Goal: Task Accomplishment & Management: Manage account settings

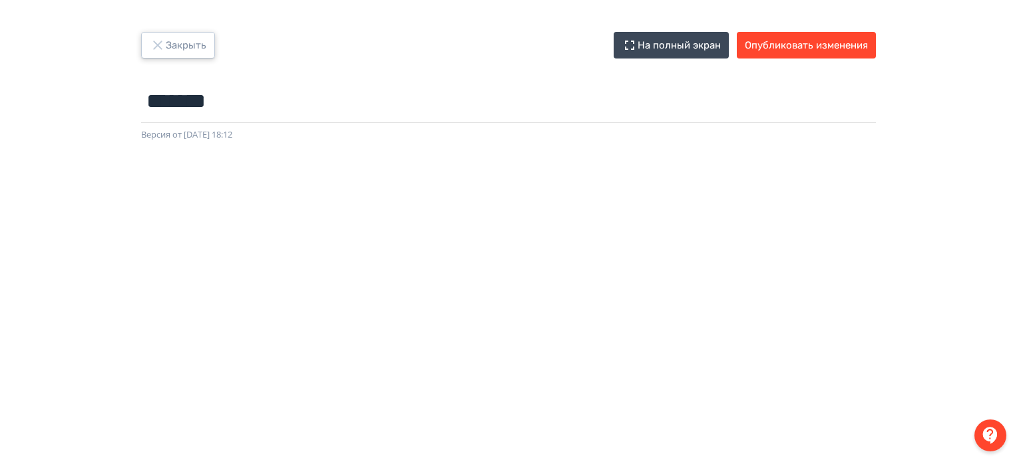
click at [178, 35] on button "Закрыть" at bounding box center [178, 45] width 74 height 27
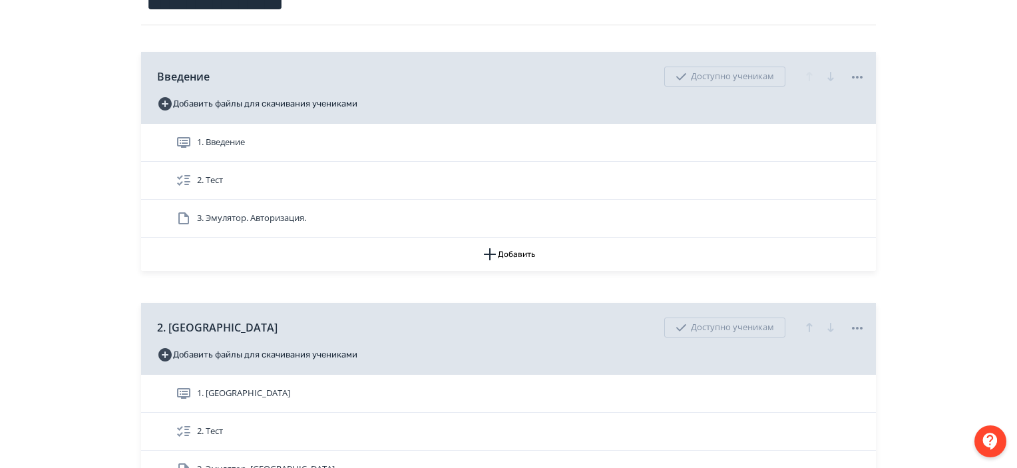
scroll to position [180, 0]
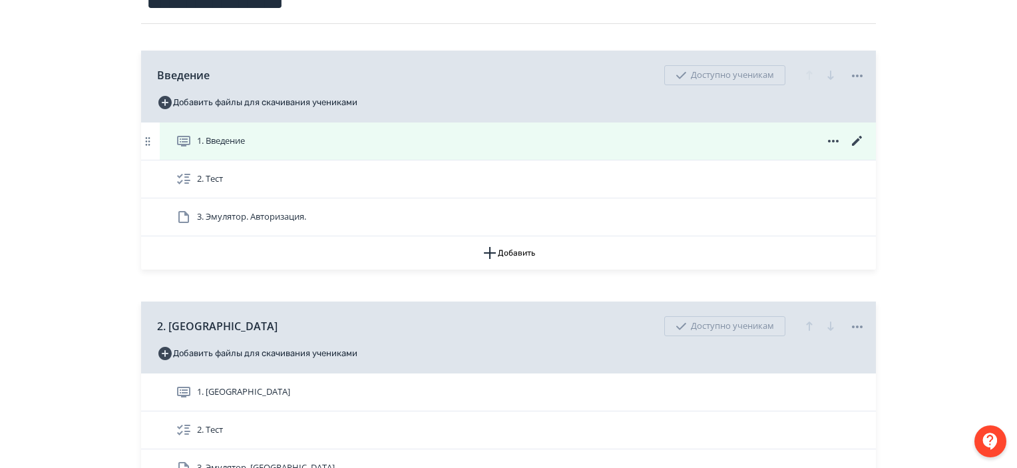
click at [853, 140] on icon at bounding box center [857, 141] width 16 height 16
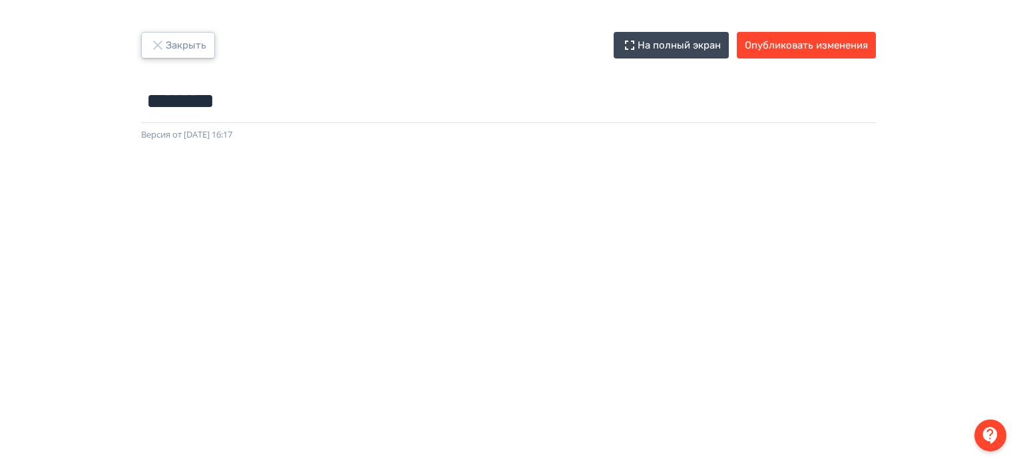
click at [192, 34] on button "Закрыть" at bounding box center [178, 45] width 74 height 27
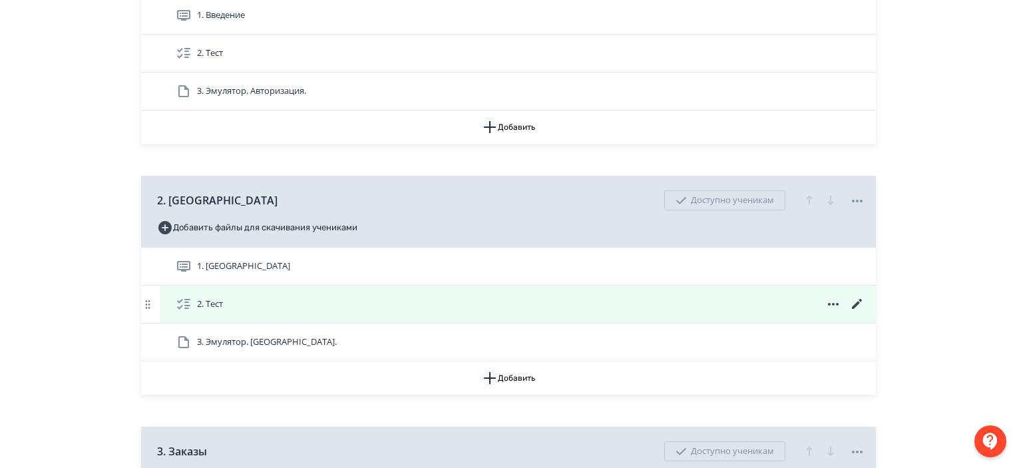
scroll to position [306, 0]
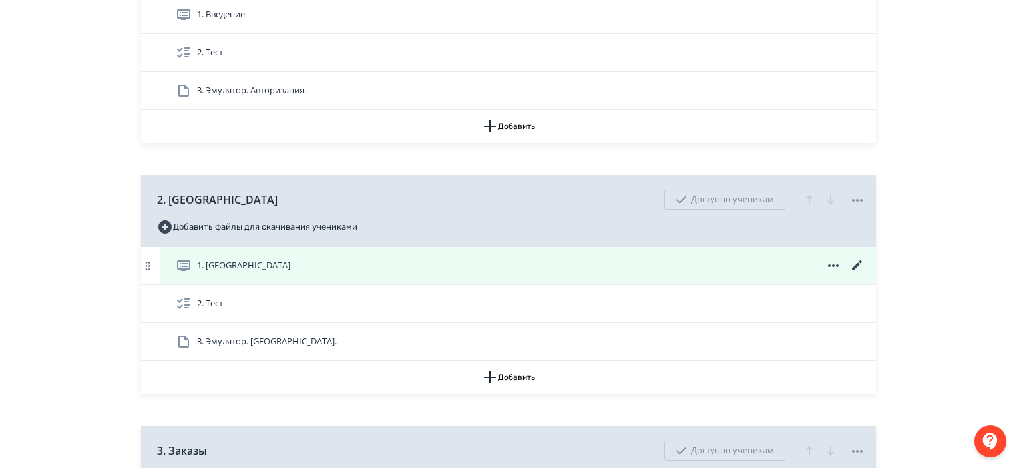
click at [857, 260] on icon at bounding box center [857, 265] width 16 height 16
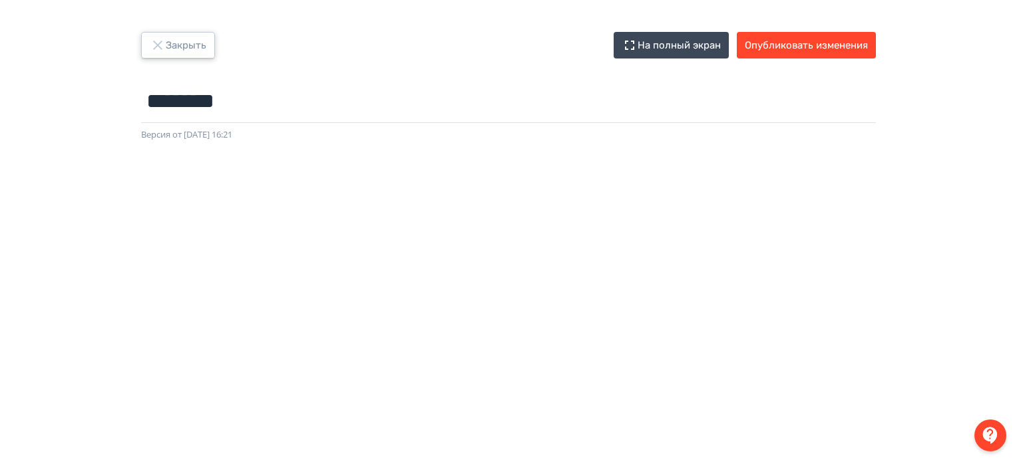
click at [162, 32] on button "Закрыть" at bounding box center [178, 45] width 74 height 27
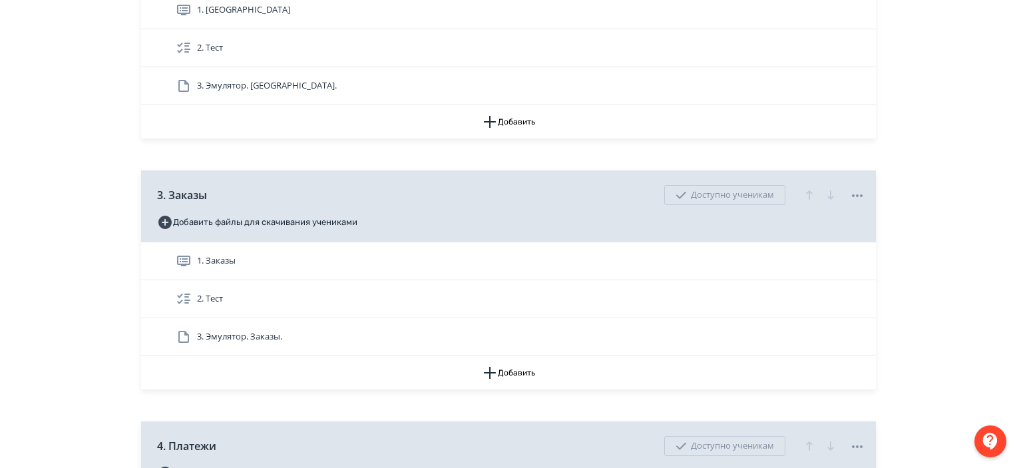
scroll to position [570, 0]
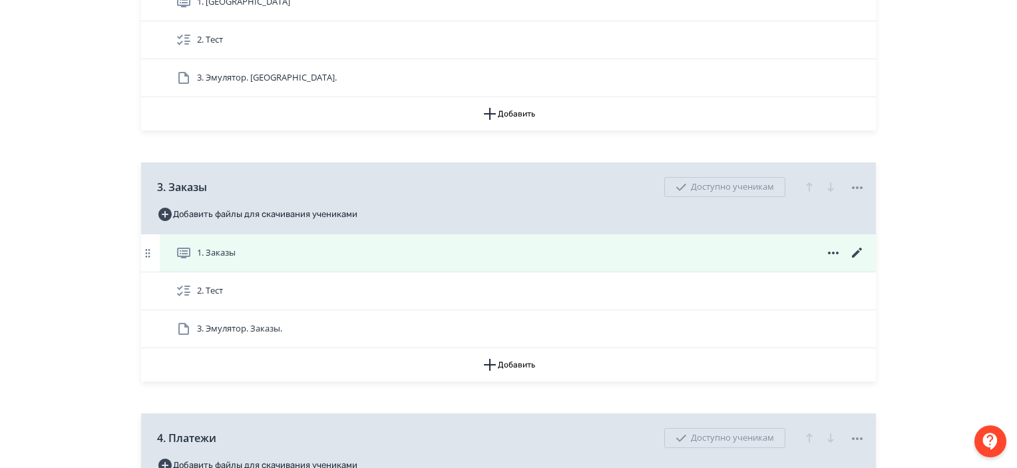
click at [854, 247] on icon at bounding box center [857, 253] width 16 height 16
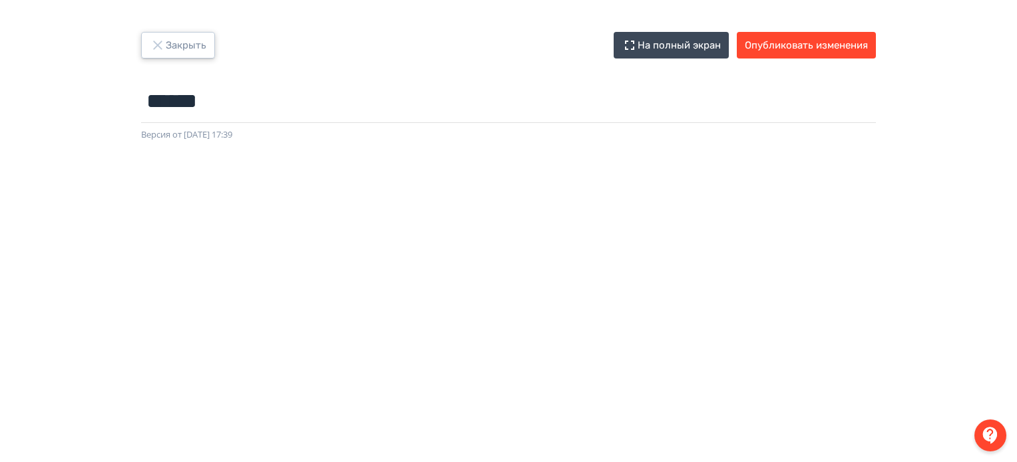
click at [180, 45] on button "Закрыть" at bounding box center [178, 45] width 74 height 27
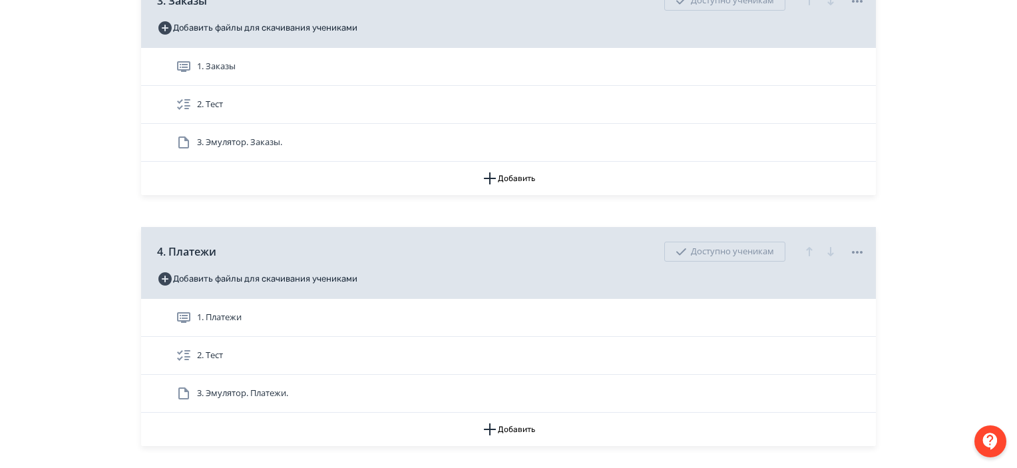
scroll to position [771, 0]
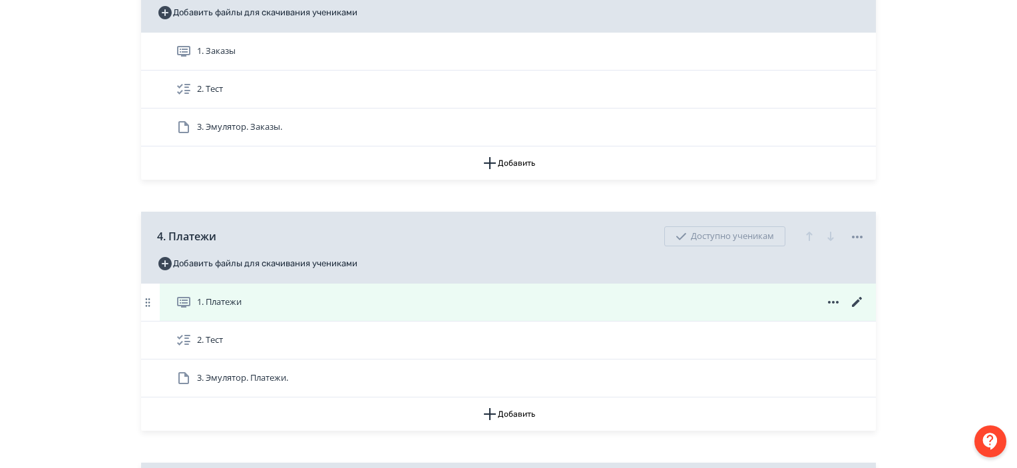
click at [860, 297] on icon at bounding box center [857, 302] width 10 height 10
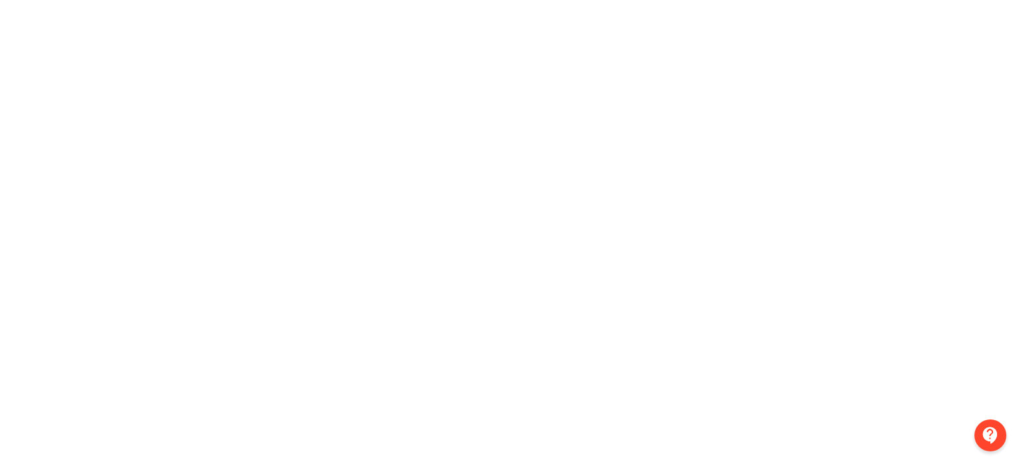
scroll to position [0, 3]
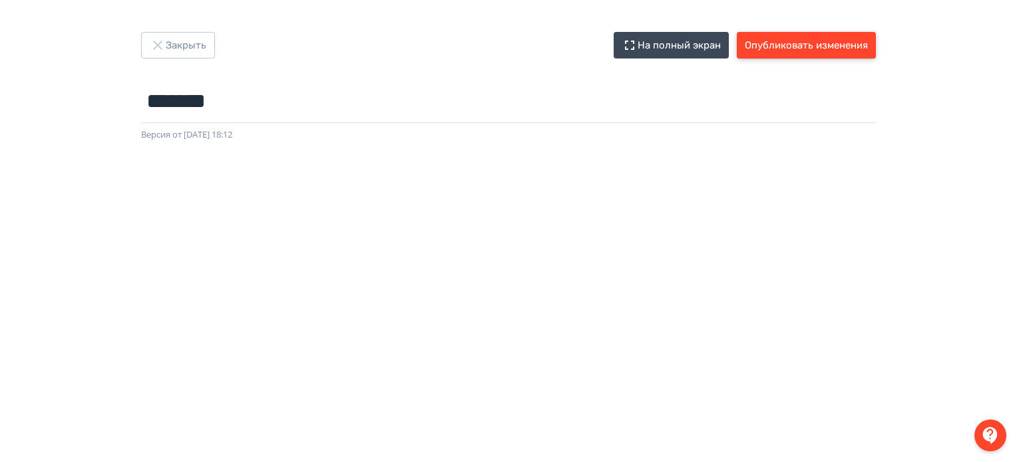
click at [820, 51] on button "Опубликовать изменения" at bounding box center [806, 45] width 139 height 27
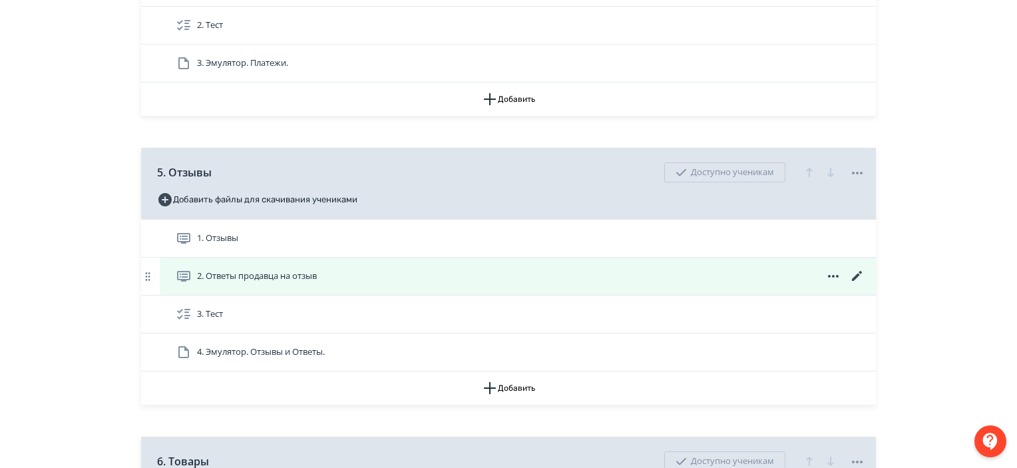
scroll to position [1099, 0]
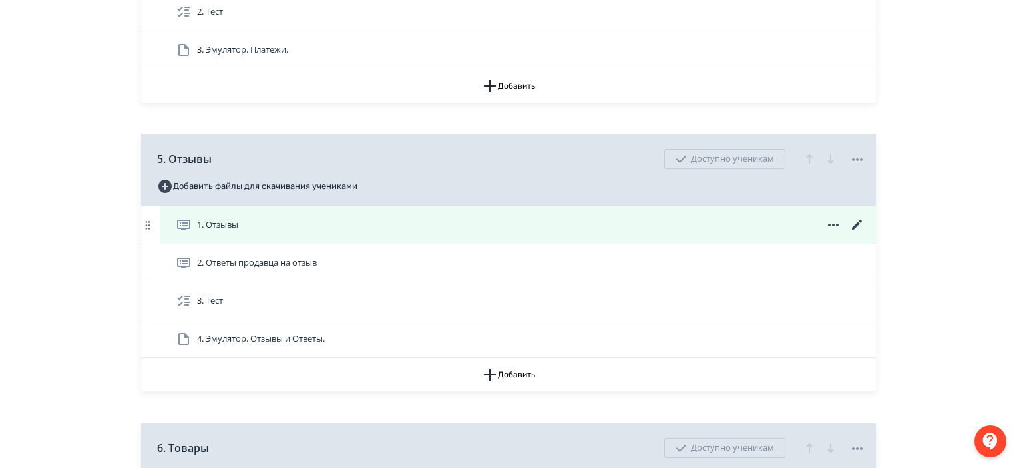
click at [857, 220] on icon at bounding box center [857, 225] width 16 height 16
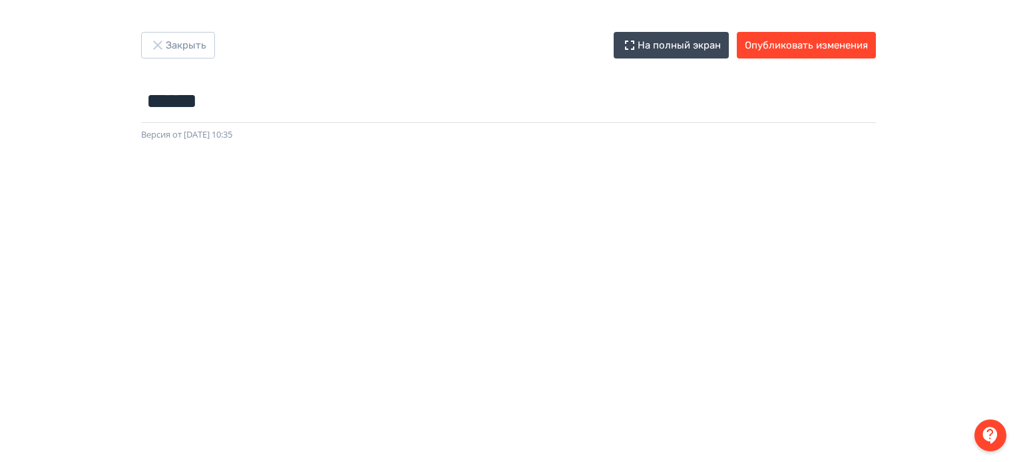
click at [460, 159] on div at bounding box center [508, 441] width 1017 height 599
click at [804, 55] on button "Опубликовать изменения" at bounding box center [806, 45] width 139 height 27
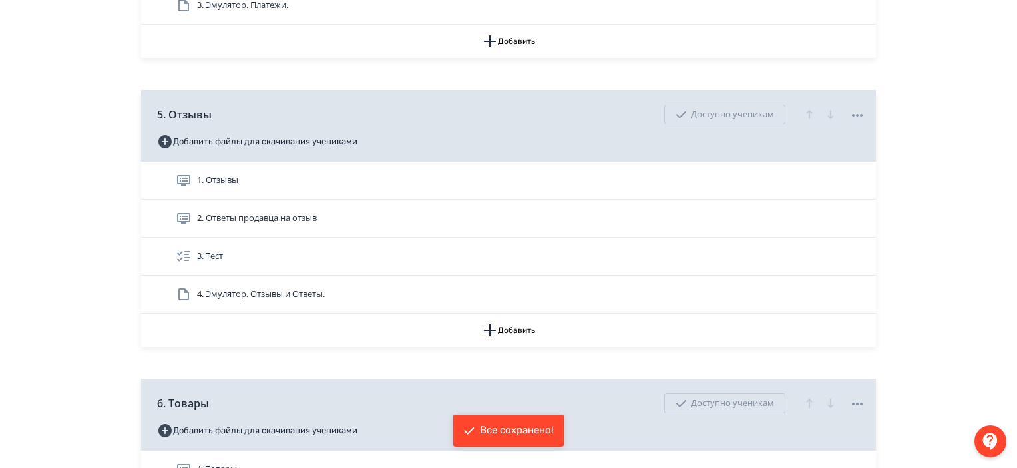
scroll to position [1143, 0]
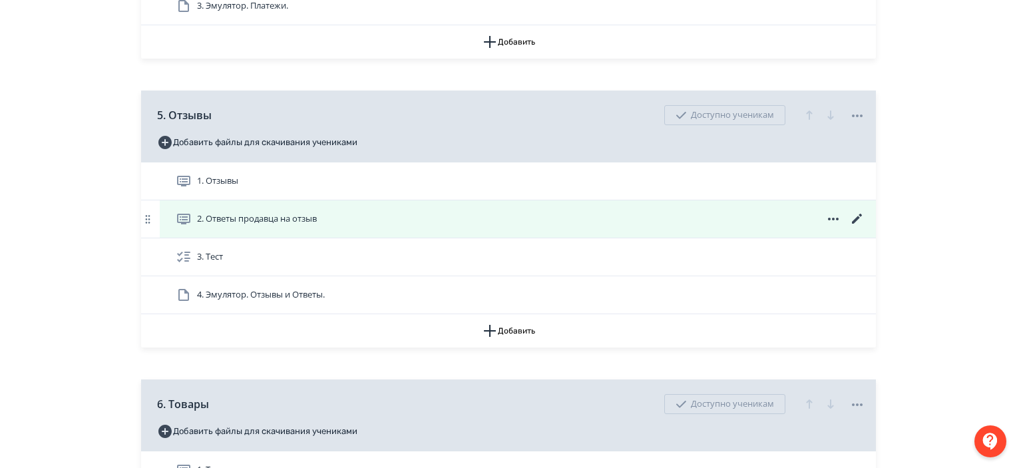
click at [860, 216] on icon at bounding box center [857, 219] width 16 height 16
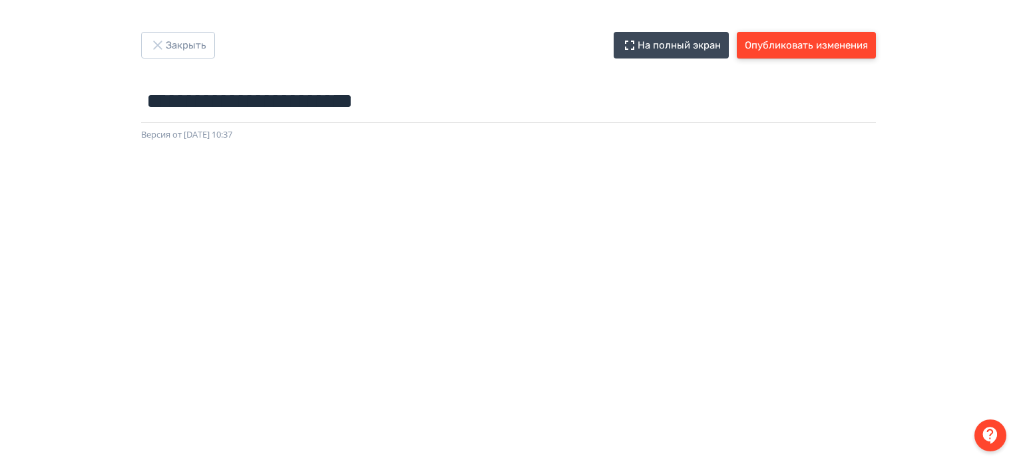
click at [760, 55] on button "Опубликовать изменения" at bounding box center [806, 45] width 139 height 27
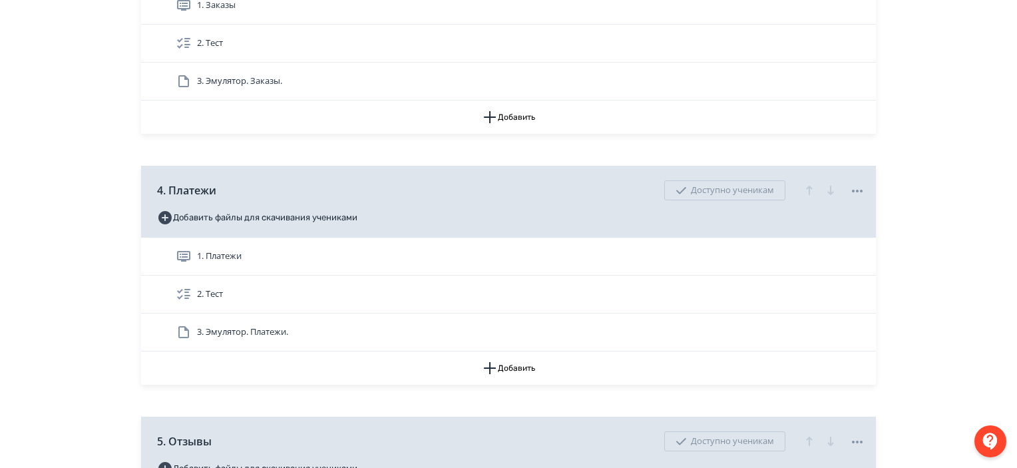
scroll to position [818, 0]
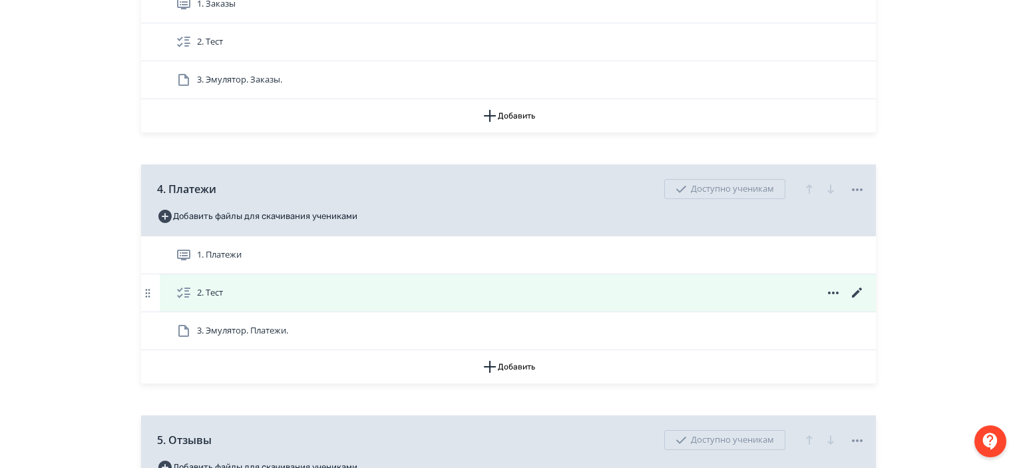
click at [857, 292] on icon at bounding box center [857, 292] width 10 height 10
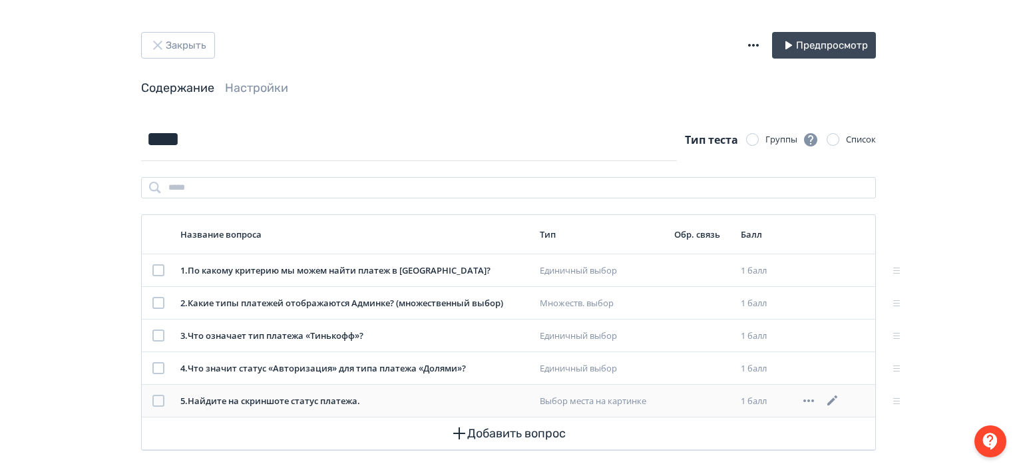
click at [834, 399] on icon at bounding box center [832, 400] width 10 height 10
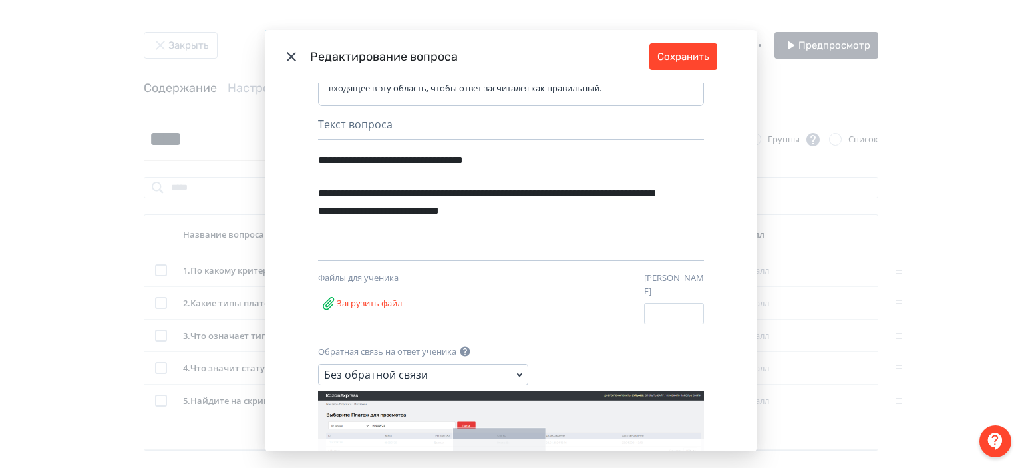
scroll to position [121, 0]
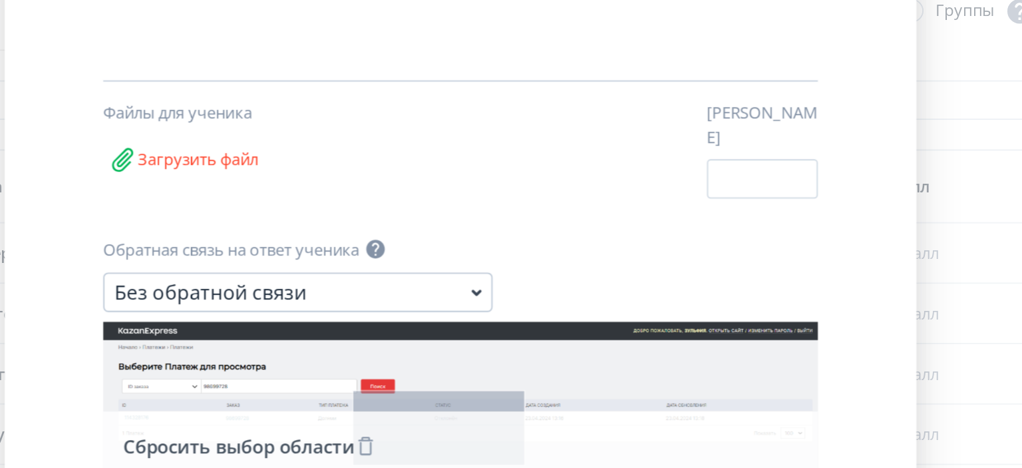
click at [454, 369] on icon "Modal" at bounding box center [460, 375] width 12 height 12
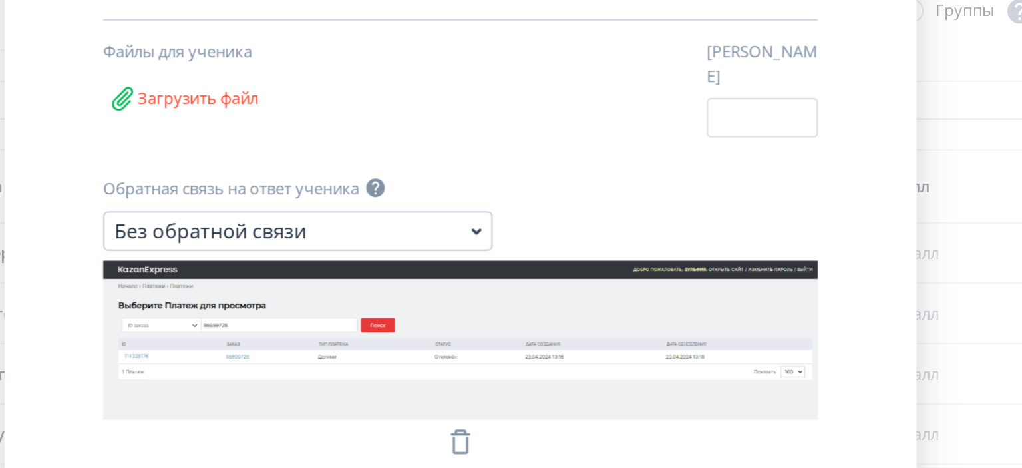
scroll to position [34, 0]
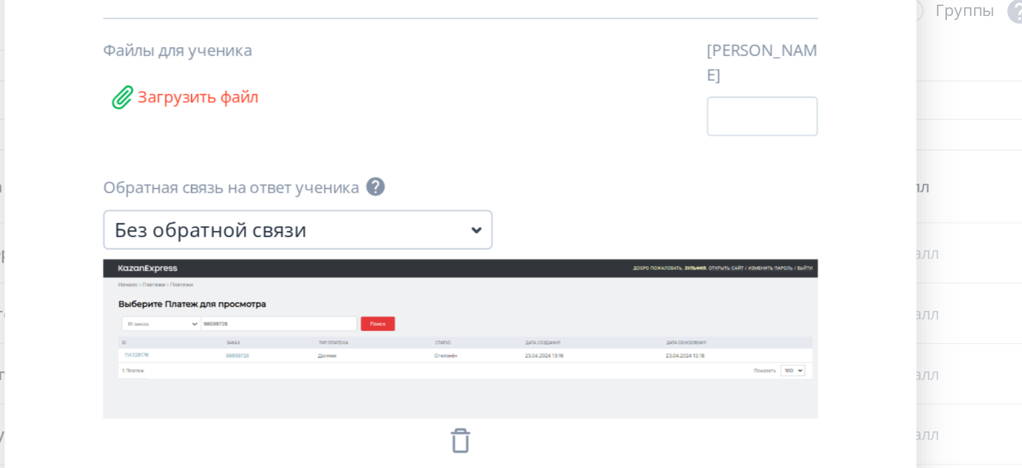
click at [504, 363] on icon "Modal" at bounding box center [511, 371] width 16 height 16
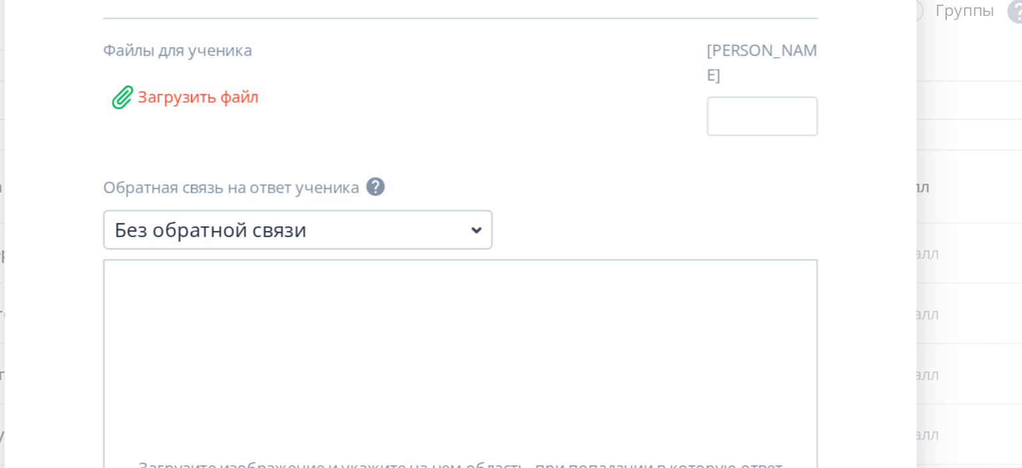
click at [466, 320] on div "Загрузите изображение и укажите на нем область, при попадании в которую ответ б…" at bounding box center [511, 406] width 386 height 266
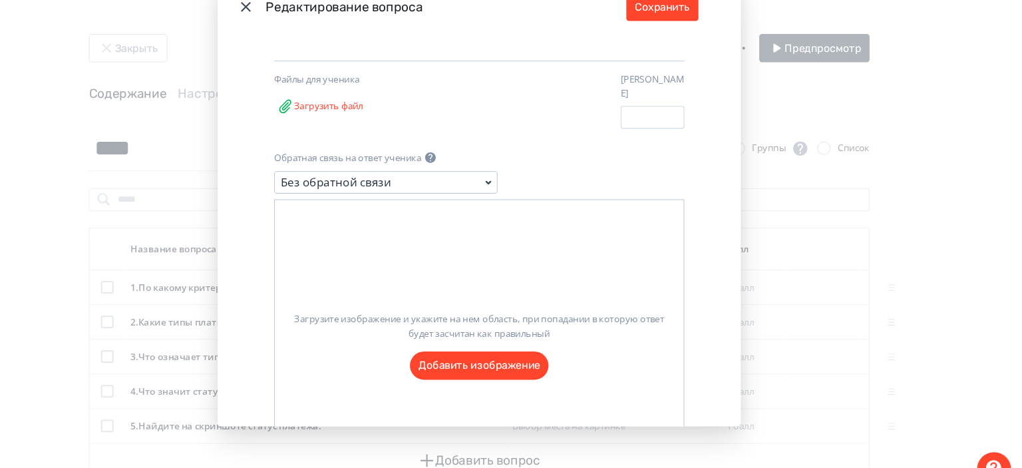
scroll to position [192, 0]
click at [506, 345] on label "Загрузите изображение и укажите на нем область, при попадании в которую ответ б…" at bounding box center [511, 320] width 385 height 74
click at [0, 0] on input "Загрузите изображение и укажите на нем область, при попадании в которую ответ б…" at bounding box center [0, 0] width 0 height 0
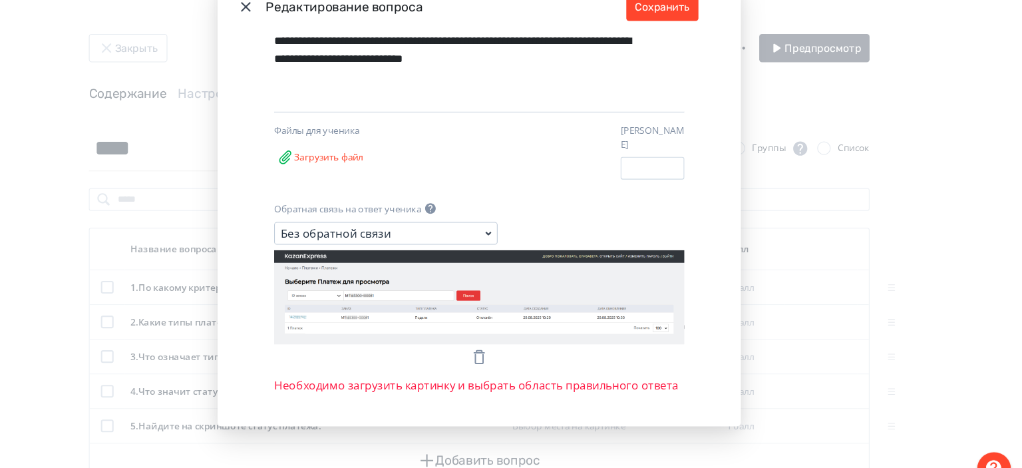
scroll to position [0, 0]
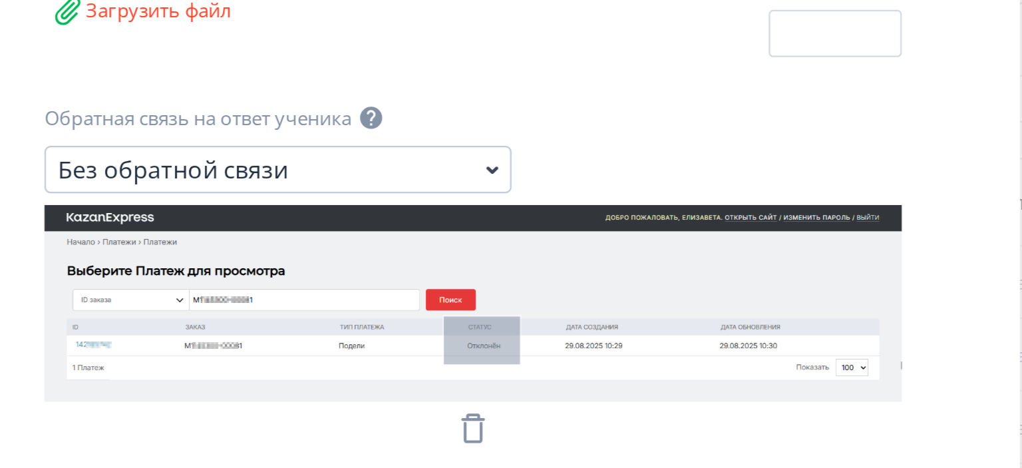
drag, startPoint x: 493, startPoint y: 277, endPoint x: 528, endPoint y: 299, distance: 41.0
click at [528, 299] on icon "Modal" at bounding box center [511, 280] width 386 height 89
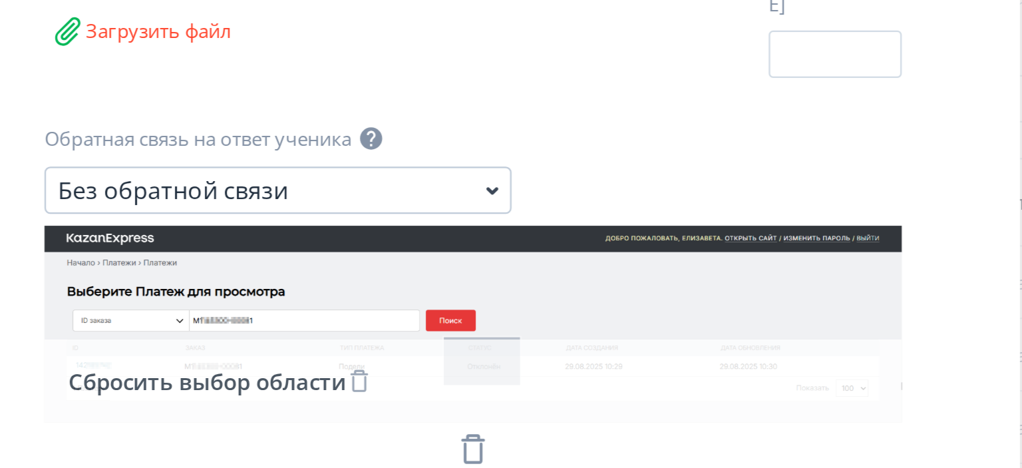
scroll to position [124, 0]
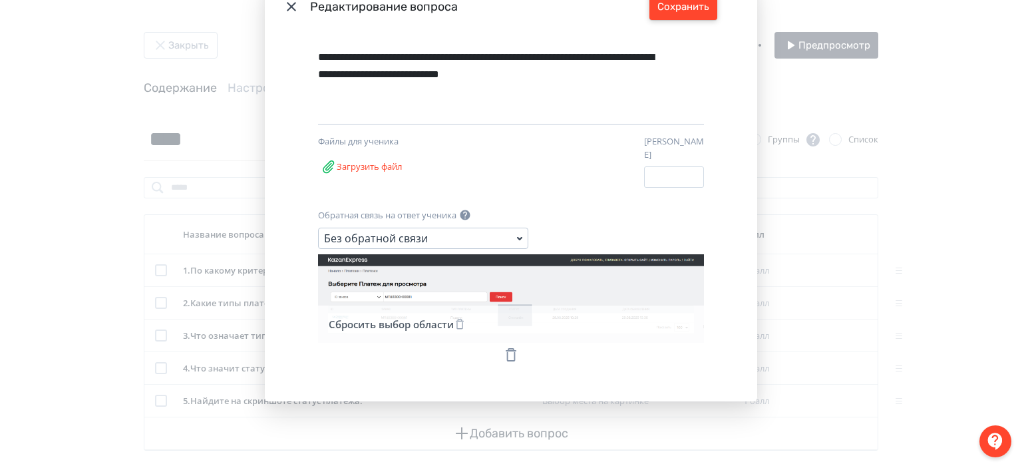
click at [683, 17] on button "Сохранить" at bounding box center [683, 6] width 68 height 27
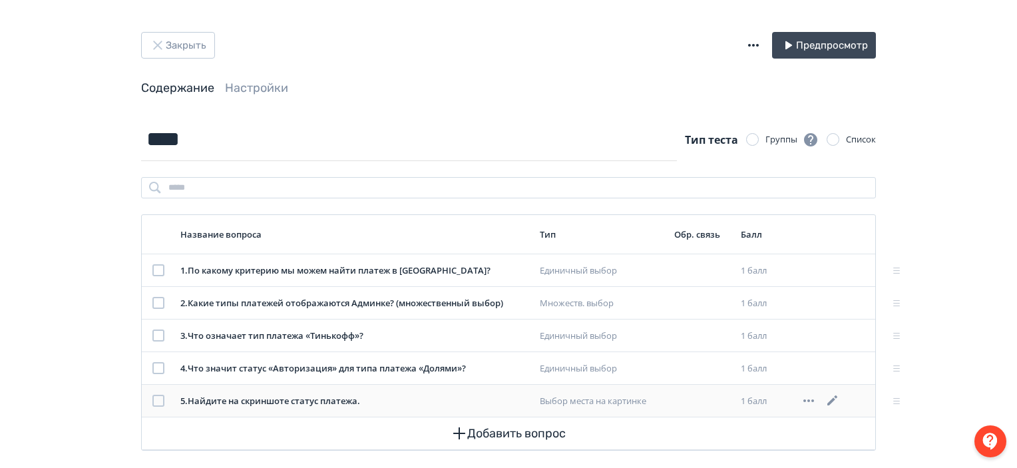
click at [830, 399] on icon at bounding box center [832, 401] width 16 height 16
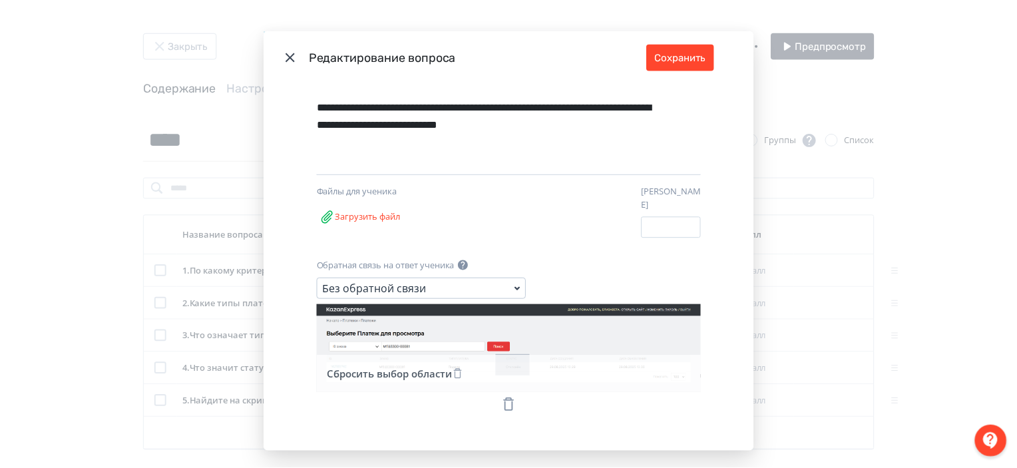
scroll to position [124, 0]
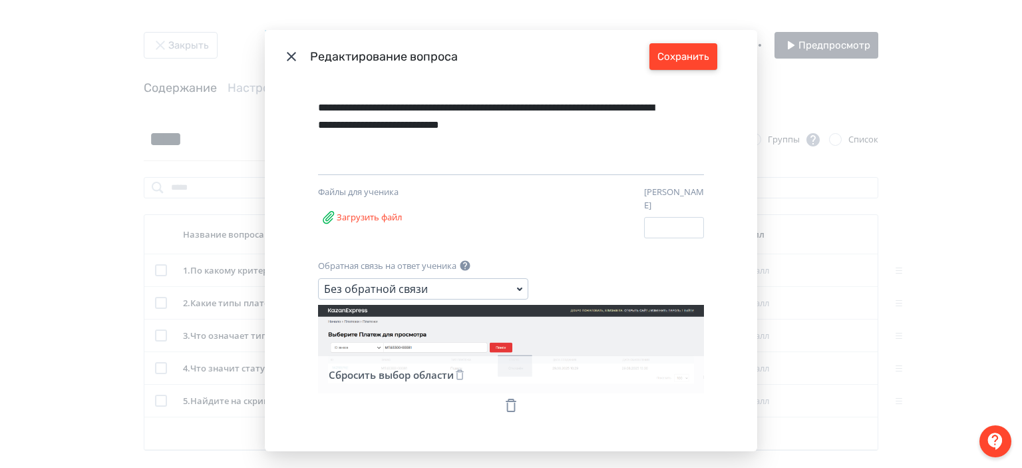
click at [665, 64] on button "Сохранить" at bounding box center [683, 56] width 68 height 27
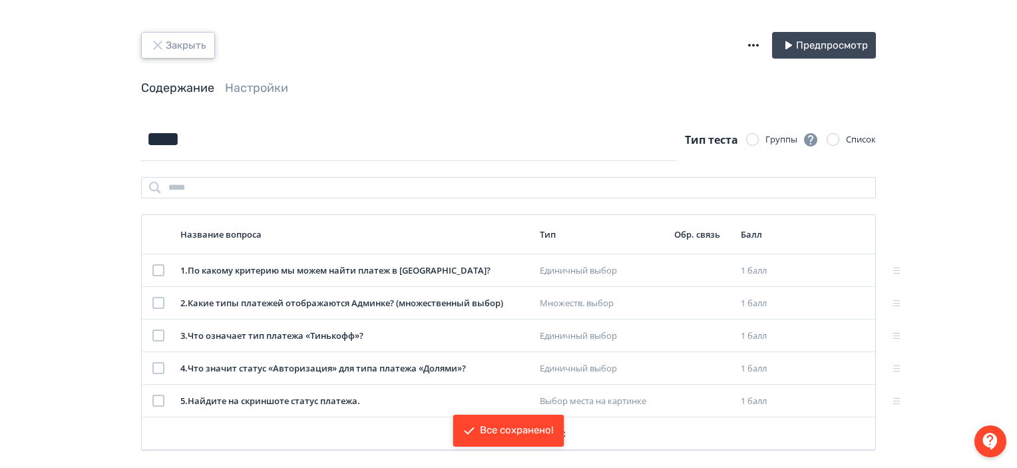
click at [170, 40] on button "Закрыть" at bounding box center [178, 45] width 74 height 27
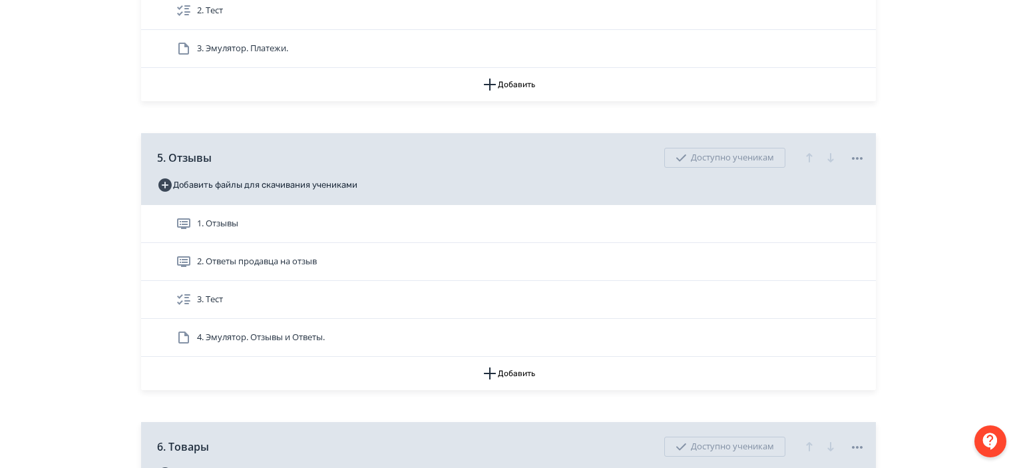
scroll to position [1102, 0]
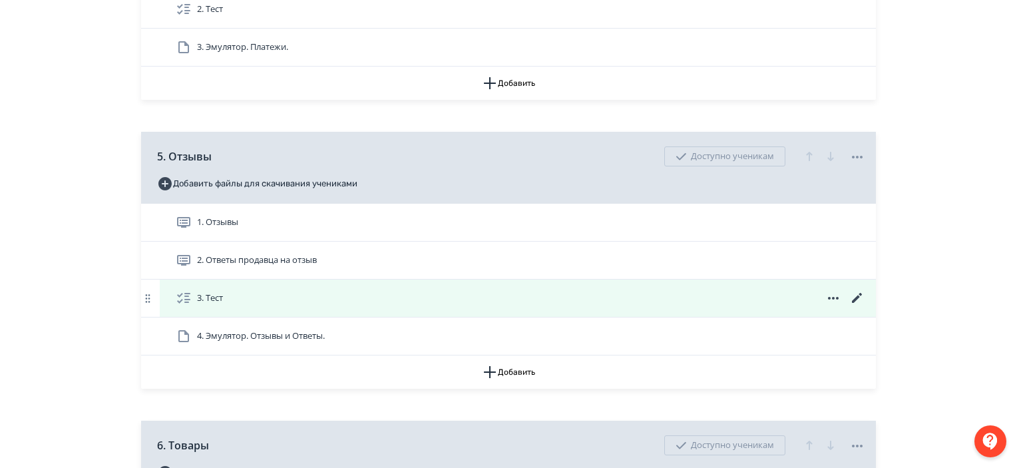
click at [858, 294] on icon at bounding box center [857, 298] width 16 height 16
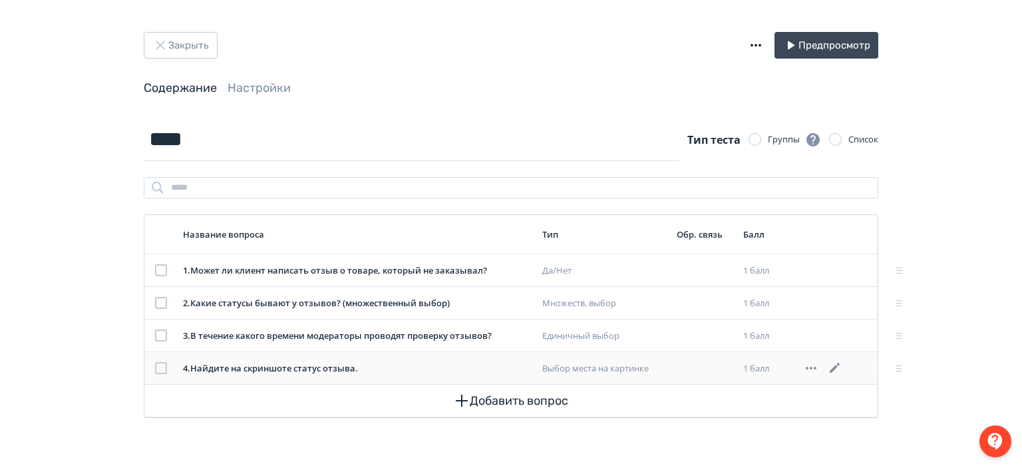
click at [835, 365] on icon at bounding box center [835, 368] width 16 height 16
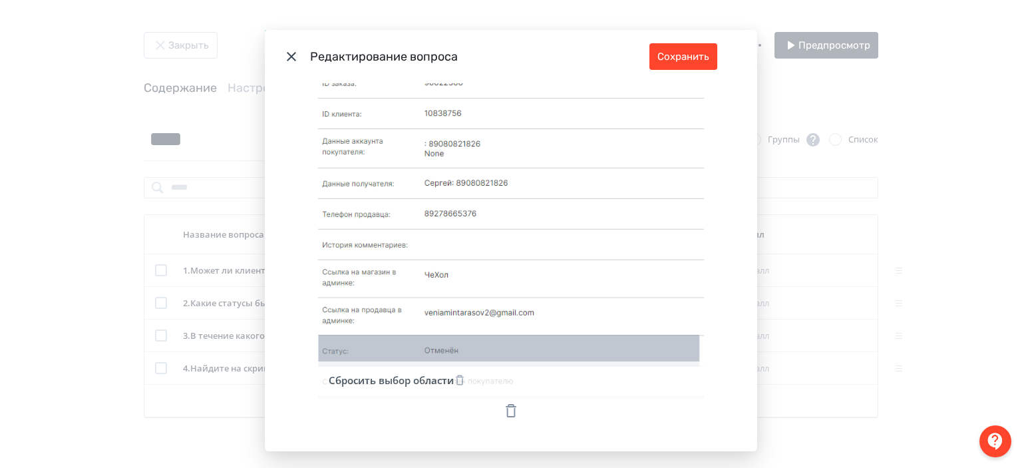
scroll to position [537, 0]
click at [458, 375] on icon "Modal" at bounding box center [460, 381] width 12 height 12
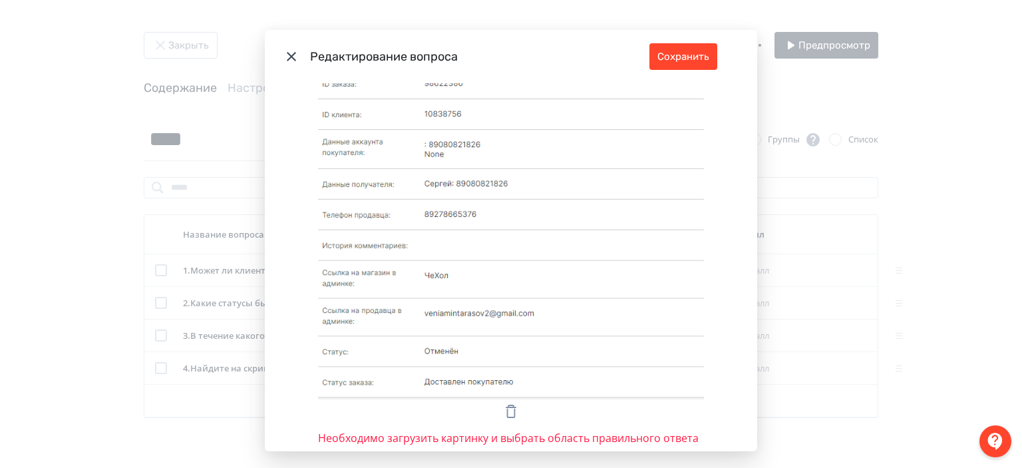
click at [511, 403] on icon "Modal" at bounding box center [511, 411] width 16 height 16
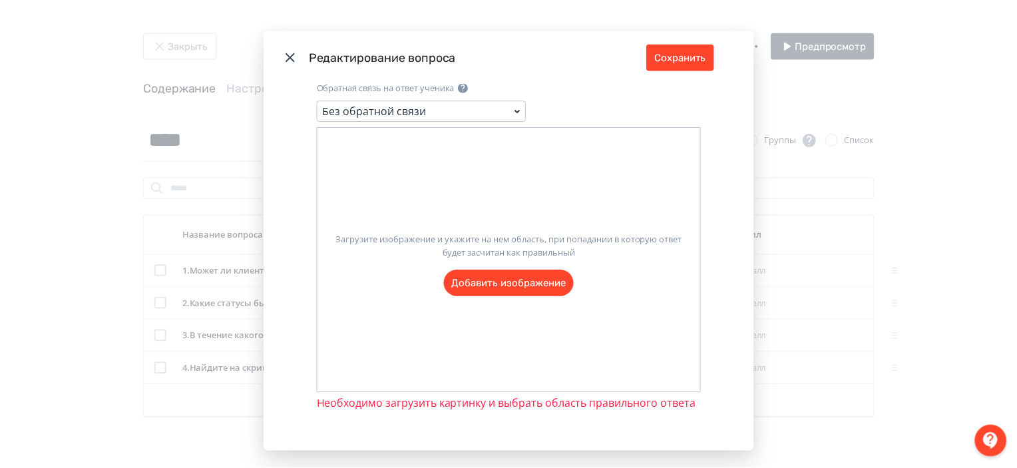
scroll to position [294, 0]
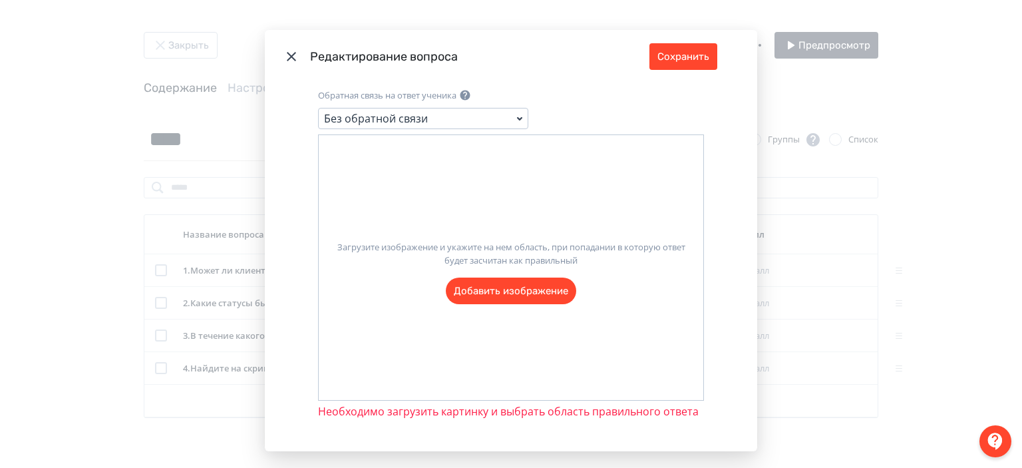
click at [519, 283] on label "Загрузите изображение и укажите на нем область, при попадании в которую ответ б…" at bounding box center [511, 267] width 385 height 74
click at [0, 0] on input "Загрузите изображение и укажите на нем область, при попадании в которую ответ б…" at bounding box center [0, 0] width 0 height 0
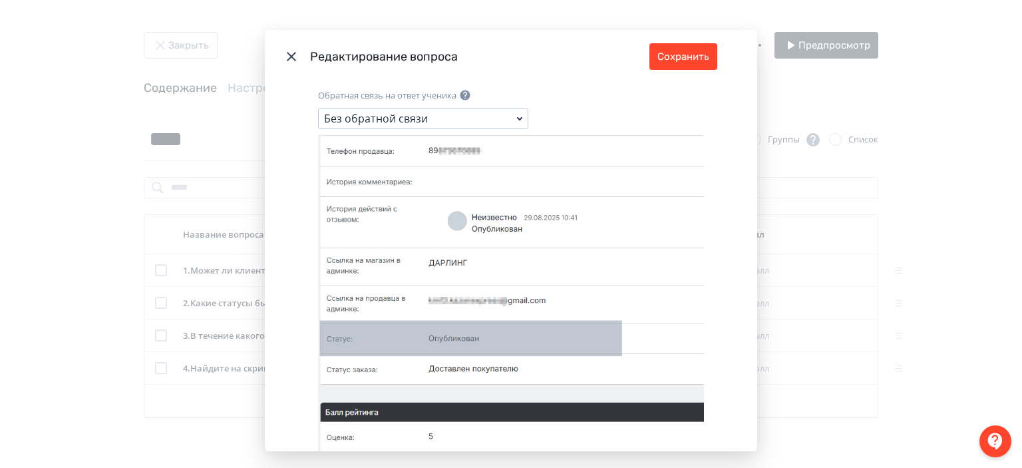
drag, startPoint x: 317, startPoint y: 309, endPoint x: 615, endPoint y: 345, distance: 300.9
click at [615, 345] on icon "Modal" at bounding box center [511, 341] width 386 height 414
click at [681, 56] on button "Сохранить" at bounding box center [683, 56] width 68 height 27
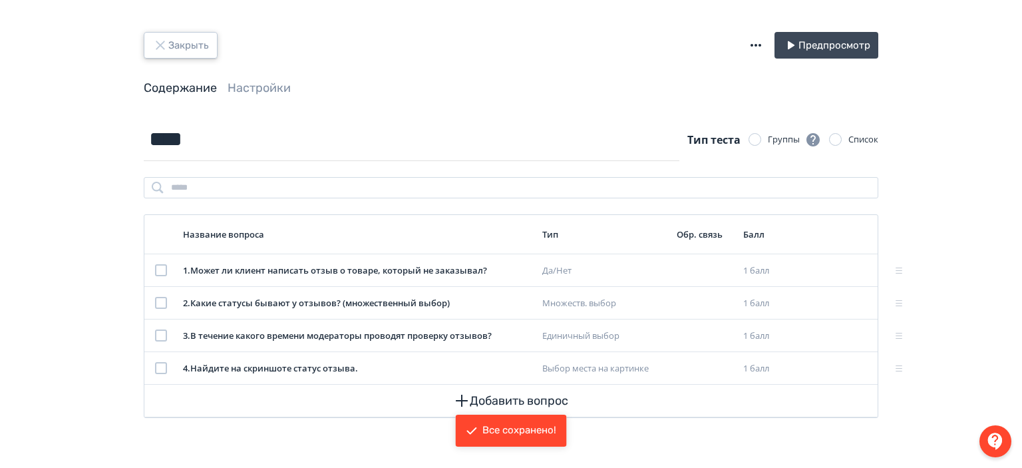
click at [149, 48] on button "Закрыть" at bounding box center [181, 45] width 74 height 27
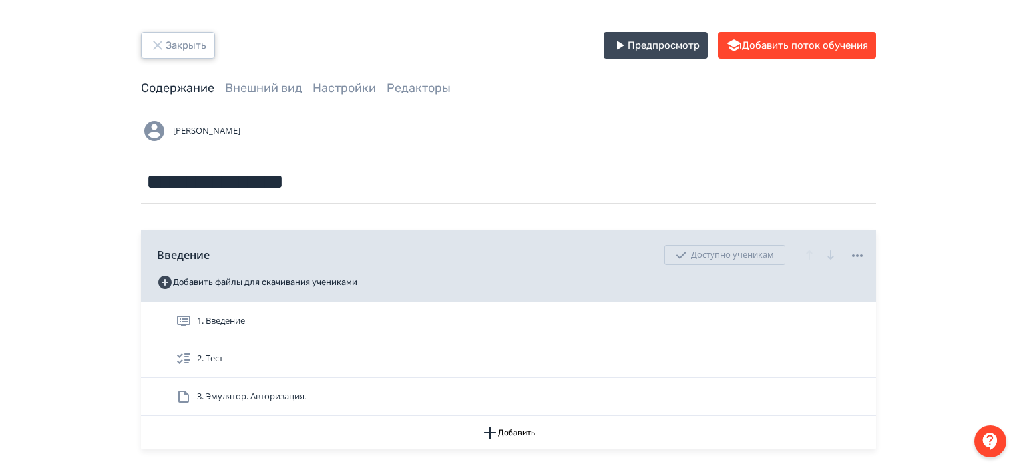
click at [194, 57] on button "Закрыть" at bounding box center [178, 45] width 74 height 27
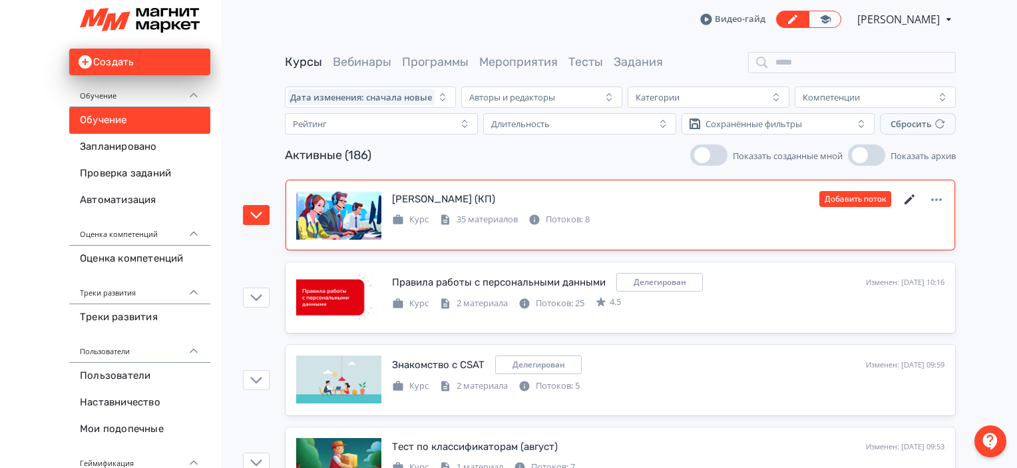
click at [912, 200] on icon at bounding box center [909, 200] width 16 height 16
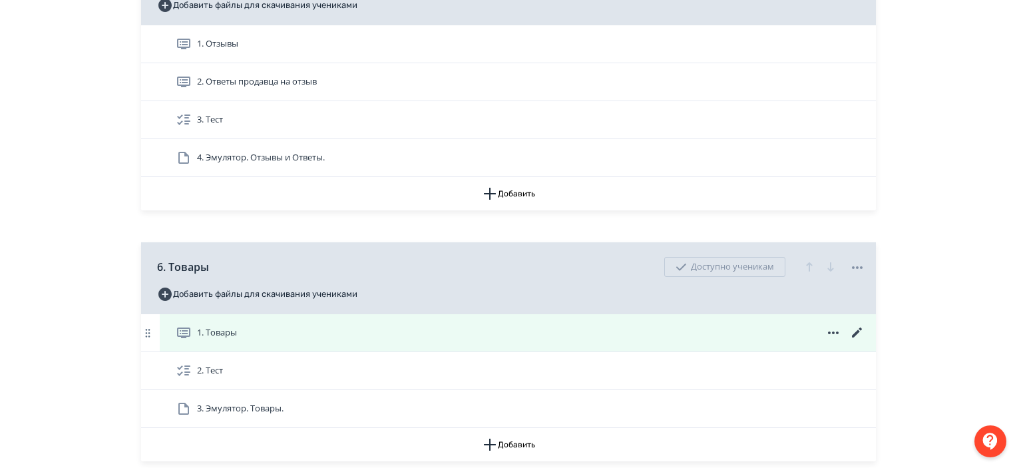
scroll to position [1269, 0]
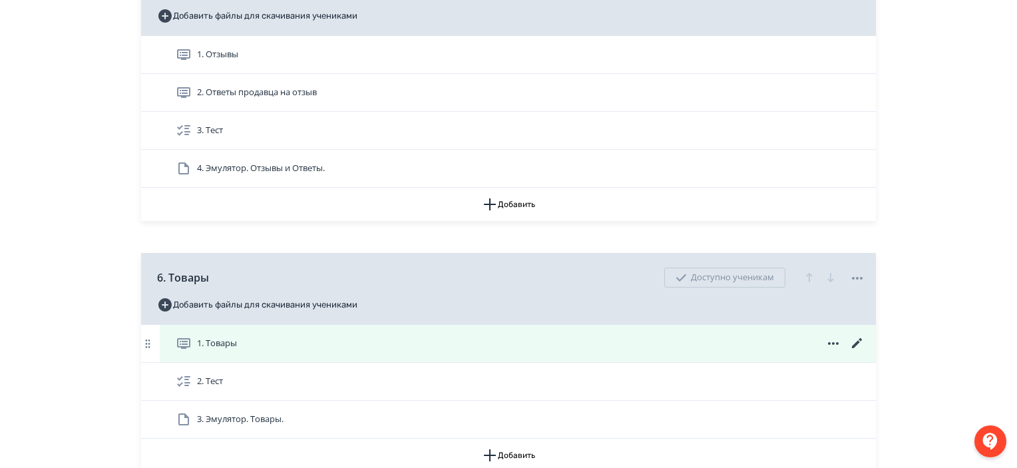
click at [856, 340] on icon at bounding box center [857, 343] width 10 height 10
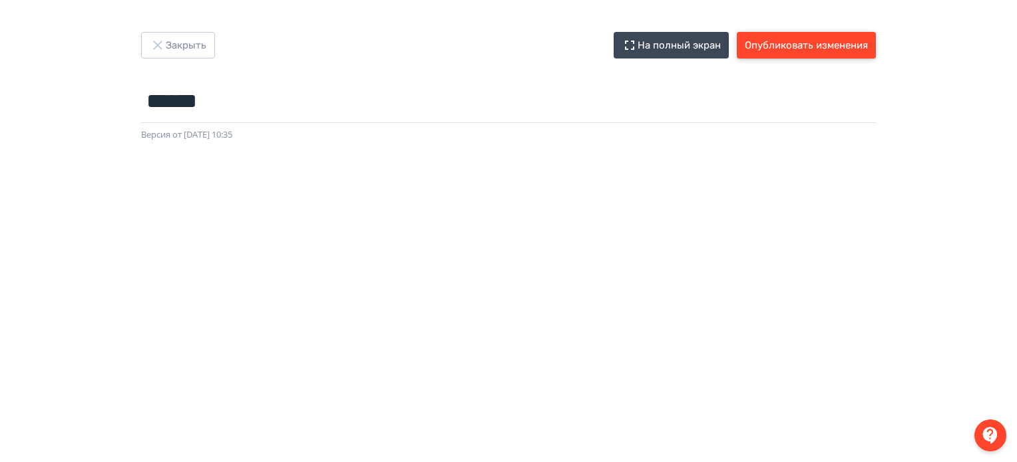
click at [825, 44] on button "Опубликовать изменения" at bounding box center [806, 45] width 139 height 27
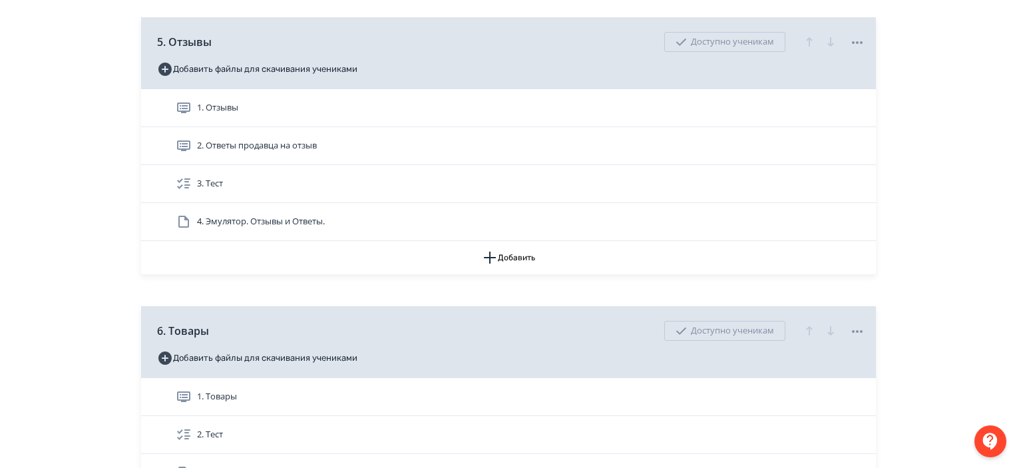
scroll to position [1336, 0]
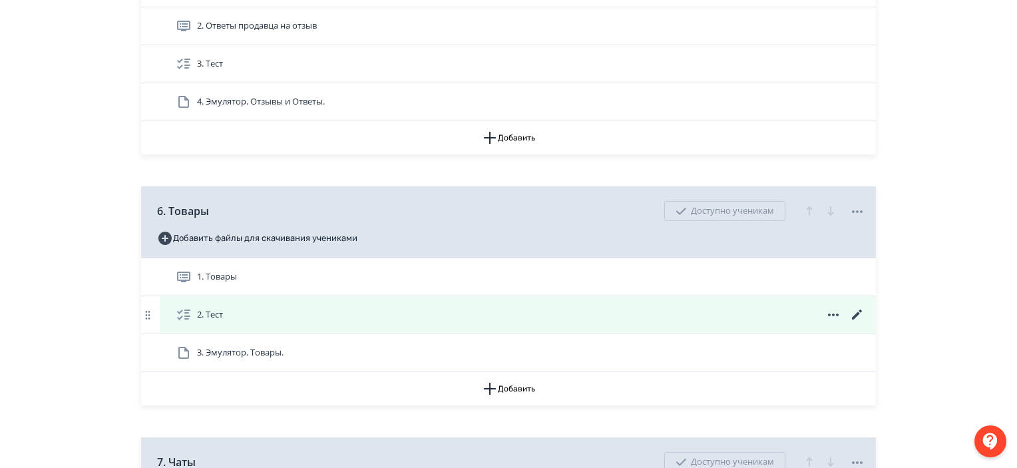
click at [855, 309] on icon at bounding box center [857, 315] width 16 height 16
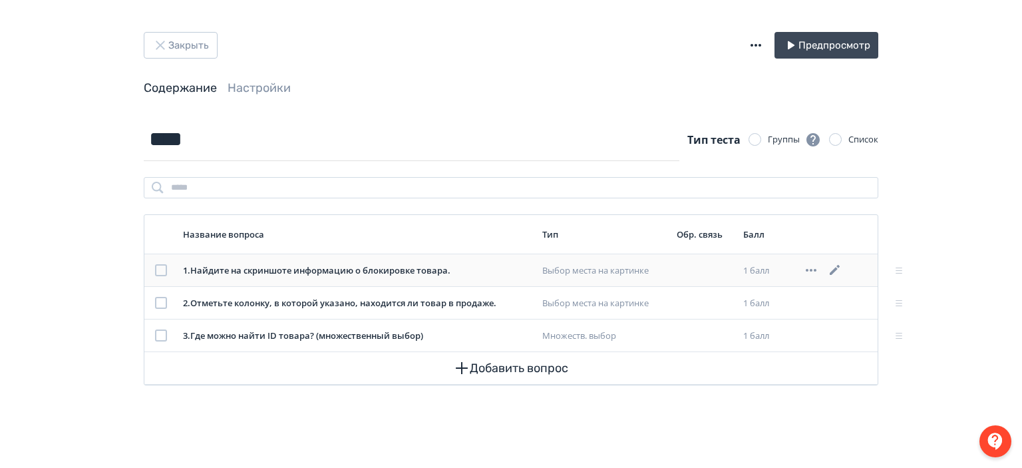
click at [830, 269] on icon at bounding box center [835, 270] width 16 height 16
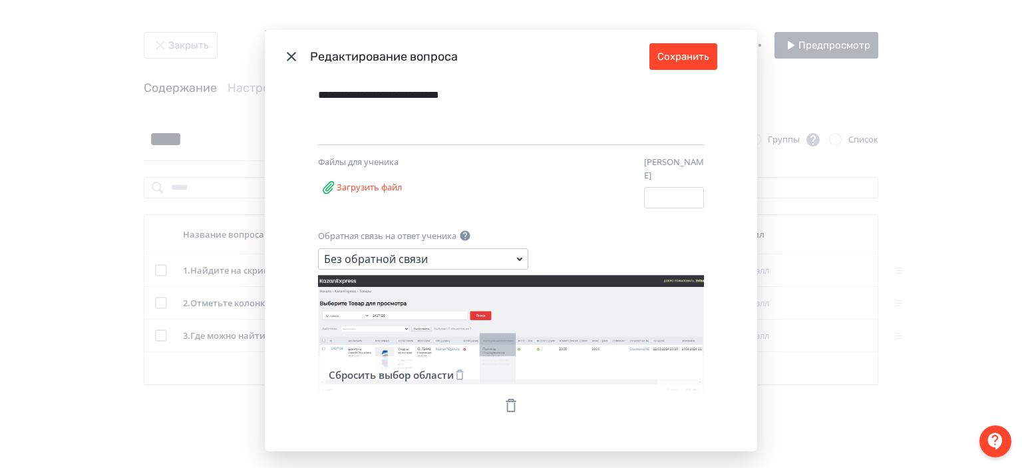
scroll to position [53, 0]
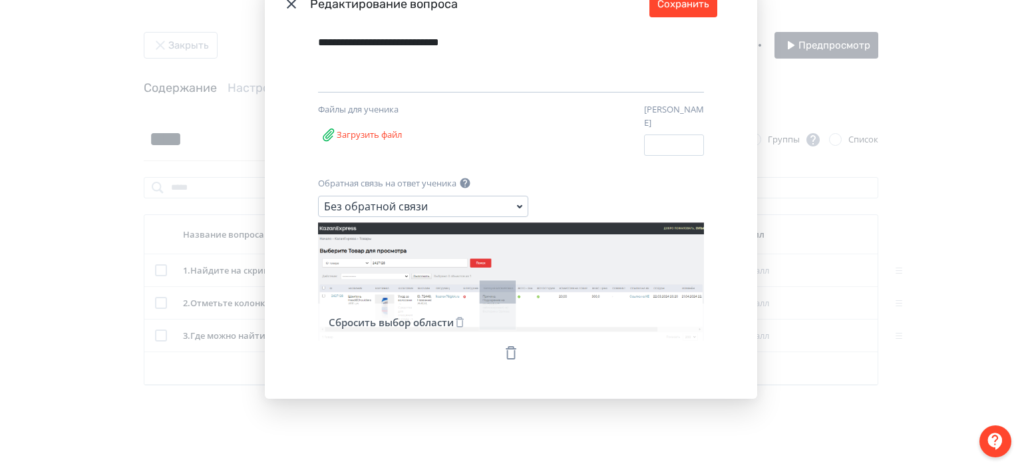
click at [291, 2] on icon "Modal" at bounding box center [291, 3] width 9 height 9
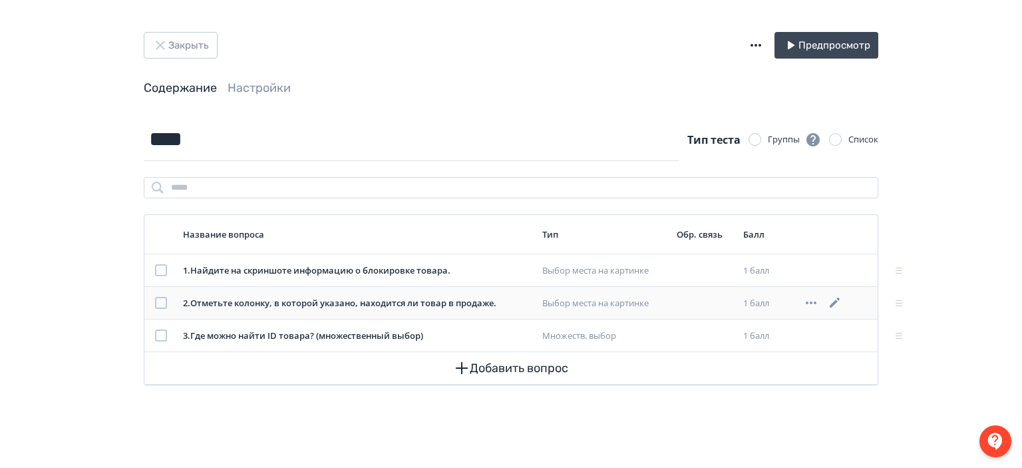
click at [836, 300] on icon at bounding box center [835, 302] width 10 height 10
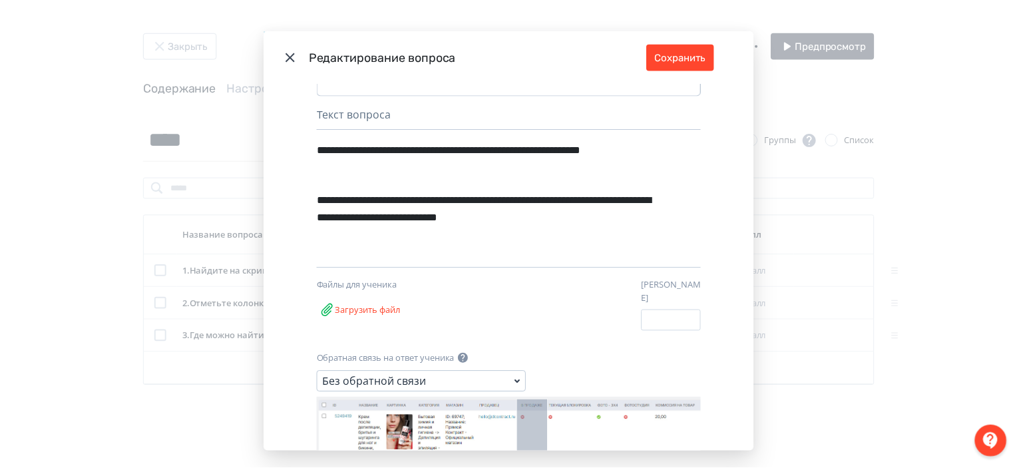
scroll to position [0, 0]
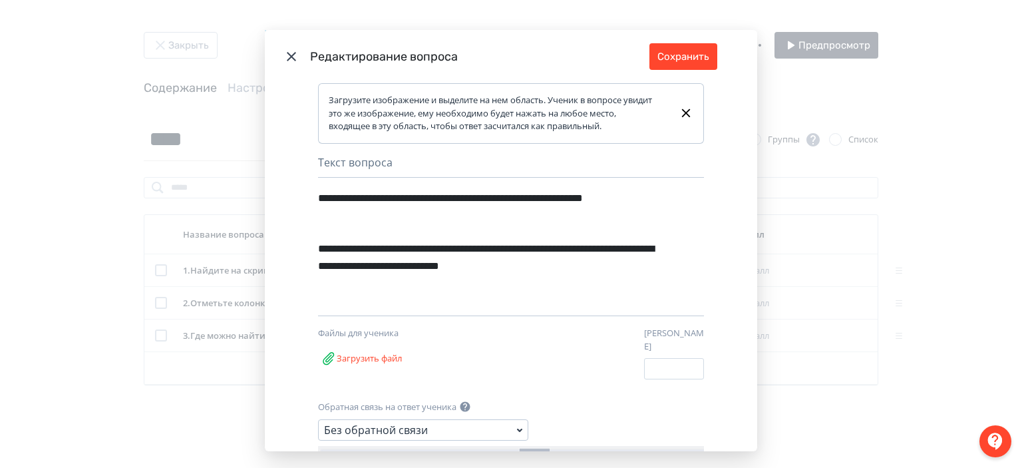
click at [287, 43] on header "Редактирование вопроса Сохранить" at bounding box center [511, 56] width 492 height 53
click at [286, 57] on icon "Modal" at bounding box center [291, 57] width 16 height 16
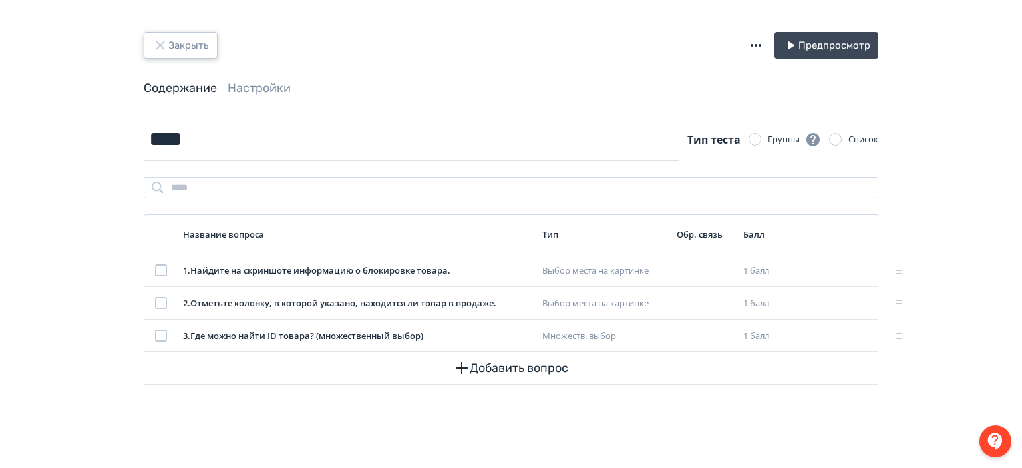
click at [213, 42] on button "Закрыть" at bounding box center [181, 45] width 74 height 27
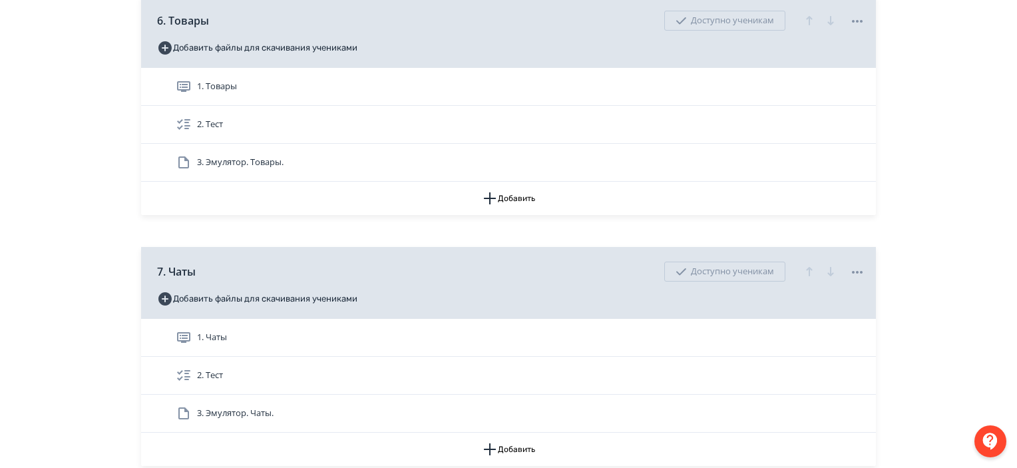
scroll to position [1536, 0]
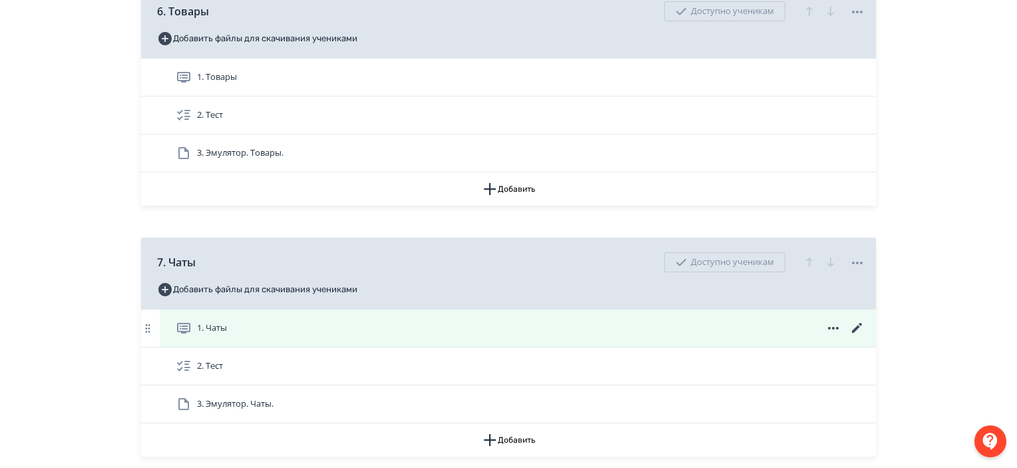
click at [858, 325] on icon at bounding box center [857, 328] width 10 height 10
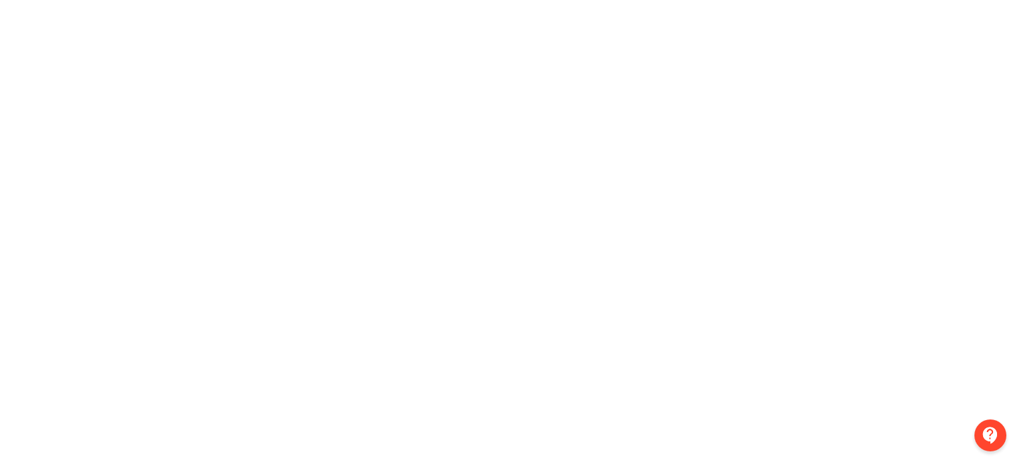
scroll to position [0, 3]
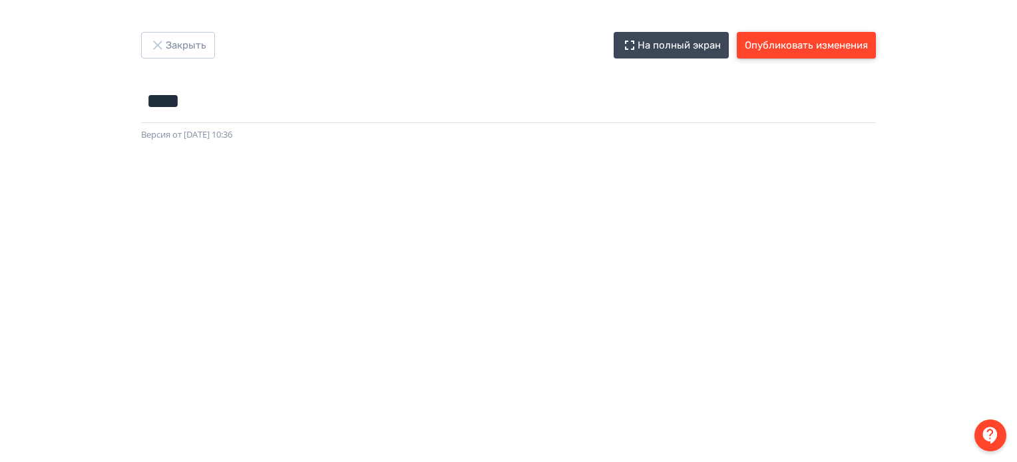
click at [790, 47] on button "Опубликовать изменения" at bounding box center [806, 45] width 139 height 27
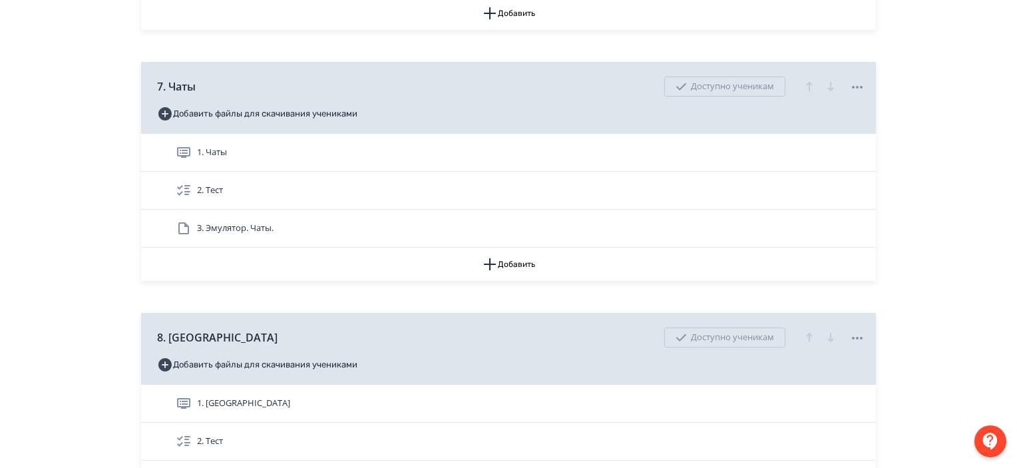
scroll to position [1716, 0]
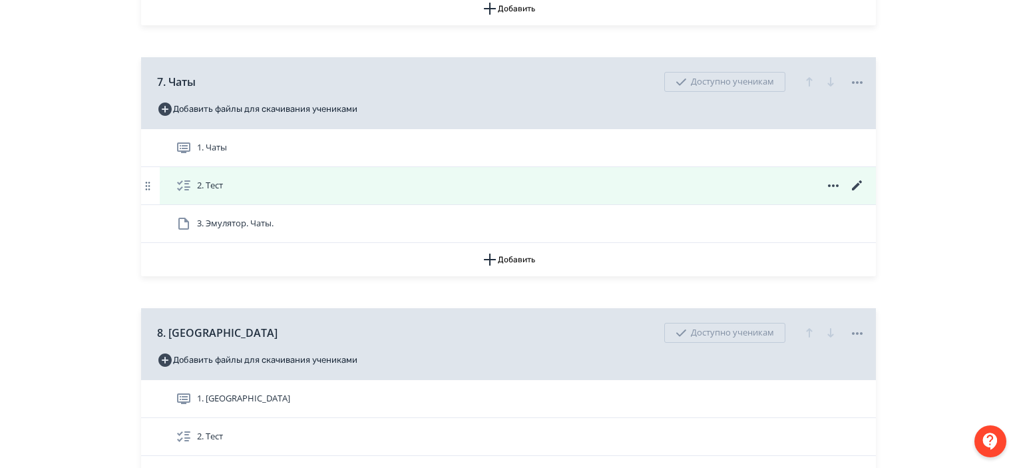
click at [857, 180] on icon at bounding box center [857, 186] width 16 height 16
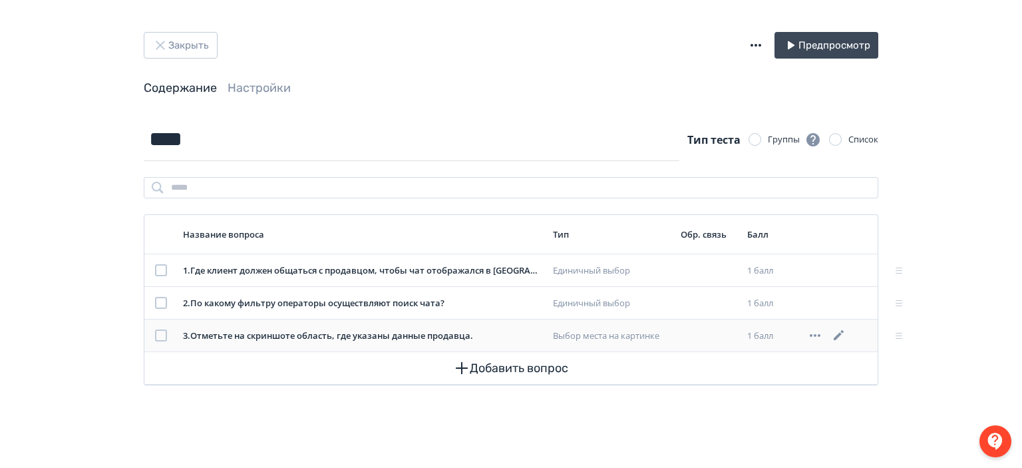
click at [840, 332] on icon at bounding box center [839, 335] width 10 height 10
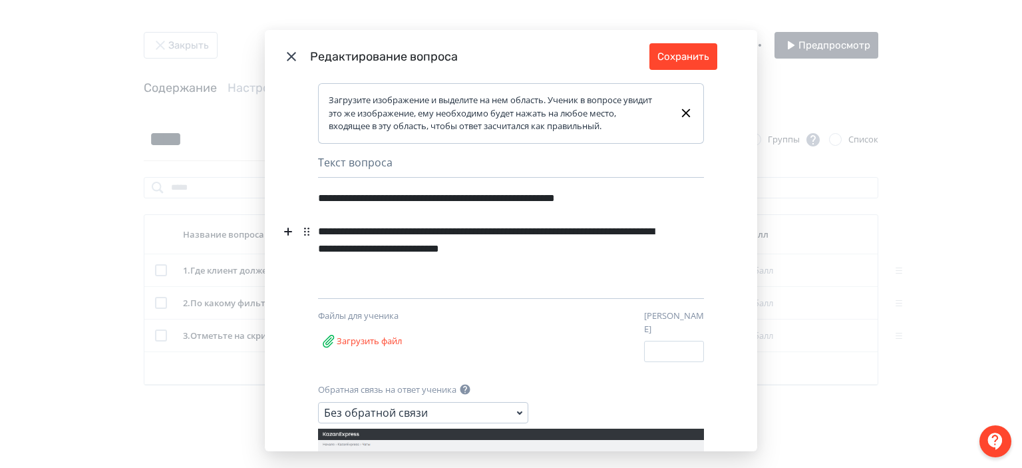
scroll to position [197, 0]
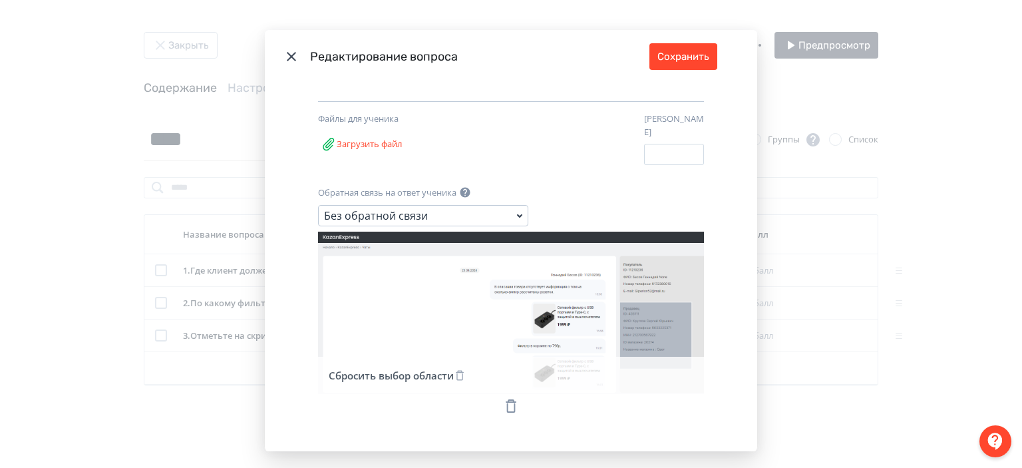
click at [540, 289] on icon "Modal" at bounding box center [511, 313] width 386 height 162
click at [511, 399] on icon "Modal" at bounding box center [511, 406] width 16 height 16
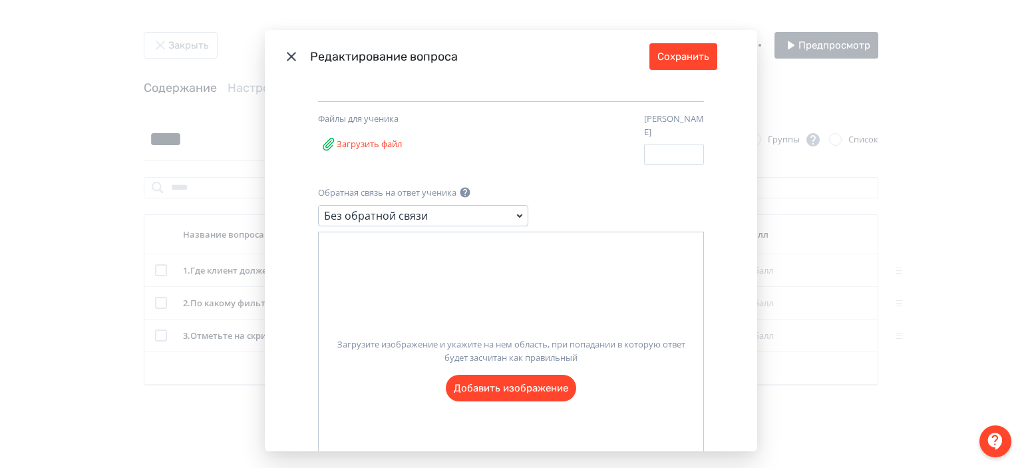
click at [506, 383] on label "Загрузите изображение и укажите на нем область, при попадании в которую ответ б…" at bounding box center [511, 364] width 385 height 74
click at [0, 0] on input "Загрузите изображение и укажите на нем область, при попадании в которую ответ б…" at bounding box center [0, 0] width 0 height 0
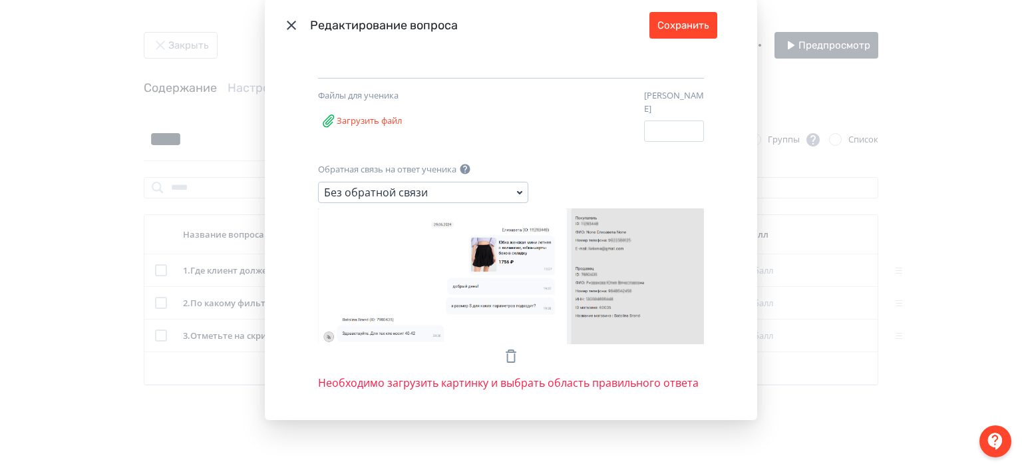
scroll to position [32, 0]
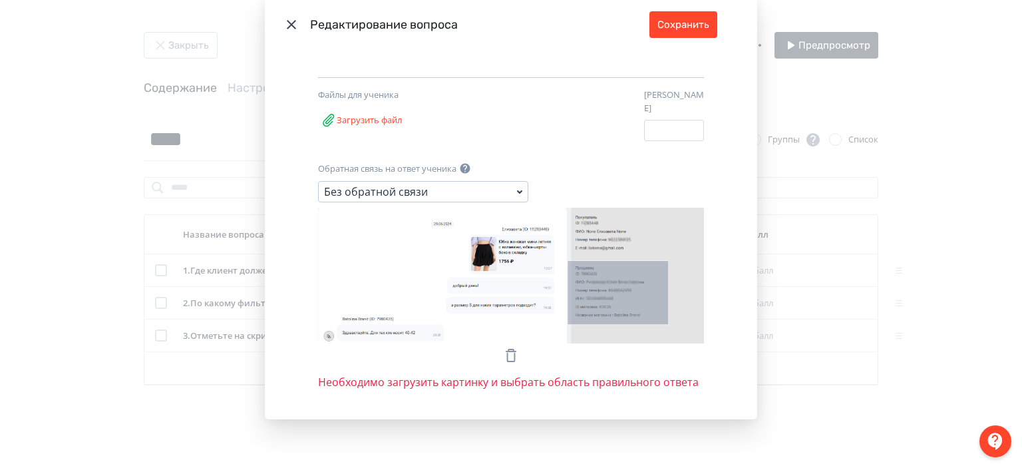
drag, startPoint x: 562, startPoint y: 251, endPoint x: 661, endPoint y: 315, distance: 118.1
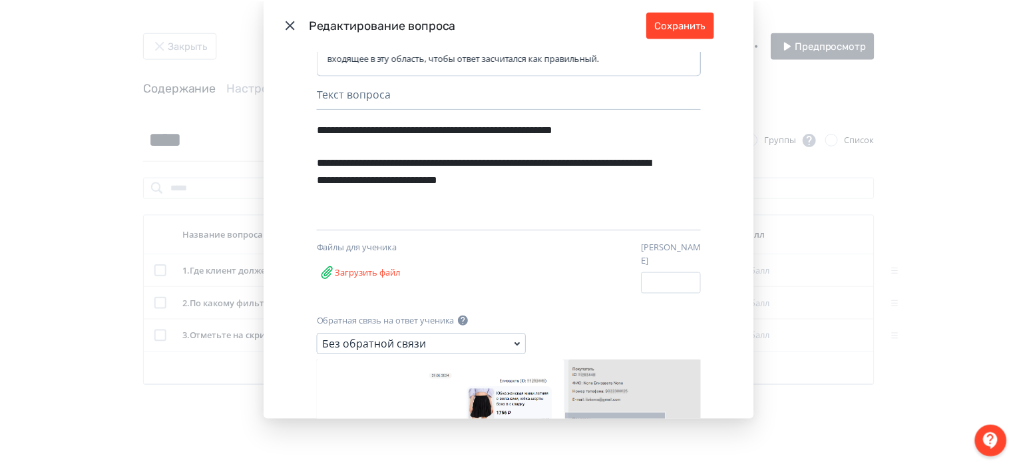
scroll to position [35, 0]
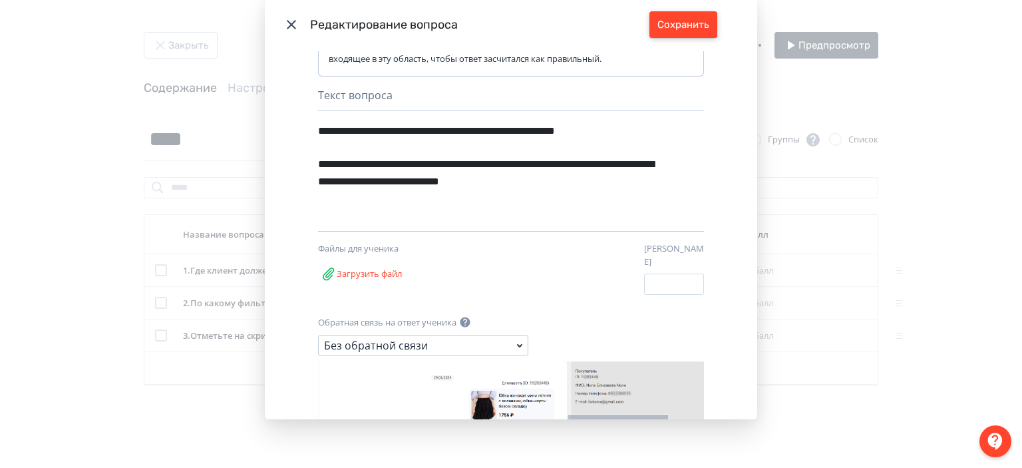
click at [693, 27] on button "Сохранить" at bounding box center [683, 24] width 68 height 27
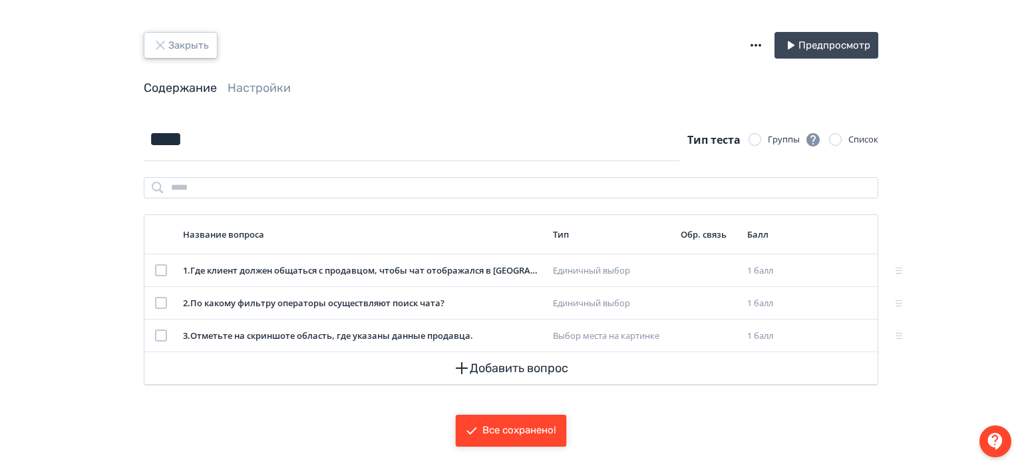
click at [196, 41] on button "Закрыть" at bounding box center [181, 45] width 74 height 27
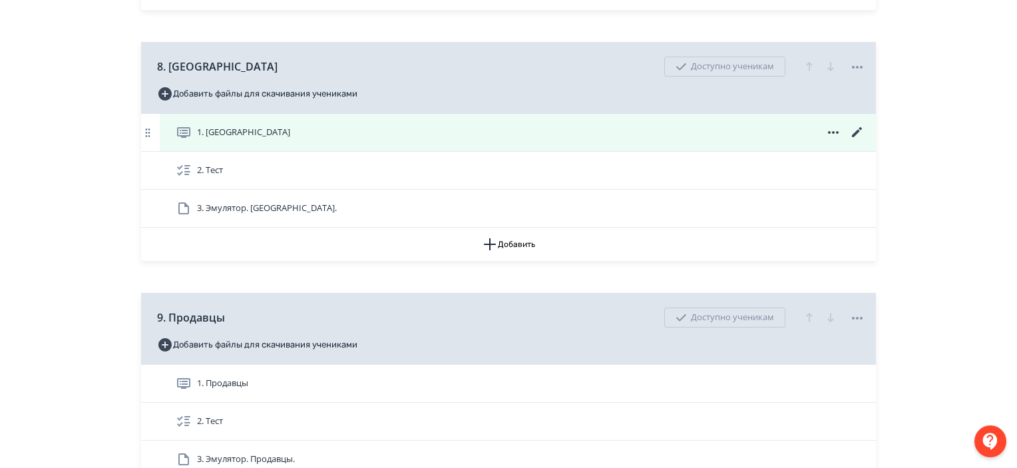
scroll to position [1987, 0]
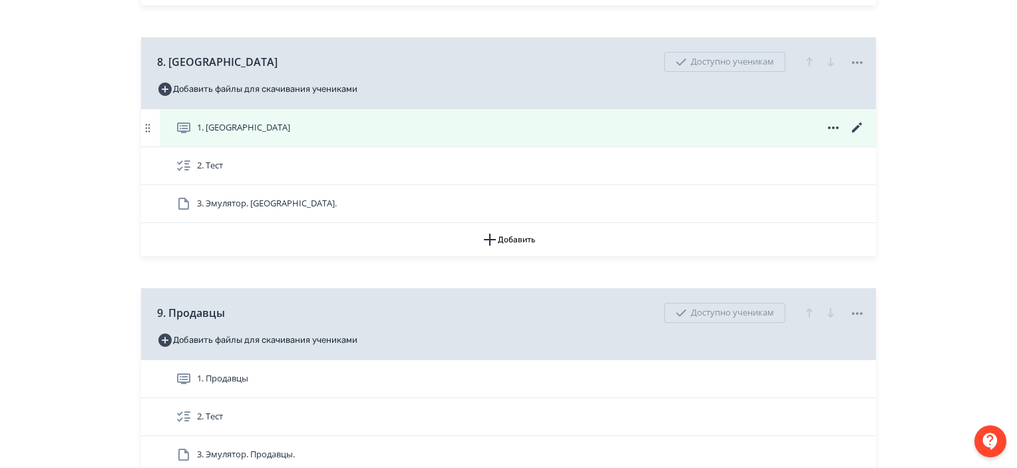
click at [858, 124] on icon at bounding box center [857, 127] width 10 height 10
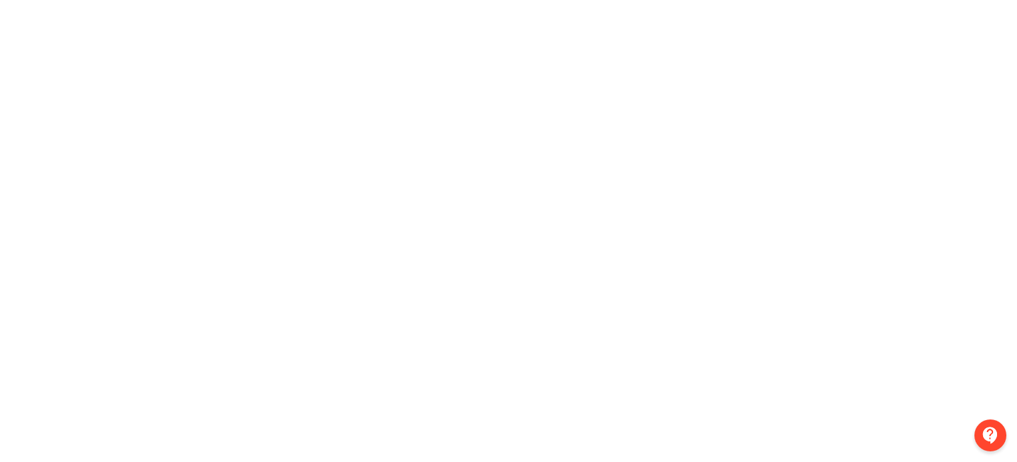
scroll to position [0, 3]
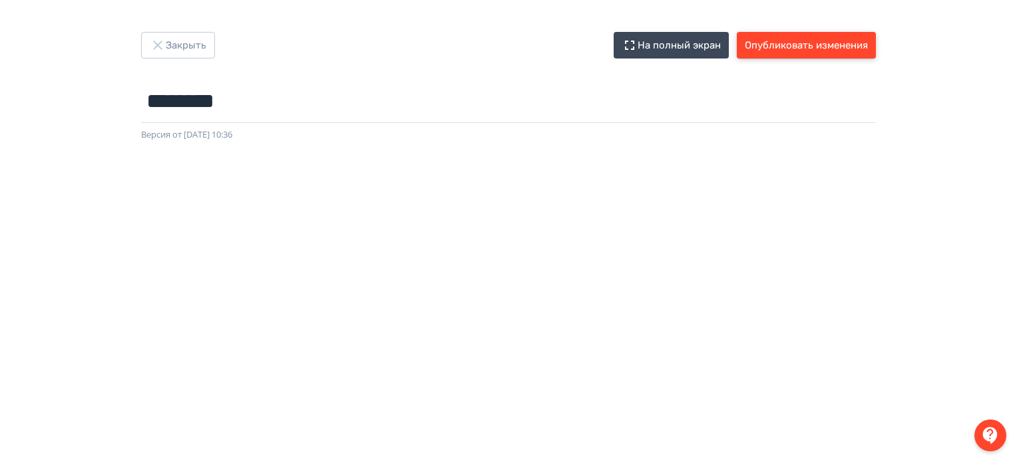
click at [828, 53] on button "Опубликовать изменения" at bounding box center [806, 45] width 139 height 27
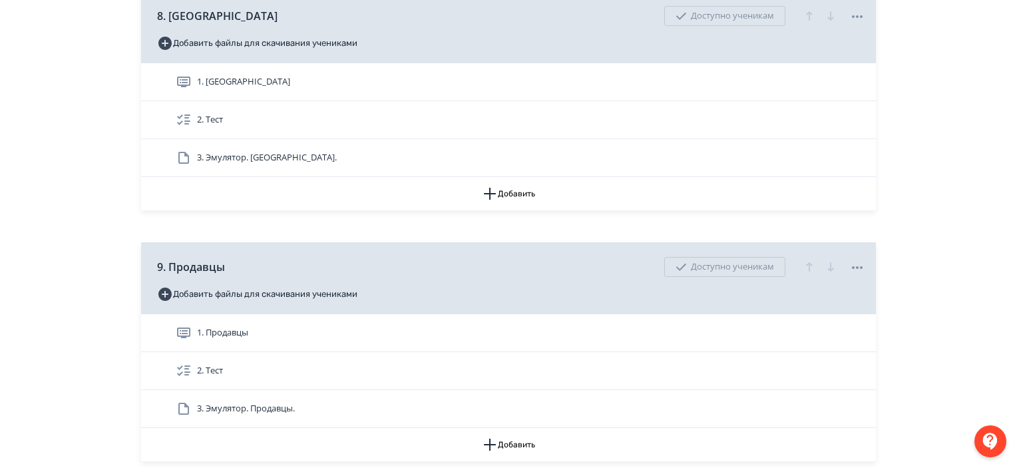
scroll to position [1961, 0]
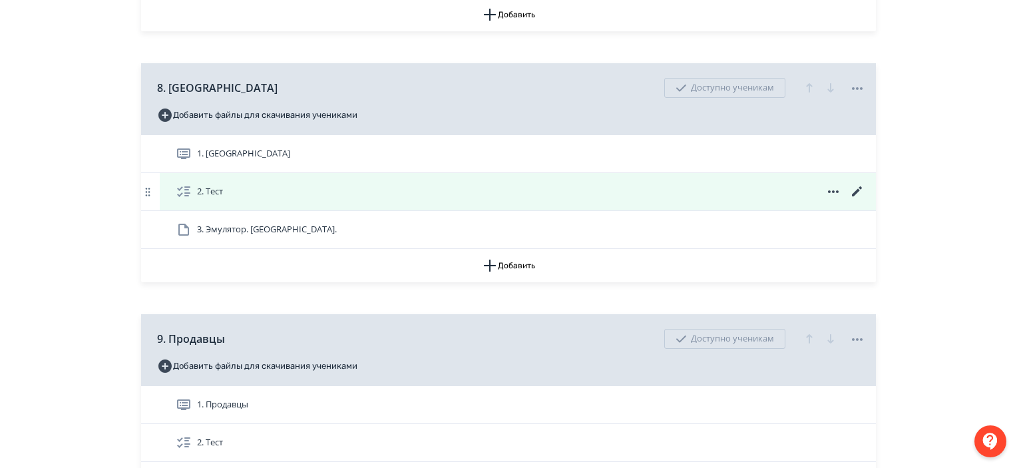
click at [860, 184] on icon at bounding box center [857, 192] width 16 height 16
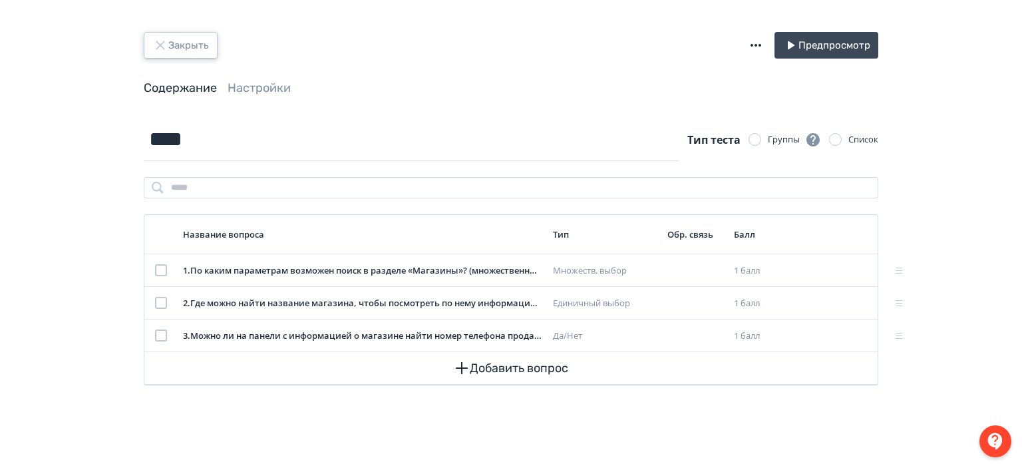
click at [163, 47] on icon "button" at bounding box center [160, 45] width 16 height 16
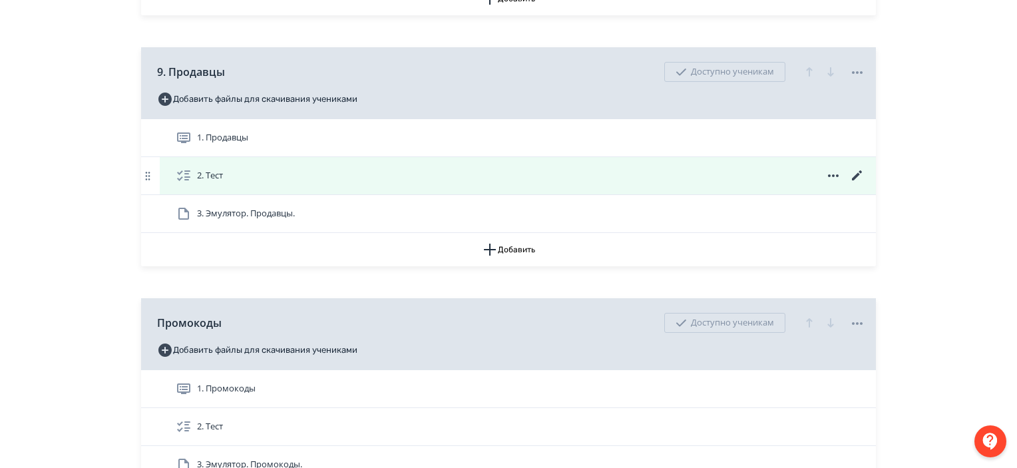
scroll to position [2233, 0]
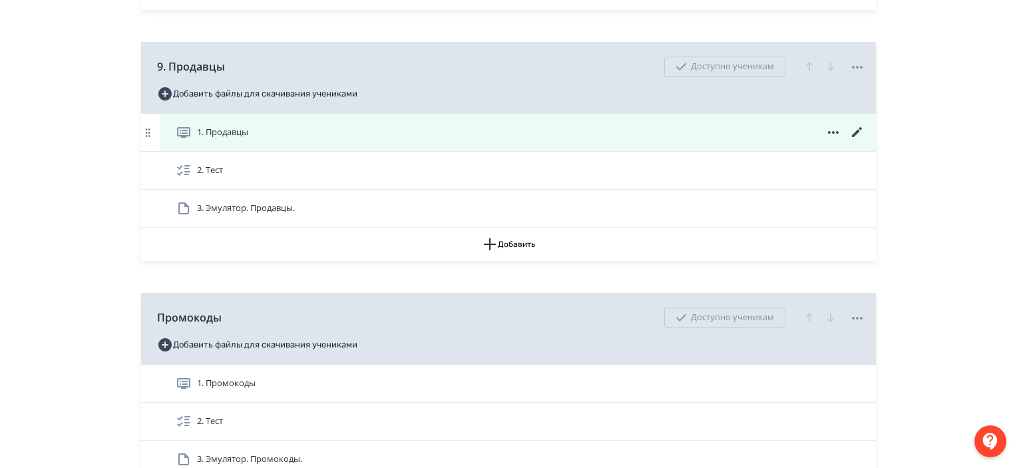
click at [856, 130] on icon at bounding box center [857, 132] width 10 height 10
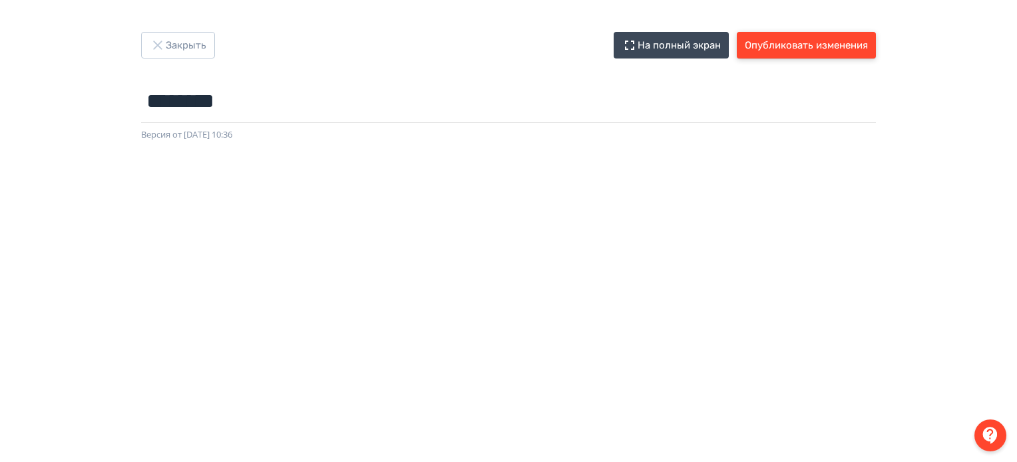
click at [798, 48] on button "Опубликовать изменения" at bounding box center [806, 45] width 139 height 27
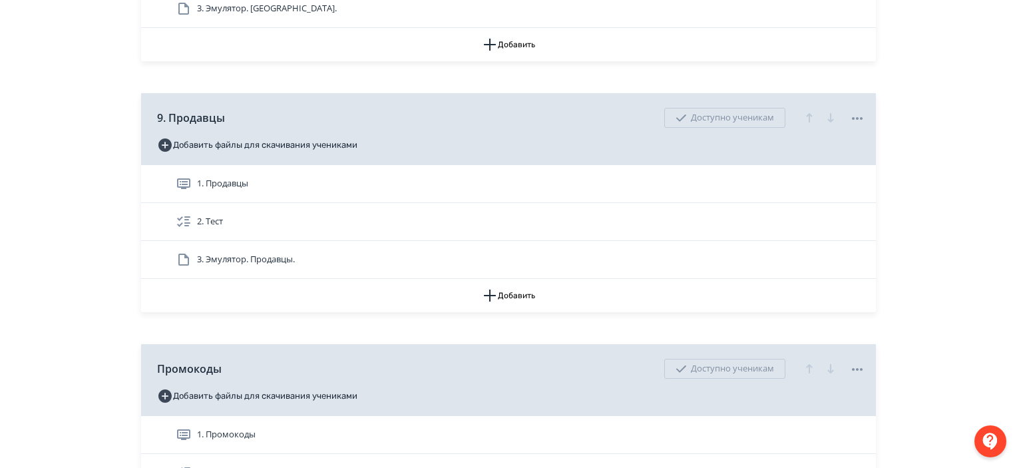
scroll to position [2213, 0]
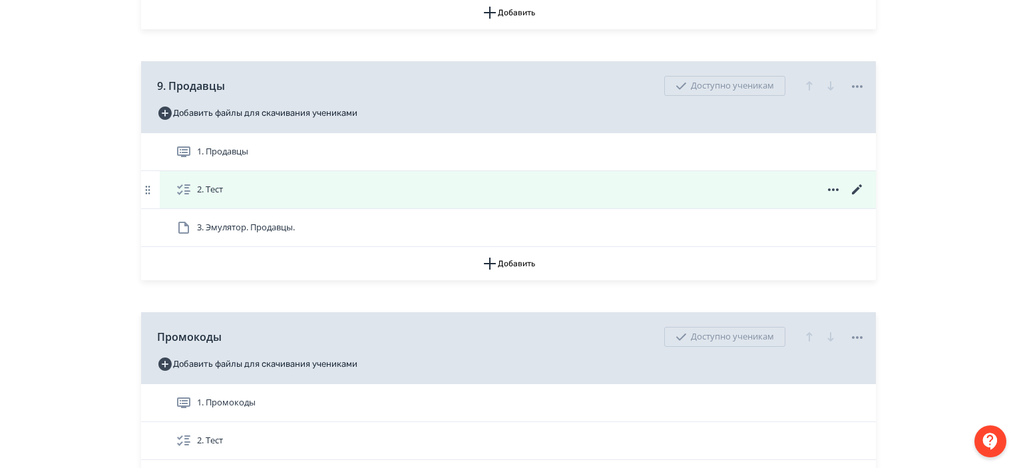
click at [854, 191] on icon at bounding box center [857, 189] width 10 height 10
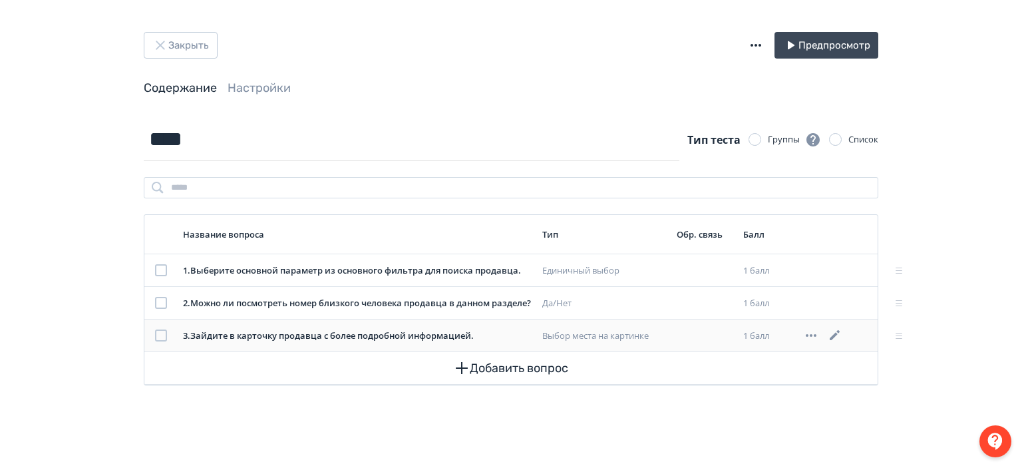
click at [841, 333] on icon at bounding box center [835, 335] width 16 height 16
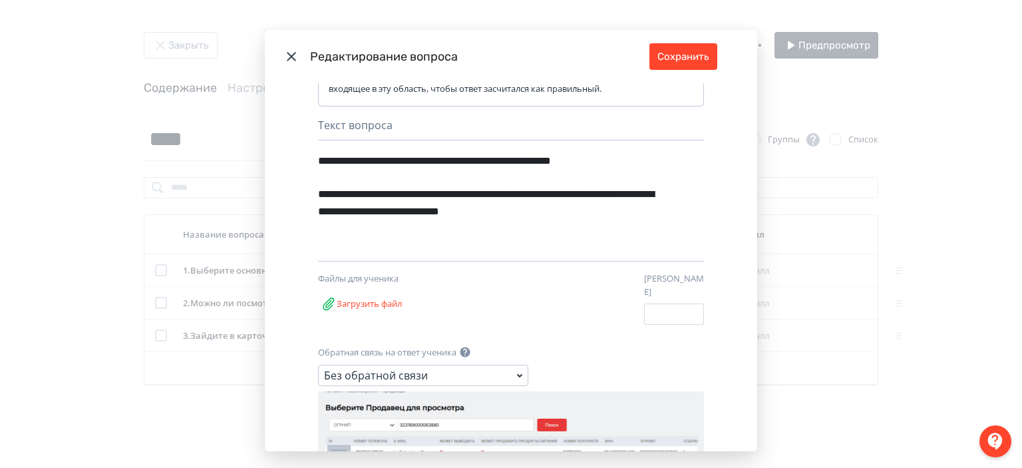
scroll to position [146, 0]
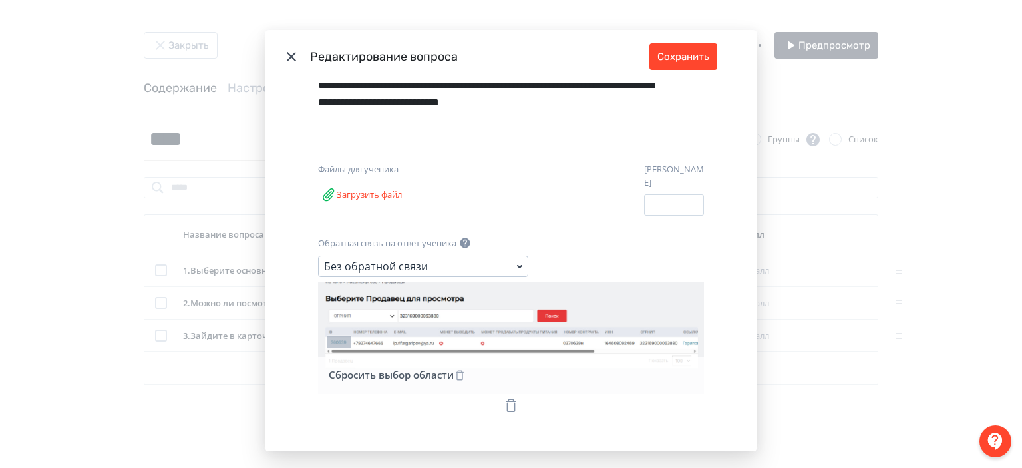
click at [503, 397] on icon "Modal" at bounding box center [511, 405] width 16 height 16
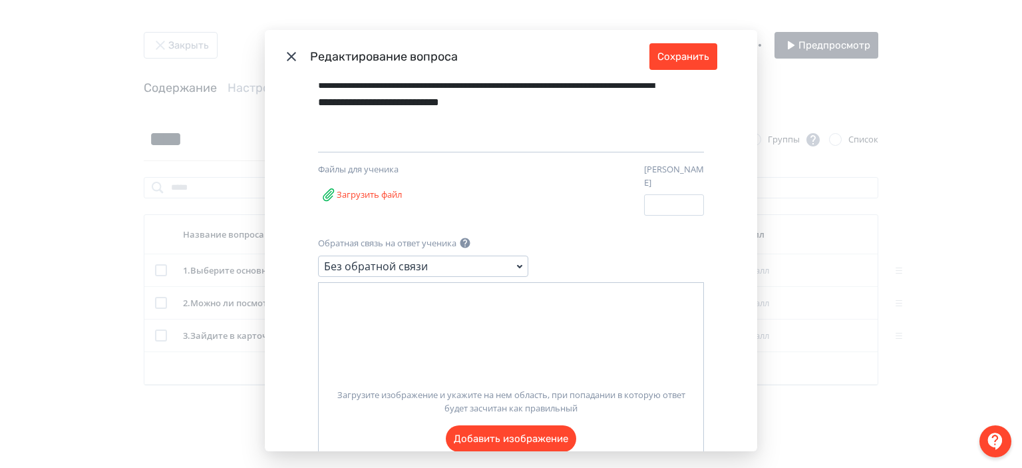
click at [497, 428] on label "Загрузите изображение и укажите на нем область, при попадании в которую ответ б…" at bounding box center [511, 415] width 385 height 74
click at [0, 0] on input "Загрузите изображение и укажите на нем область, при попадании в которую ответ б…" at bounding box center [0, 0] width 0 height 0
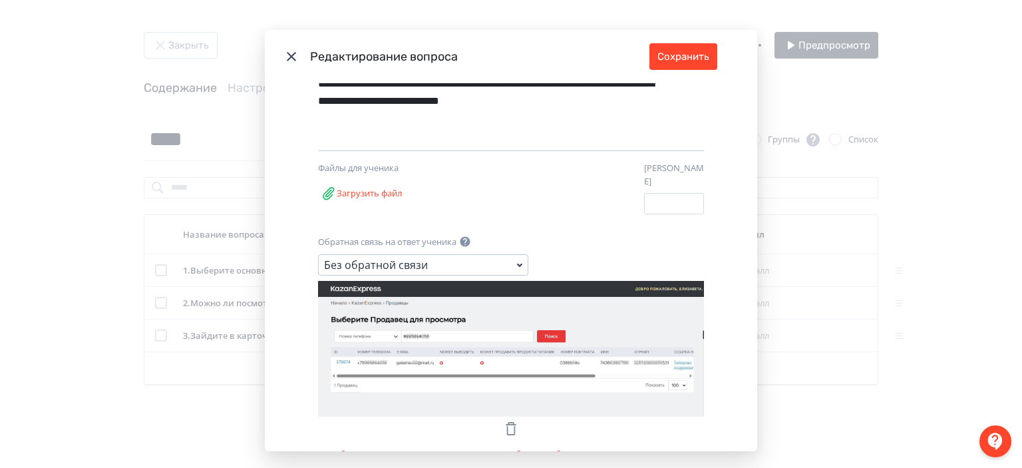
scroll to position [189, 0]
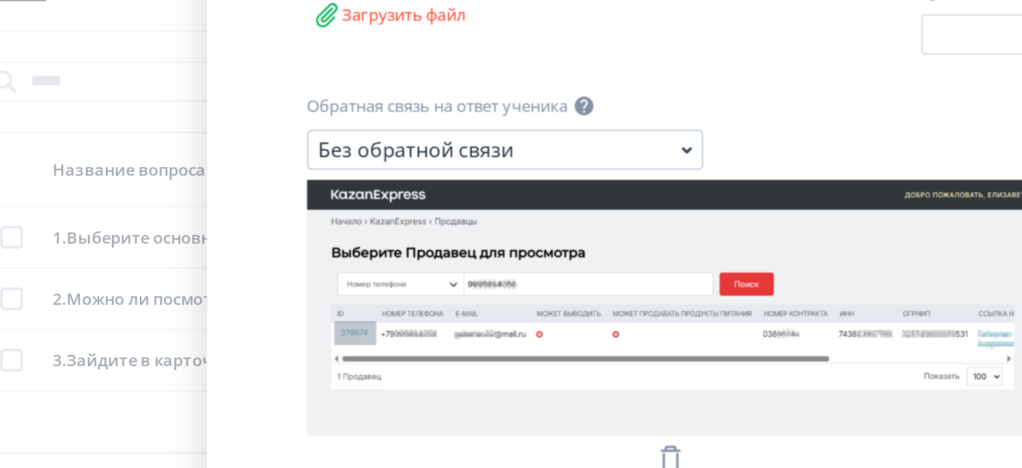
drag, startPoint x: 329, startPoint y: 305, endPoint x: 352, endPoint y: 318, distance: 26.2
click at [352, 318] on icon "Modal" at bounding box center [511, 308] width 386 height 136
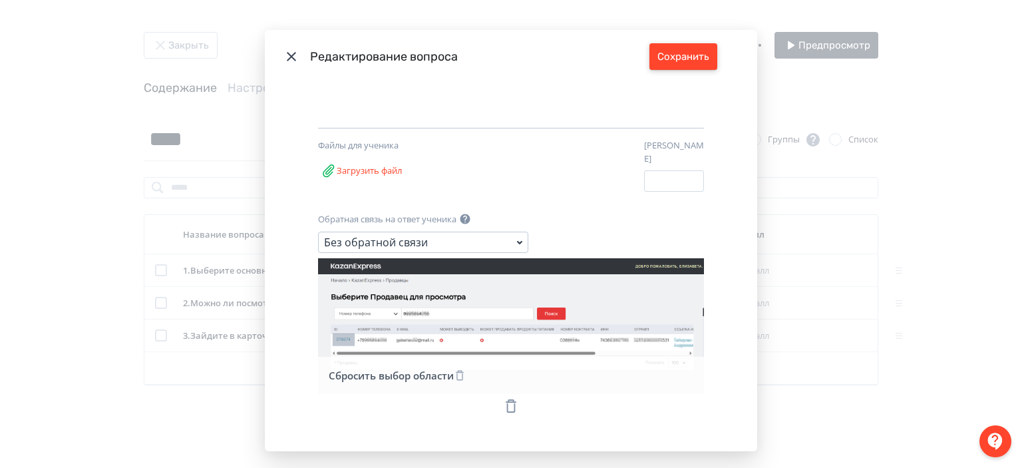
click at [687, 64] on button "Сохранить" at bounding box center [683, 56] width 68 height 27
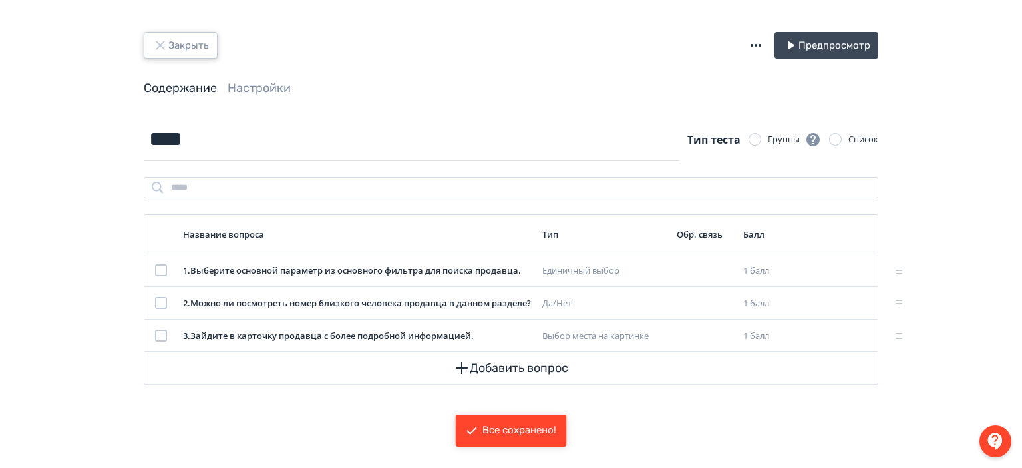
click at [178, 39] on button "Закрыть" at bounding box center [181, 45] width 74 height 27
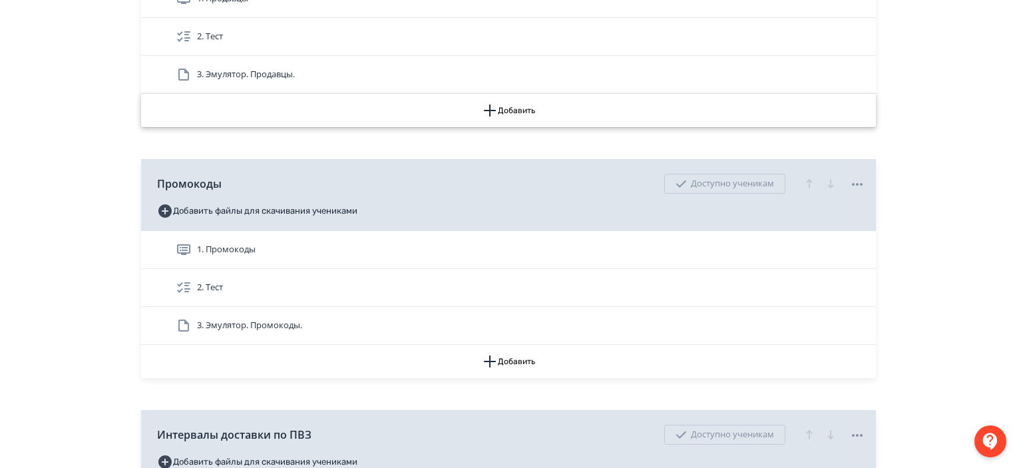
scroll to position [2369, 0]
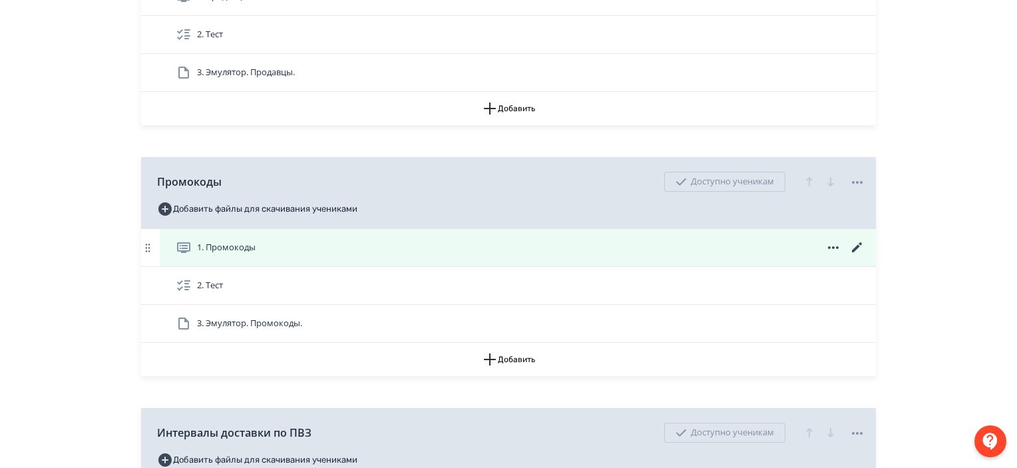
click at [853, 245] on icon at bounding box center [857, 248] width 16 height 16
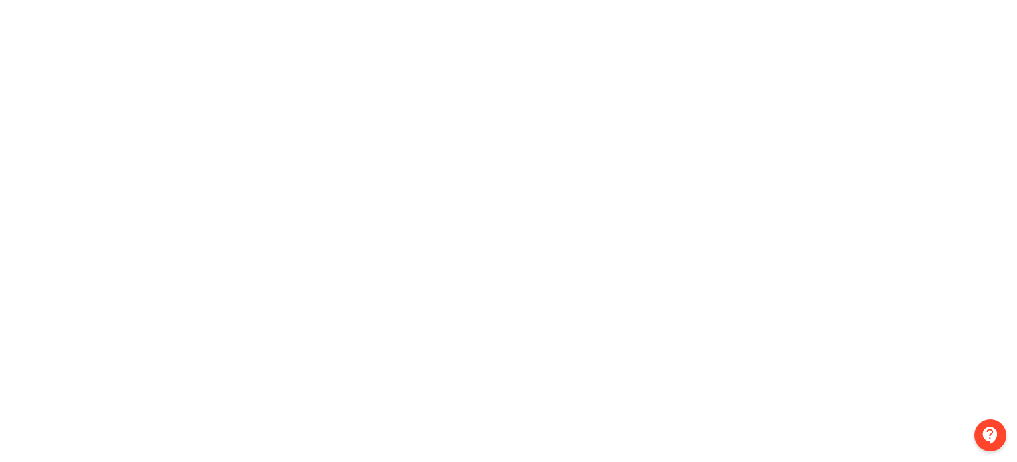
scroll to position [0, 3]
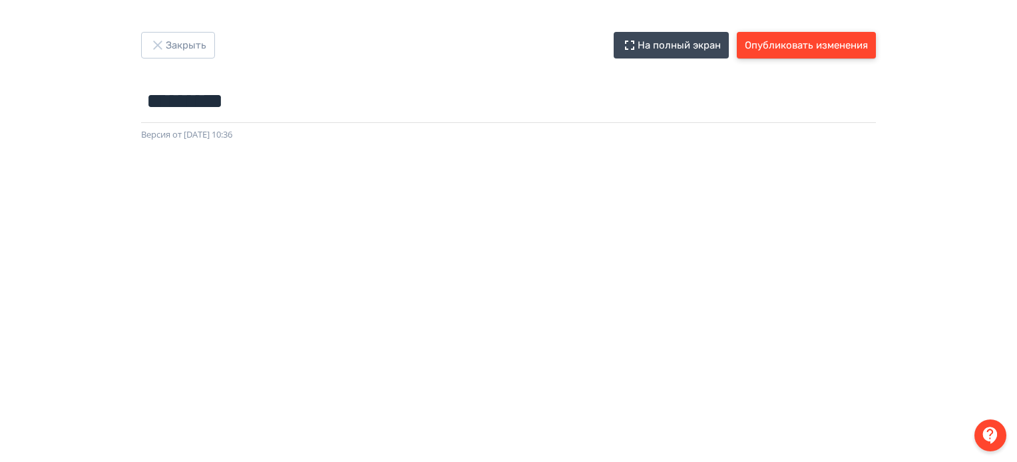
click at [787, 47] on button "Опубликовать изменения" at bounding box center [806, 45] width 139 height 27
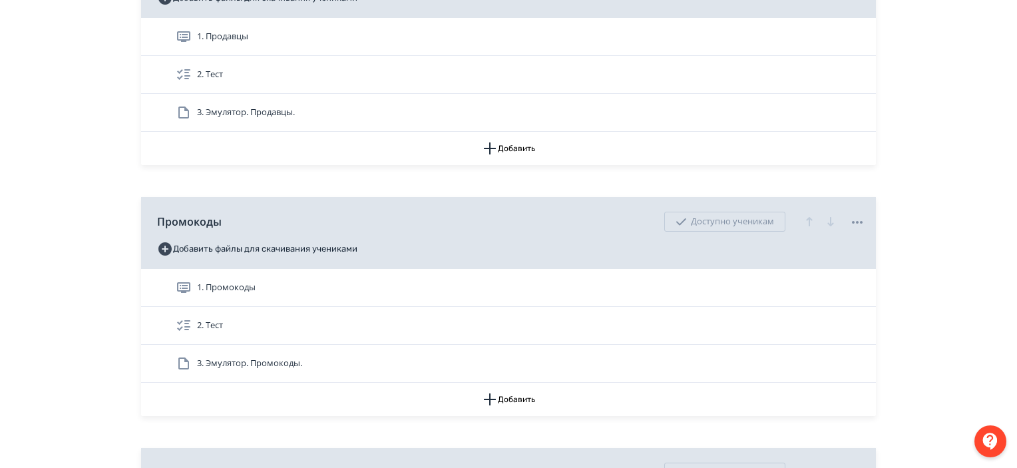
scroll to position [2458, 0]
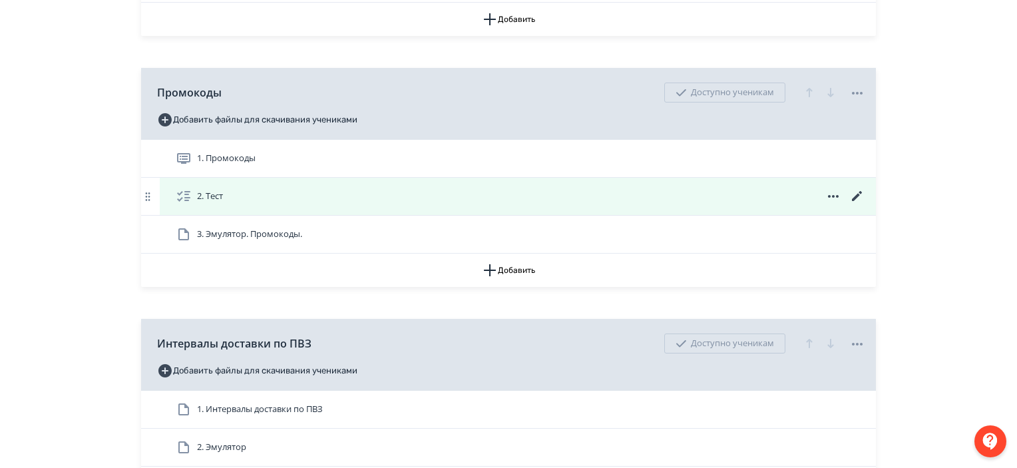
click at [857, 198] on icon at bounding box center [857, 196] width 16 height 16
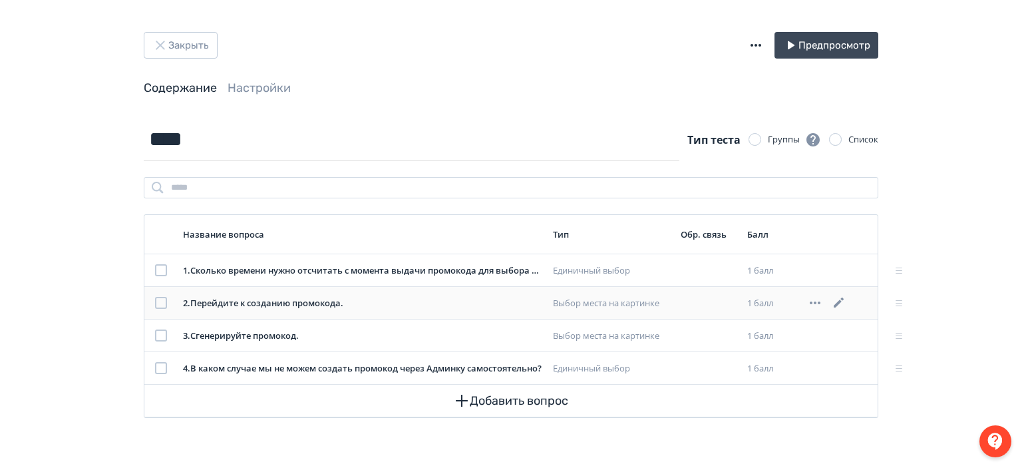
click at [837, 303] on icon at bounding box center [839, 302] width 10 height 10
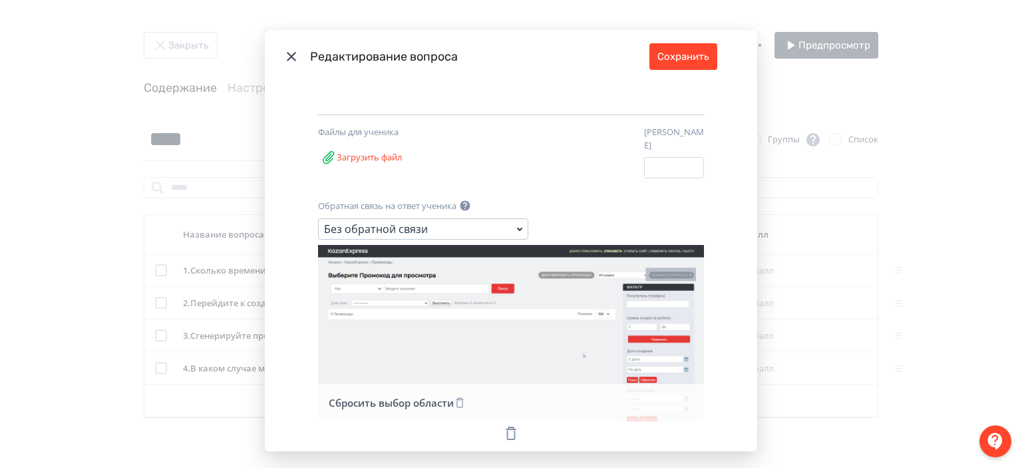
scroll to position [210, 0]
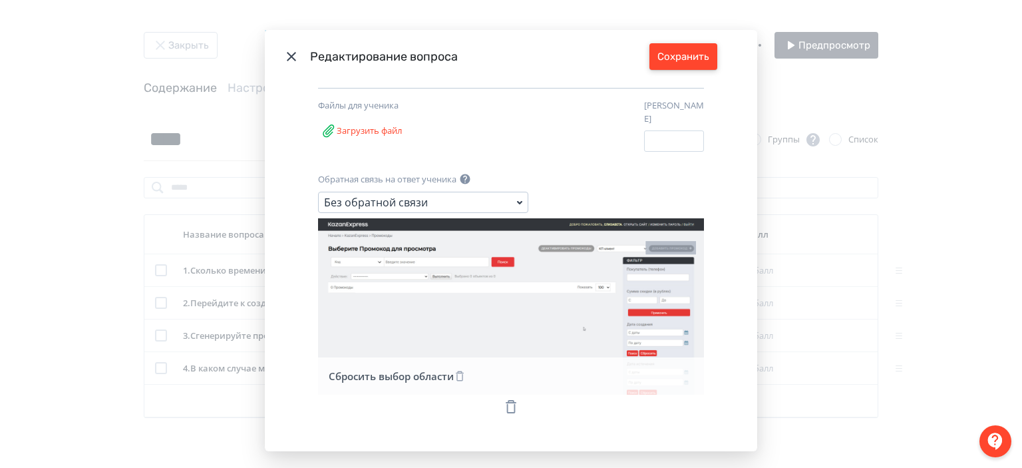
click at [700, 49] on button "Сохранить" at bounding box center [683, 56] width 68 height 27
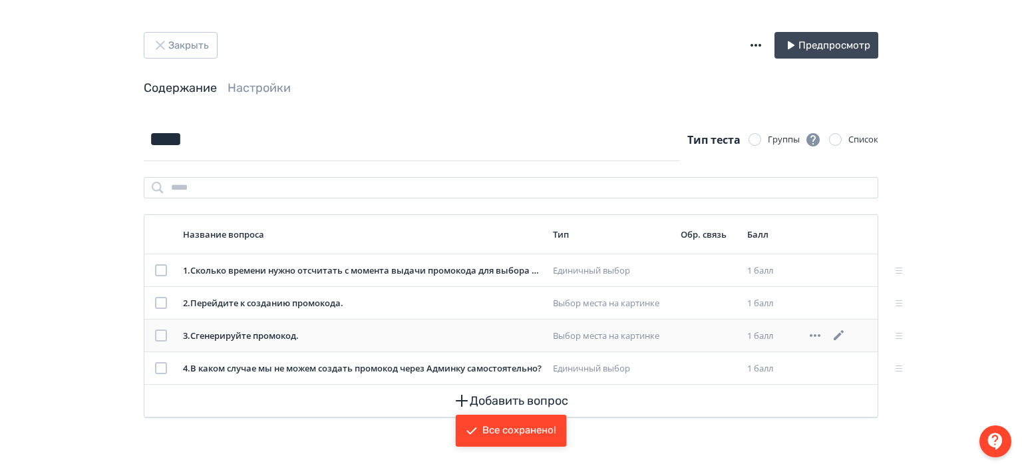
click at [836, 337] on icon at bounding box center [839, 335] width 10 height 10
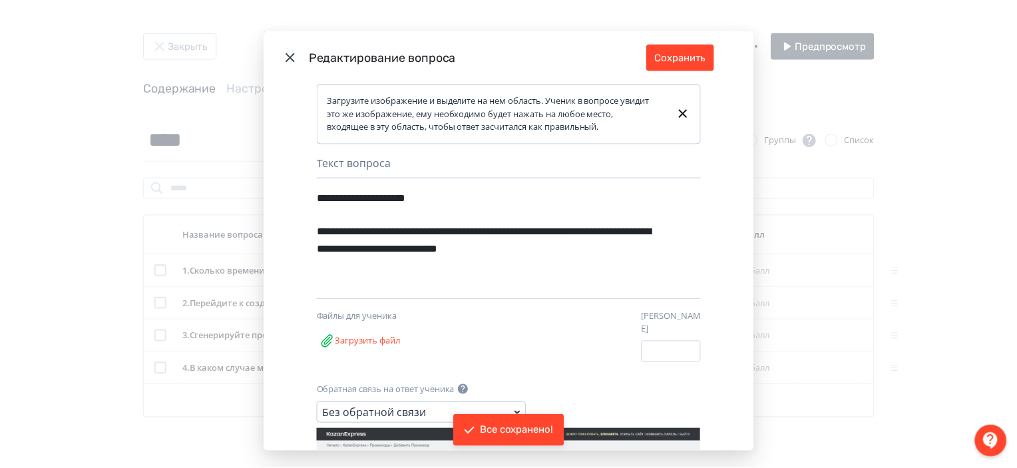
scroll to position [190, 0]
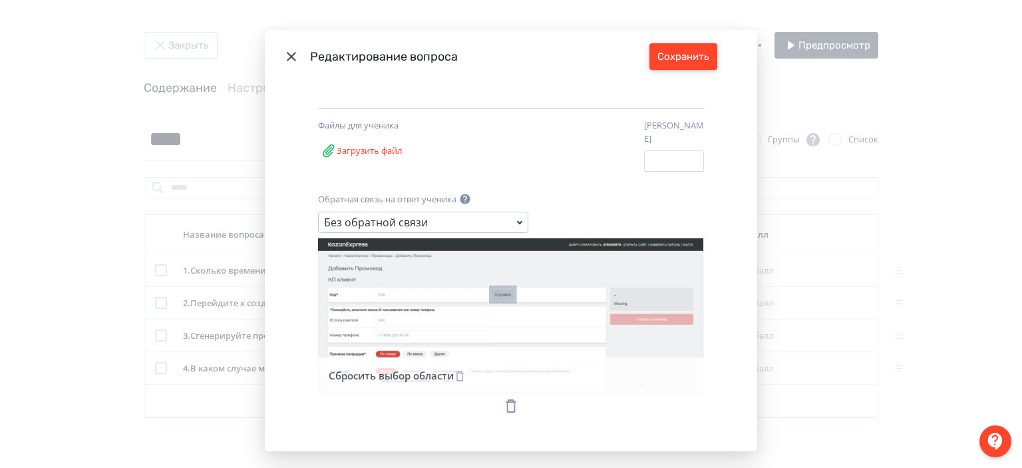
click at [678, 47] on button "Сохранить" at bounding box center [683, 56] width 68 height 27
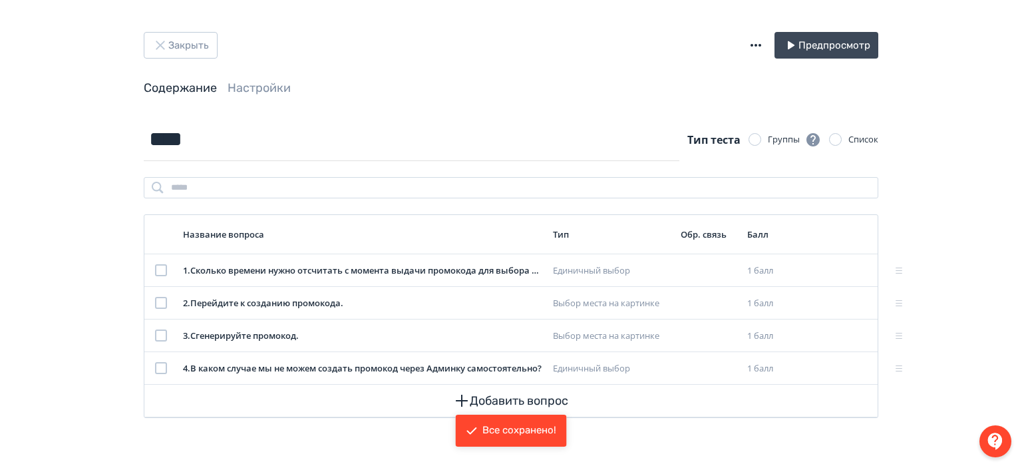
click at [176, 29] on div "Закрыть Предпросмотр Содержание Настройки **** Тип теста Группы Список Название…" at bounding box center [511, 234] width 1022 height 468
click at [179, 34] on button "Закрыть" at bounding box center [181, 45] width 74 height 27
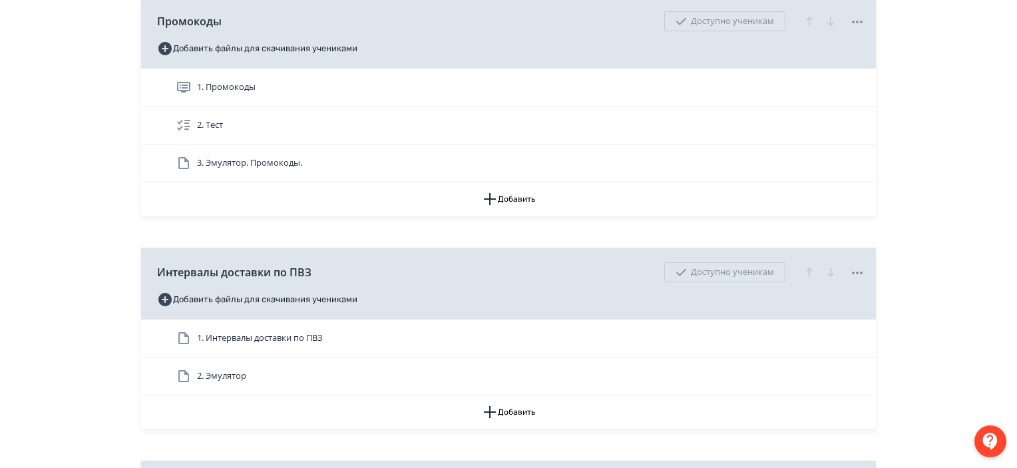
scroll to position [2528, 0]
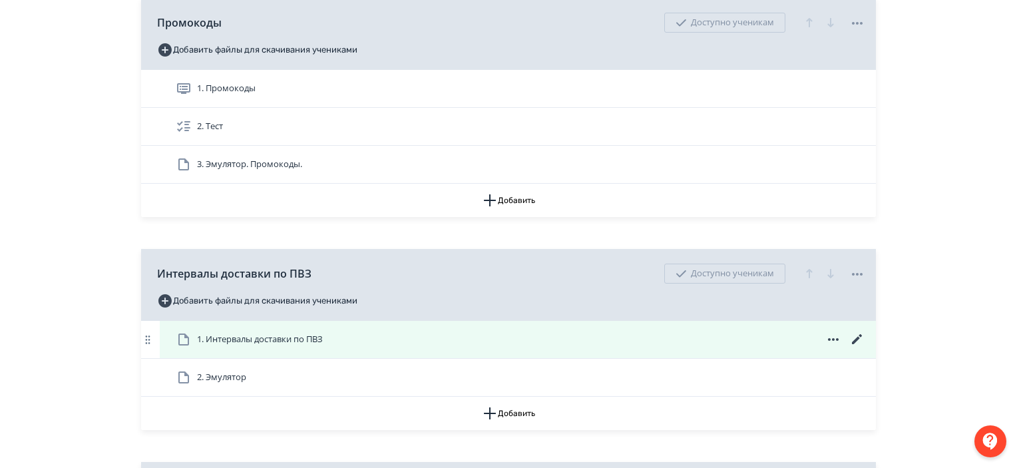
click at [860, 332] on icon at bounding box center [857, 339] width 16 height 16
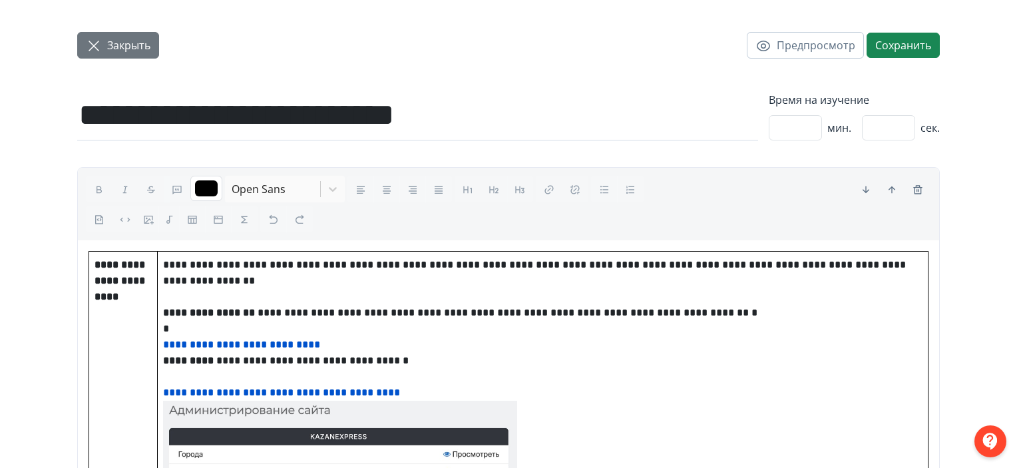
click at [149, 47] on span "Закрыть" at bounding box center [128, 45] width 43 height 16
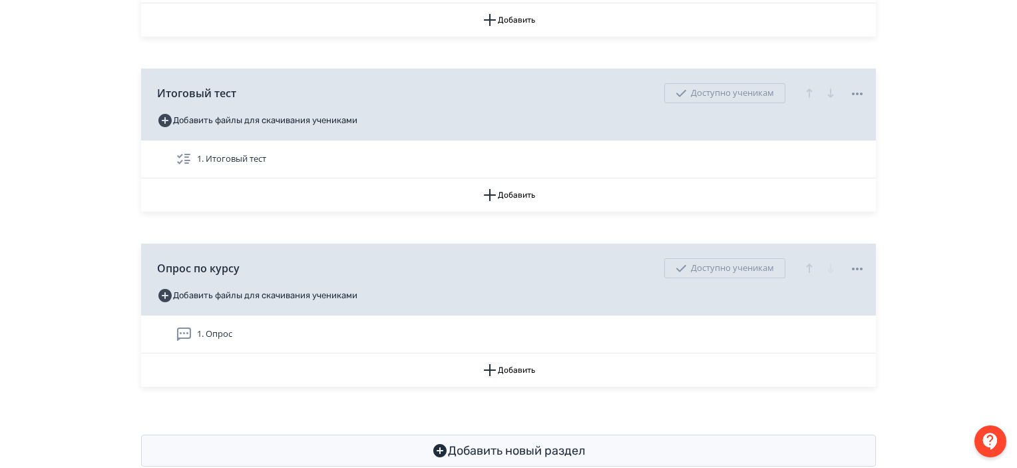
scroll to position [2921, 0]
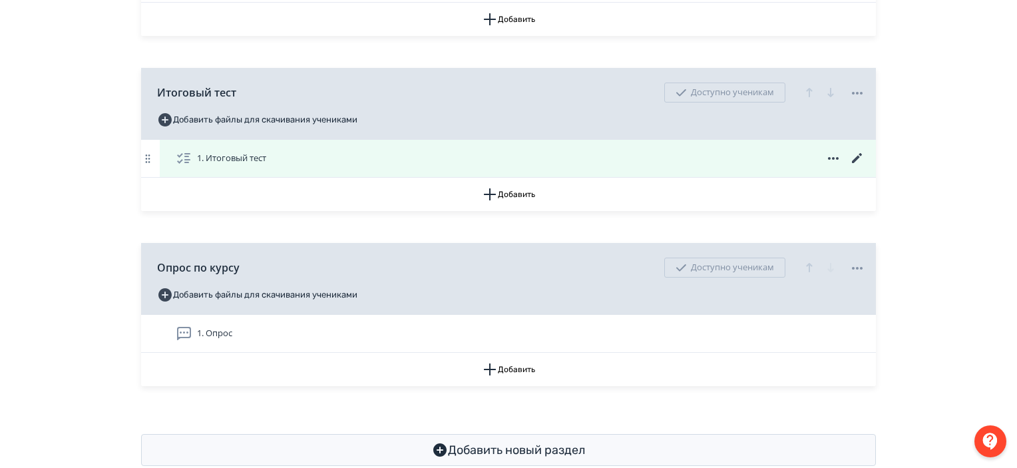
click at [860, 158] on icon at bounding box center [857, 158] width 16 height 16
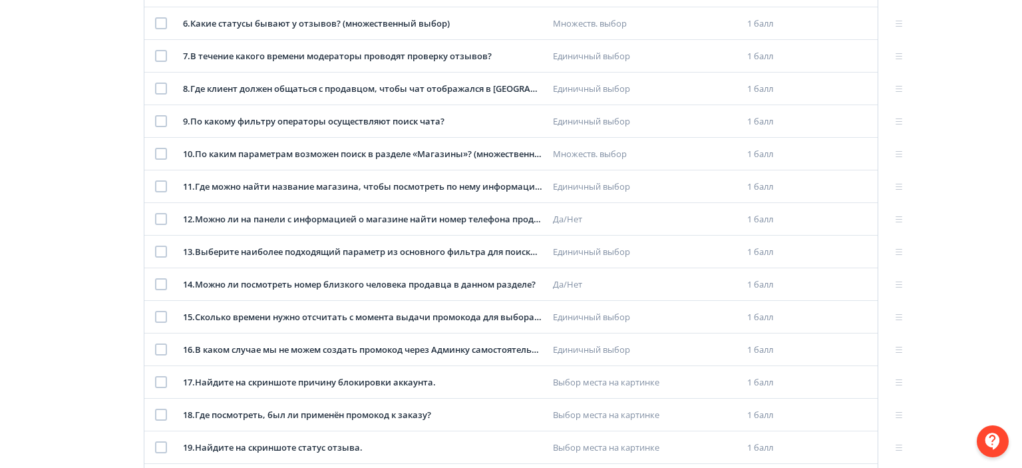
scroll to position [500, 0]
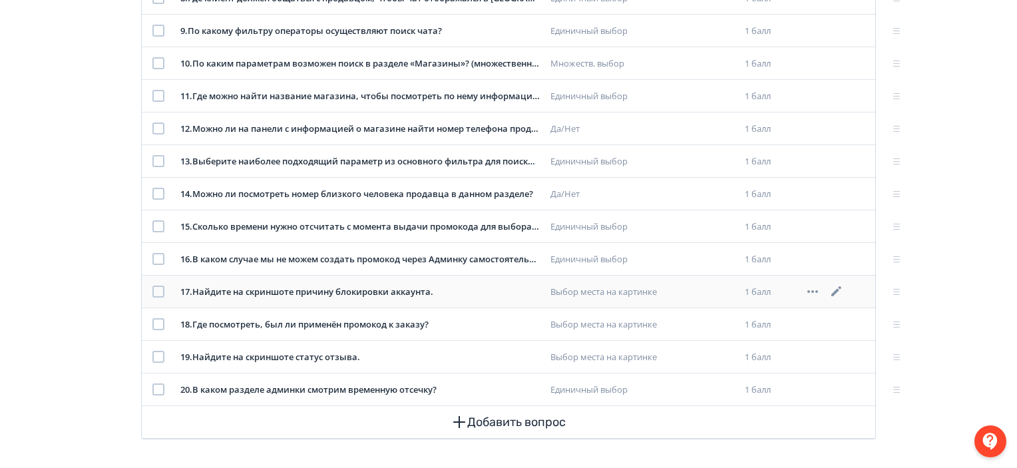
click at [841, 289] on icon at bounding box center [836, 291] width 16 height 16
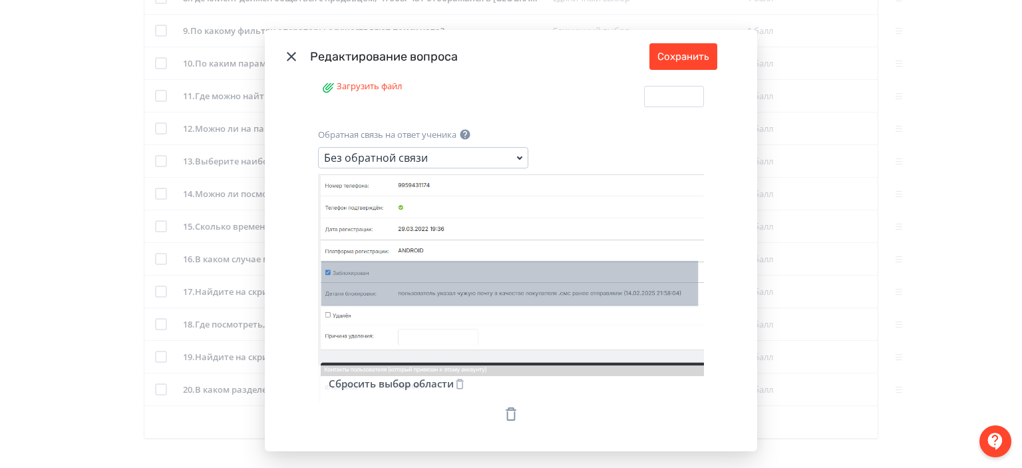
scroll to position [262, 0]
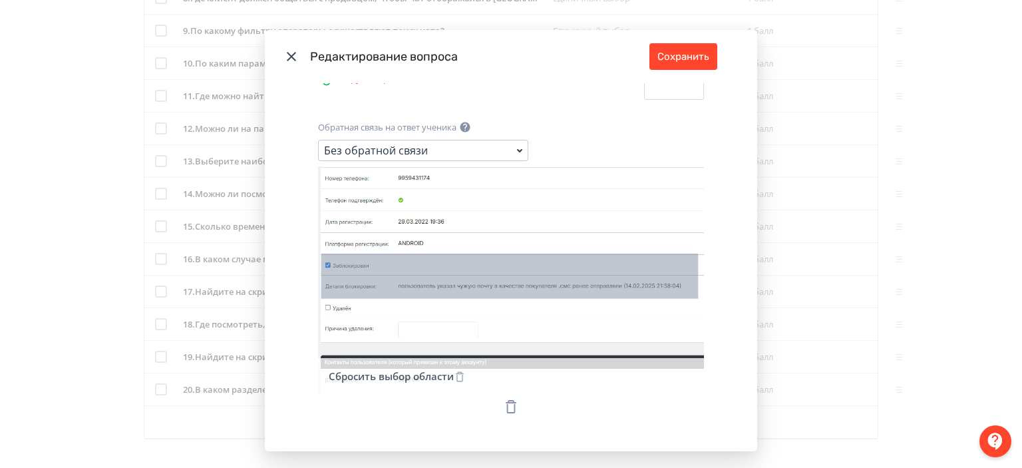
click at [514, 395] on div "Modal" at bounding box center [511, 406] width 386 height 23
click at [513, 399] on icon "Modal" at bounding box center [511, 407] width 16 height 16
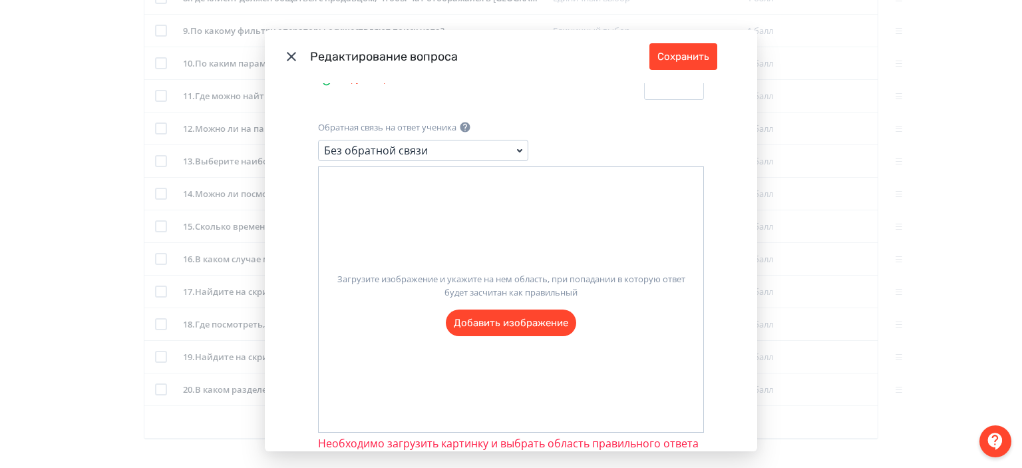
click at [515, 316] on label "Загрузите изображение и укажите на нем область, при попадании в которую ответ б…" at bounding box center [511, 299] width 385 height 74
click at [0, 0] on input "Загрузите изображение и укажите на нем область, при попадании в которую ответ б…" at bounding box center [0, 0] width 0 height 0
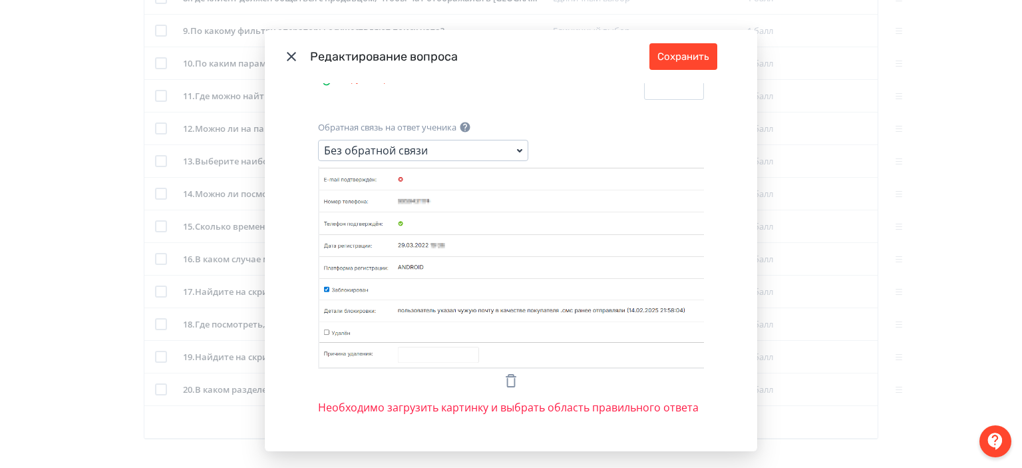
scroll to position [255, 0]
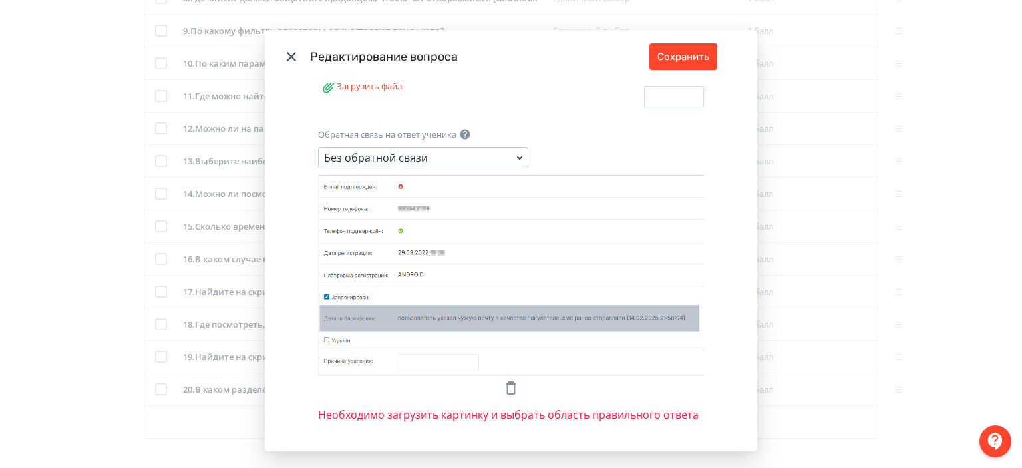
drag, startPoint x: 317, startPoint y: 295, endPoint x: 692, endPoint y: 321, distance: 376.2
click at [692, 321] on icon "Modal" at bounding box center [511, 275] width 386 height 202
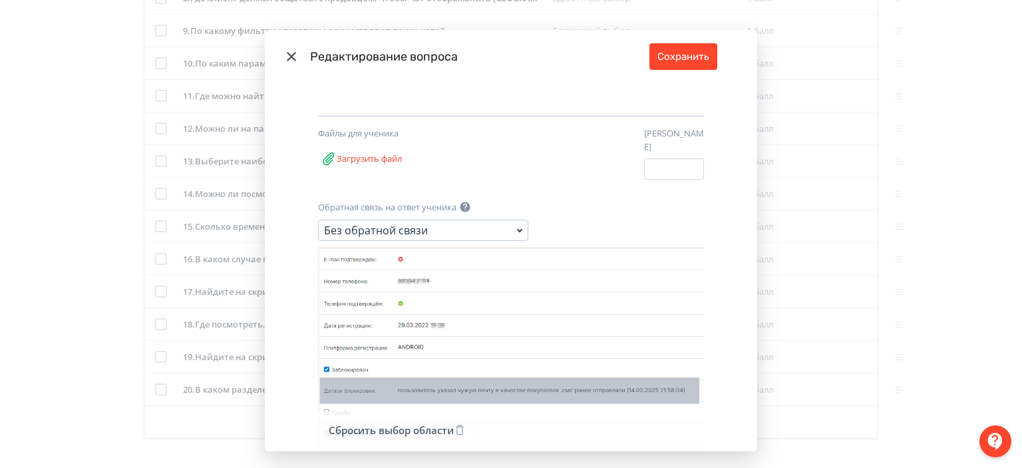
scroll to position [236, 0]
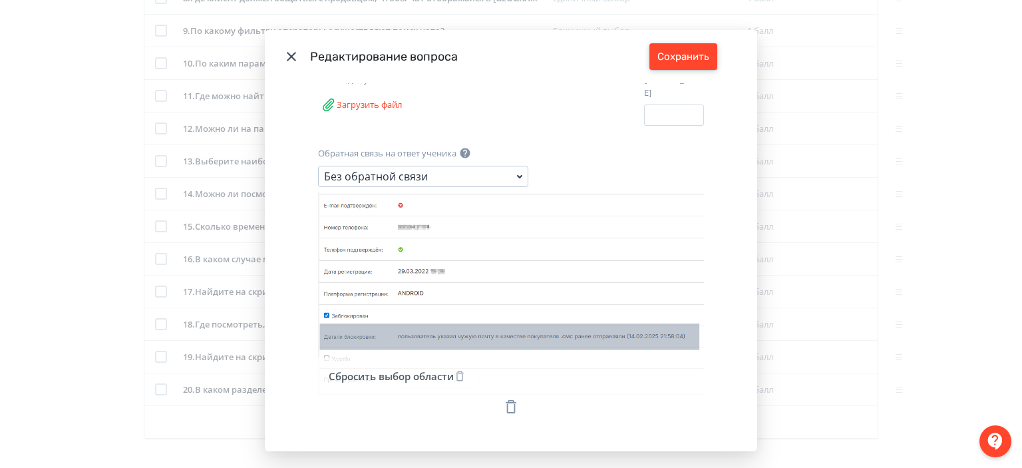
click at [671, 55] on button "Сохранить" at bounding box center [683, 56] width 68 height 27
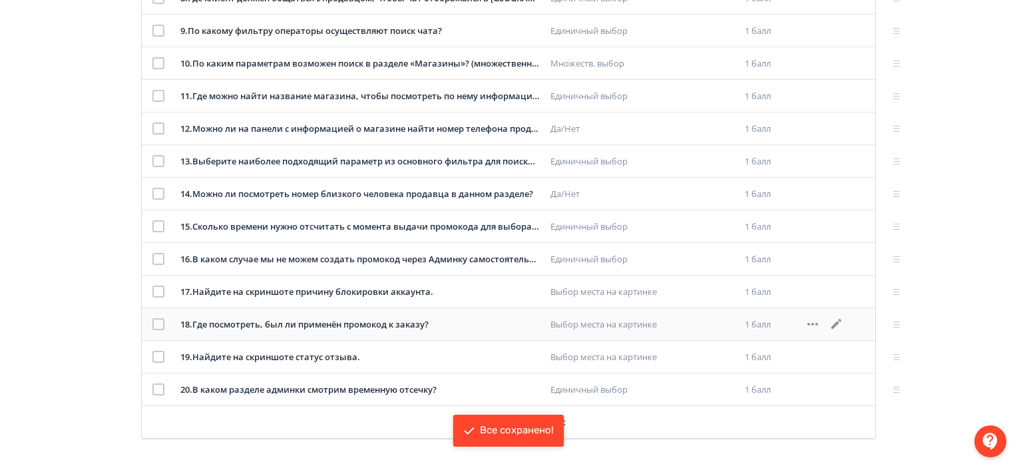
click at [838, 319] on icon at bounding box center [836, 324] width 16 height 16
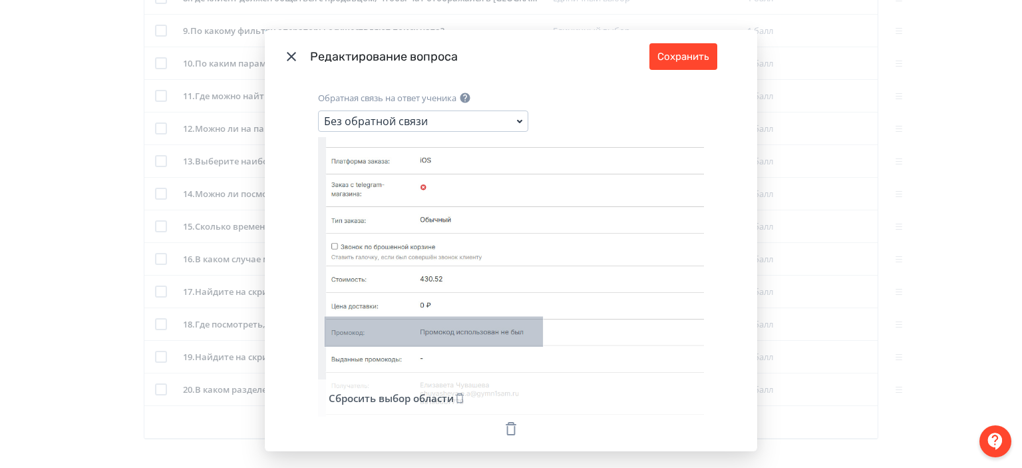
scroll to position [312, 0]
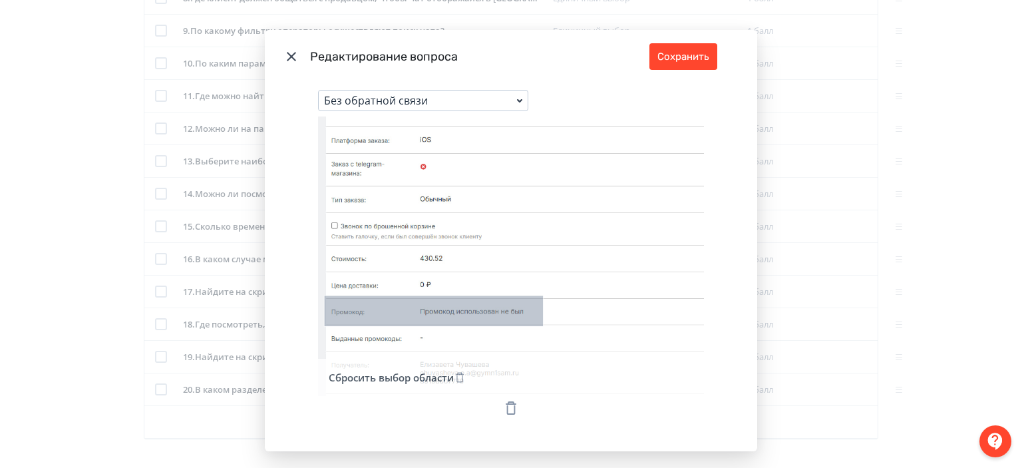
drag, startPoint x: 473, startPoint y: 218, endPoint x: 451, endPoint y: 39, distance: 179.7
click at [451, 39] on header "Редактирование вопроса Сохранить" at bounding box center [511, 56] width 492 height 53
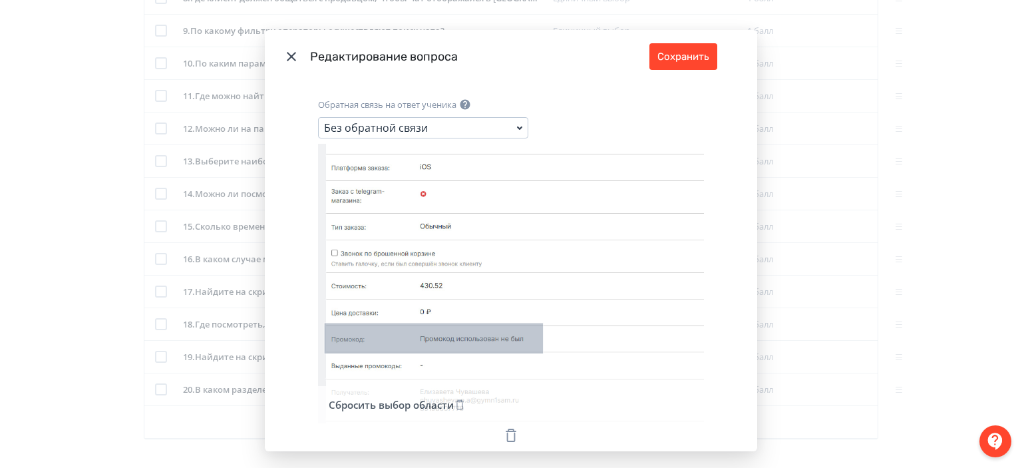
scroll to position [285, 0]
click at [503, 427] on icon "Modal" at bounding box center [511, 435] width 16 height 16
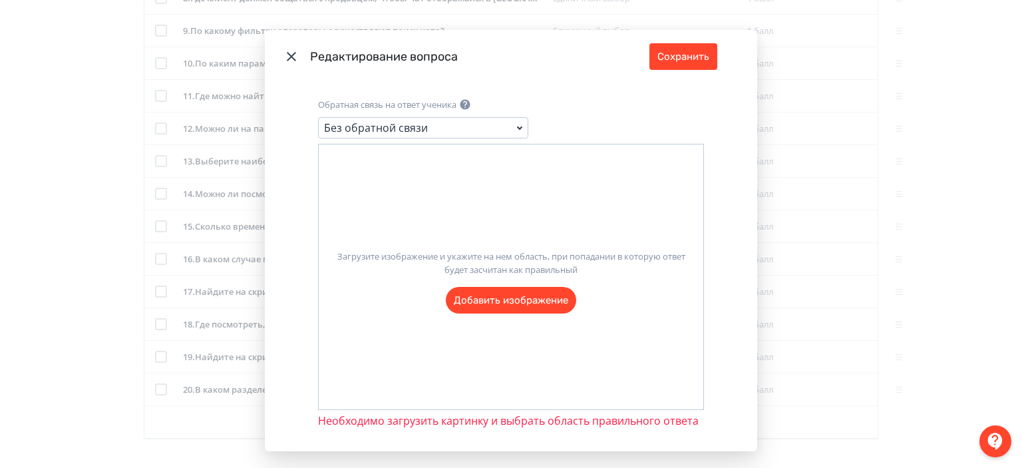
click at [516, 295] on label "Загрузите изображение и укажите на нем область, при попадании в которую ответ б…" at bounding box center [511, 277] width 385 height 74
click at [0, 0] on input "Загрузите изображение и укажите на нем область, при попадании в которую ответ б…" at bounding box center [0, 0] width 0 height 0
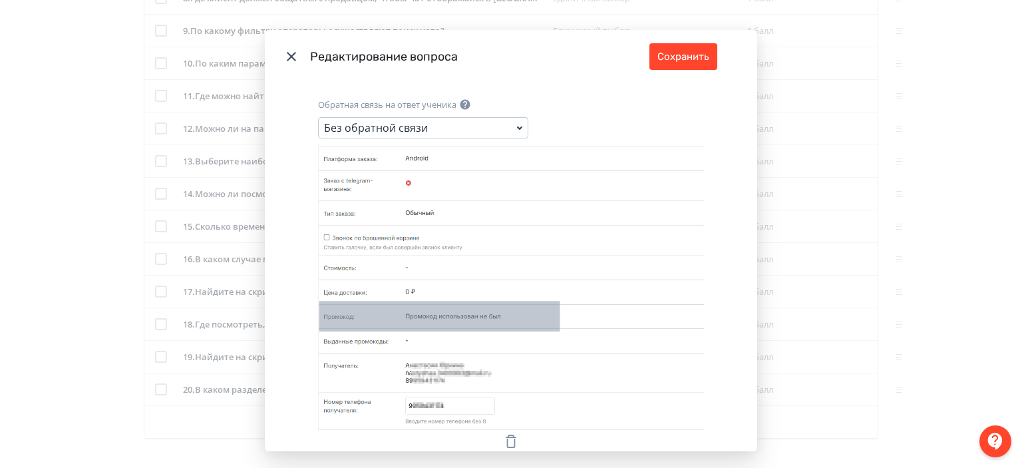
drag, startPoint x: 316, startPoint y: 290, endPoint x: 554, endPoint y: 321, distance: 240.1
click at [554, 321] on icon "Modal" at bounding box center [511, 287] width 386 height 286
click at [676, 63] on button "Сохранить" at bounding box center [683, 56] width 68 height 27
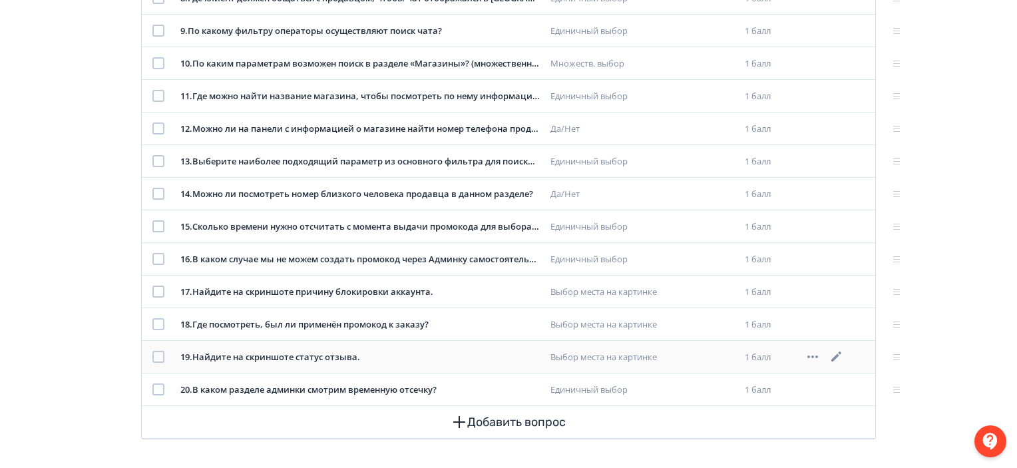
click at [834, 353] on icon at bounding box center [836, 357] width 16 height 16
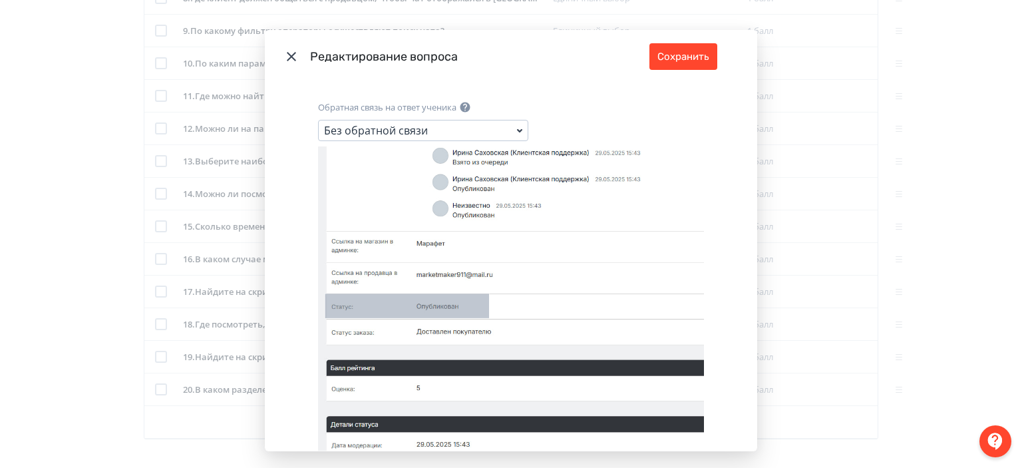
scroll to position [373, 0]
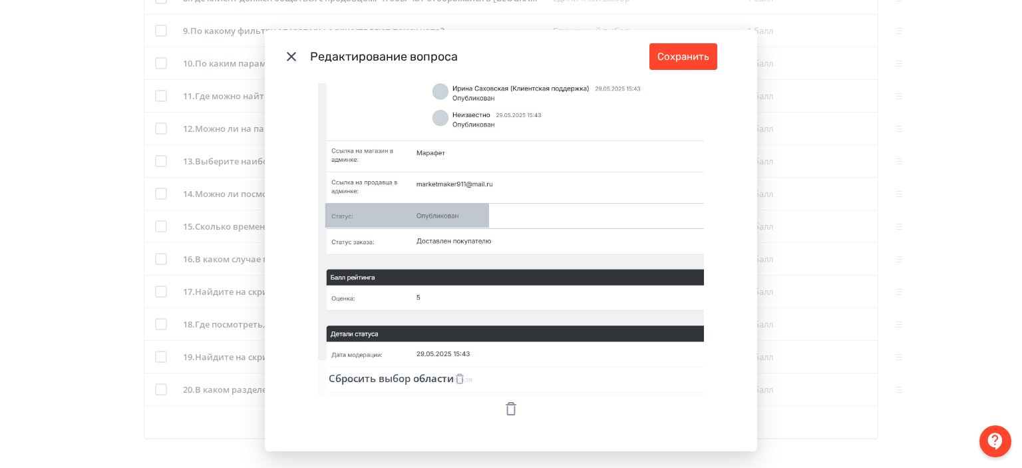
click at [508, 401] on icon "Modal" at bounding box center [511, 409] width 16 height 16
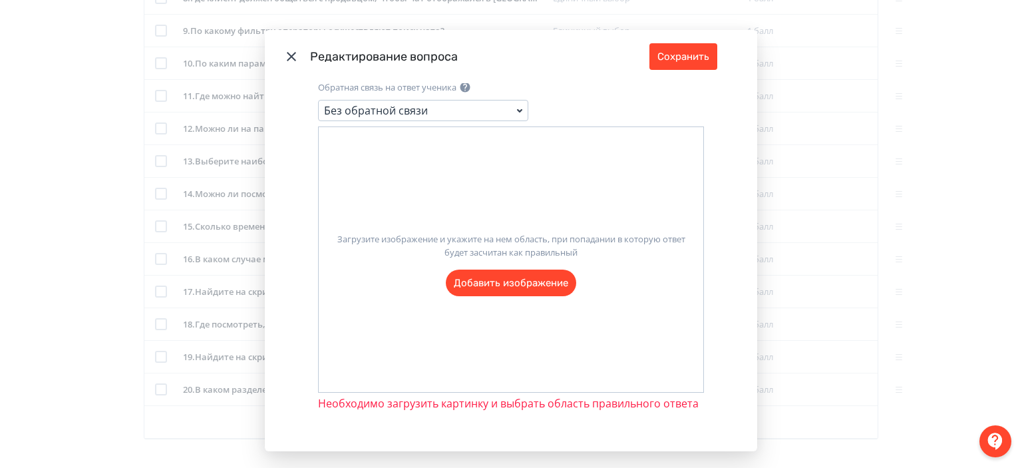
scroll to position [294, 0]
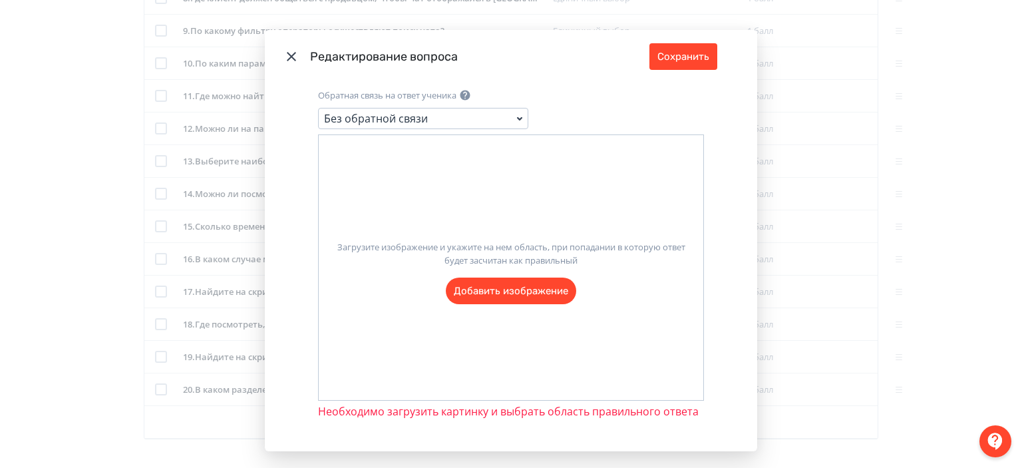
click at [524, 285] on label "Загрузите изображение и укажите на нем область, при попадании в которую ответ б…" at bounding box center [511, 267] width 385 height 74
click at [0, 0] on input "Загрузите изображение и укажите на нем область, при попадании в которую ответ б…" at bounding box center [0, 0] width 0 height 0
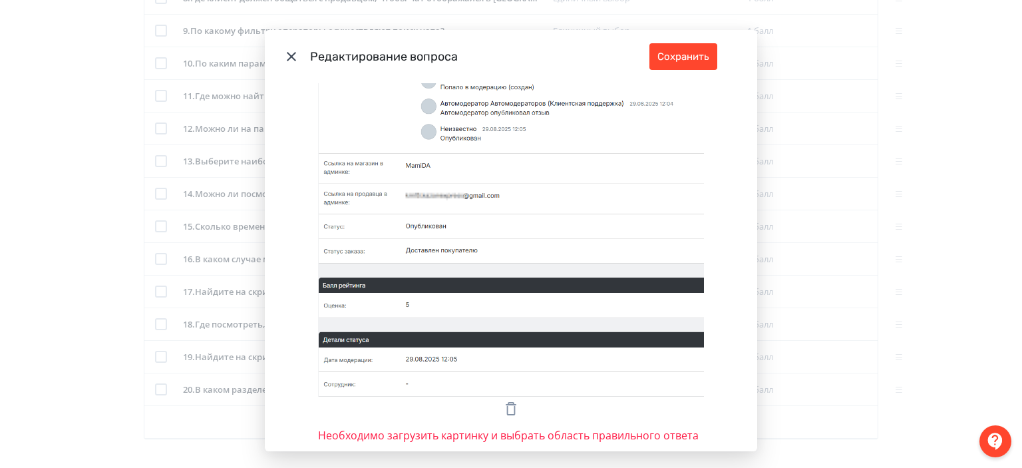
scroll to position [367, 0]
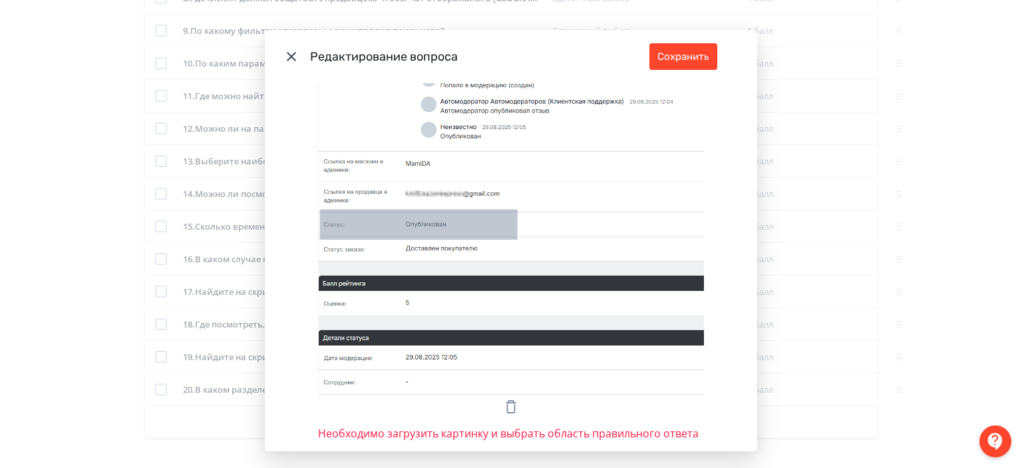
drag, startPoint x: 317, startPoint y: 199, endPoint x: 512, endPoint y: 230, distance: 198.0
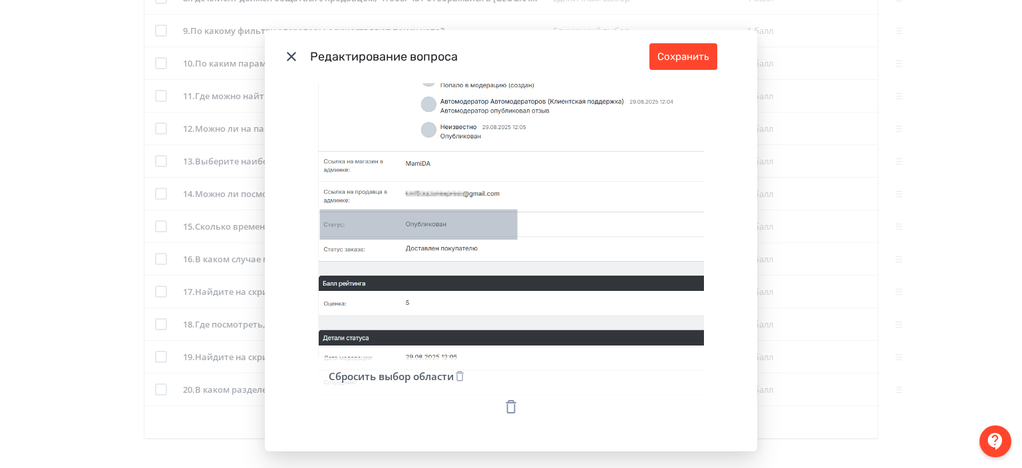
scroll to position [365, 0]
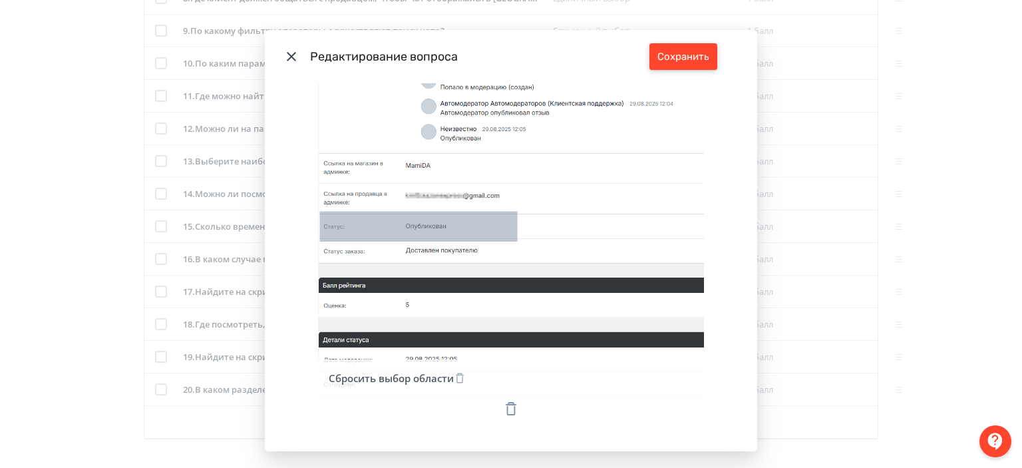
click at [681, 55] on button "Сохранить" at bounding box center [683, 56] width 68 height 27
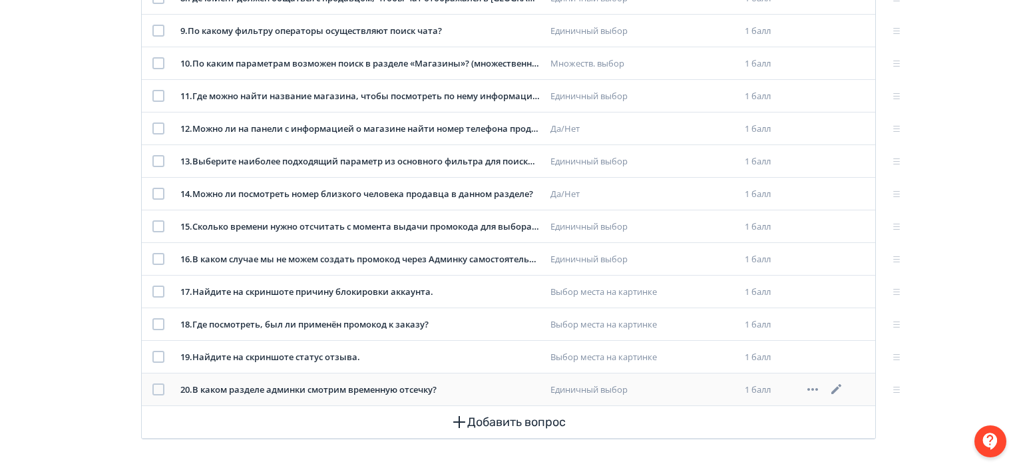
click at [831, 383] on icon at bounding box center [836, 389] width 16 height 16
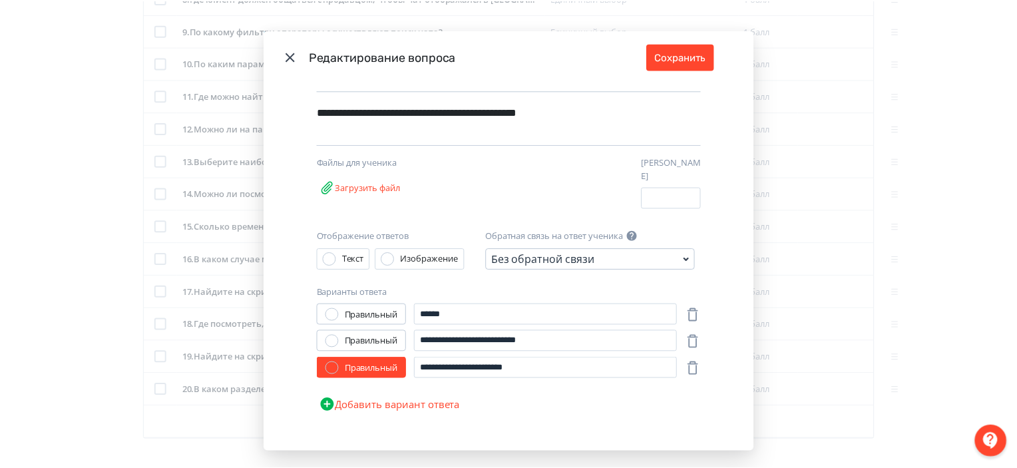
scroll to position [28, 0]
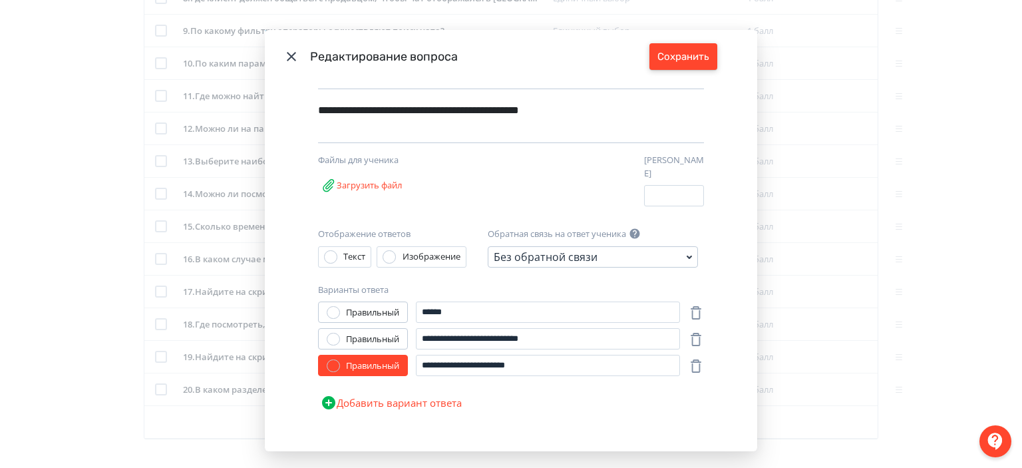
click at [678, 49] on button "Сохранить" at bounding box center [683, 56] width 68 height 27
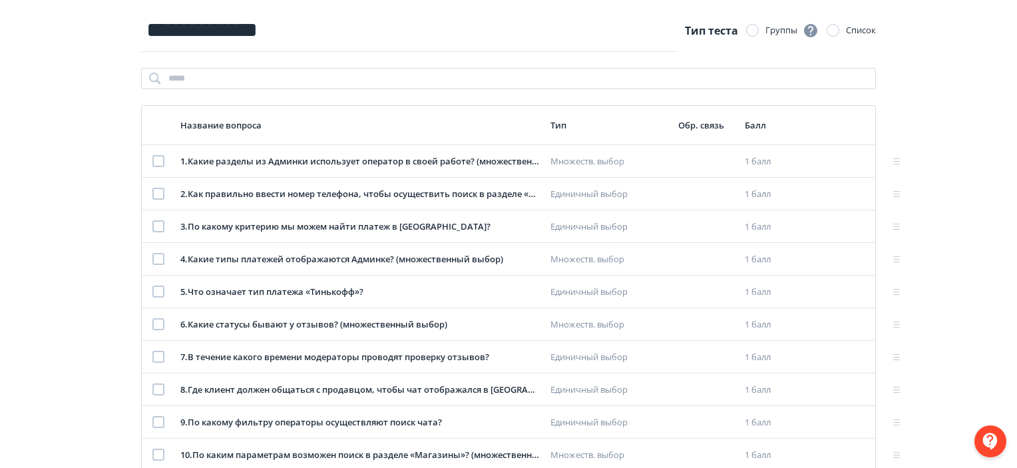
scroll to position [0, 0]
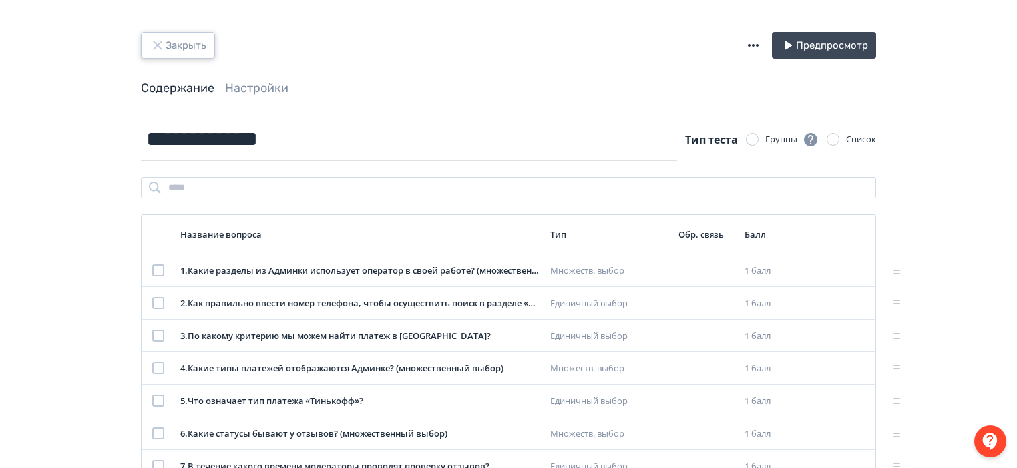
click at [181, 45] on button "Закрыть" at bounding box center [178, 45] width 74 height 27
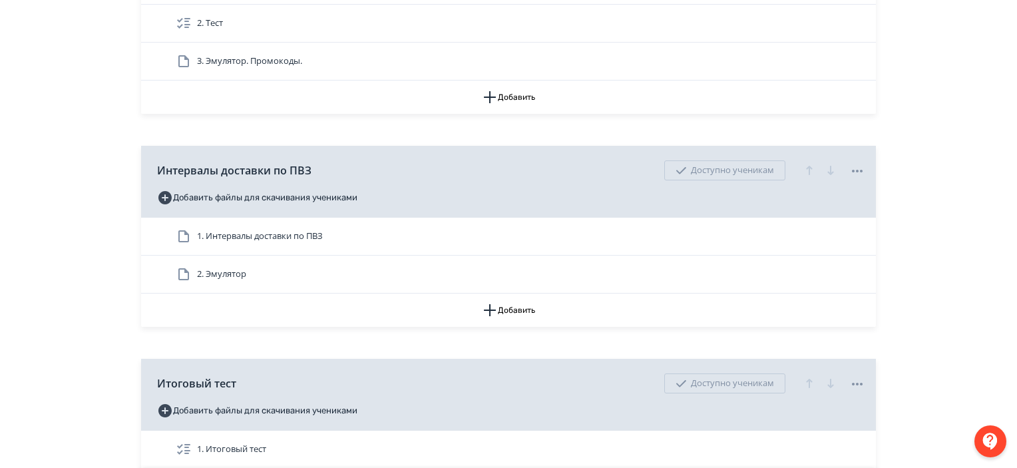
scroll to position [2637, 0]
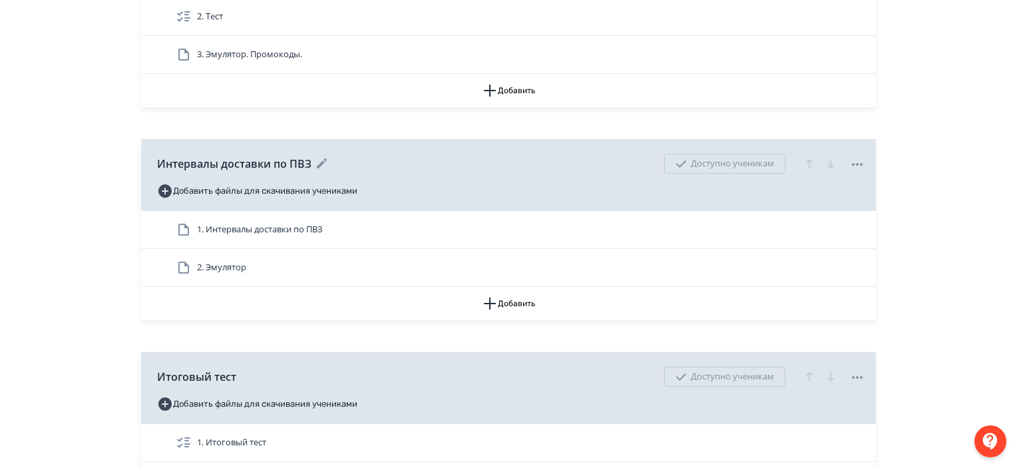
click at [856, 160] on icon at bounding box center [857, 164] width 16 height 16
click at [844, 194] on div "Удалить" at bounding box center [860, 190] width 104 height 27
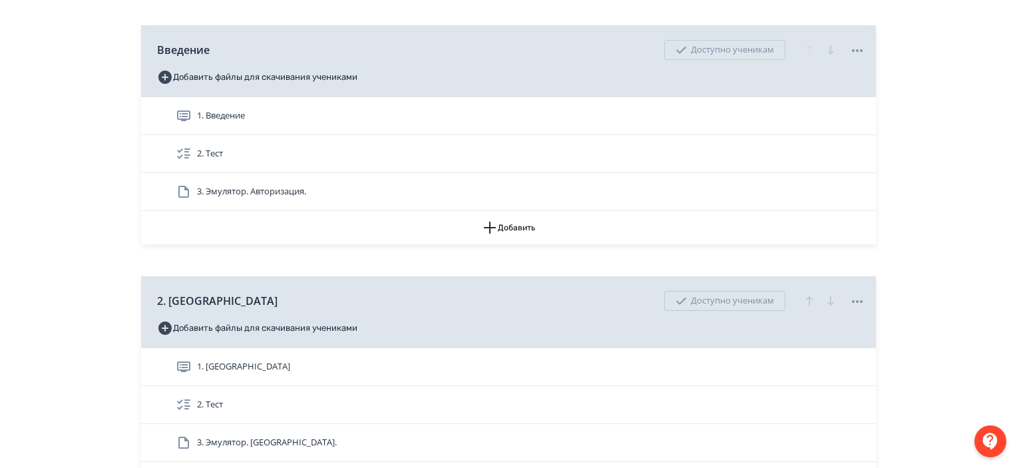
scroll to position [215, 0]
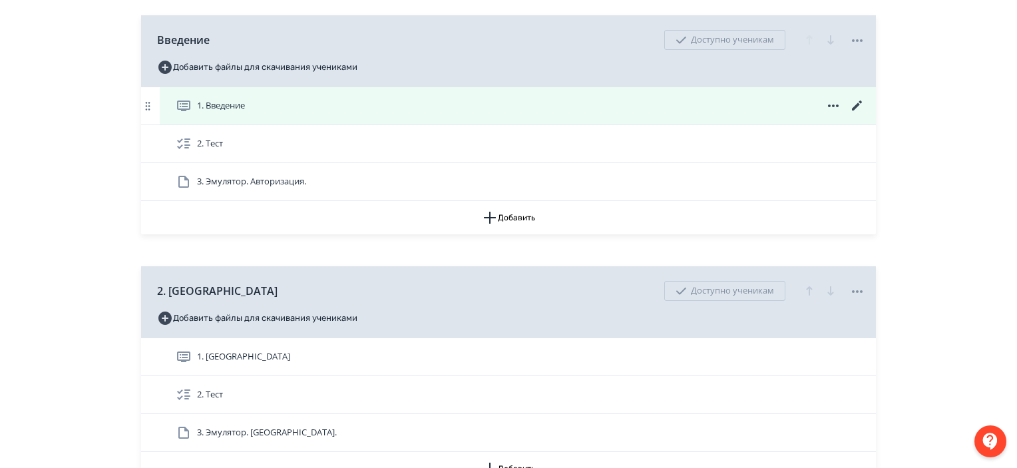
click at [855, 106] on icon at bounding box center [857, 105] width 10 height 10
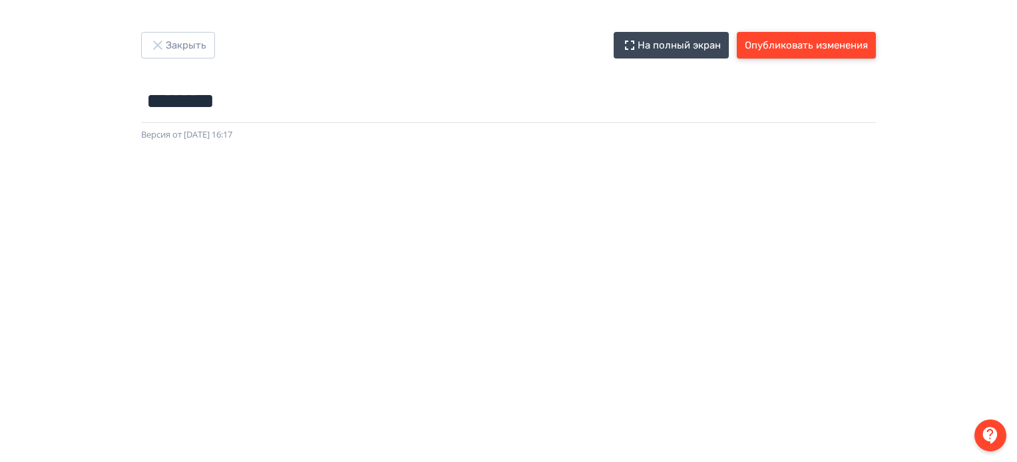
click at [826, 39] on button "Опубликовать изменения" at bounding box center [806, 45] width 139 height 27
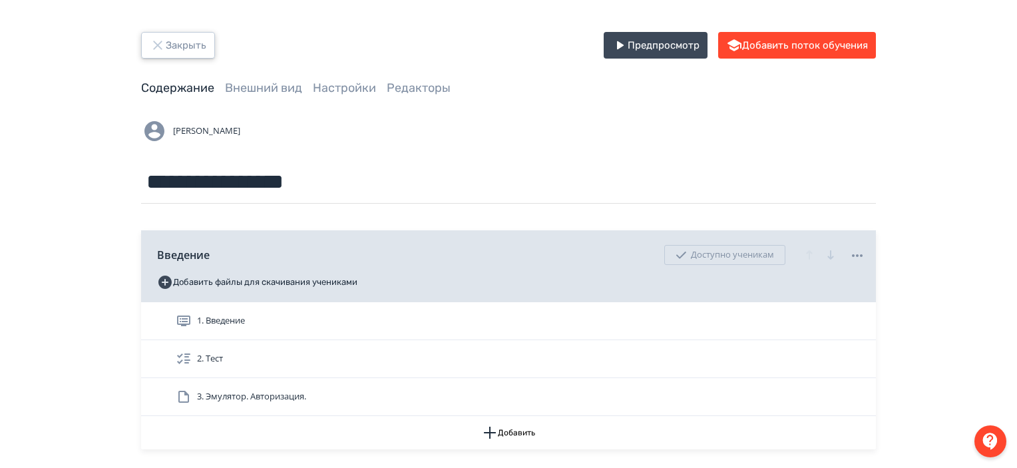
click at [186, 44] on button "Закрыть" at bounding box center [178, 45] width 74 height 27
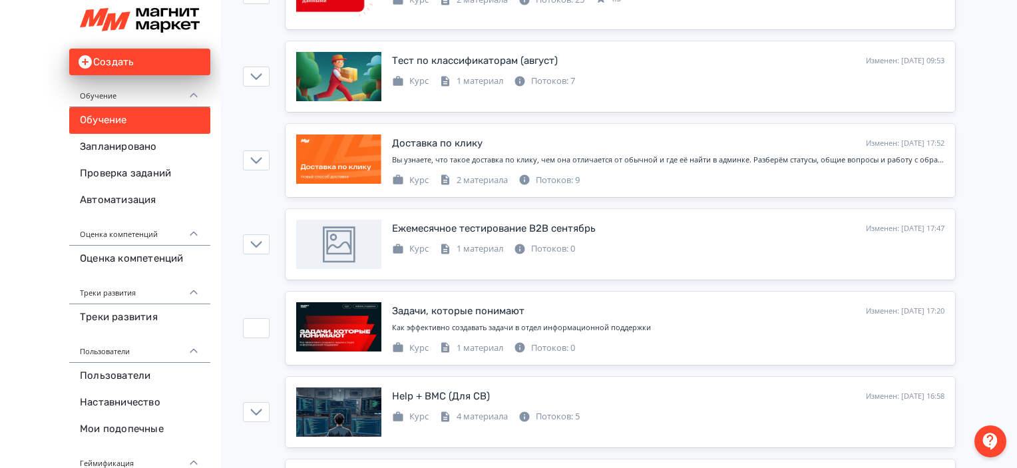
scroll to position [959, 0]
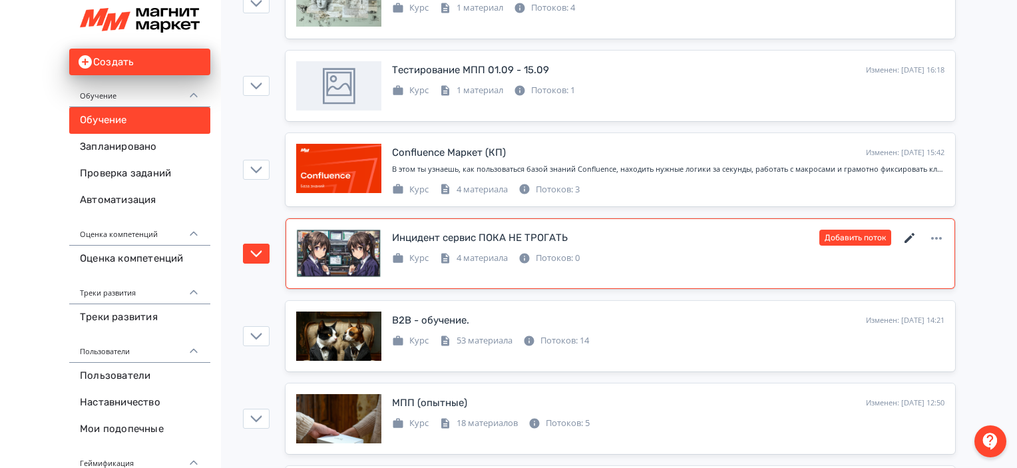
click at [908, 230] on icon at bounding box center [909, 238] width 16 height 16
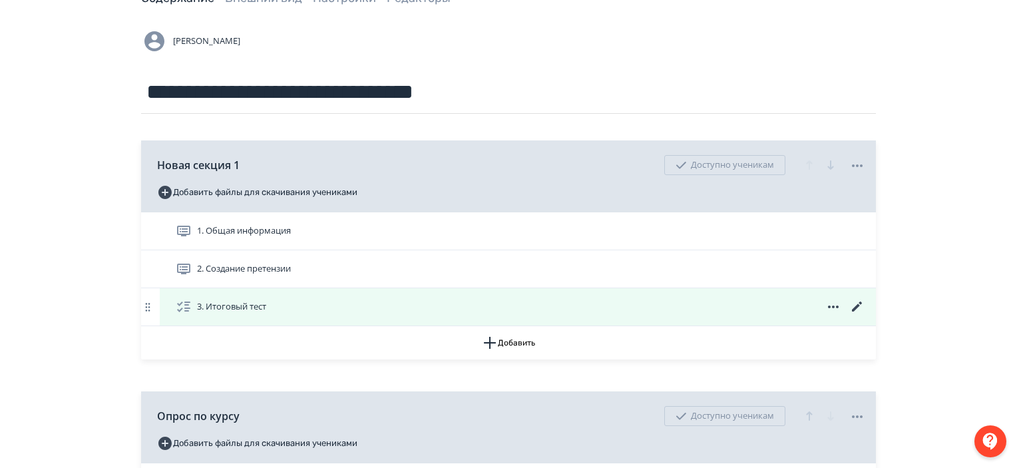
scroll to position [90, 0]
click at [855, 305] on icon at bounding box center [857, 306] width 10 height 10
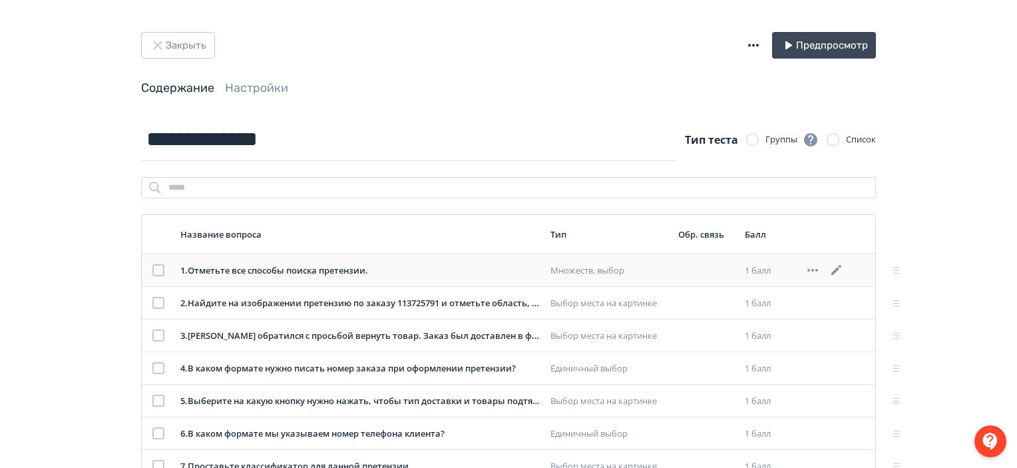
click at [834, 271] on icon at bounding box center [836, 270] width 10 height 10
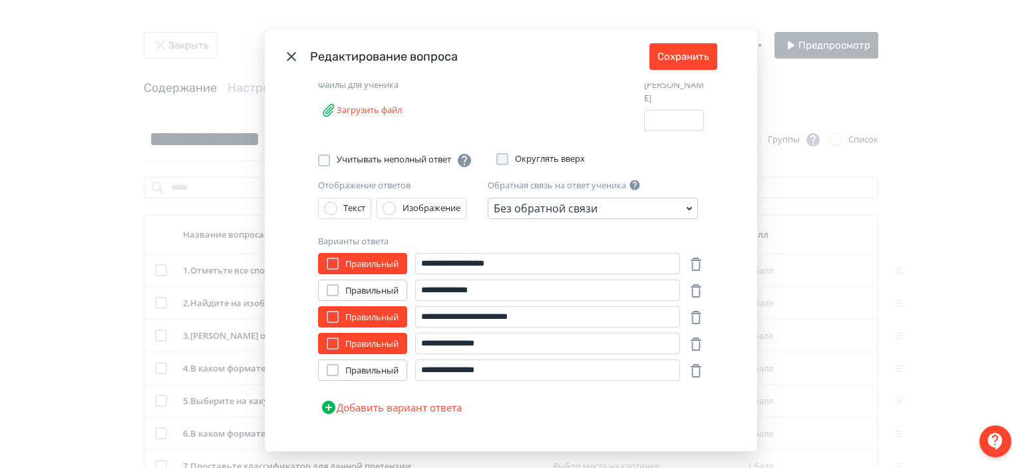
scroll to position [162, 0]
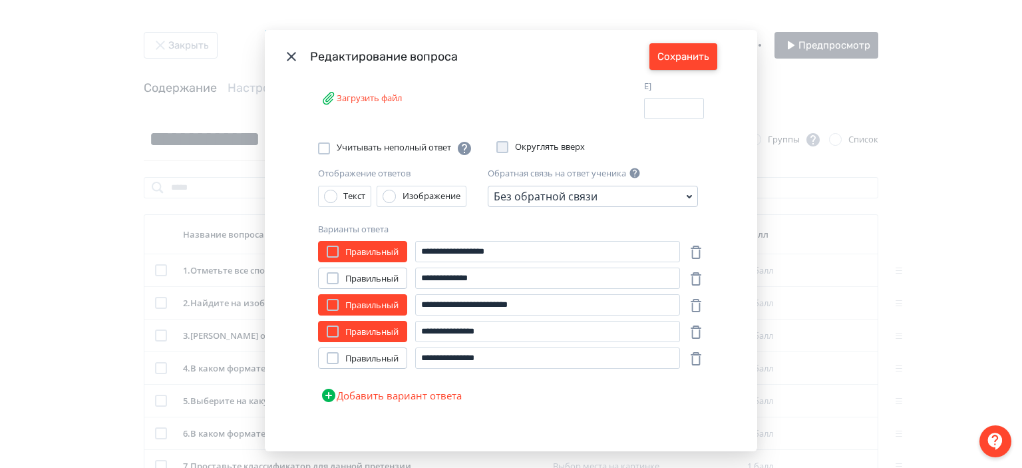
click at [695, 49] on button "Сохранить" at bounding box center [683, 56] width 68 height 27
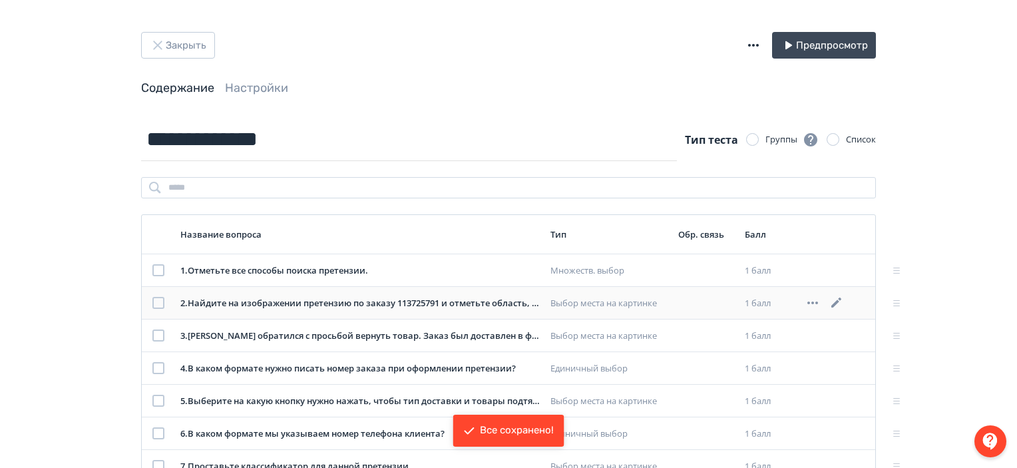
click at [841, 303] on icon at bounding box center [836, 303] width 16 height 16
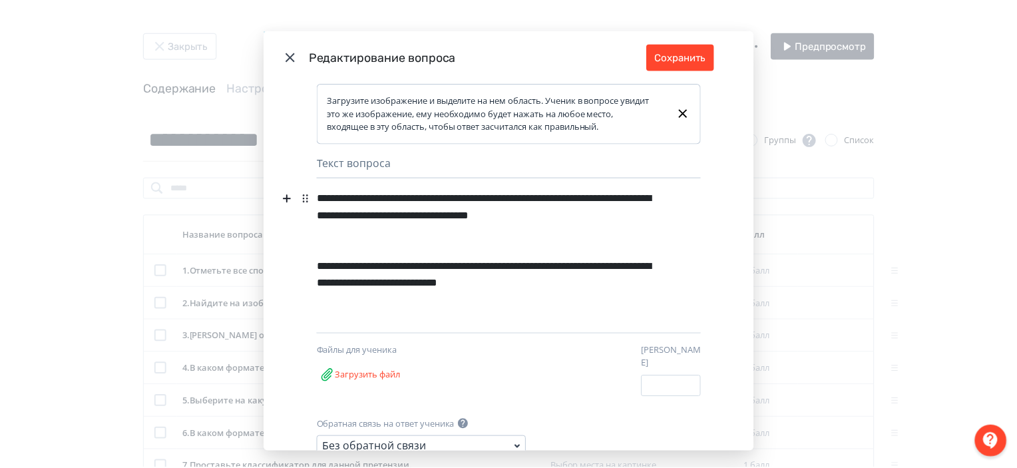
scroll to position [0, 0]
click at [670, 59] on button "Сохранить" at bounding box center [683, 56] width 68 height 27
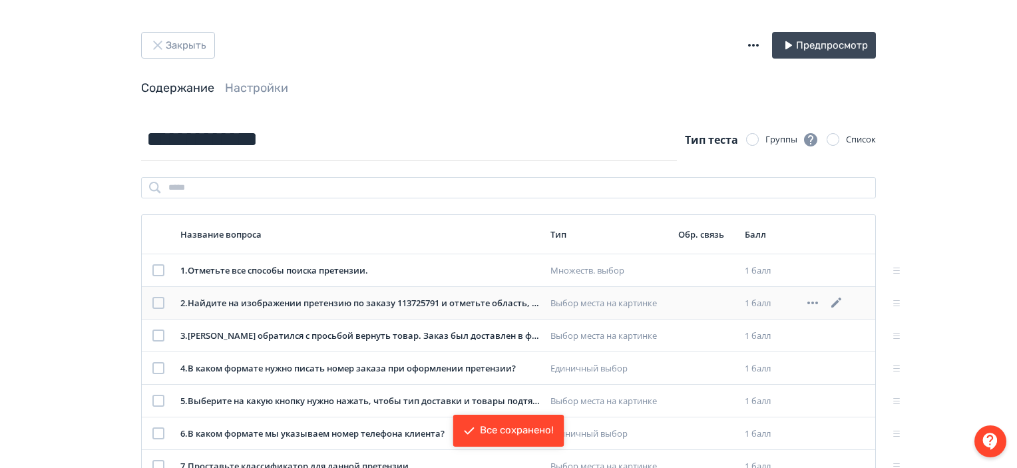
click at [812, 301] on icon at bounding box center [812, 303] width 16 height 16
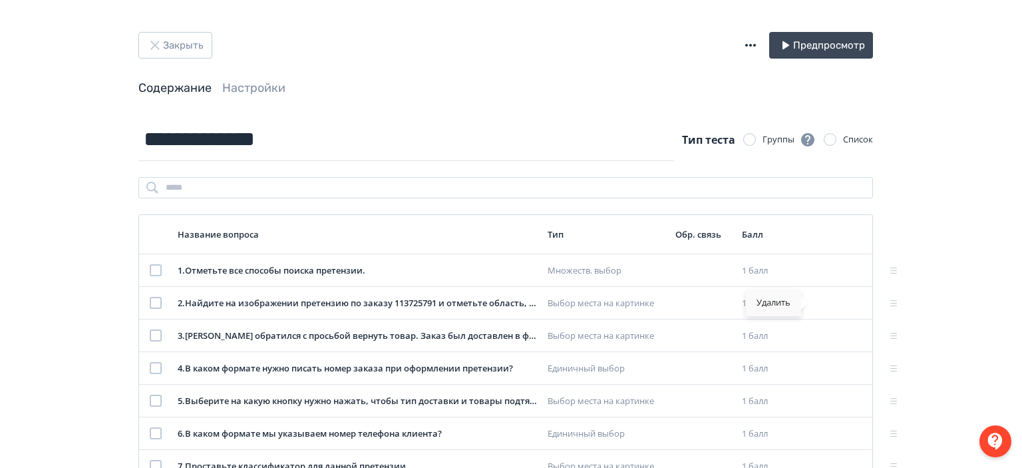
click at [782, 301] on div "Удалить" at bounding box center [773, 302] width 55 height 27
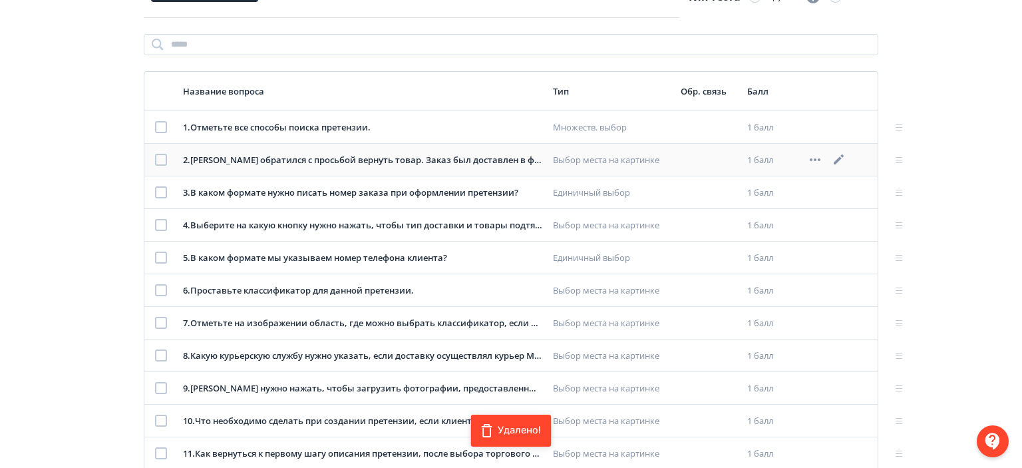
scroll to position [153, 0]
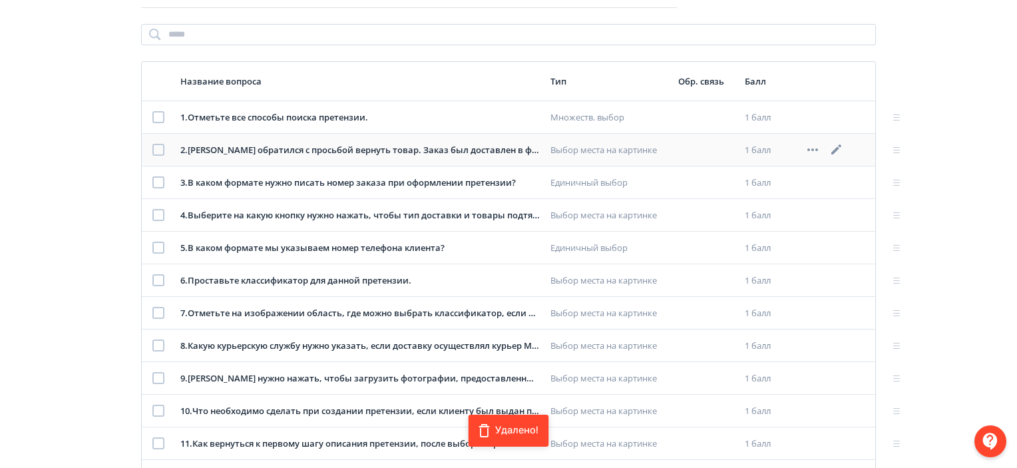
click at [836, 148] on icon at bounding box center [836, 149] width 10 height 10
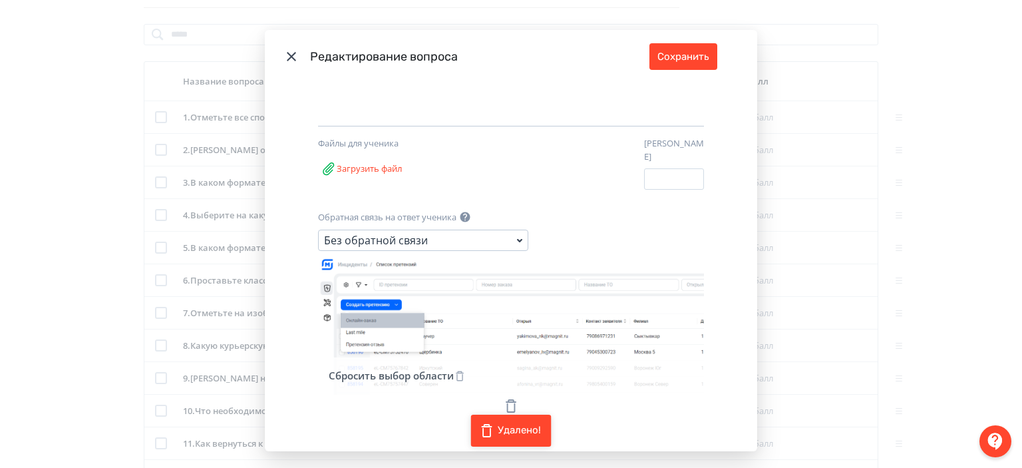
scroll to position [0, 0]
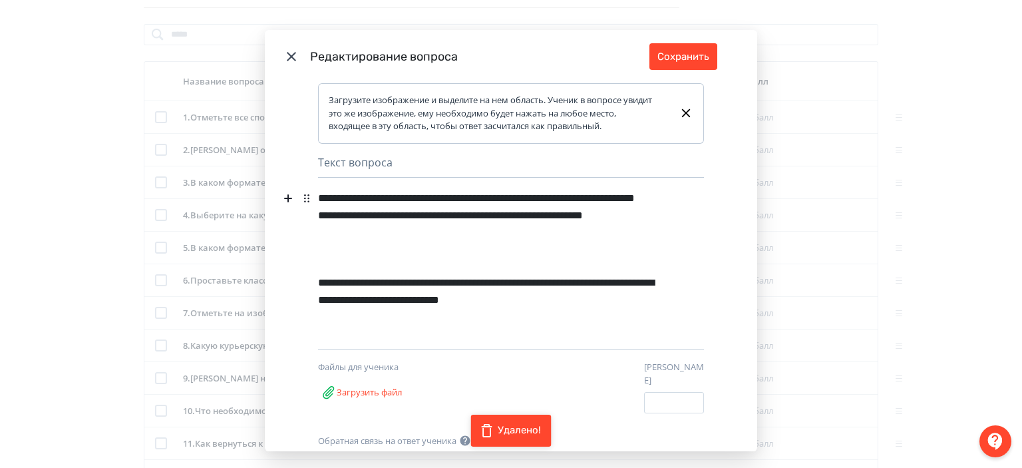
click at [459, 214] on div "**********" at bounding box center [488, 224] width 340 height 77
drag, startPoint x: 318, startPoint y: 228, endPoint x: 548, endPoint y: 202, distance: 231.1
click at [548, 202] on div "**********" at bounding box center [488, 224] width 340 height 77
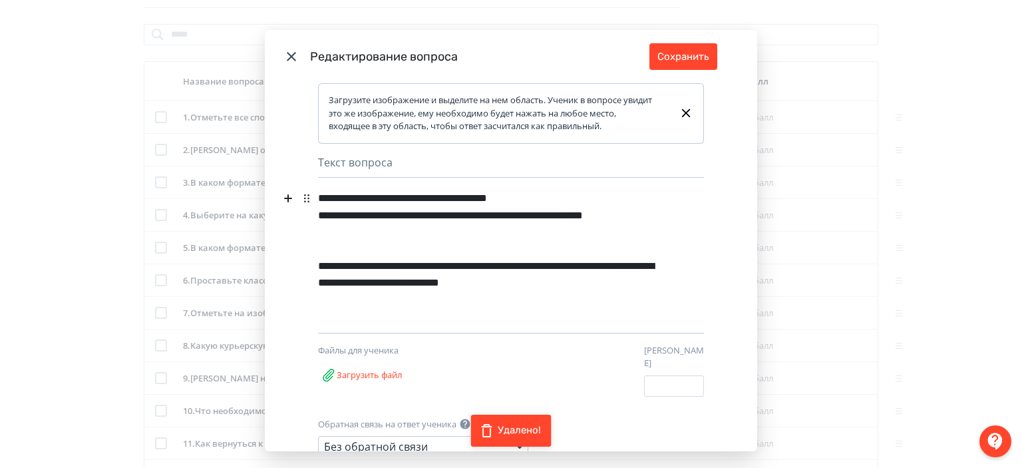
click at [436, 191] on div "**********" at bounding box center [488, 216] width 340 height 60
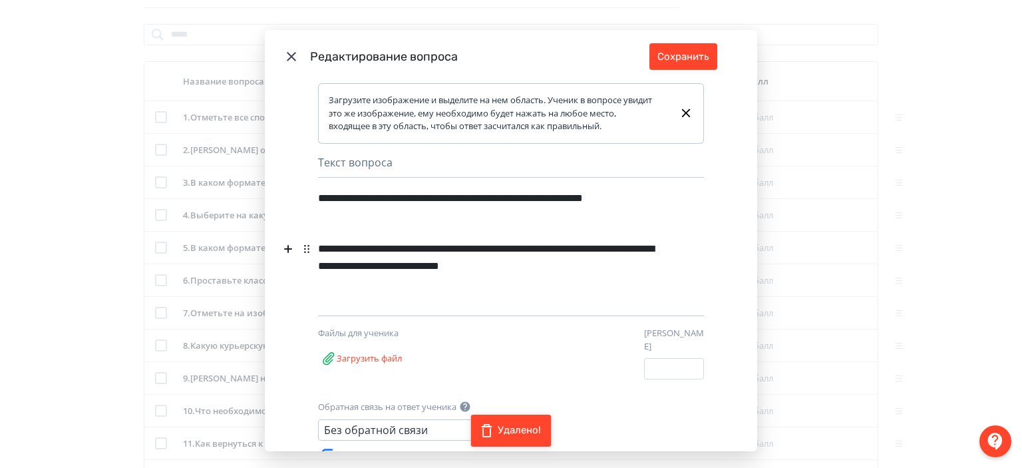
scroll to position [190, 0]
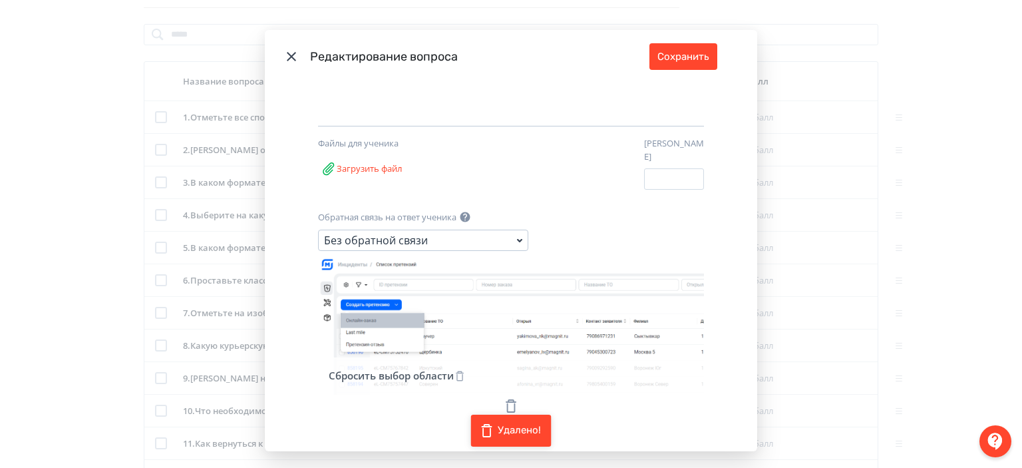
click at [506, 398] on icon "Modal" at bounding box center [511, 406] width 16 height 16
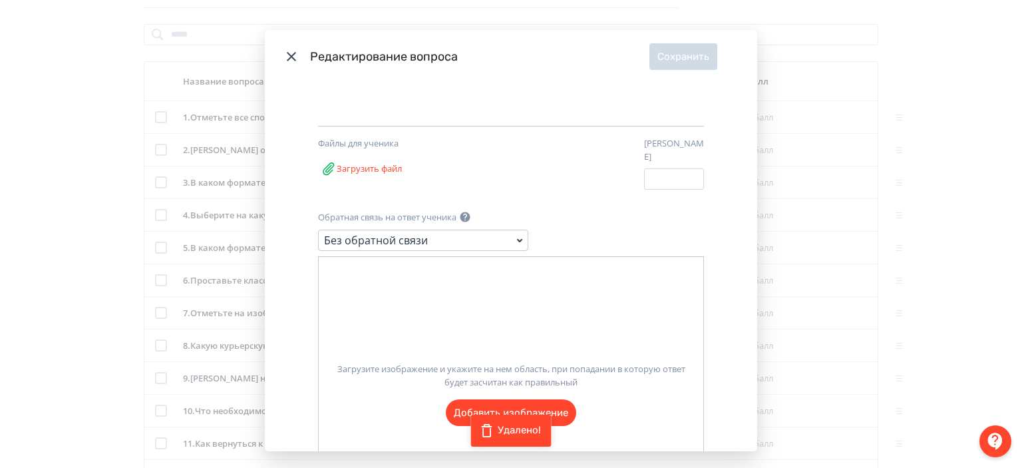
click at [520, 393] on label "Загрузите изображение и укажите на нем область, при попадании в которую ответ б…" at bounding box center [511, 389] width 385 height 74
click at [0, 0] on input "Загрузите изображение и укажите на нем область, при попадании в которую ответ б…" at bounding box center [0, 0] width 0 height 0
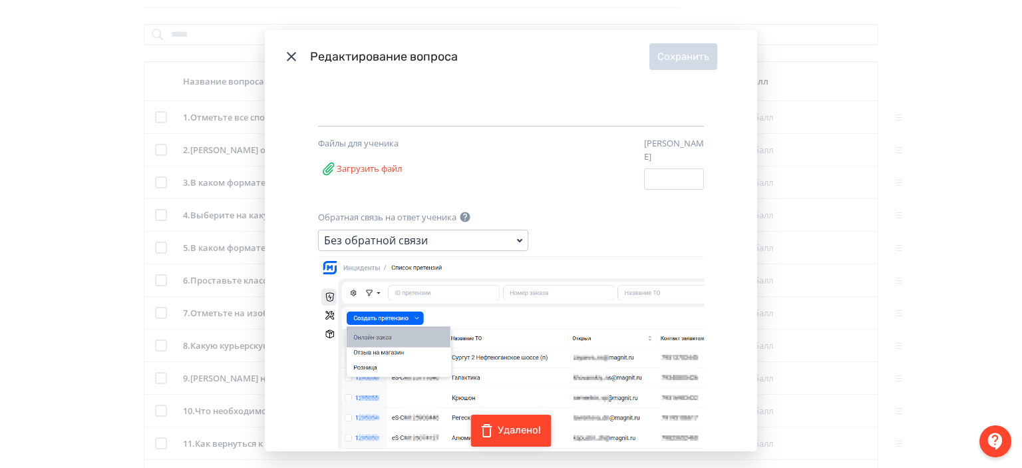
drag, startPoint x: 343, startPoint y: 317, endPoint x: 446, endPoint y: 338, distance: 105.3
click at [446, 338] on icon "Modal" at bounding box center [511, 353] width 386 height 194
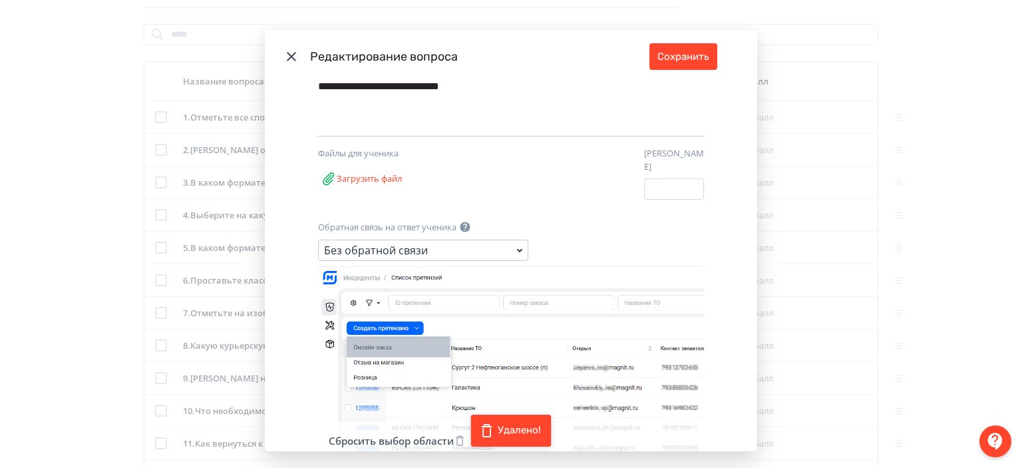
scroll to position [0, 0]
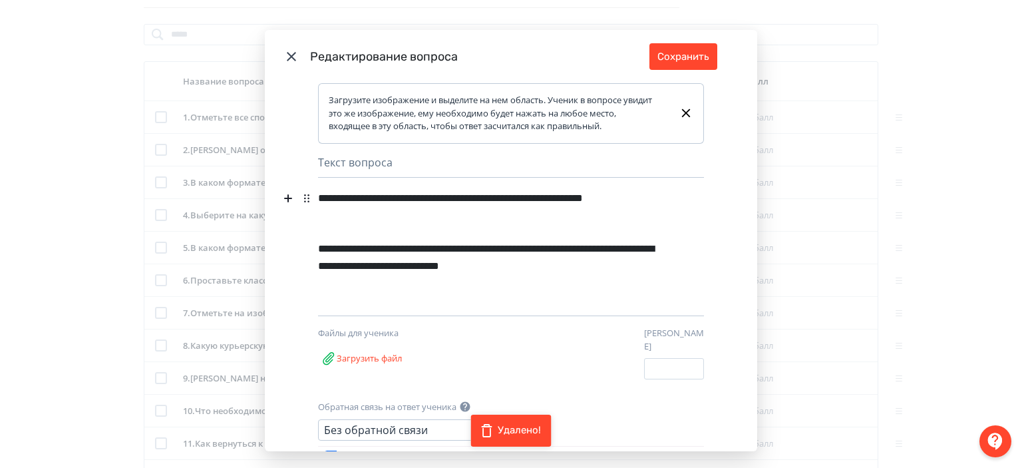
click at [337, 198] on div "**********" at bounding box center [488, 207] width 340 height 43
drag, startPoint x: 401, startPoint y: 196, endPoint x: 325, endPoint y: 192, distance: 76.0
click at [325, 192] on div "**********" at bounding box center [488, 207] width 340 height 43
click at [704, 62] on button "Сохранить" at bounding box center [683, 56] width 68 height 27
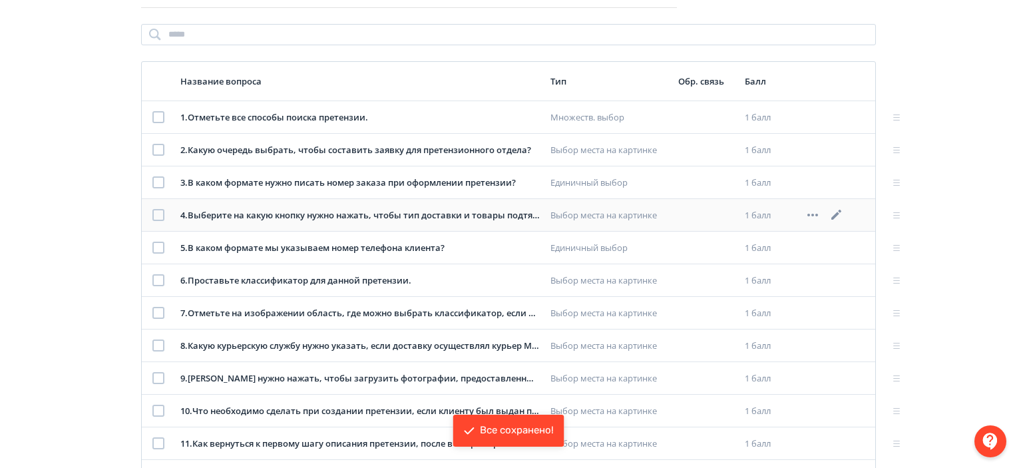
click at [839, 216] on icon at bounding box center [836, 215] width 16 height 16
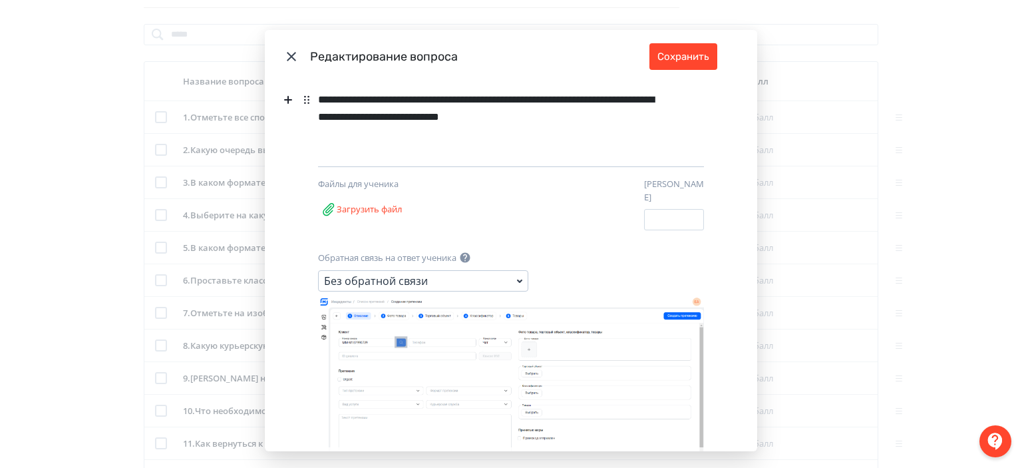
scroll to position [239, 0]
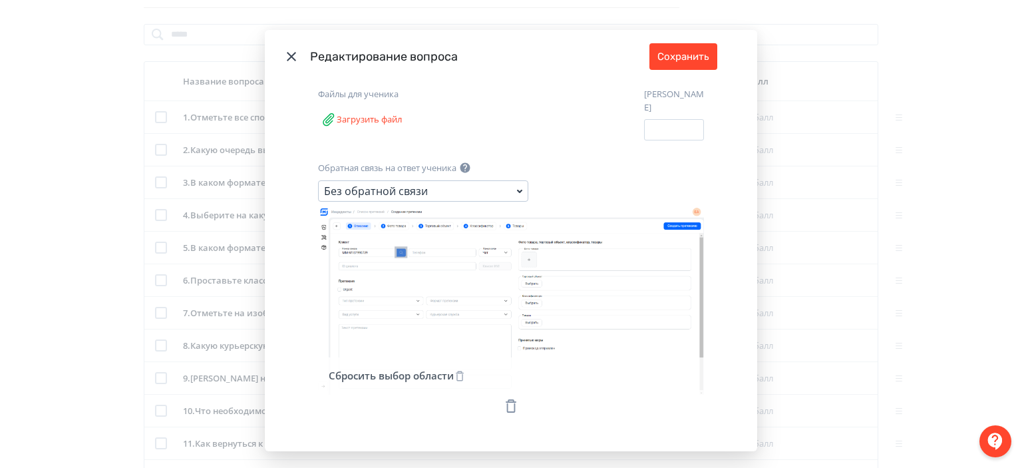
click at [503, 398] on icon "Modal" at bounding box center [511, 406] width 16 height 16
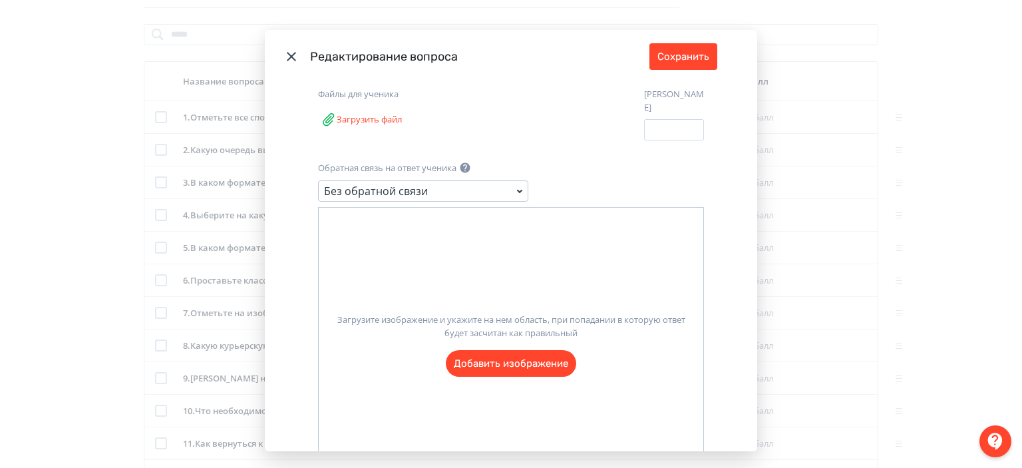
click at [503, 361] on label "Загрузите изображение и укажите на нем область, при попадании в которую ответ б…" at bounding box center [511, 340] width 385 height 74
click at [0, 0] on input "Загрузите изображение и укажите на нем область, при попадании в которую ответ б…" at bounding box center [0, 0] width 0 height 0
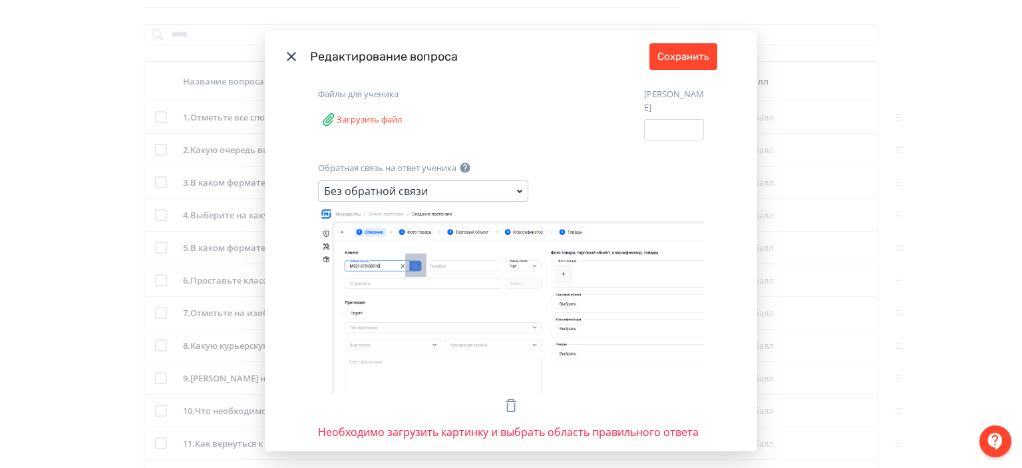
drag, startPoint x: 401, startPoint y: 244, endPoint x: 422, endPoint y: 268, distance: 32.0
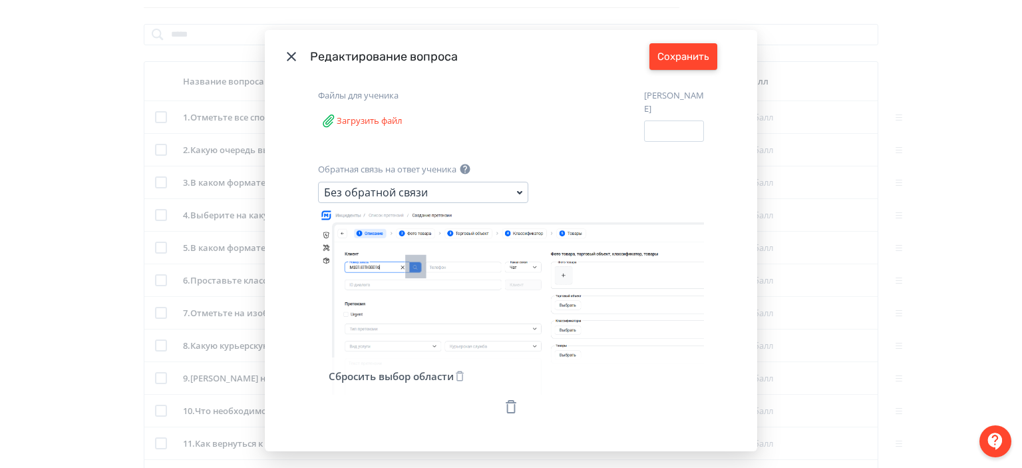
click at [668, 58] on button "Сохранить" at bounding box center [683, 56] width 68 height 27
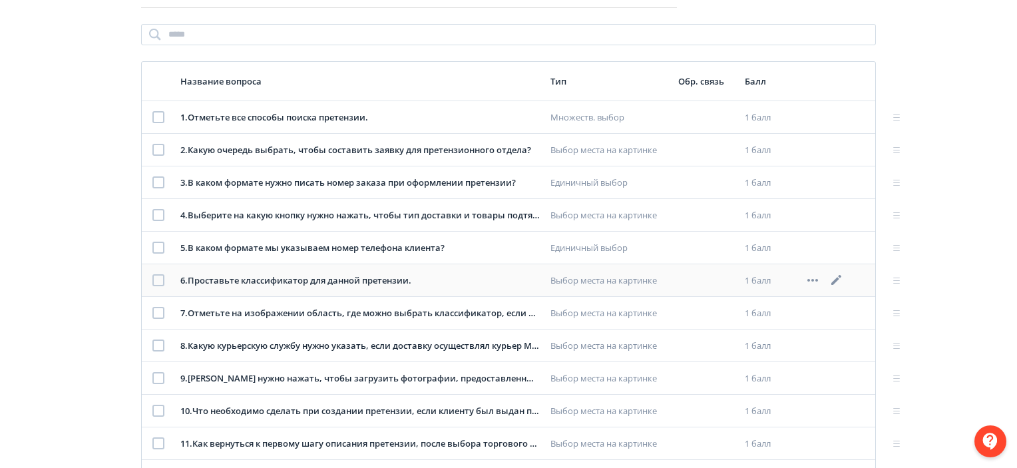
click at [833, 280] on icon at bounding box center [836, 280] width 10 height 10
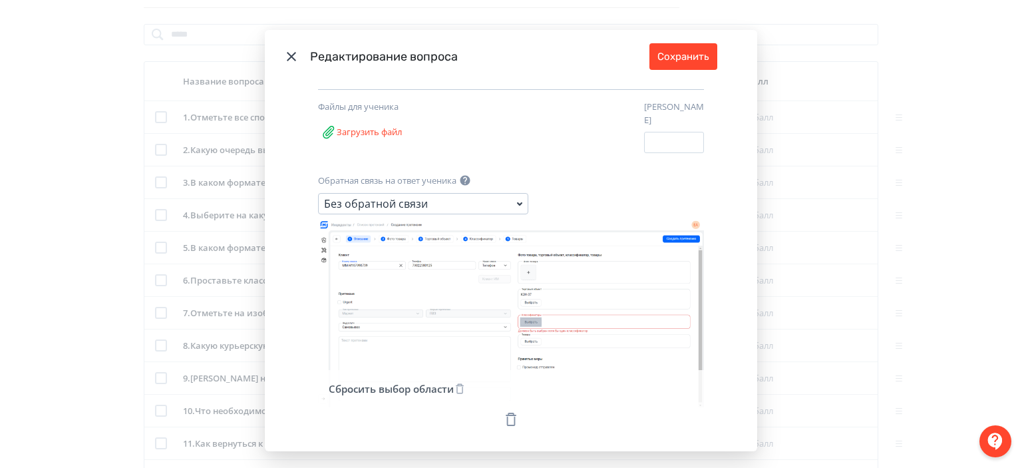
scroll to position [222, 0]
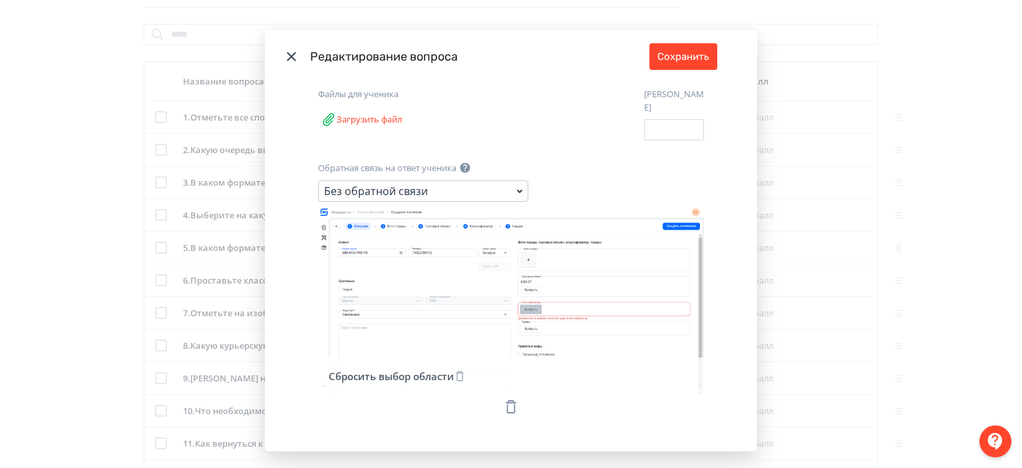
click at [503, 399] on icon "Modal" at bounding box center [511, 407] width 16 height 16
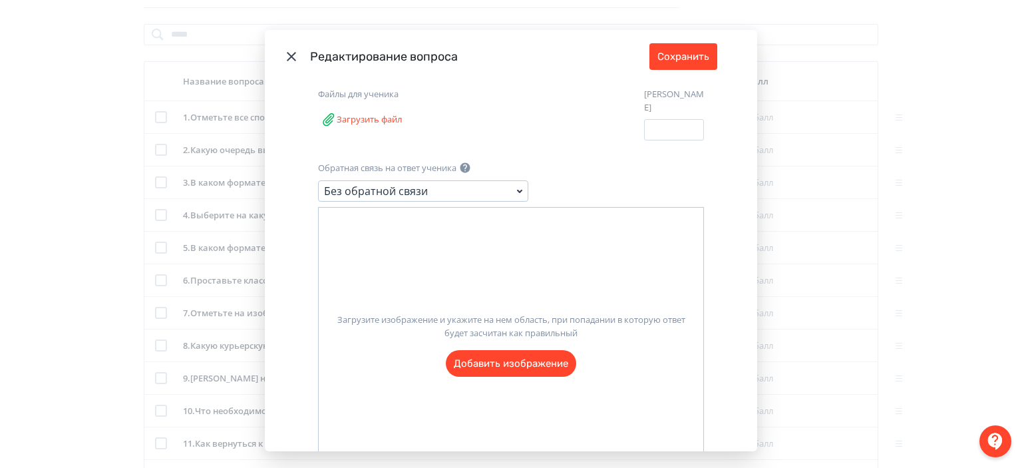
click at [518, 356] on label "Загрузите изображение и укажите на нем область, при попадании в которую ответ б…" at bounding box center [511, 340] width 385 height 74
click at [0, 0] on input "Загрузите изображение и укажите на нем область, при попадании в которую ответ б…" at bounding box center [0, 0] width 0 height 0
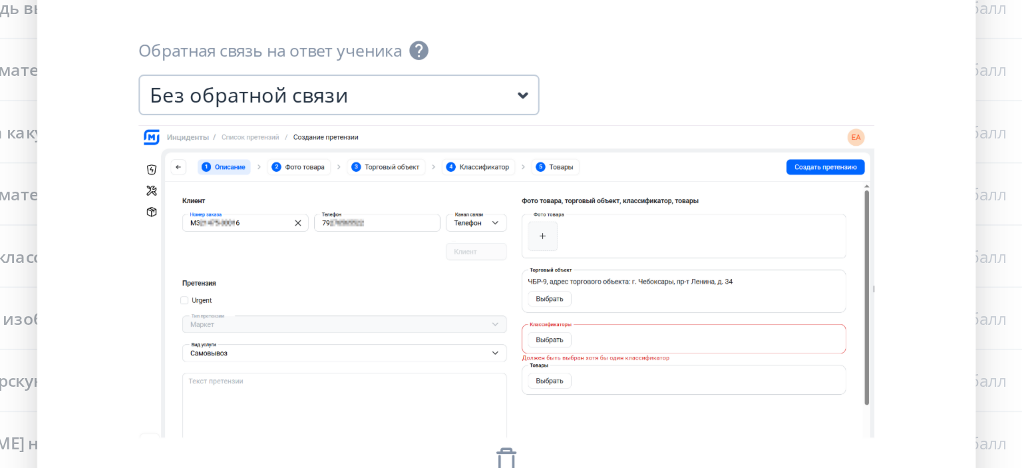
scroll to position [153, 0]
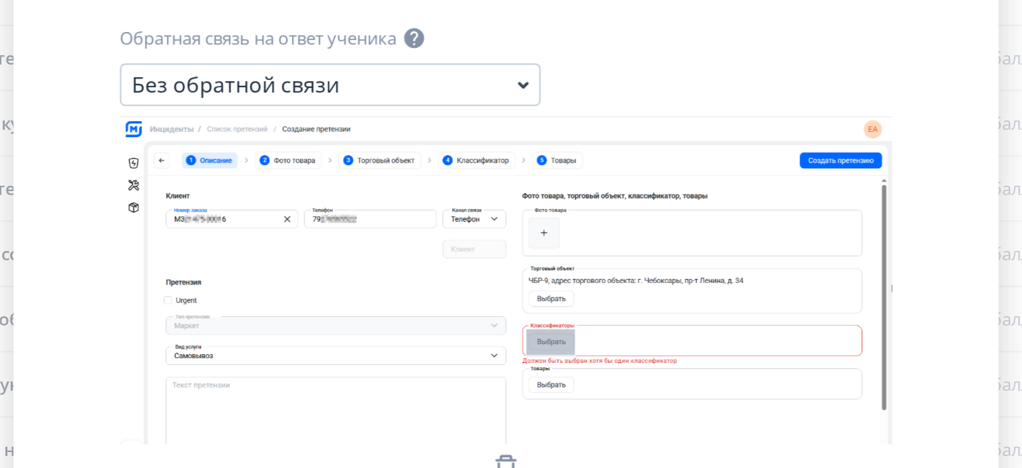
drag, startPoint x: 516, startPoint y: 308, endPoint x: 540, endPoint y: 321, distance: 28.0
click at [540, 321] on icon "Modal" at bounding box center [511, 294] width 386 height 164
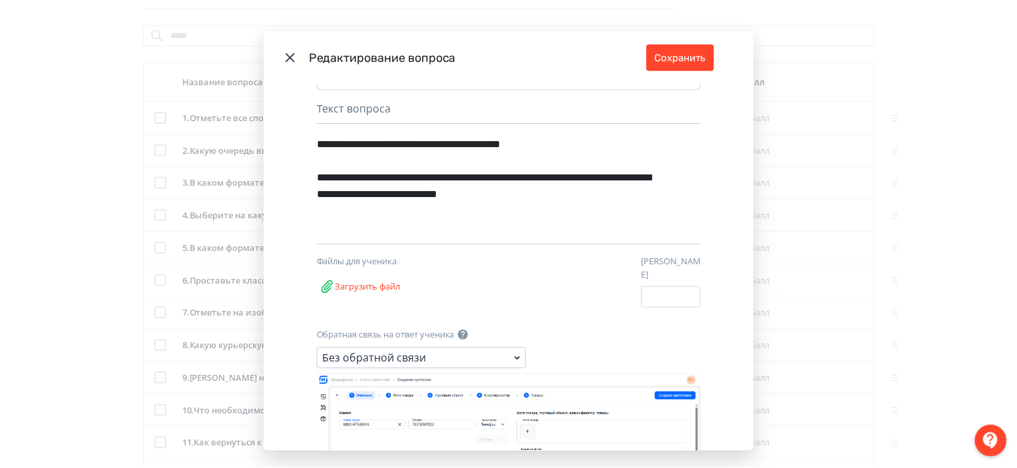
scroll to position [0, 0]
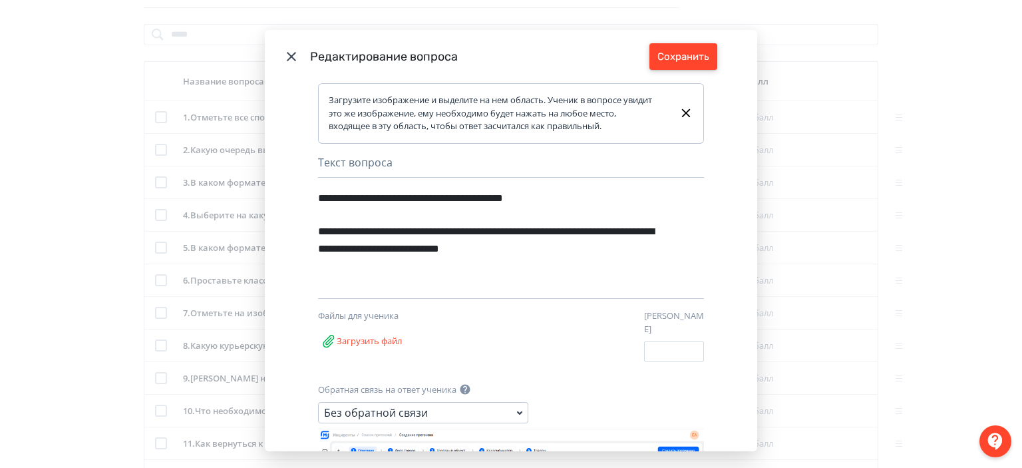
click at [693, 48] on button "Сохранить" at bounding box center [683, 56] width 68 height 27
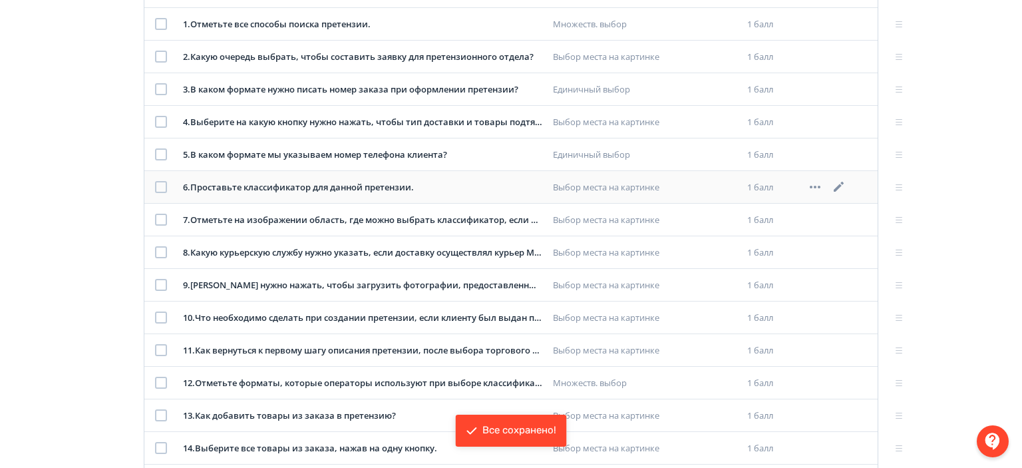
scroll to position [247, 0]
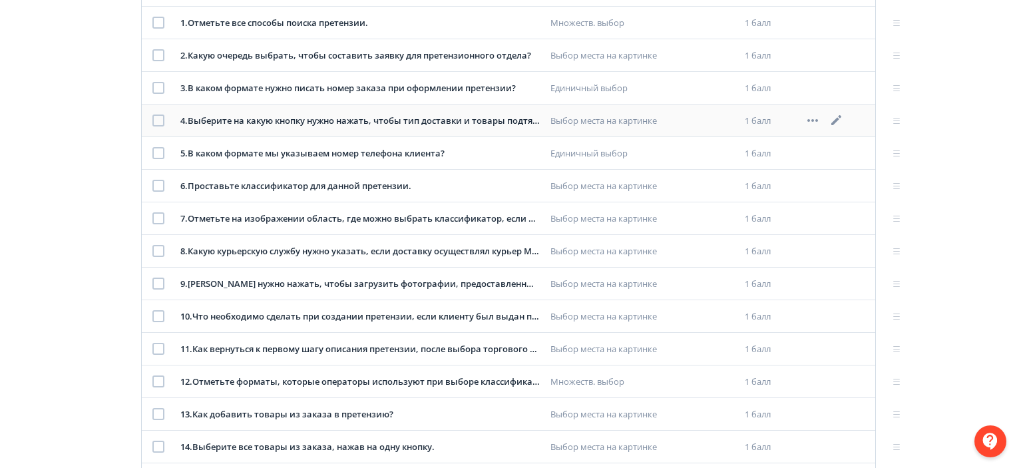
click at [833, 120] on icon at bounding box center [836, 120] width 16 height 16
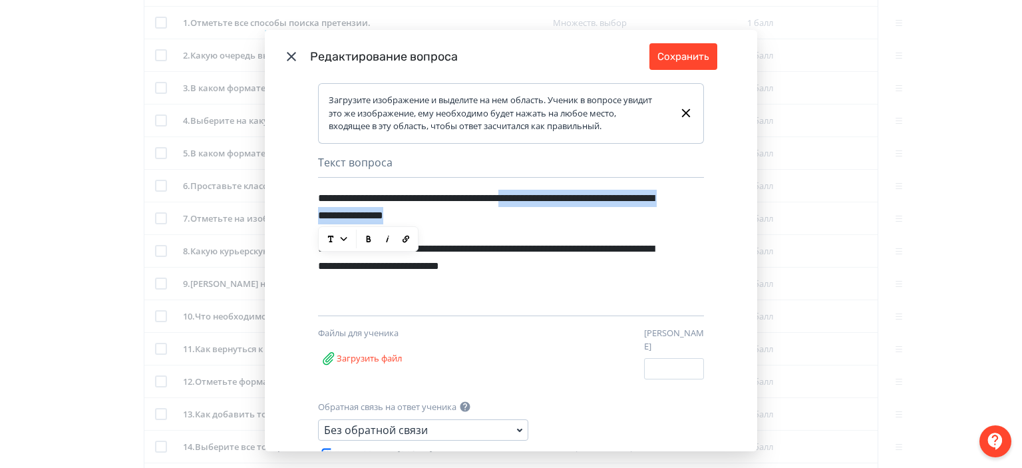
drag, startPoint x: 560, startPoint y: 212, endPoint x: 571, endPoint y: 204, distance: 13.8
click at [571, 204] on div "**********" at bounding box center [488, 207] width 340 height 43
copy div "**********"
click at [684, 49] on button "Сохранить" at bounding box center [683, 56] width 68 height 27
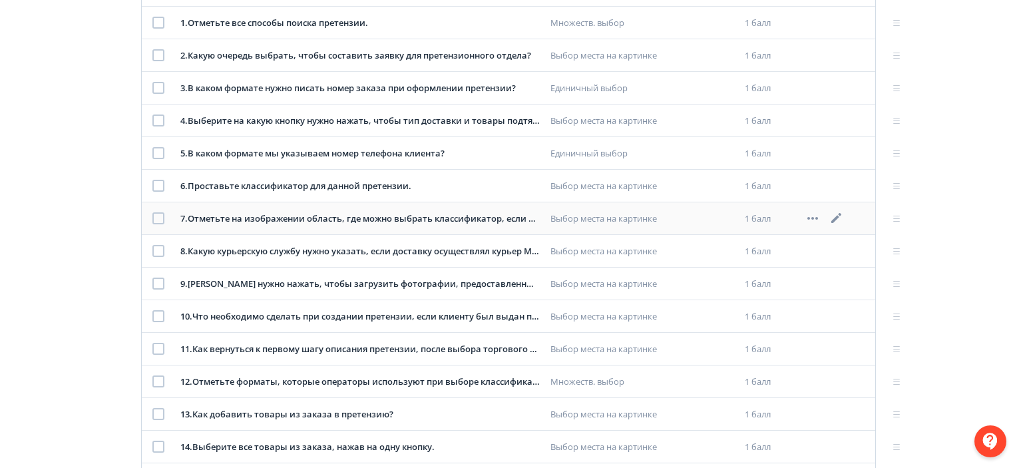
click at [836, 218] on icon at bounding box center [836, 218] width 10 height 10
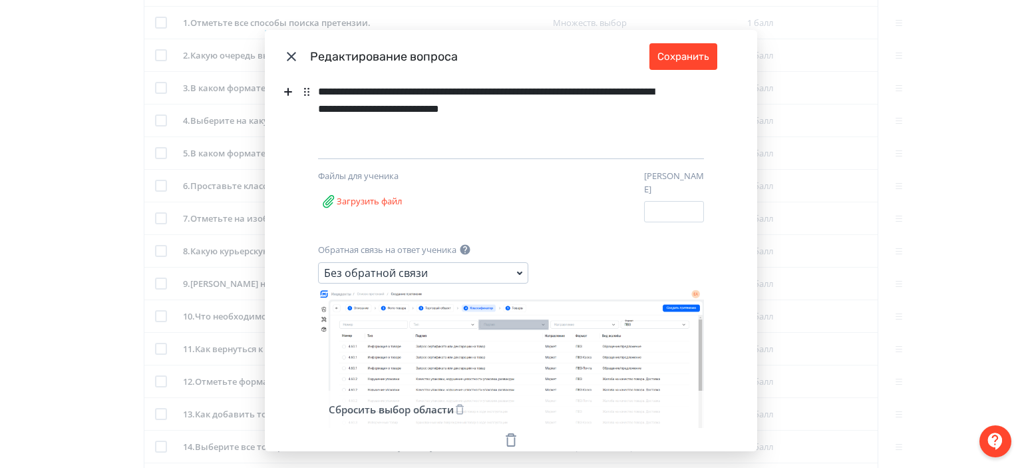
scroll to position [191, 0]
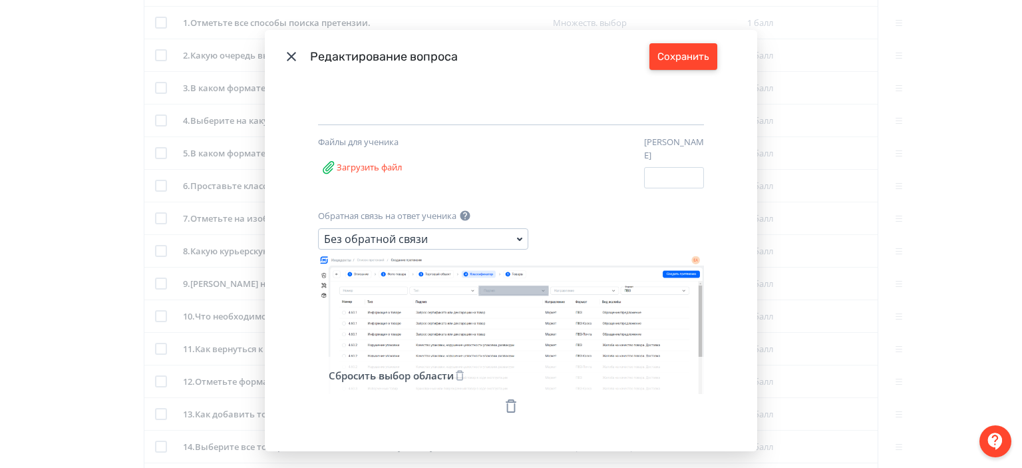
click at [661, 53] on button "Сохранить" at bounding box center [683, 56] width 68 height 27
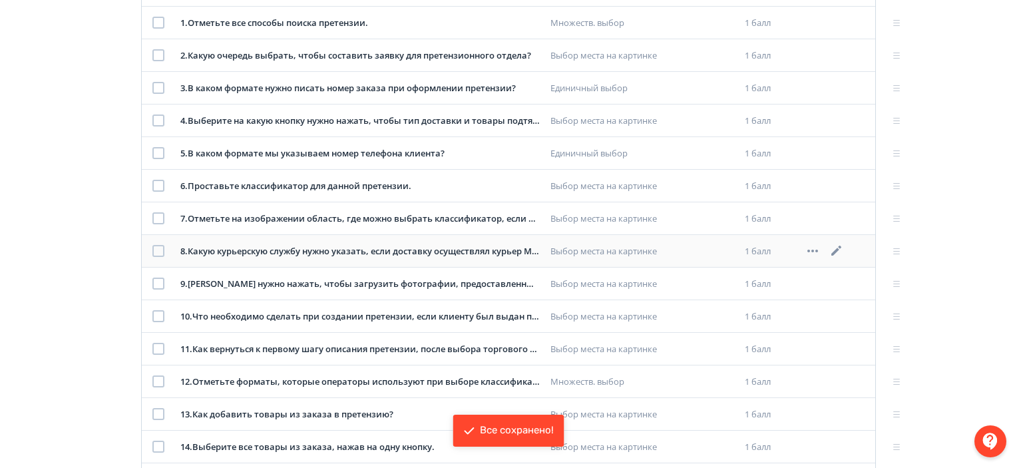
click at [833, 249] on icon at bounding box center [836, 251] width 16 height 16
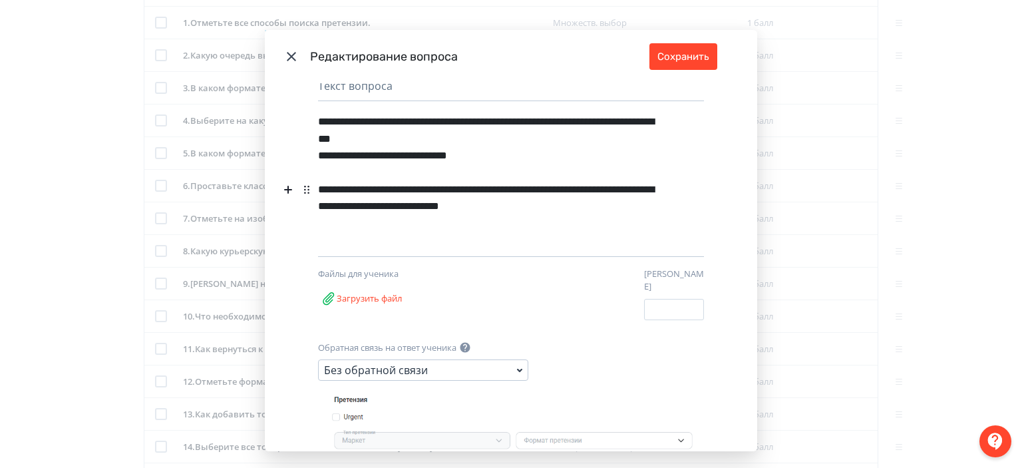
scroll to position [0, 0]
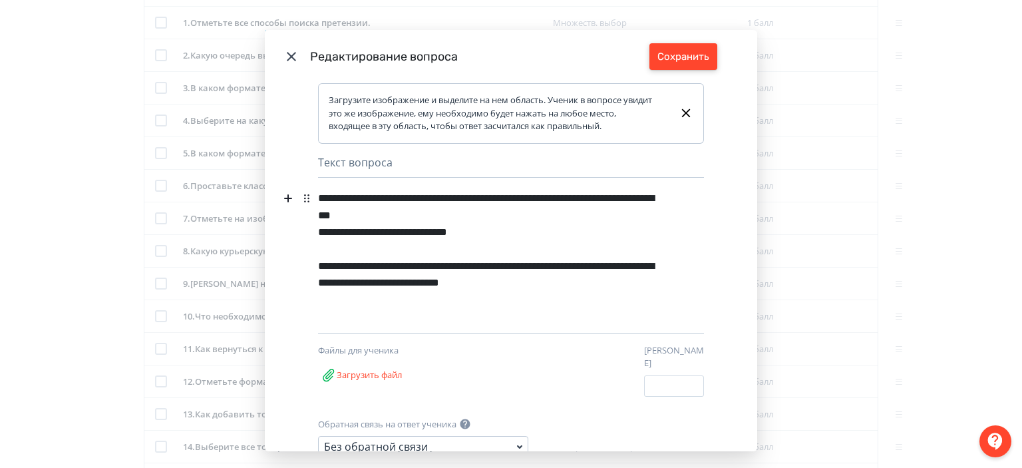
click at [686, 57] on button "Сохранить" at bounding box center [683, 56] width 68 height 27
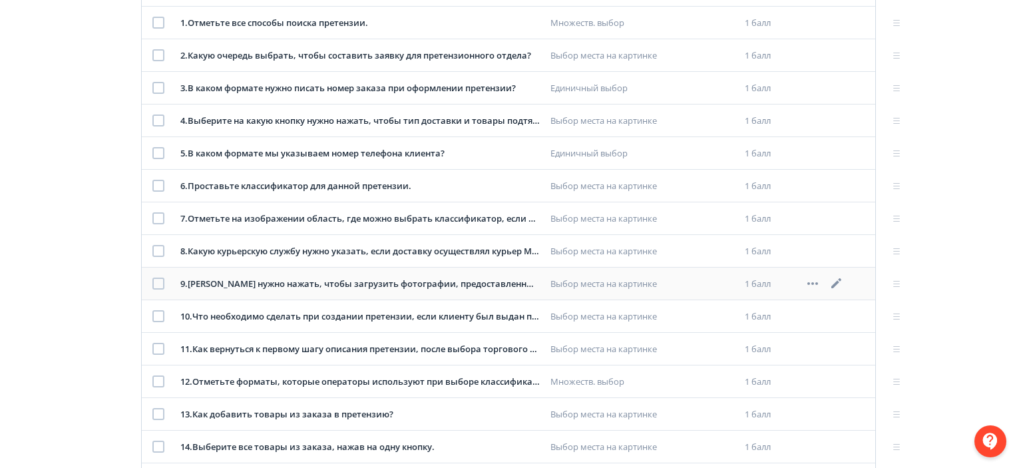
click at [833, 283] on icon at bounding box center [836, 283] width 16 height 16
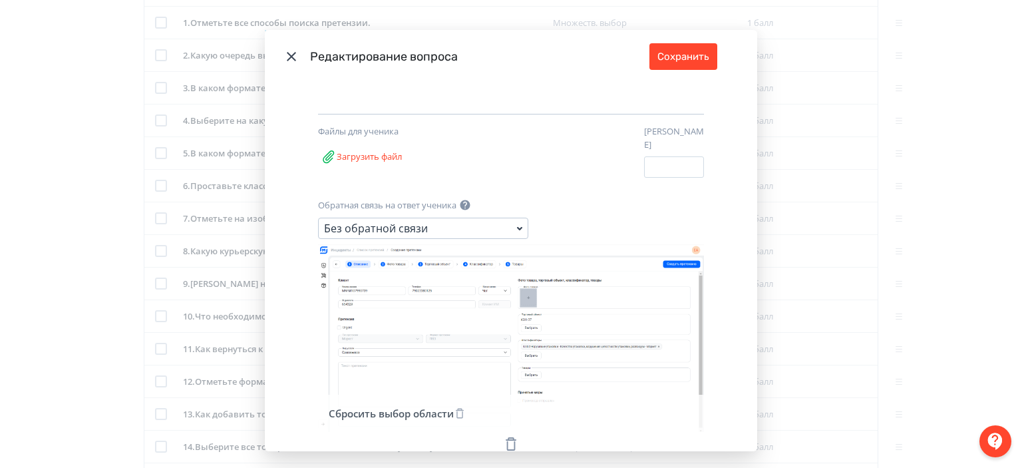
scroll to position [204, 0]
click at [506, 433] on icon "Modal" at bounding box center [511, 441] width 16 height 16
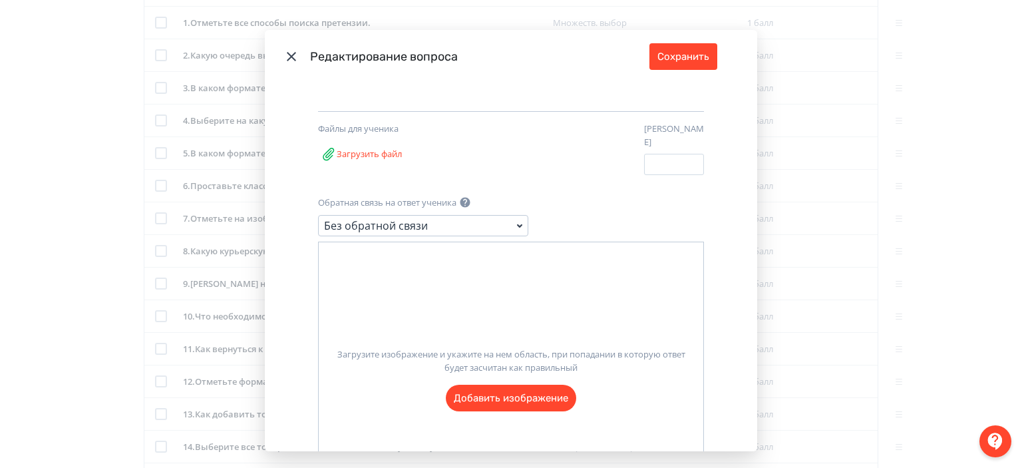
click at [524, 391] on label "Загрузите изображение и укажите на нем область, при попадании в которую ответ б…" at bounding box center [511, 374] width 385 height 74
click at [0, 0] on input "Загрузите изображение и укажите на нем область, при попадании в которую ответ б…" at bounding box center [0, 0] width 0 height 0
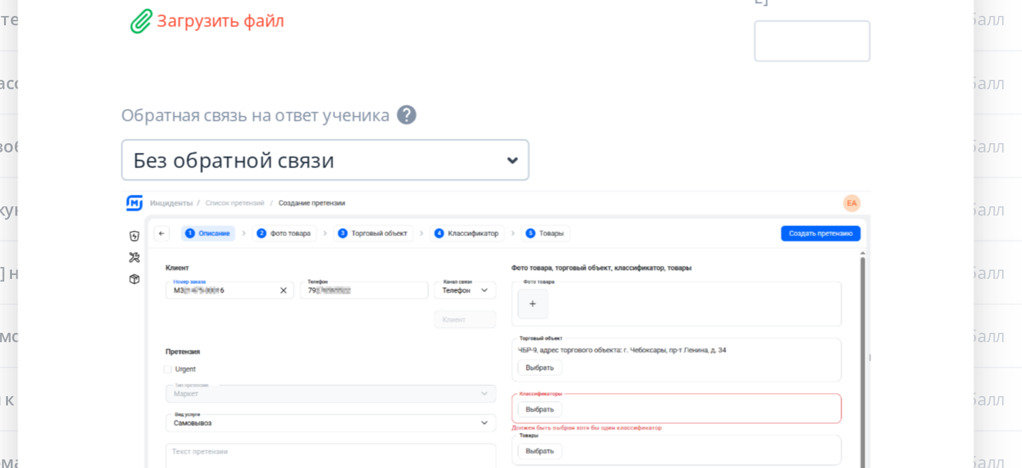
scroll to position [247, 0]
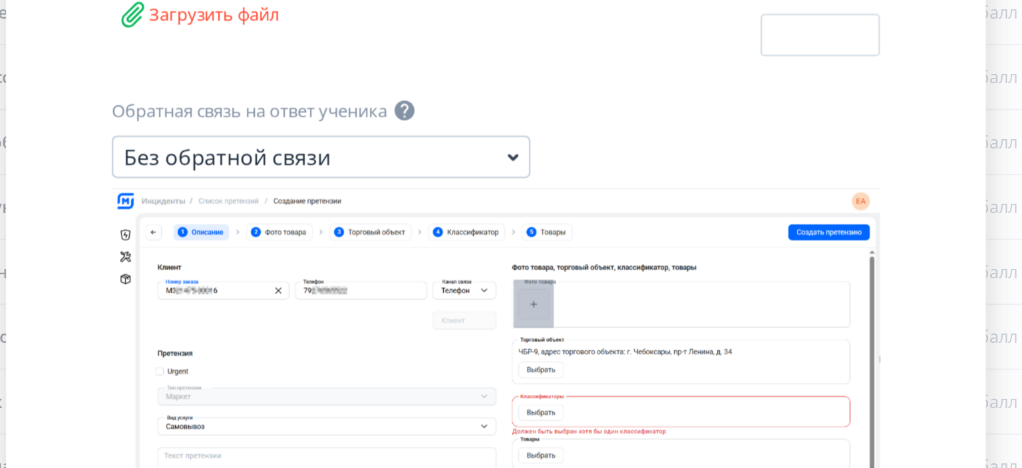
drag, startPoint x: 514, startPoint y: 278, endPoint x: 535, endPoint y: 303, distance: 32.1
click at [535, 303] on icon "Modal" at bounding box center [511, 324] width 386 height 164
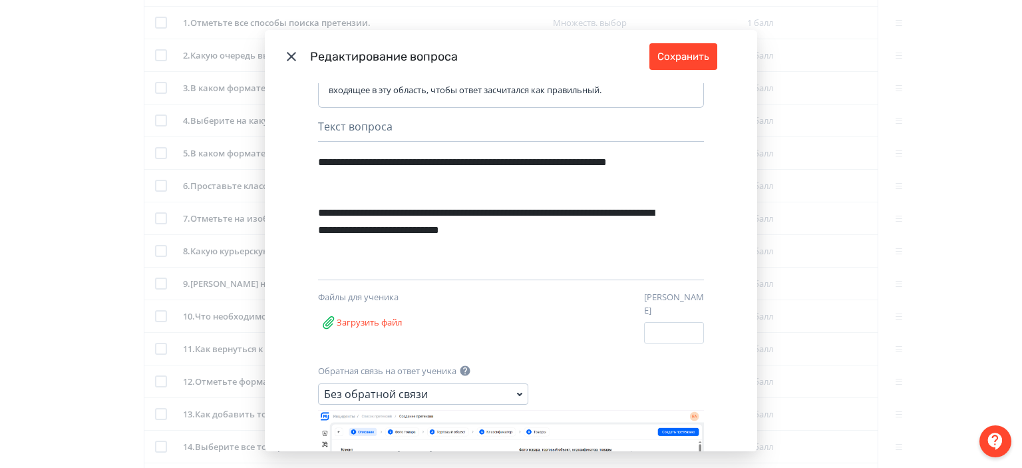
scroll to position [35, 0]
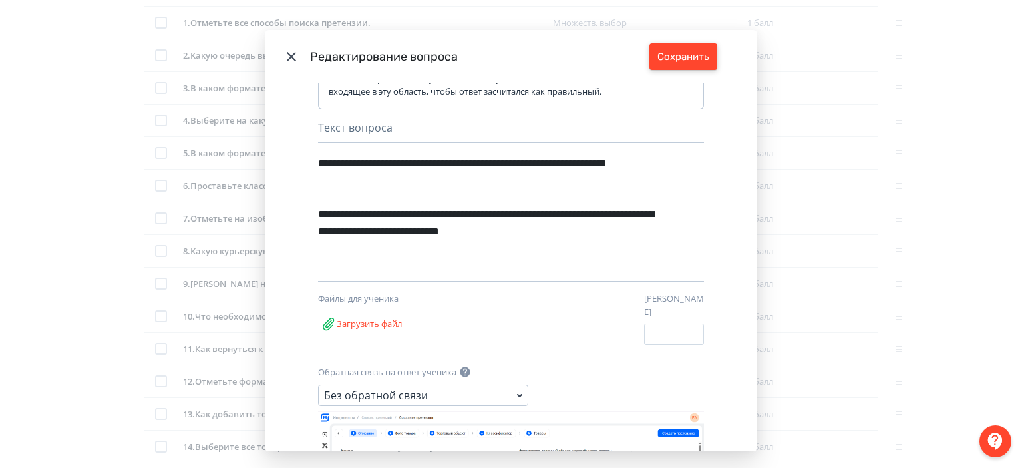
click at [684, 59] on button "Сохранить" at bounding box center [683, 56] width 68 height 27
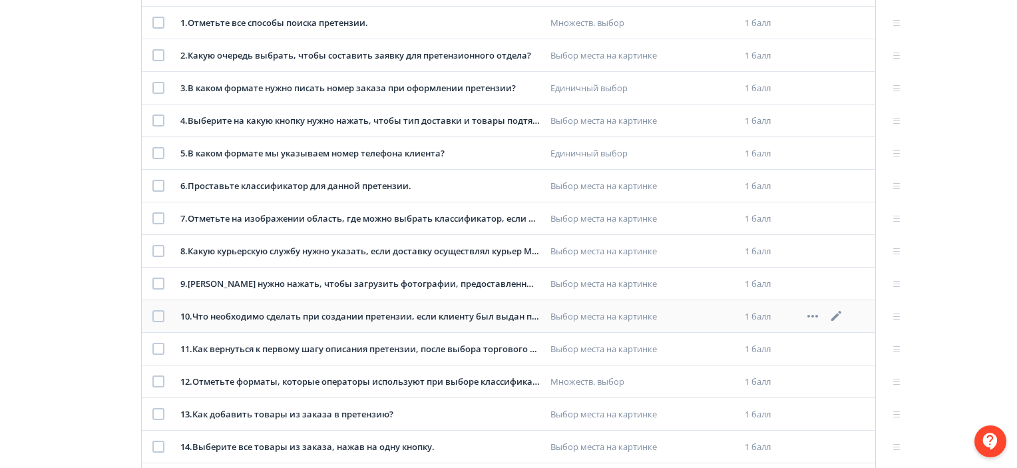
click at [832, 313] on icon at bounding box center [836, 316] width 16 height 16
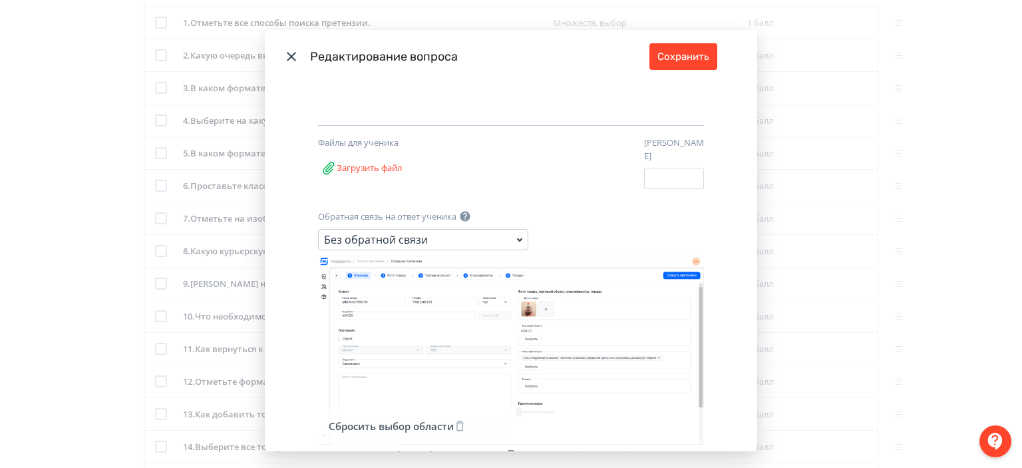
scroll to position [192, 0]
click at [687, 64] on button "Сохранить" at bounding box center [683, 56] width 68 height 27
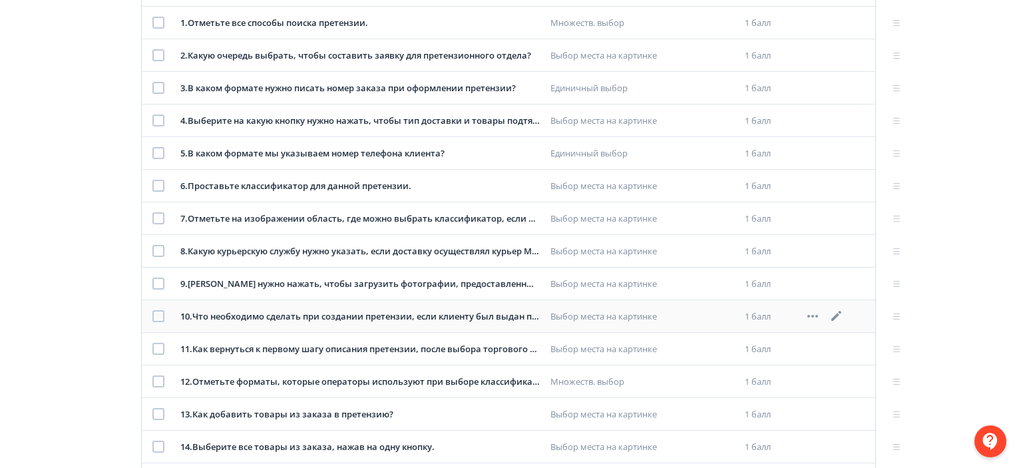
click at [816, 315] on icon at bounding box center [812, 316] width 11 height 3
click at [786, 314] on div "Удалить" at bounding box center [773, 314] width 55 height 27
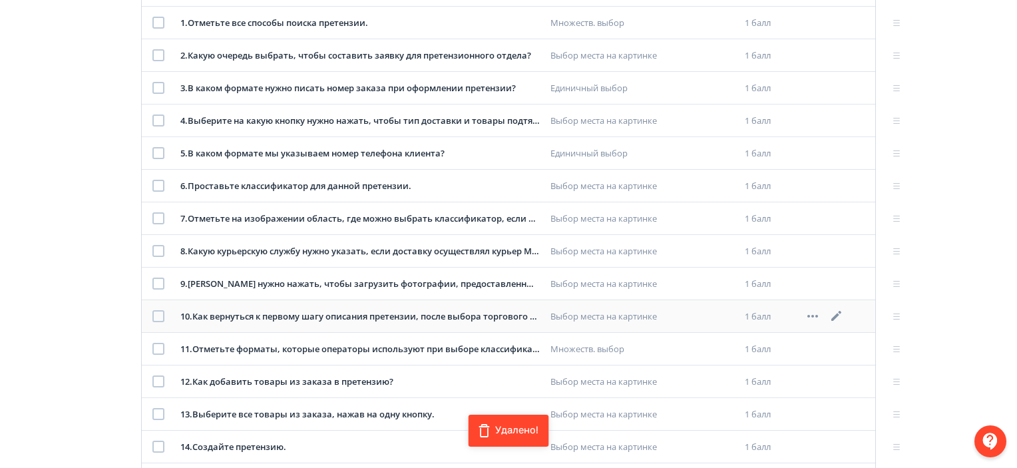
click at [836, 318] on icon at bounding box center [836, 316] width 16 height 16
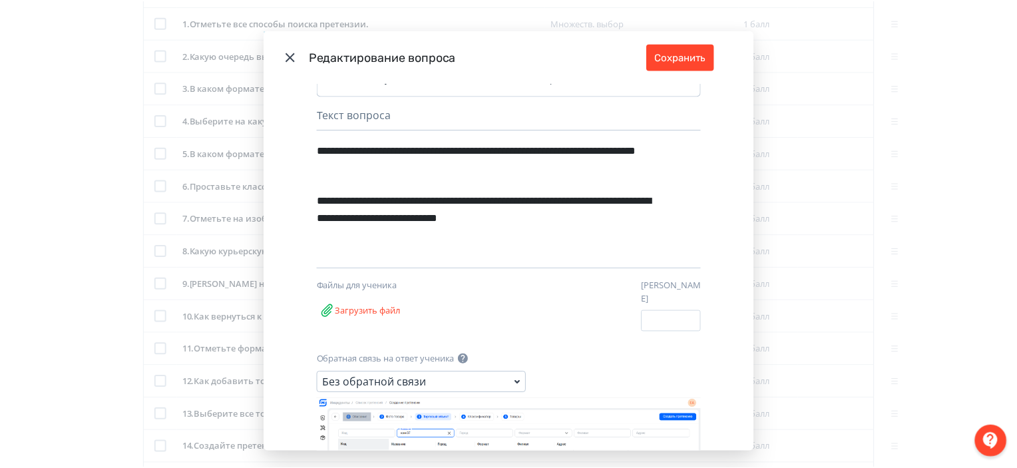
scroll to position [50, 0]
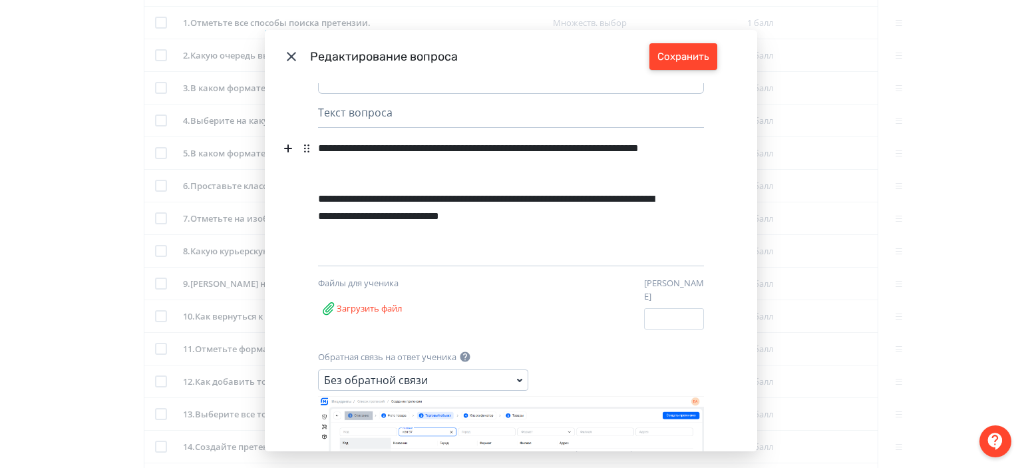
click at [681, 53] on button "Сохранить" at bounding box center [683, 56] width 68 height 27
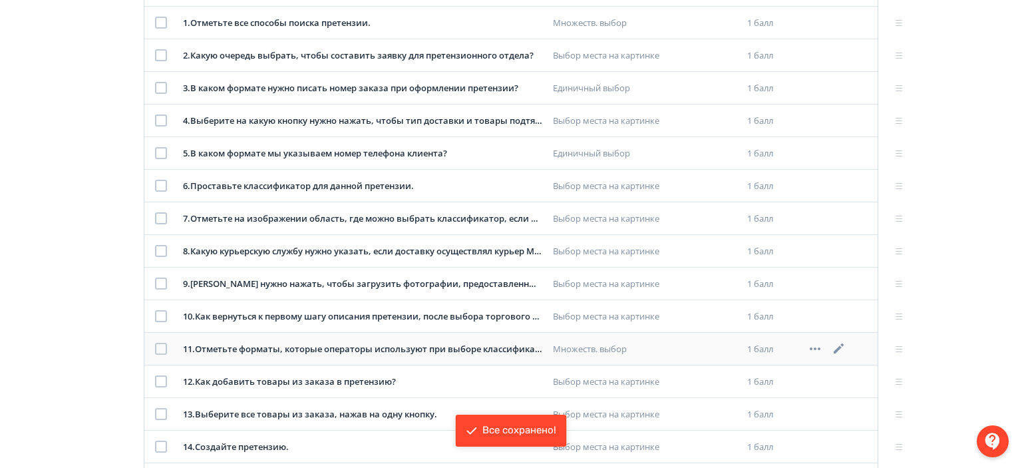
scroll to position [338, 0]
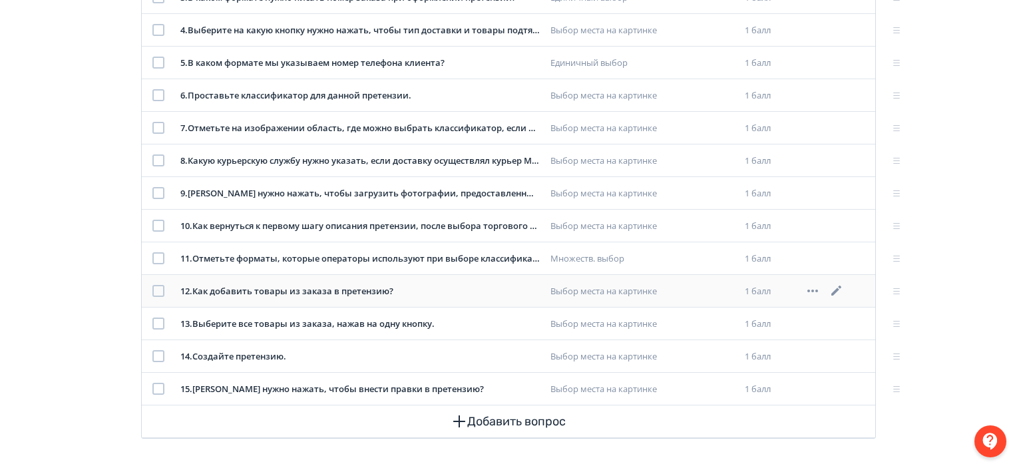
click at [836, 289] on icon at bounding box center [836, 290] width 10 height 10
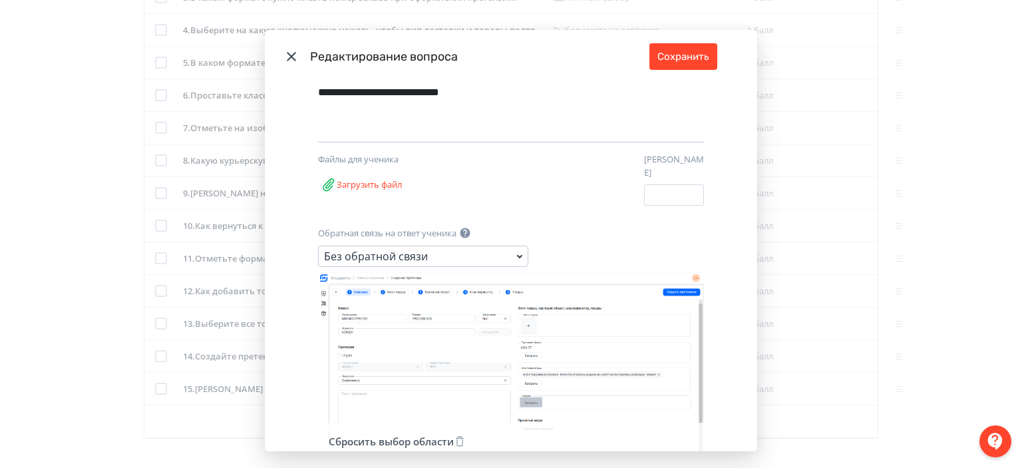
scroll to position [222, 0]
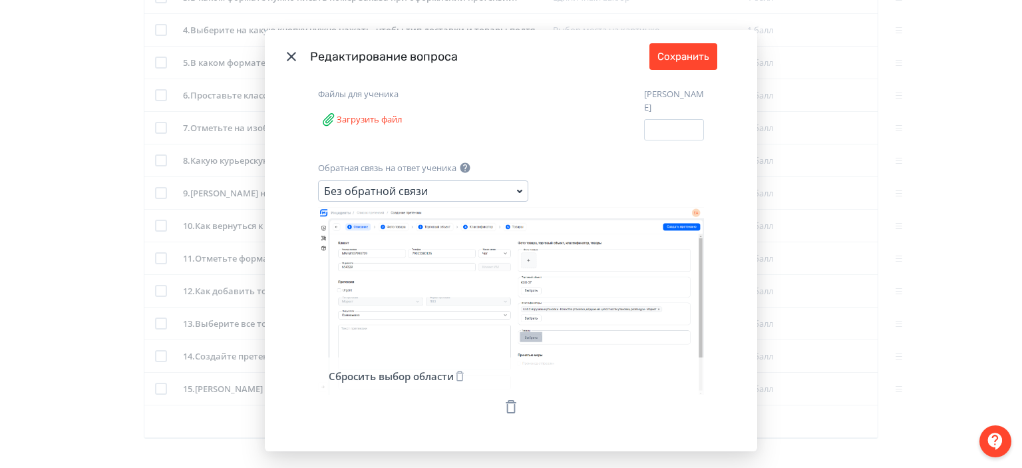
click at [506, 400] on icon "Modal" at bounding box center [511, 406] width 11 height 13
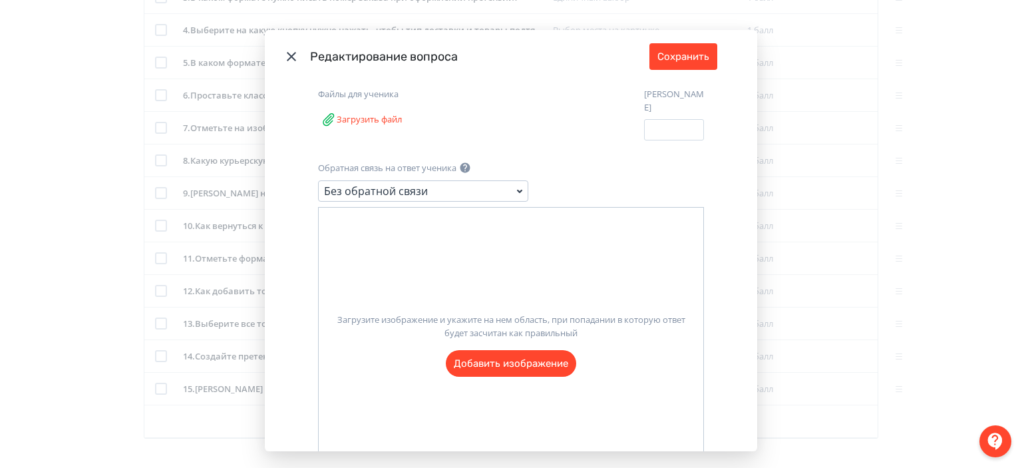
click at [500, 368] on label "Загрузите изображение и укажите на нем область, при попадании в которую ответ б…" at bounding box center [511, 340] width 385 height 74
click at [0, 0] on input "Загрузите изображение и укажите на нем область, при попадании в которую ответ б…" at bounding box center [0, 0] width 0 height 0
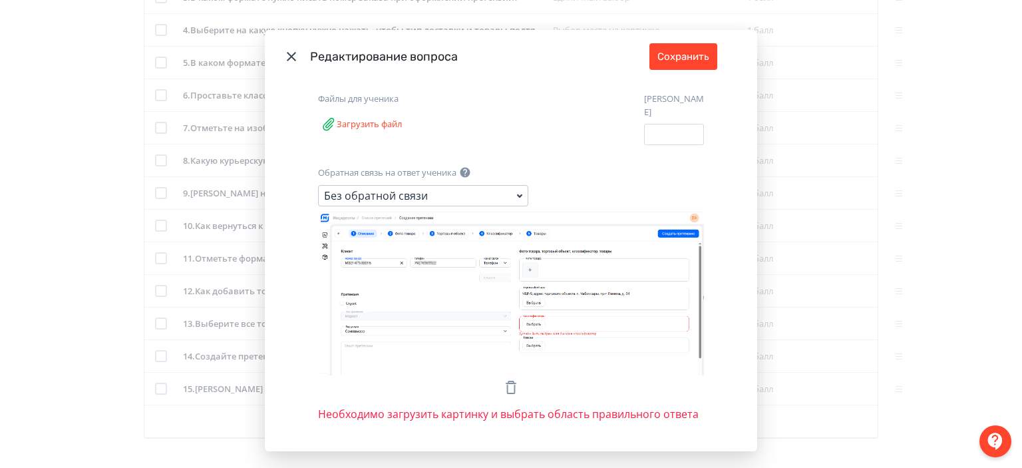
scroll to position [338, 0]
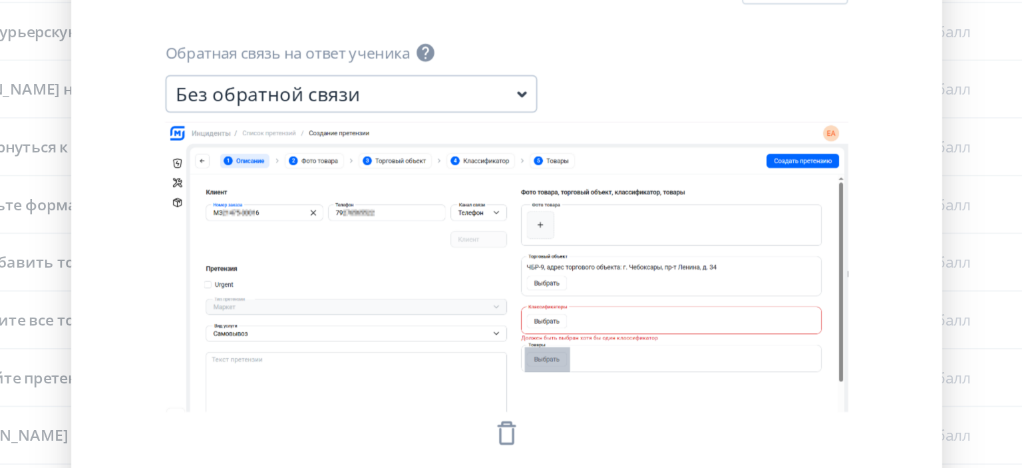
drag, startPoint x: 516, startPoint y: 329, endPoint x: 541, endPoint y: 343, distance: 29.2
click at [541, 343] on icon "Modal" at bounding box center [511, 294] width 386 height 164
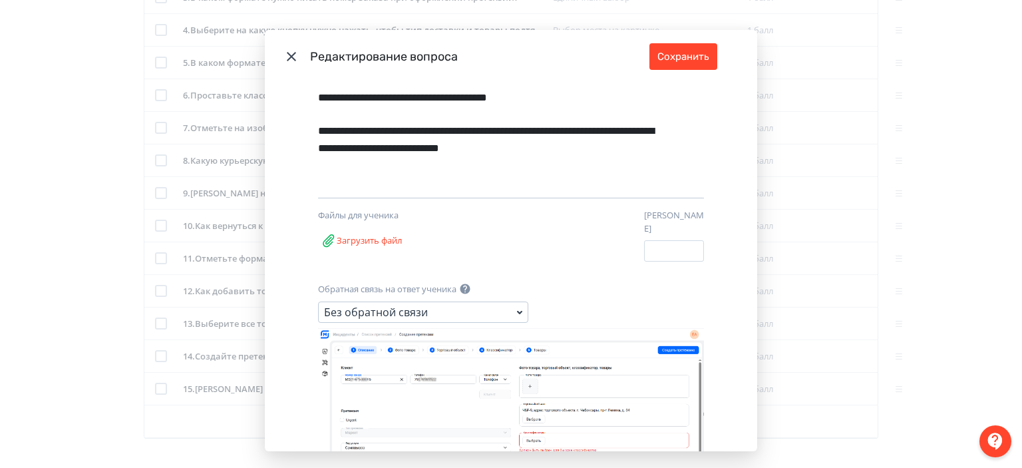
scroll to position [198, 0]
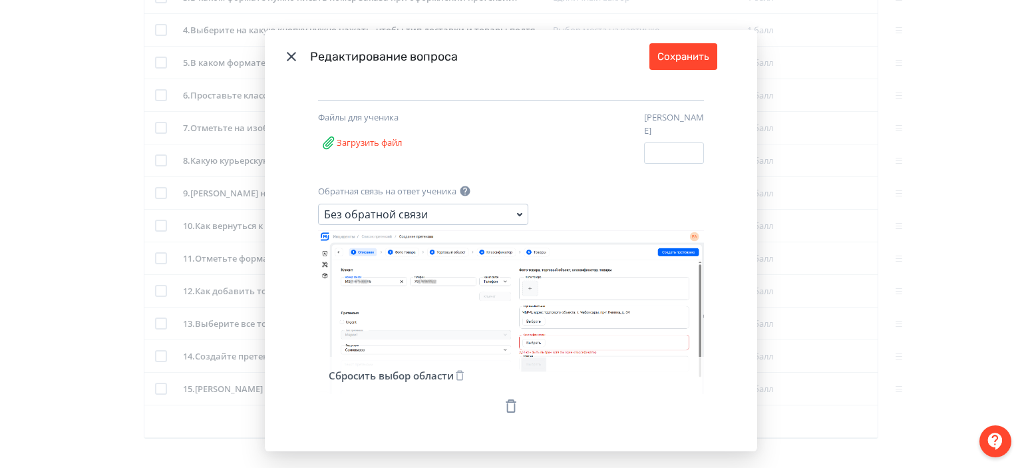
click at [456, 371] on icon "Modal" at bounding box center [460, 376] width 8 height 10
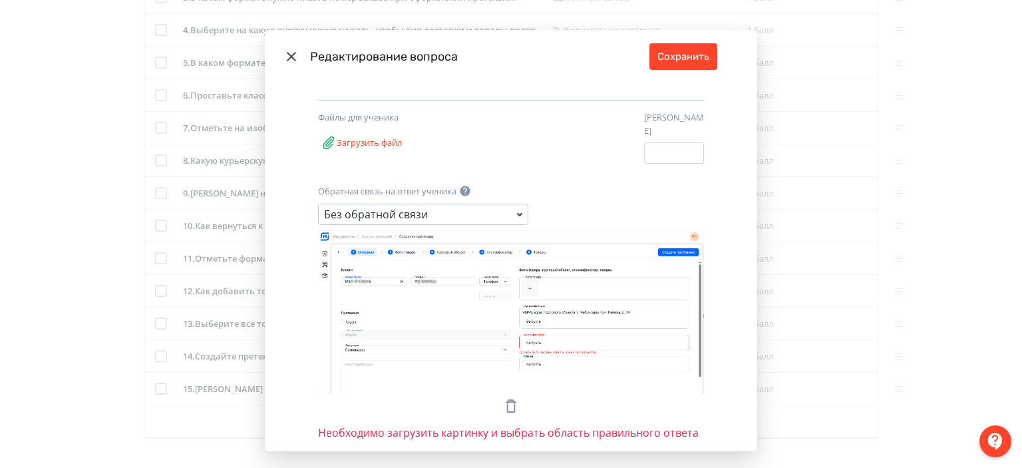
scroll to position [338, 0]
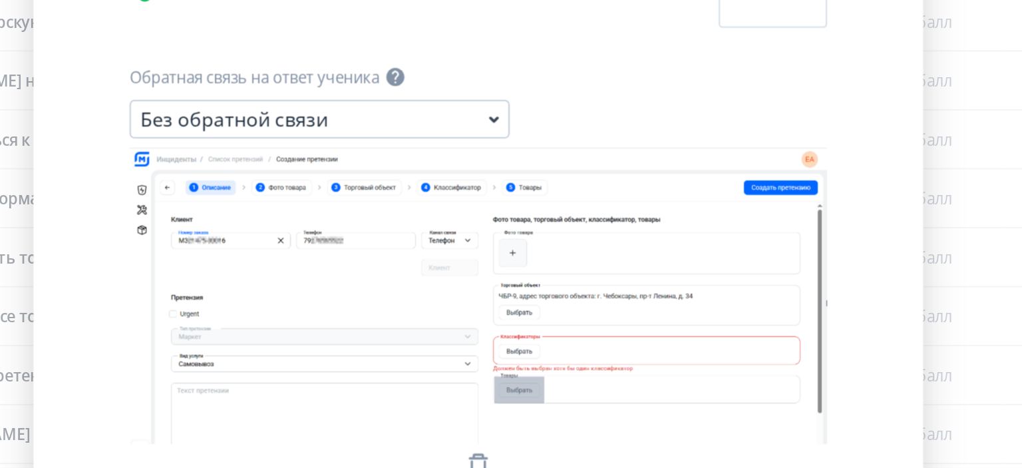
drag, startPoint x: 514, startPoint y: 347, endPoint x: 542, endPoint y: 362, distance: 31.9
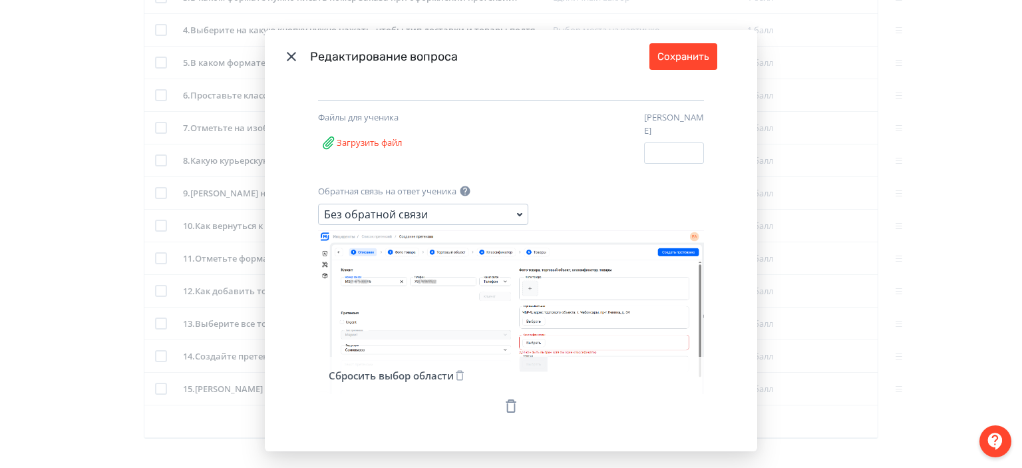
scroll to position [0, 0]
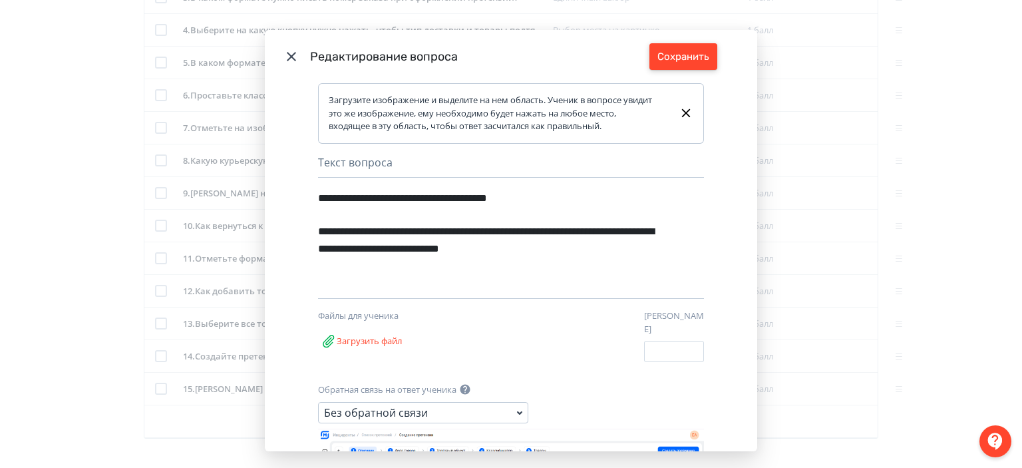
click at [683, 58] on button "Сохранить" at bounding box center [683, 56] width 68 height 27
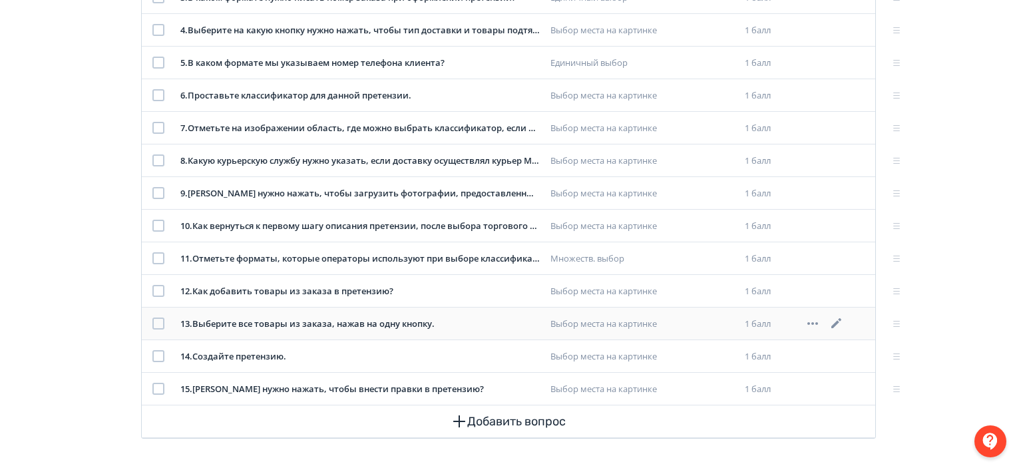
click at [835, 321] on icon at bounding box center [836, 323] width 16 height 16
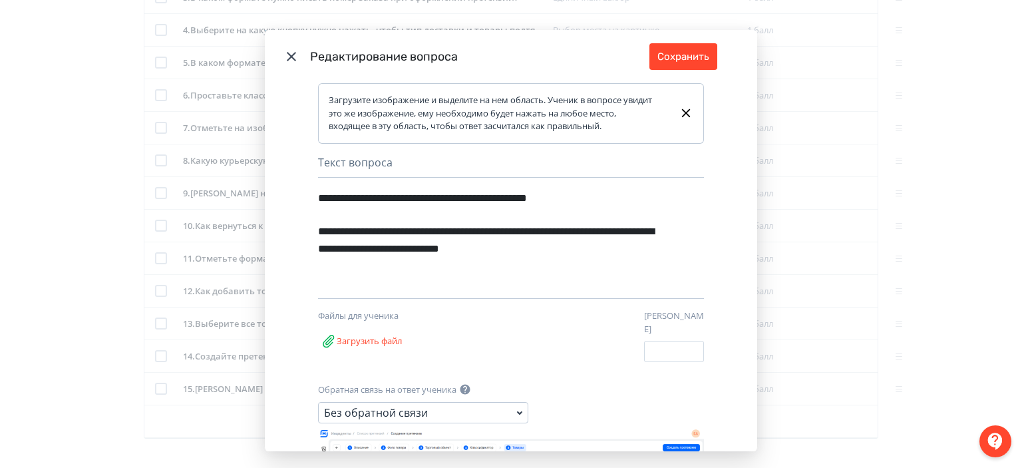
scroll to position [156, 0]
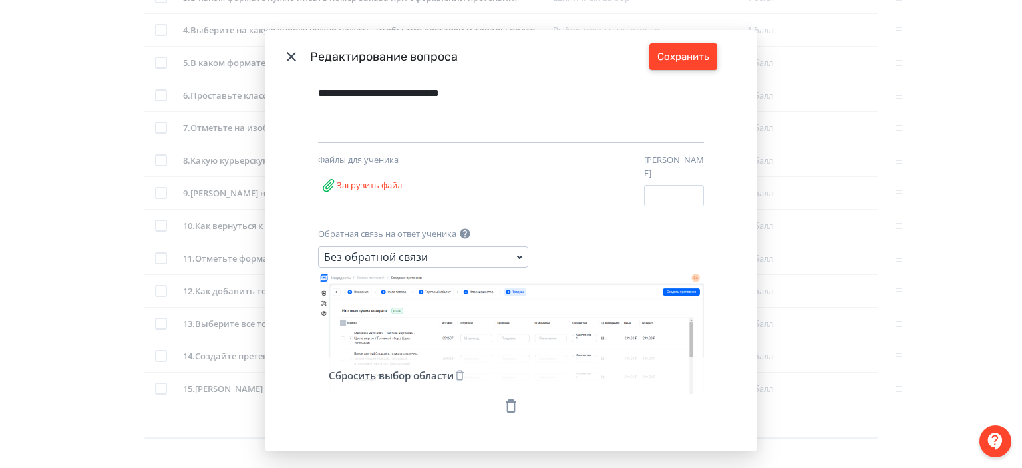
click at [673, 55] on button "Сохранить" at bounding box center [683, 56] width 68 height 27
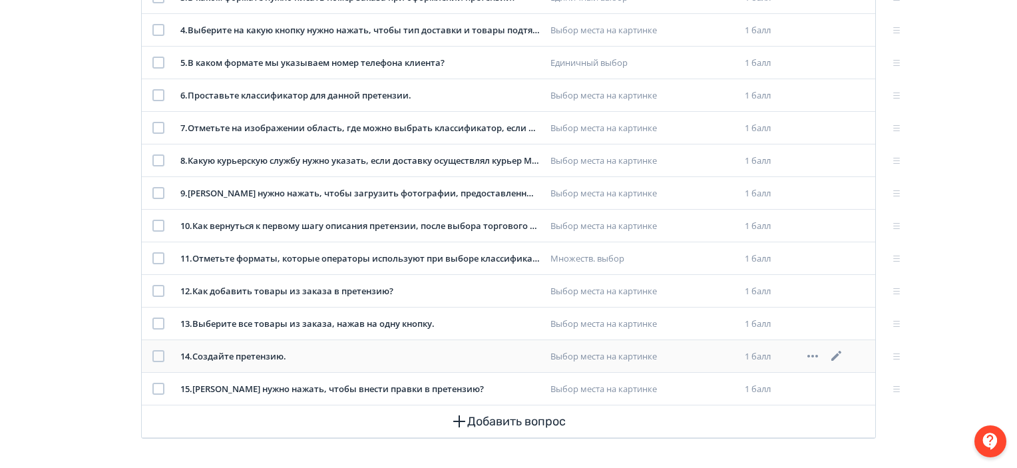
click at [839, 351] on icon at bounding box center [836, 356] width 10 height 10
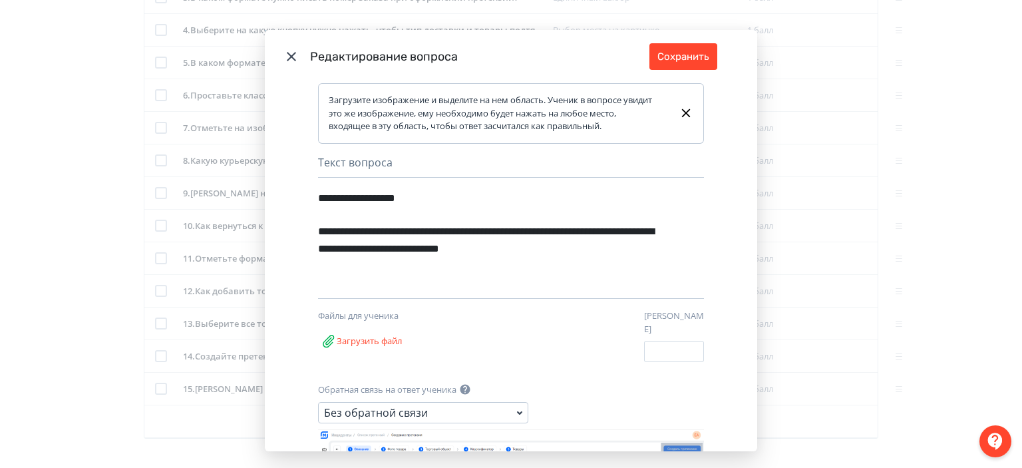
scroll to position [223, 0]
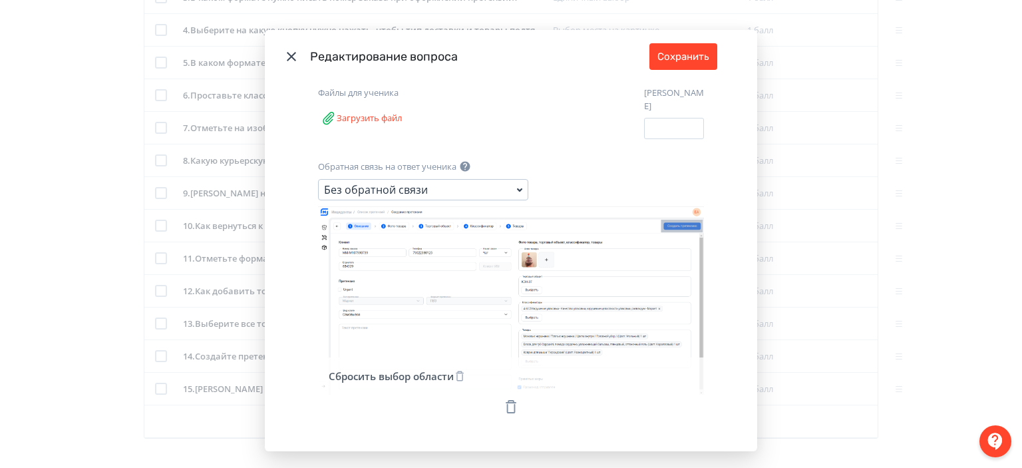
click at [504, 399] on icon "Modal" at bounding box center [511, 407] width 16 height 16
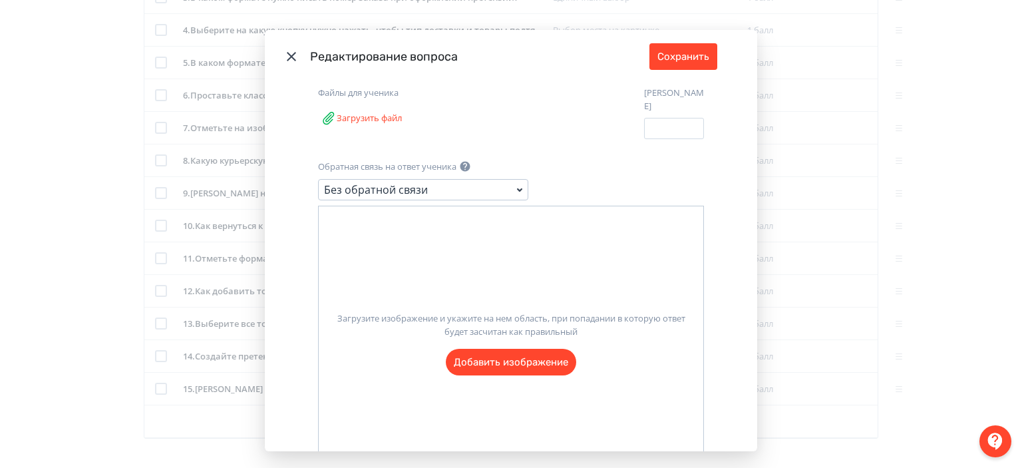
click at [492, 353] on label "Загрузите изображение и укажите на нем область, при попадании в которую ответ б…" at bounding box center [511, 338] width 385 height 74
click at [0, 0] on input "Загрузите изображение и укажите на нем область, при попадании в которую ответ б…" at bounding box center [0, 0] width 0 height 0
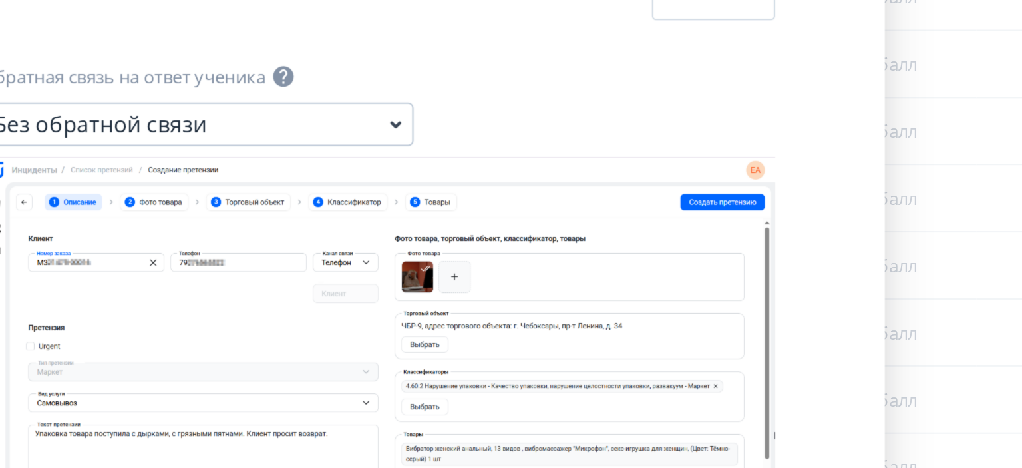
scroll to position [337, 0]
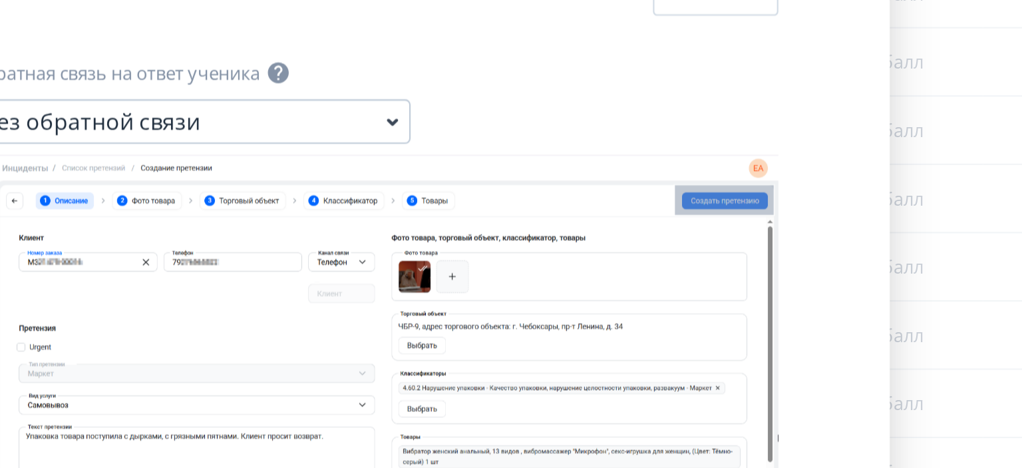
drag, startPoint x: 647, startPoint y: 212, endPoint x: 695, endPoint y: 226, distance: 49.5
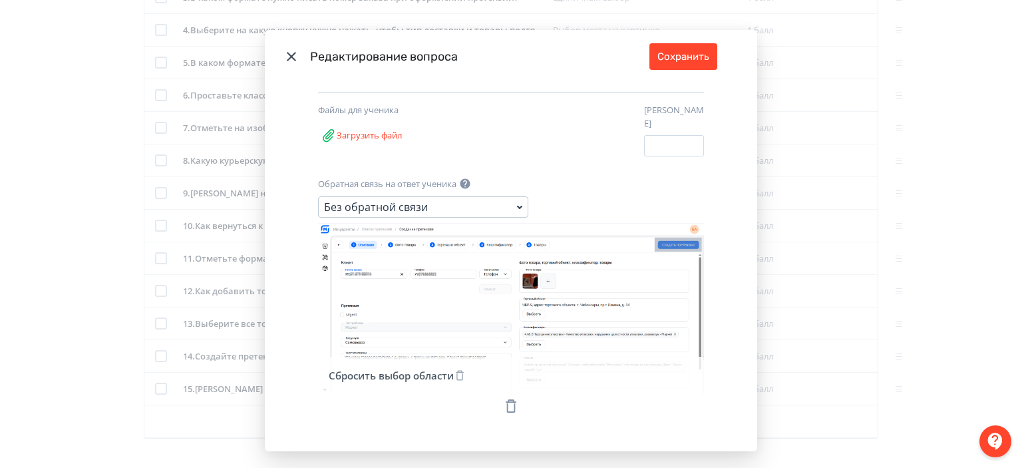
scroll to position [0, 0]
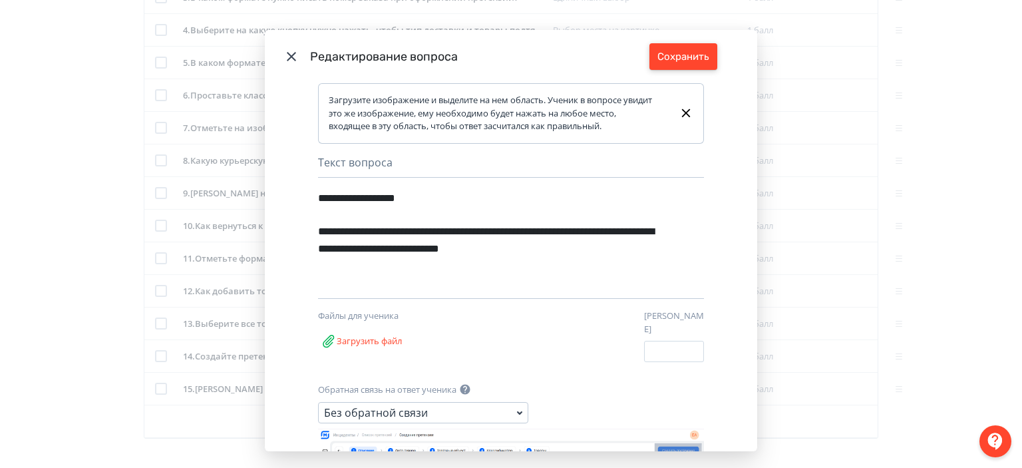
click at [699, 62] on button "Сохранить" at bounding box center [683, 56] width 68 height 27
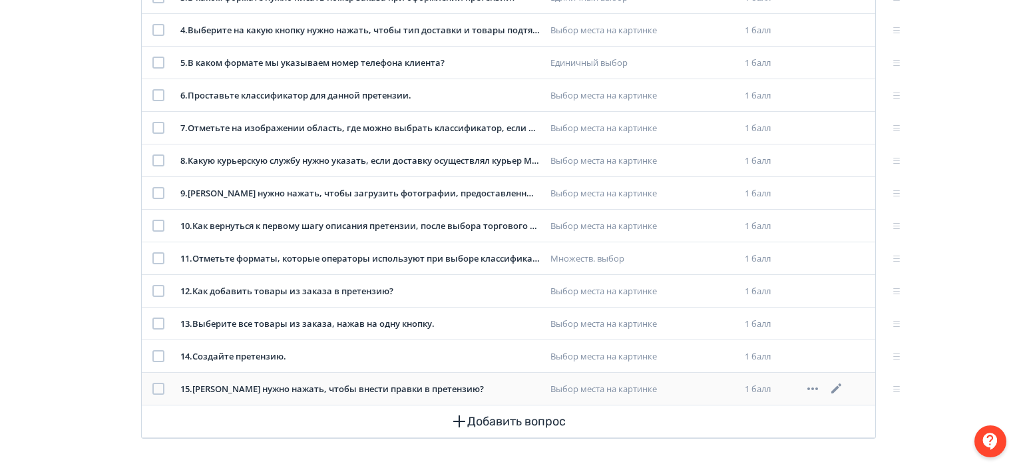
click at [834, 385] on icon at bounding box center [836, 389] width 16 height 16
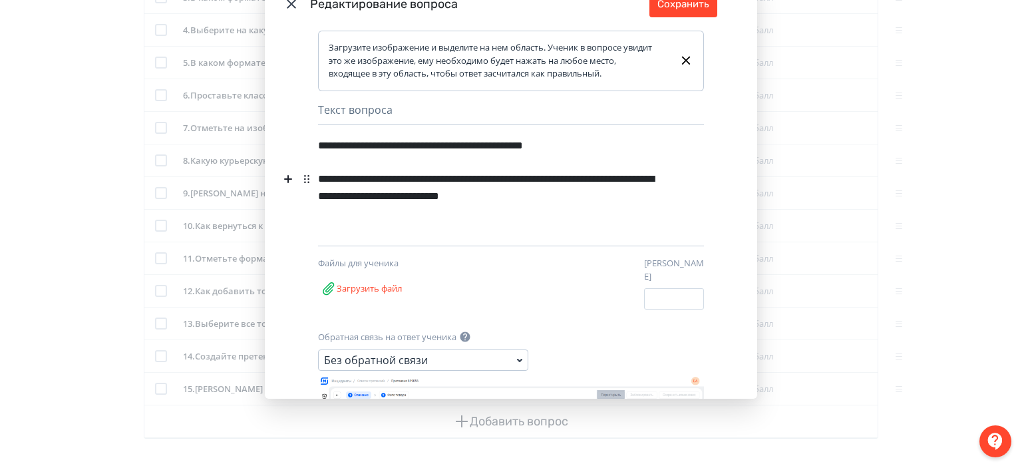
scroll to position [220, 0]
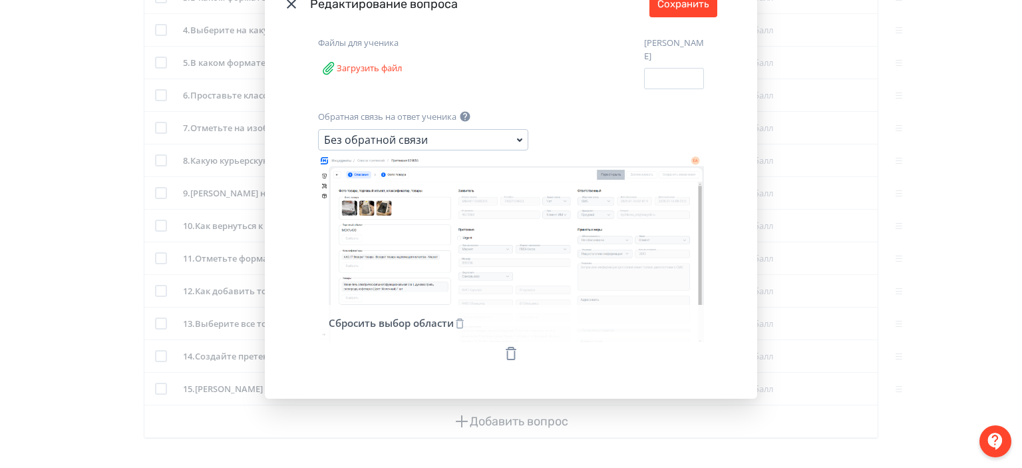
click at [503, 345] on icon "Modal" at bounding box center [511, 353] width 16 height 16
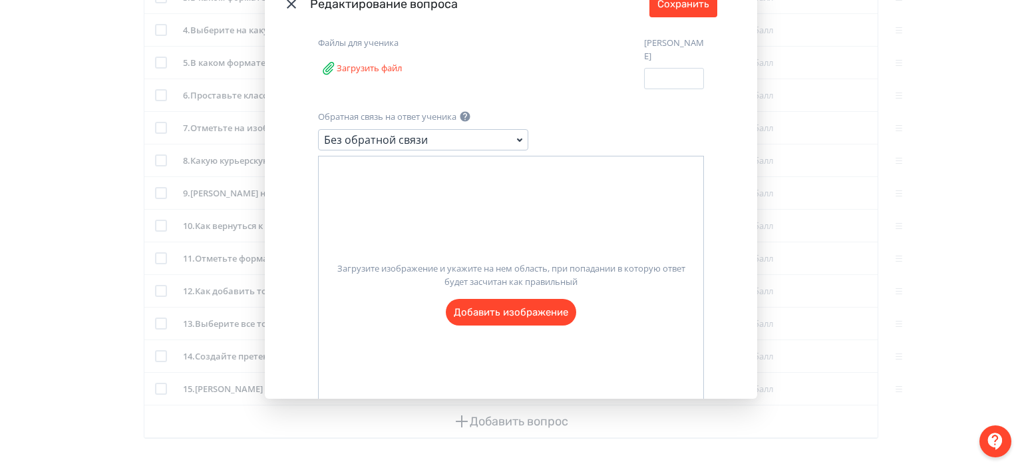
click at [503, 309] on label "Загрузите изображение и укажите на нем область, при попадании в которую ответ б…" at bounding box center [511, 288] width 385 height 74
click at [0, 0] on input "Загрузите изображение и укажите на нем область, при попадании в которую ответ б…" at bounding box center [0, 0] width 0 height 0
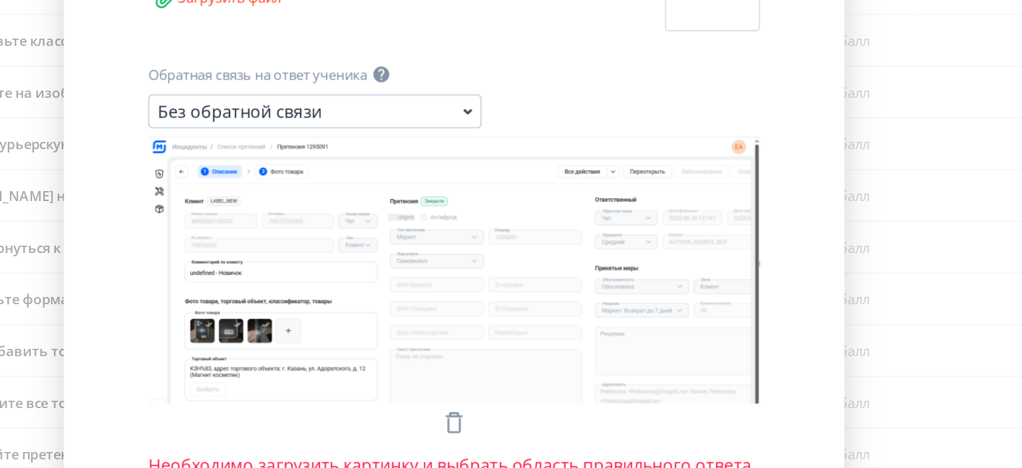
scroll to position [337, 0]
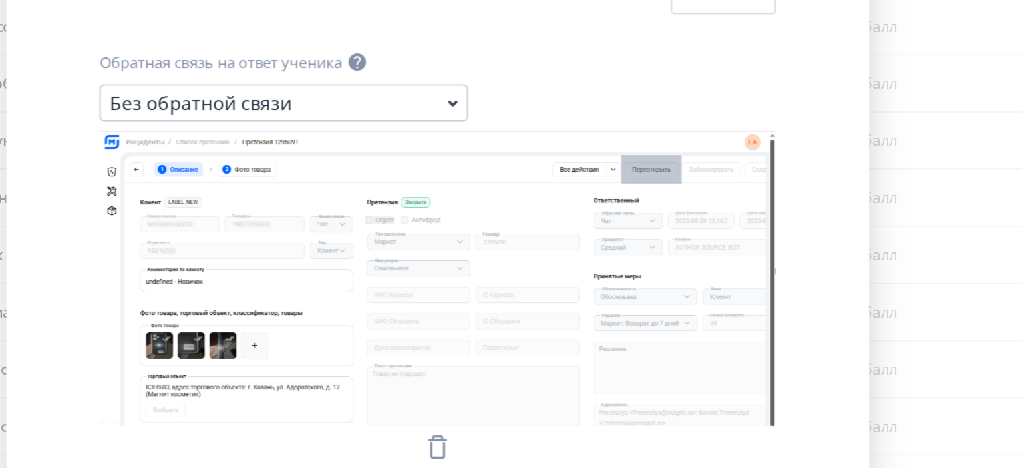
drag, startPoint x: 609, startPoint y: 161, endPoint x: 643, endPoint y: 178, distance: 38.4
click at [643, 178] on icon "Modal" at bounding box center [511, 240] width 386 height 168
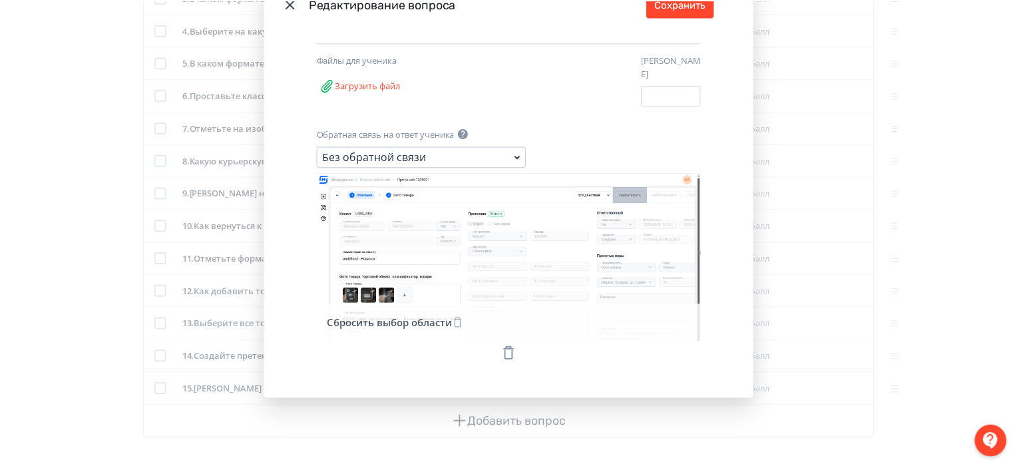
scroll to position [0, 0]
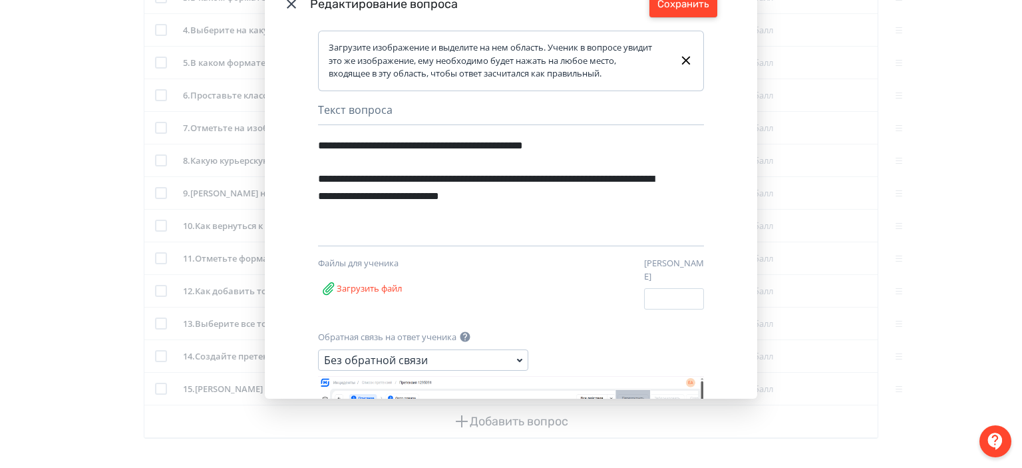
click at [697, 7] on button "Сохранить" at bounding box center [683, 4] width 68 height 27
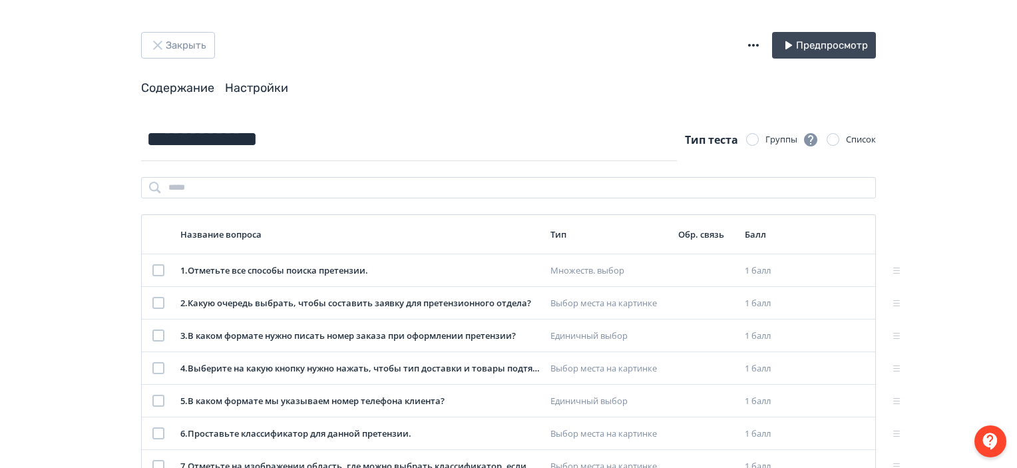
click at [266, 88] on link "Настройки" at bounding box center [256, 88] width 63 height 15
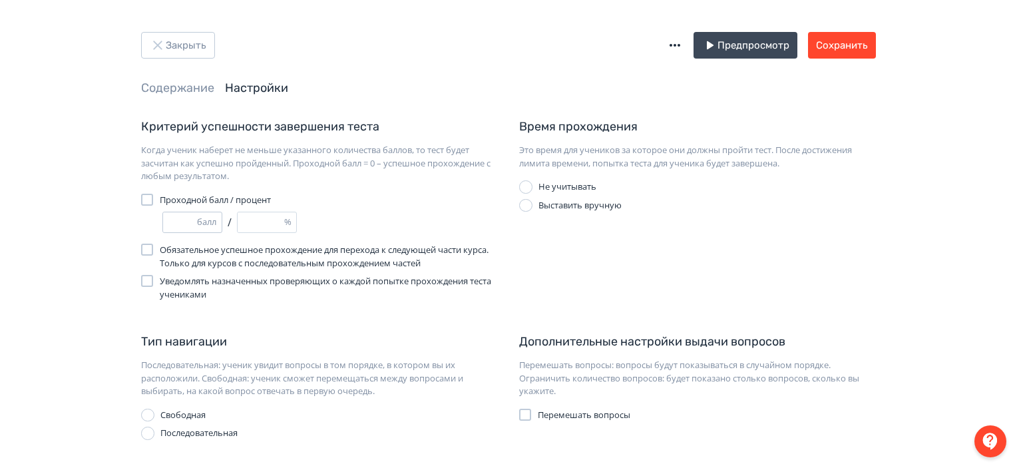
type input "**"
click at [189, 225] on input "**" at bounding box center [180, 222] width 34 height 20
type input "**"
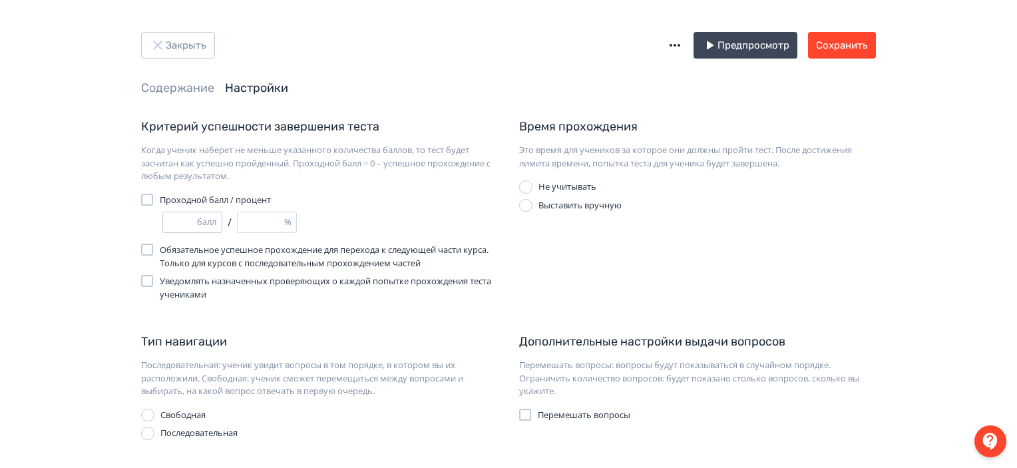
type input "**"
click at [189, 225] on input "**" at bounding box center [180, 222] width 34 height 20
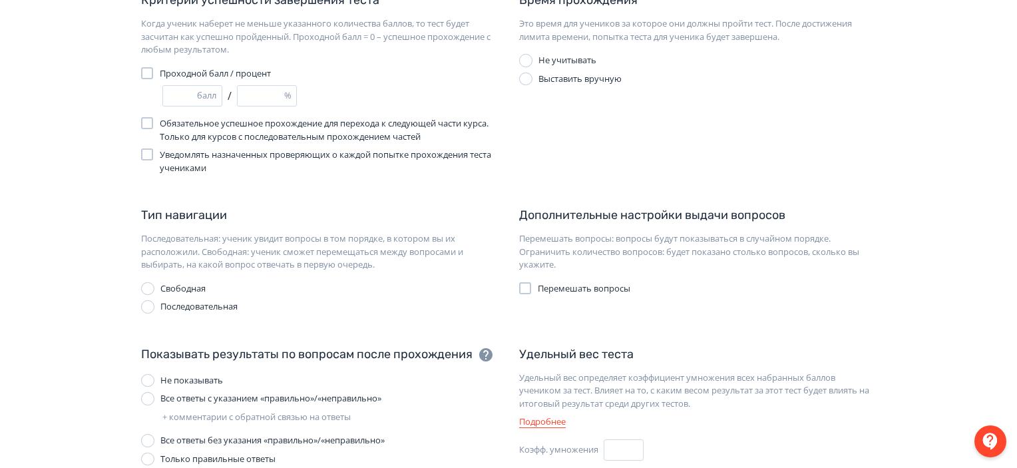
scroll to position [132, 0]
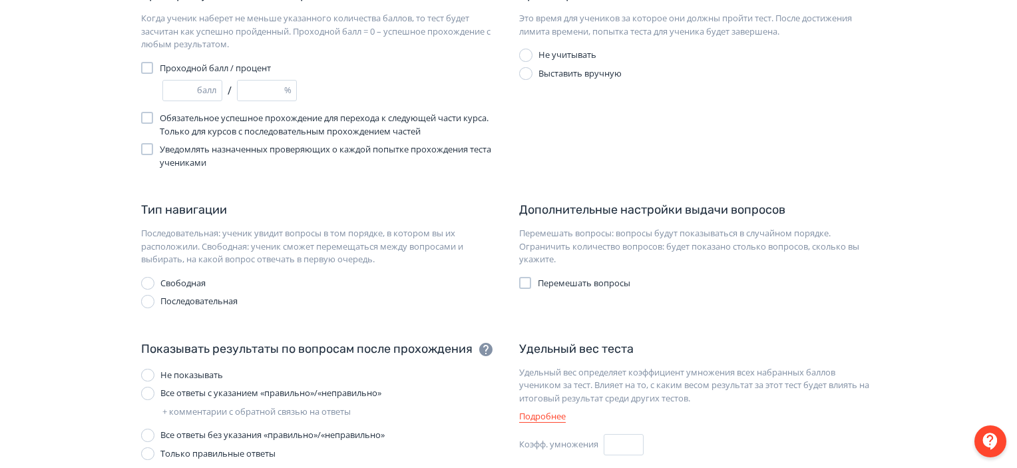
click at [524, 287] on div at bounding box center [525, 283] width 12 height 12
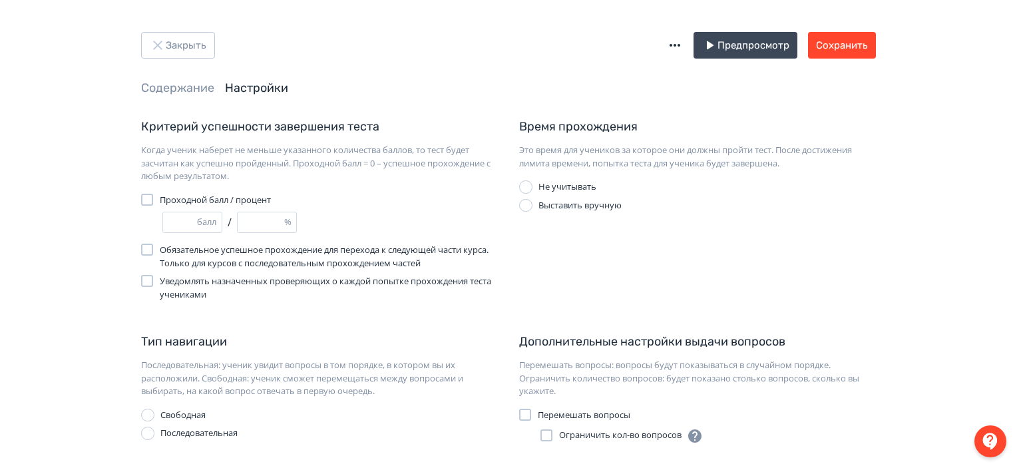
scroll to position [0, 0]
click at [854, 41] on button "Сохранить" at bounding box center [842, 45] width 68 height 27
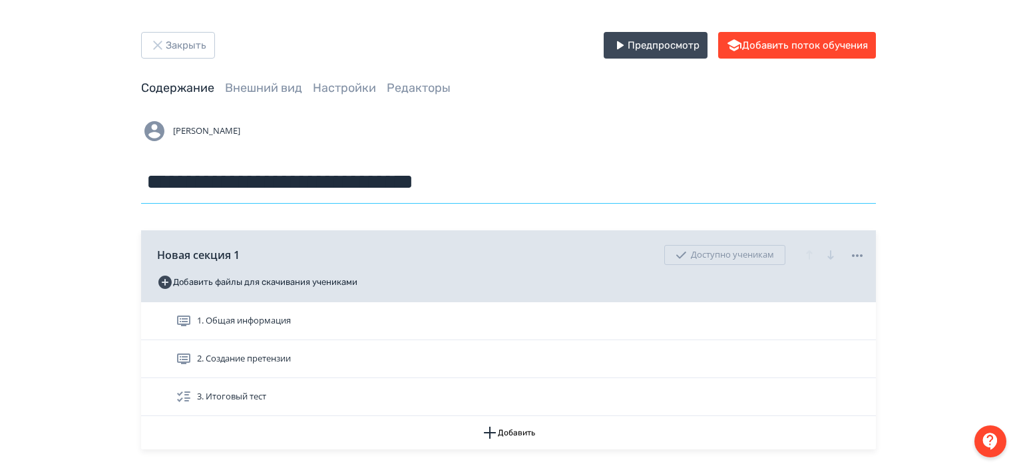
drag, startPoint x: 529, startPoint y: 177, endPoint x: 335, endPoint y: 170, distance: 193.7
click at [335, 170] on input "**********" at bounding box center [508, 181] width 735 height 43
click at [330, 183] on input "**********" at bounding box center [508, 181] width 735 height 43
type input "**********"
click at [450, 119] on div "[PERSON_NAME]" at bounding box center [508, 131] width 735 height 27
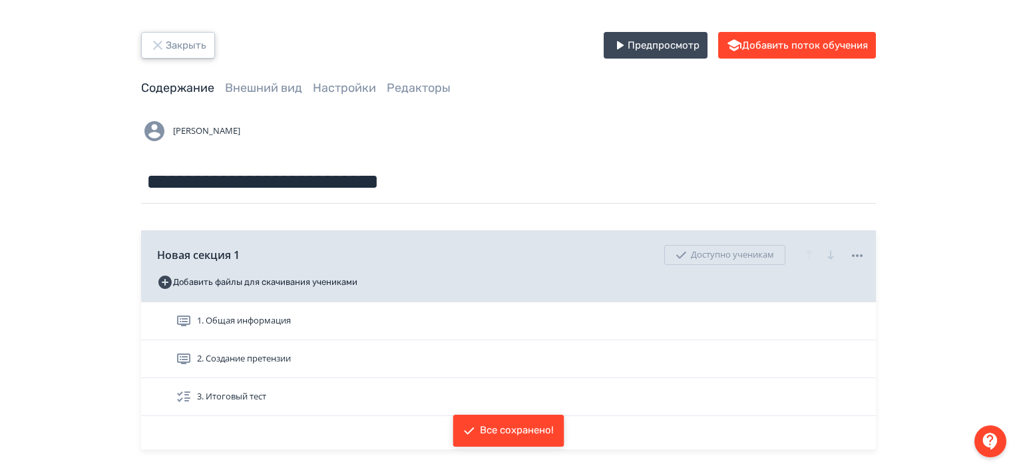
click at [204, 39] on button "Закрыть" at bounding box center [178, 45] width 74 height 27
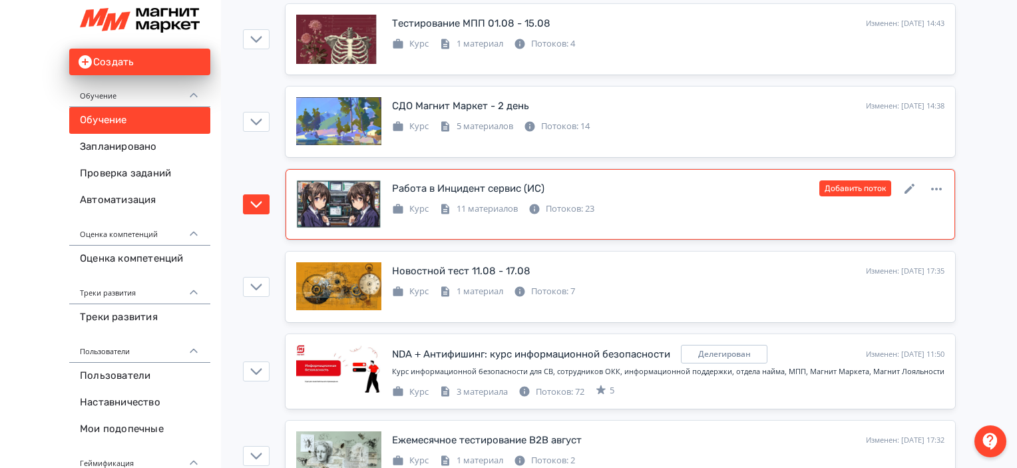
scroll to position [2672, 0]
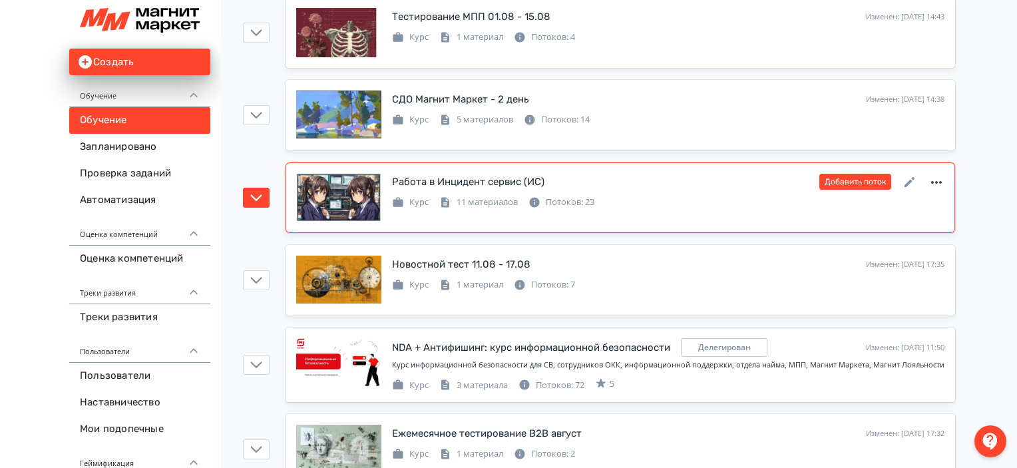
click at [937, 174] on icon at bounding box center [936, 182] width 16 height 16
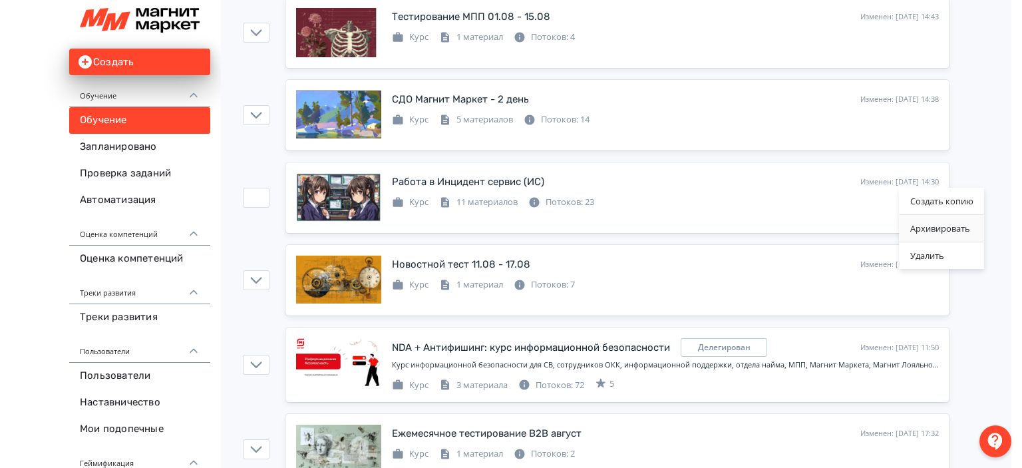
click at [931, 232] on div "Архивировать" at bounding box center [942, 228] width 84 height 27
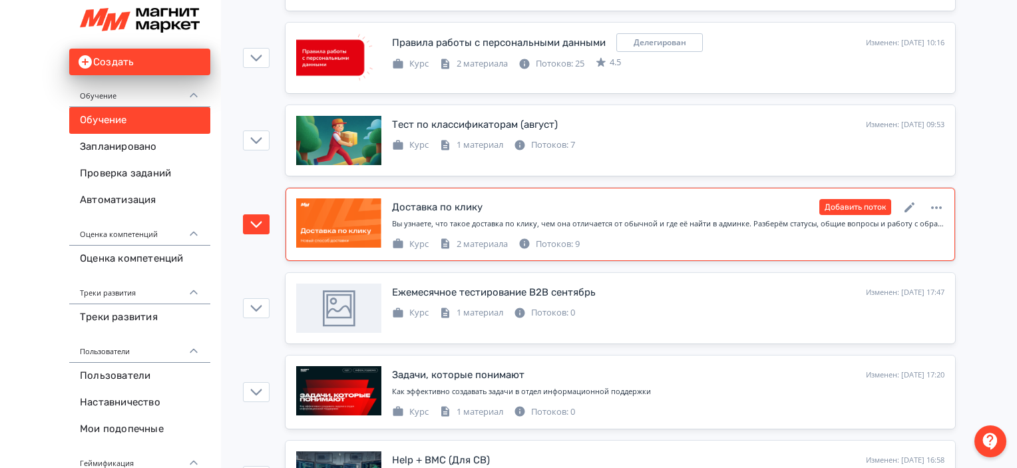
scroll to position [0, 0]
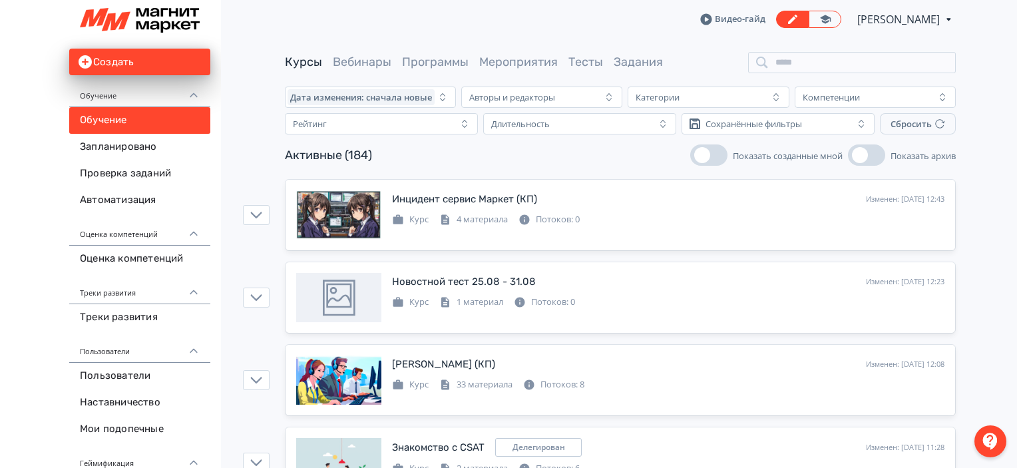
click at [896, 15] on span "[PERSON_NAME]" at bounding box center [899, 19] width 84 height 16
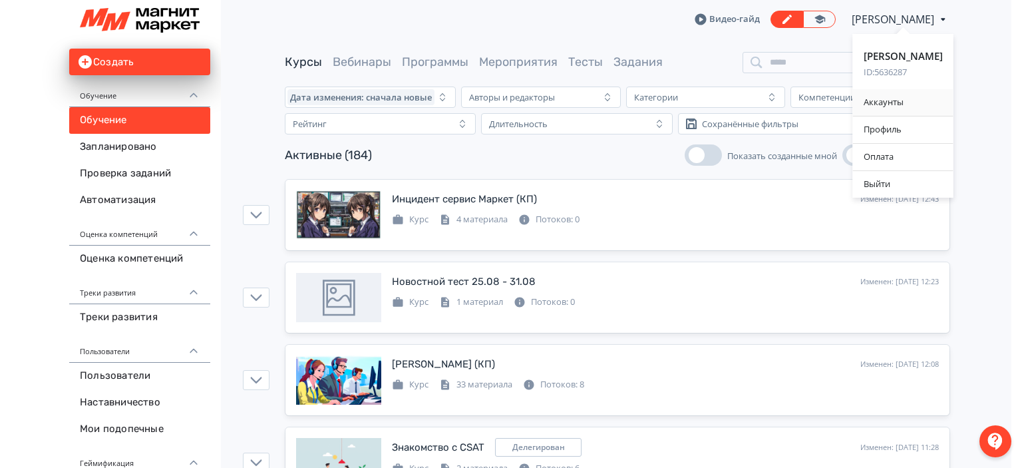
click at [916, 100] on div "Аккаунты" at bounding box center [903, 102] width 100 height 27
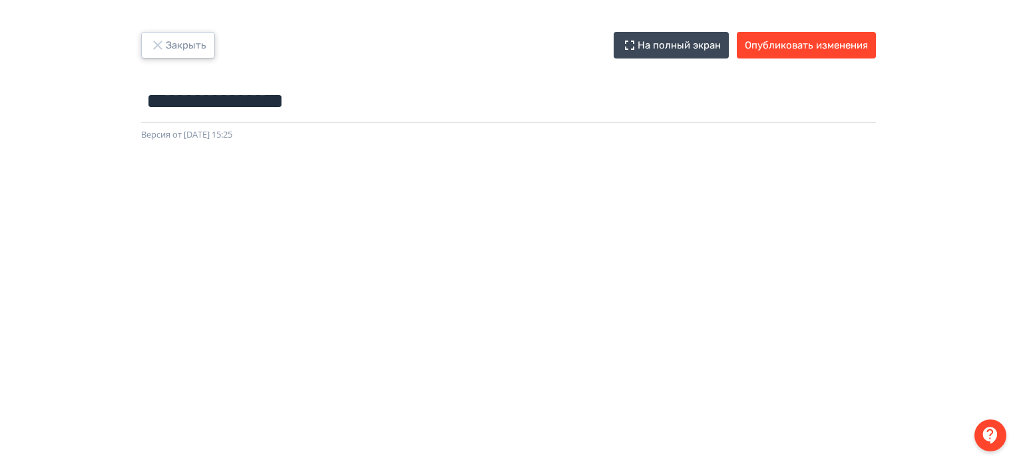
click at [176, 40] on button "Закрыть" at bounding box center [178, 45] width 74 height 27
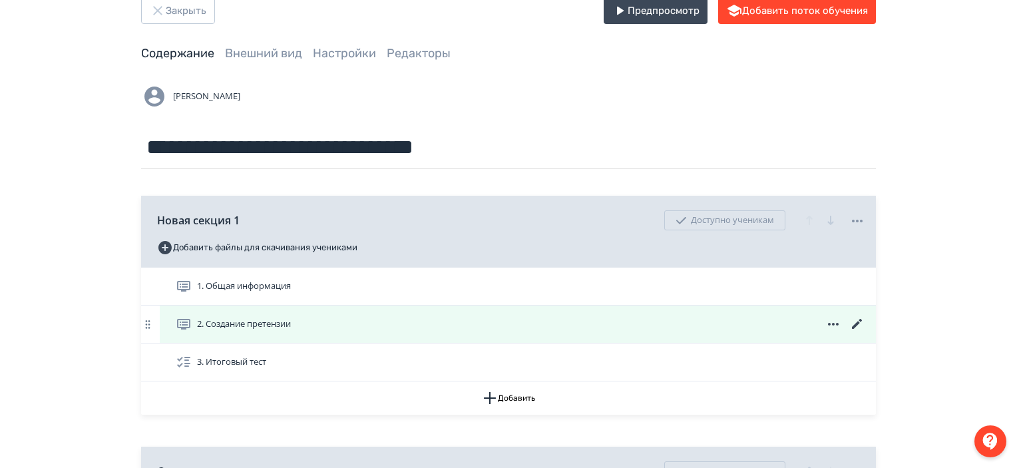
scroll to position [40, 0]
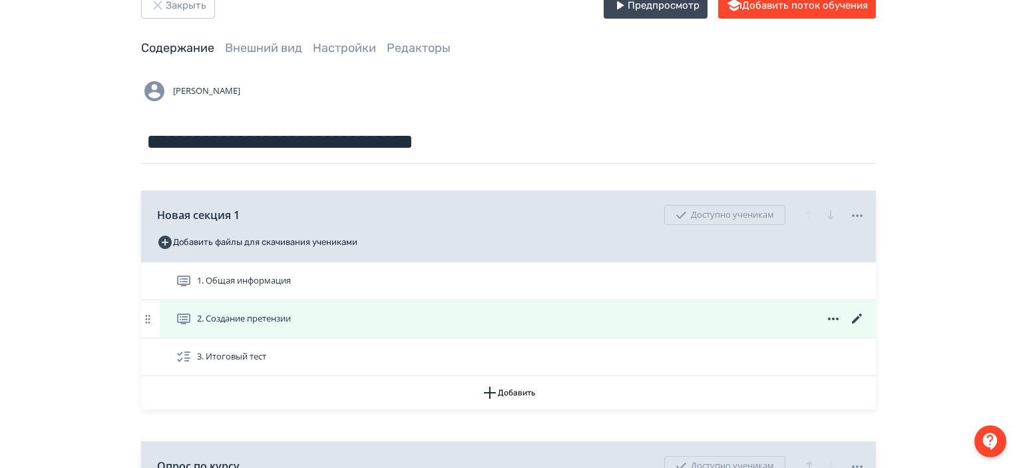
click at [857, 317] on icon at bounding box center [857, 318] width 10 height 10
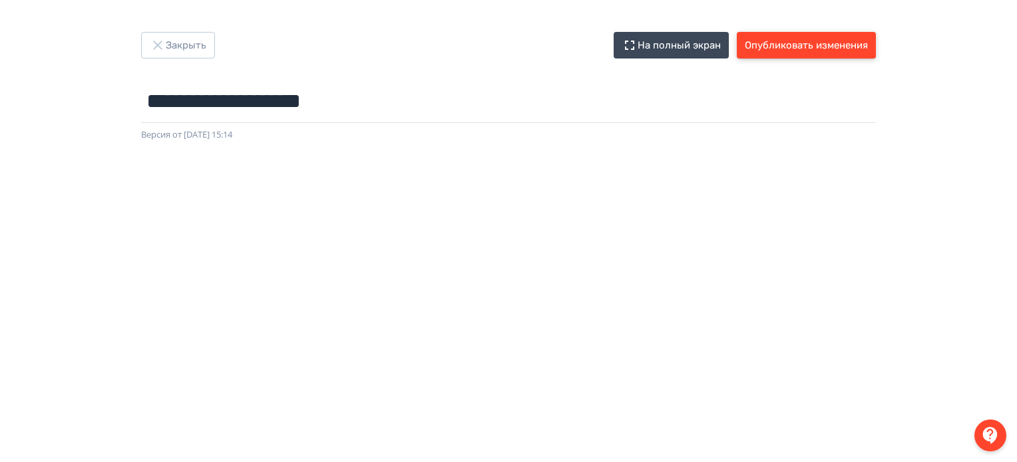
click at [796, 41] on button "Опубликовать изменения" at bounding box center [806, 45] width 139 height 27
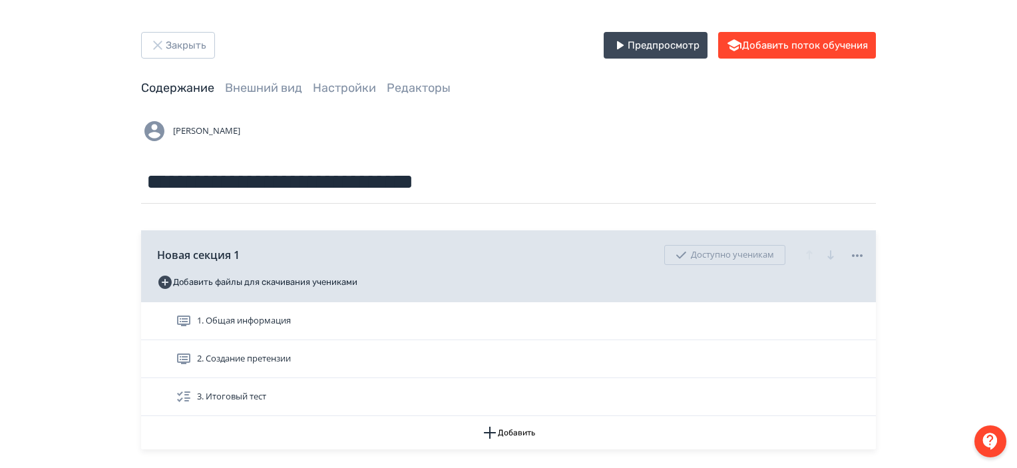
scroll to position [140, 0]
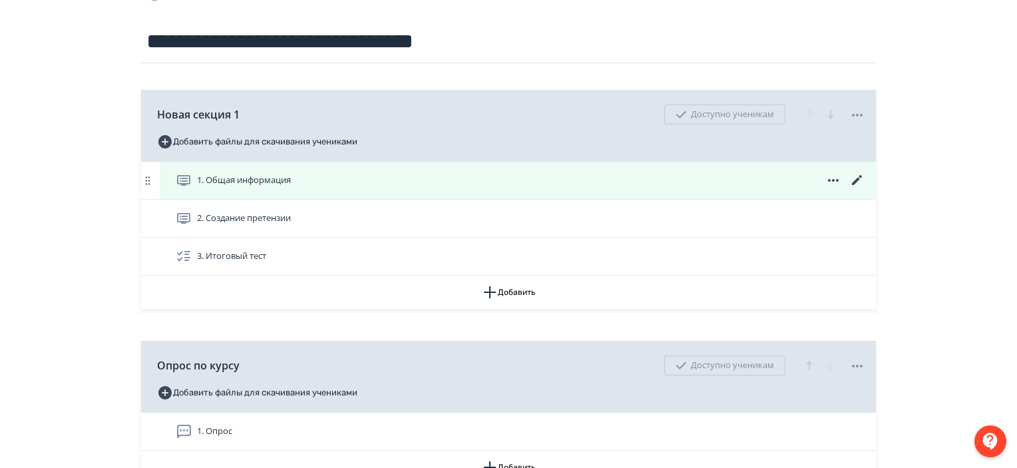
click at [852, 175] on icon at bounding box center [857, 180] width 16 height 16
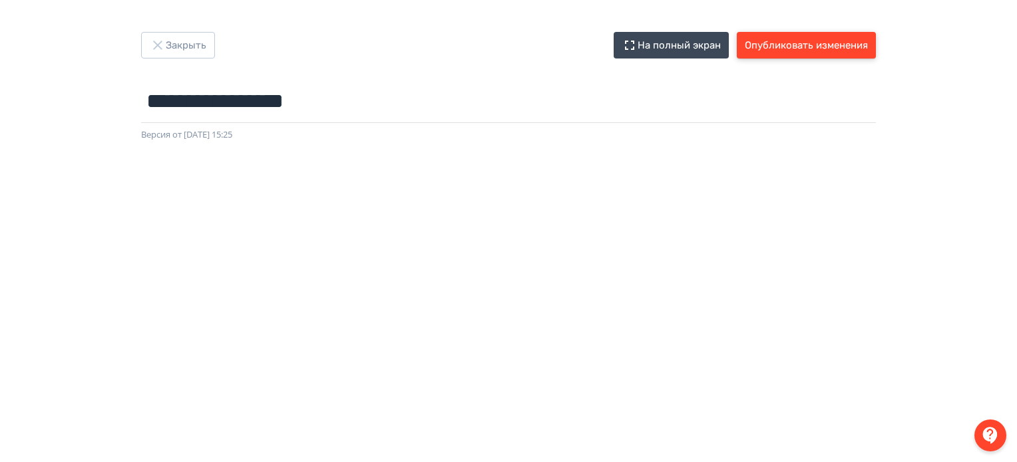
click at [838, 55] on button "Опубликовать изменения" at bounding box center [806, 45] width 139 height 27
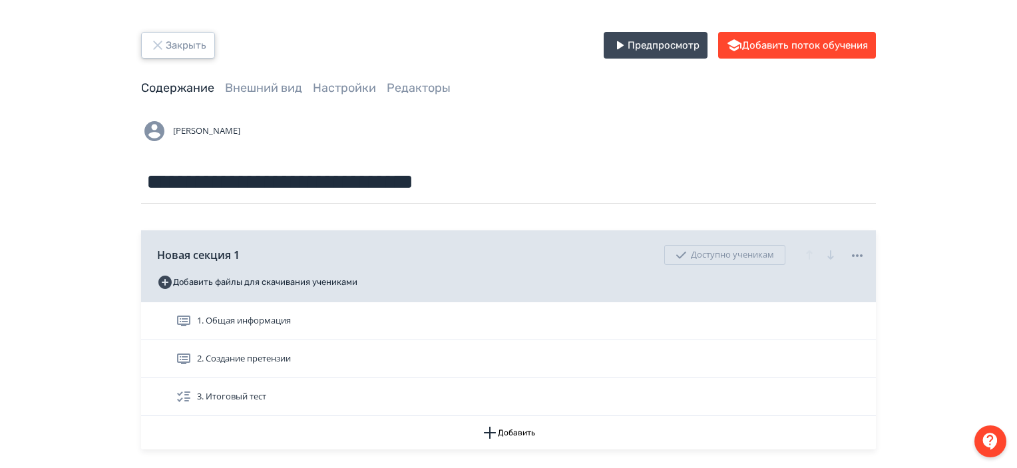
click at [194, 43] on button "Закрыть" at bounding box center [178, 45] width 74 height 27
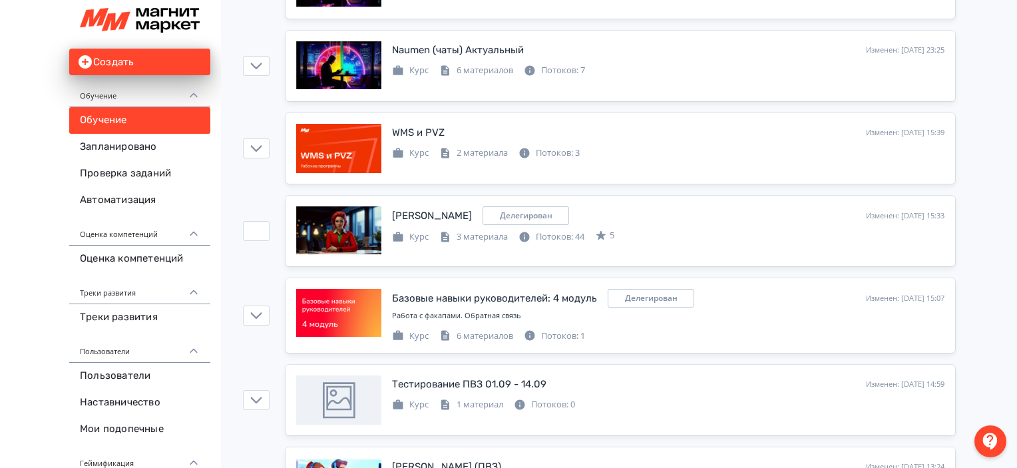
scroll to position [1992, 0]
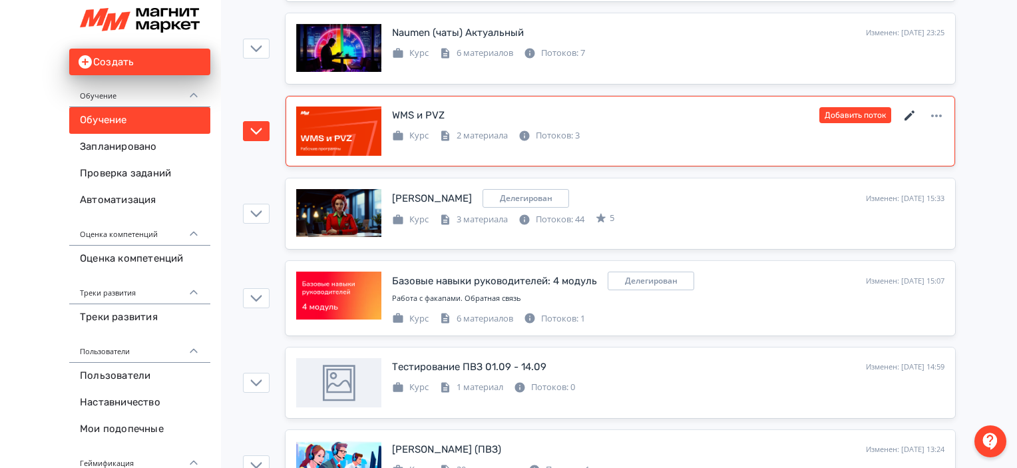
click at [907, 110] on icon at bounding box center [909, 115] width 10 height 10
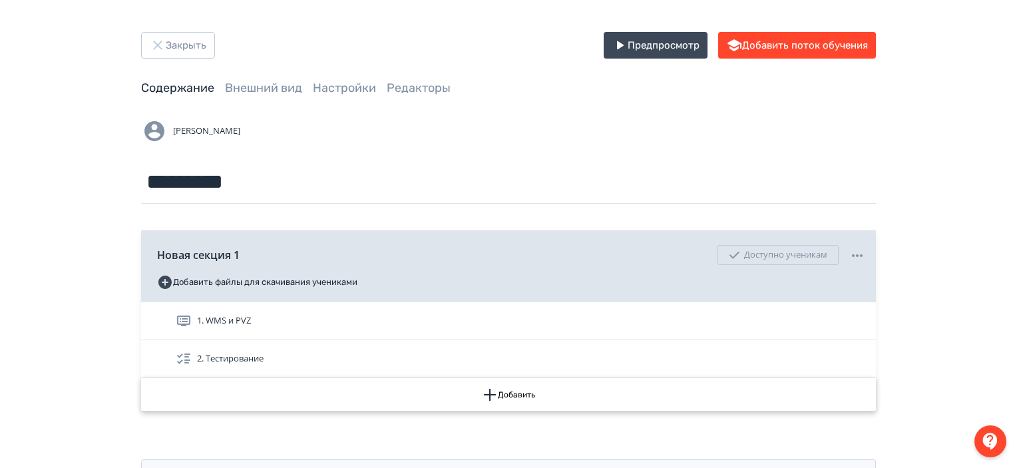
click at [801, 393] on button "Добавить" at bounding box center [508, 394] width 735 height 33
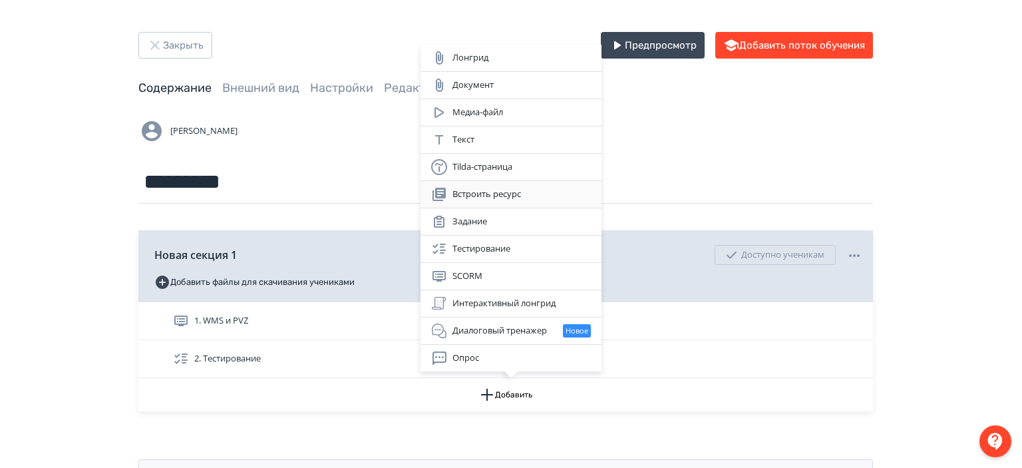
click at [522, 196] on div "Встроить ресурс" at bounding box center [511, 194] width 160 height 16
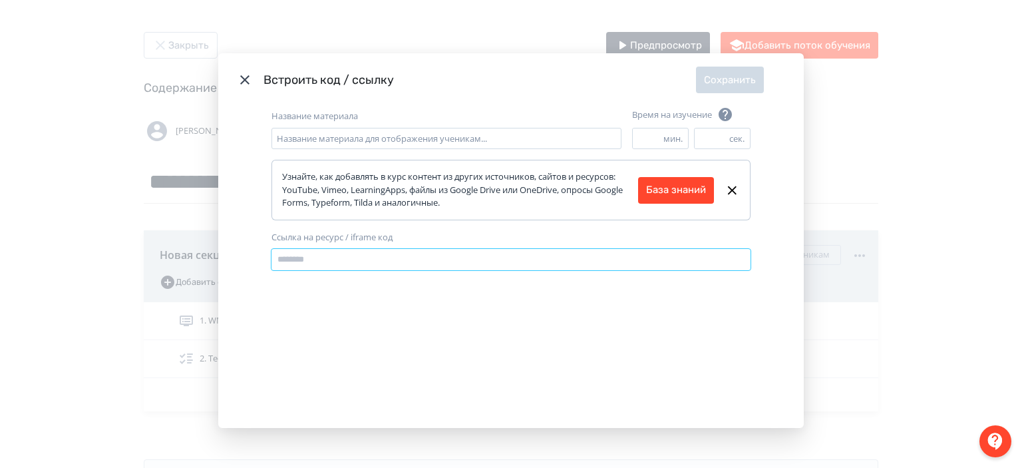
click at [407, 262] on input "Ссылка на ресурс / iframe код" at bounding box center [510, 259] width 479 height 21
paste input "**********"
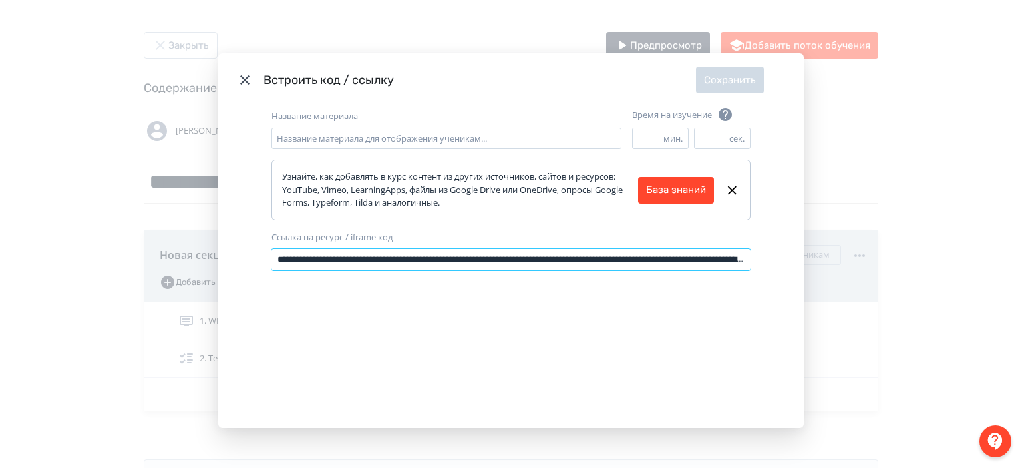
scroll to position [0, 921]
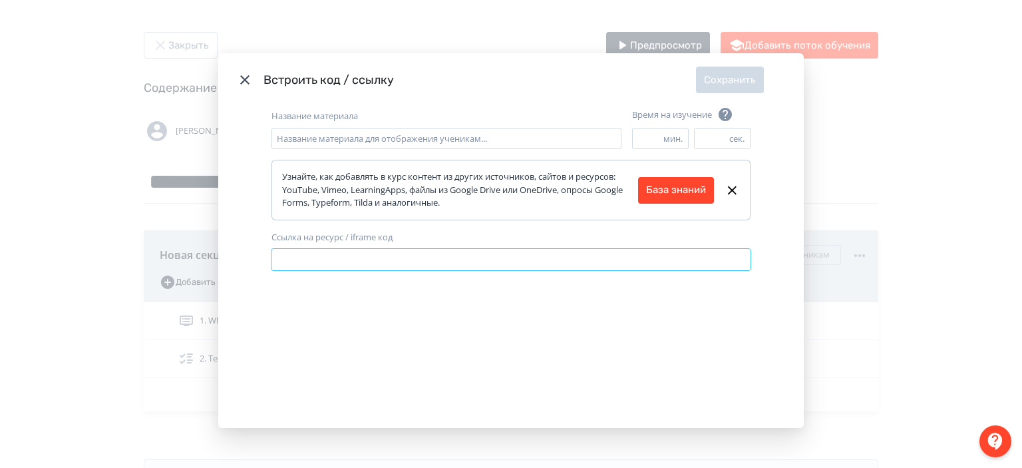
type input "**********"
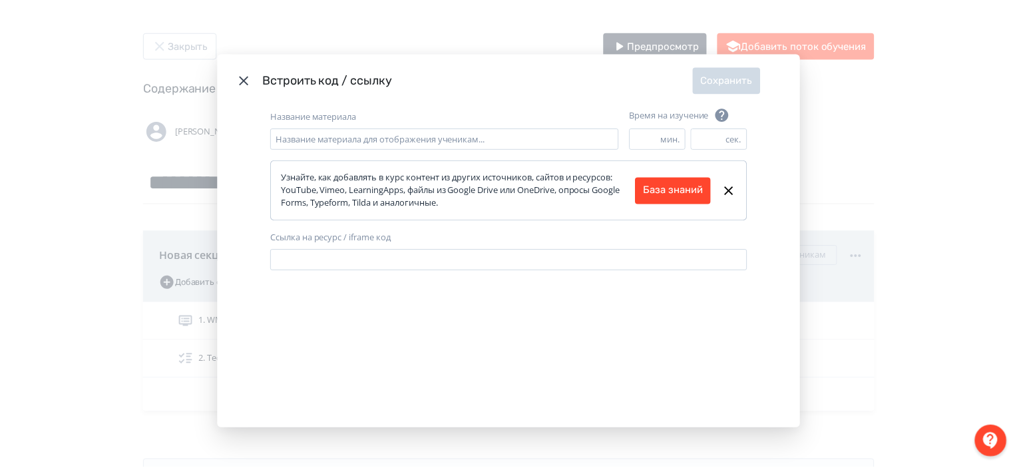
scroll to position [0, 0]
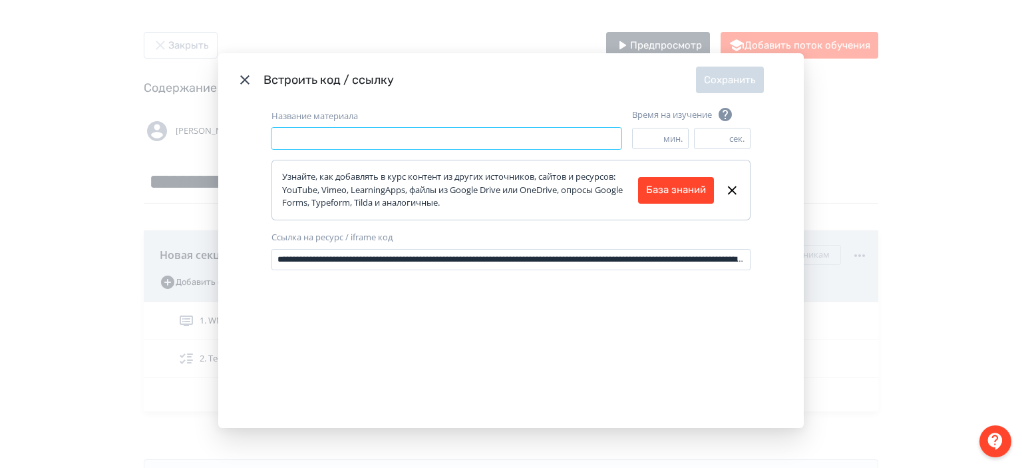
click at [341, 134] on input "Название материала" at bounding box center [446, 138] width 350 height 21
type input "********"
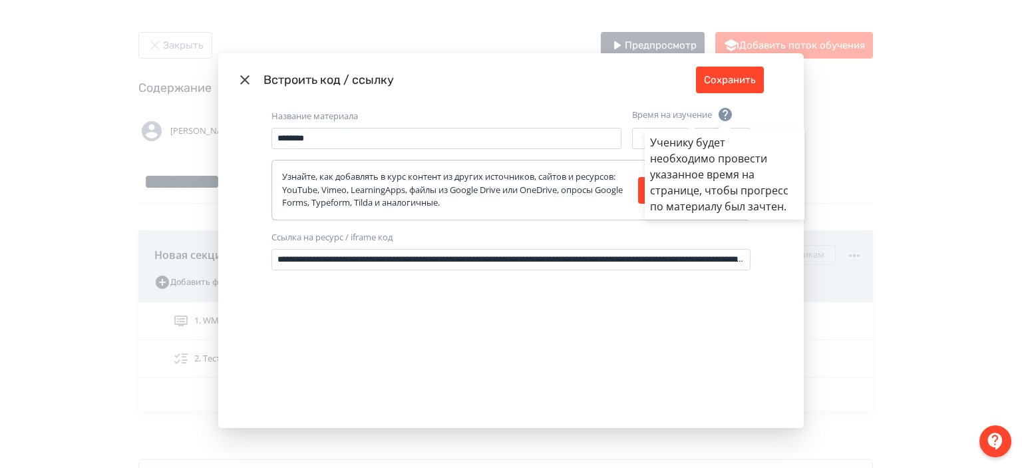
click at [733, 81] on div "Ученику будет необходимо провести указанное время на странице, чтобы прогресс п…" at bounding box center [511, 234] width 1022 height 468
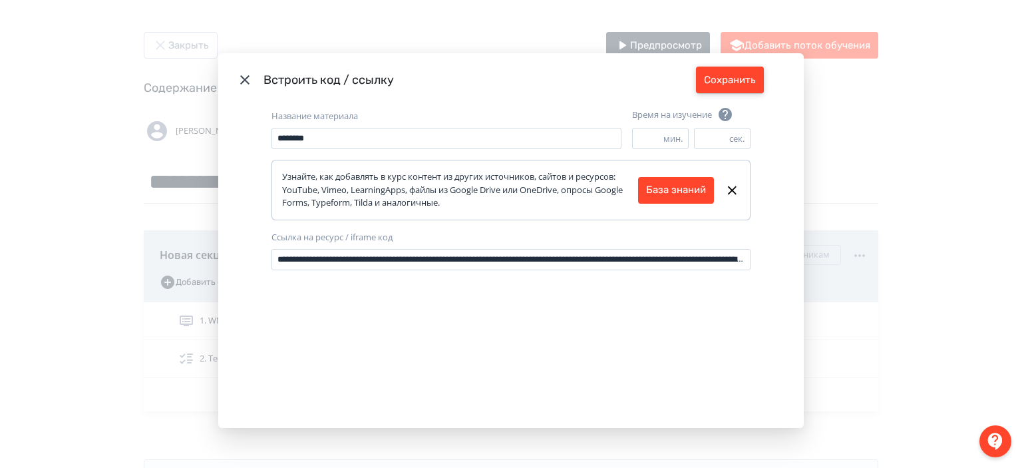
click at [733, 81] on button "Сохранить" at bounding box center [730, 80] width 68 height 27
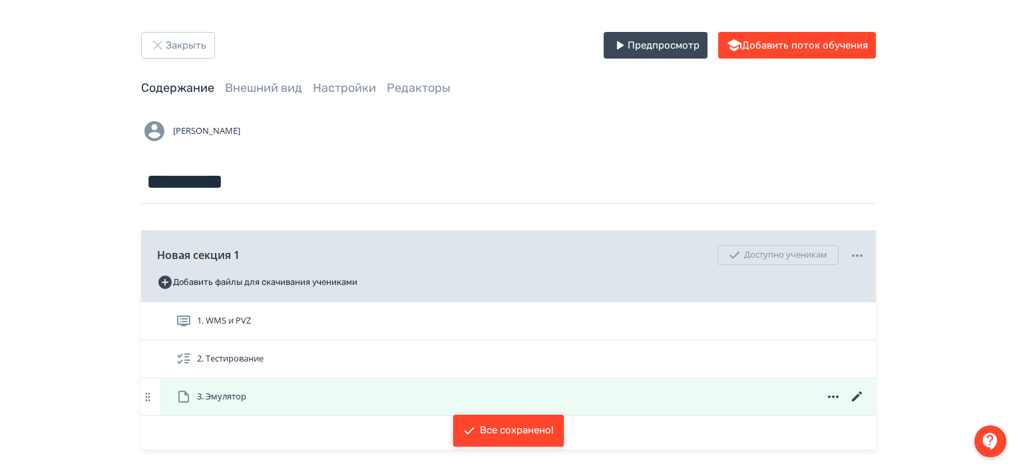
click at [540, 403] on div "3. Эмулятор" at bounding box center [520, 397] width 689 height 16
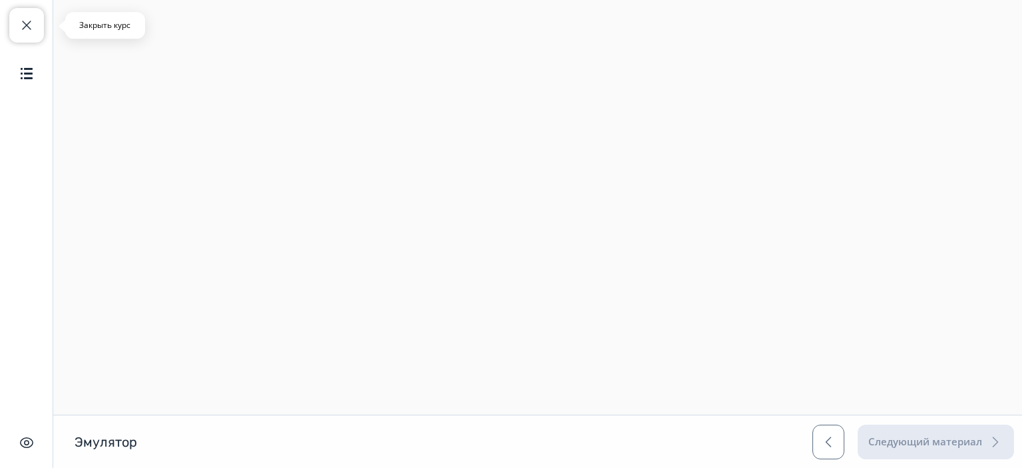
click at [30, 12] on button "Закрыть курс" at bounding box center [26, 25] width 35 height 35
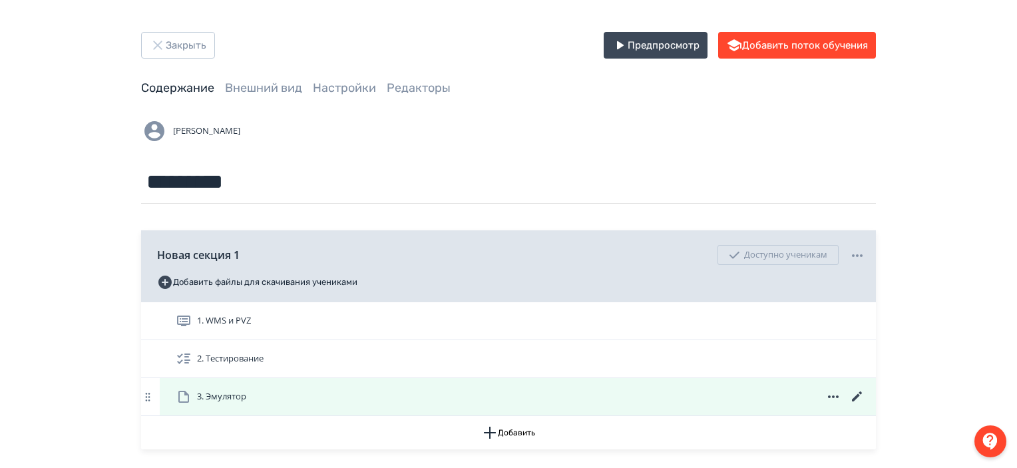
click at [837, 395] on icon at bounding box center [833, 396] width 11 height 3
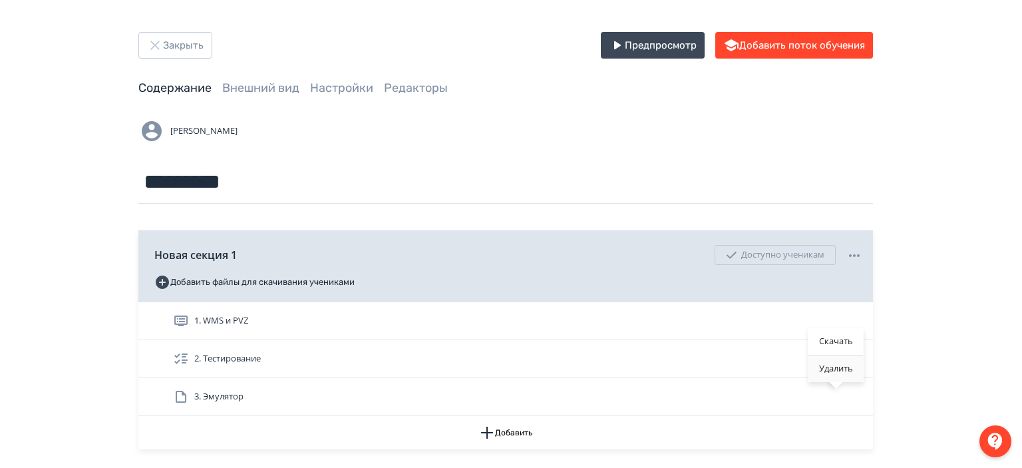
click at [834, 369] on div "Удалить" at bounding box center [835, 368] width 55 height 27
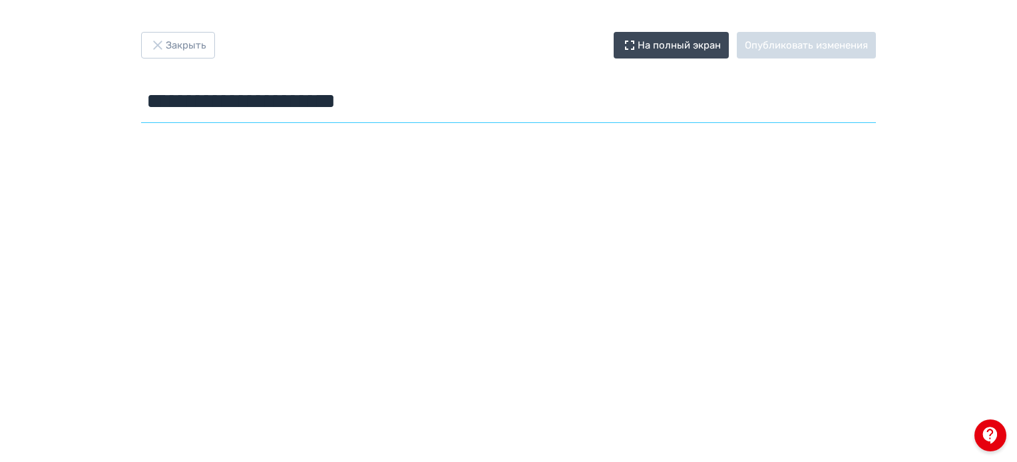
click at [503, 108] on input "**********" at bounding box center [508, 101] width 735 height 43
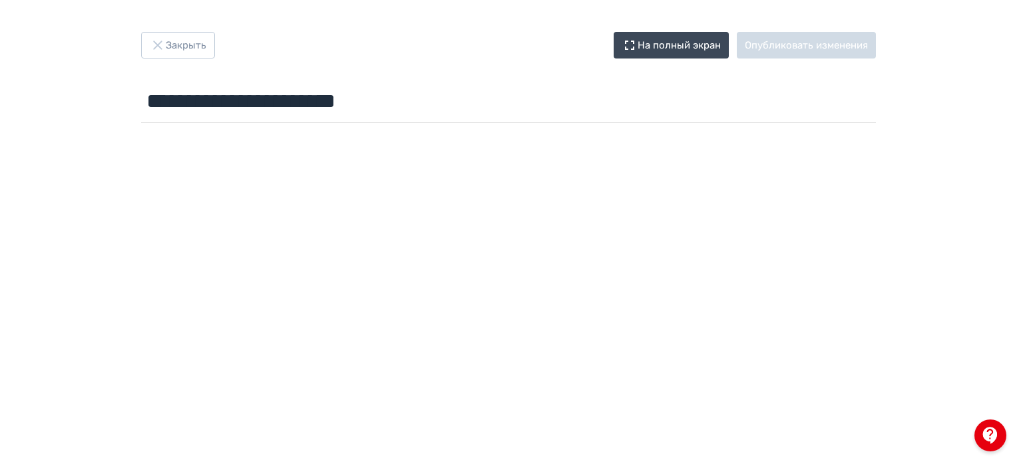
click at [512, 132] on div at bounding box center [508, 427] width 1017 height 599
click at [183, 47] on button "Закрыть" at bounding box center [178, 45] width 74 height 27
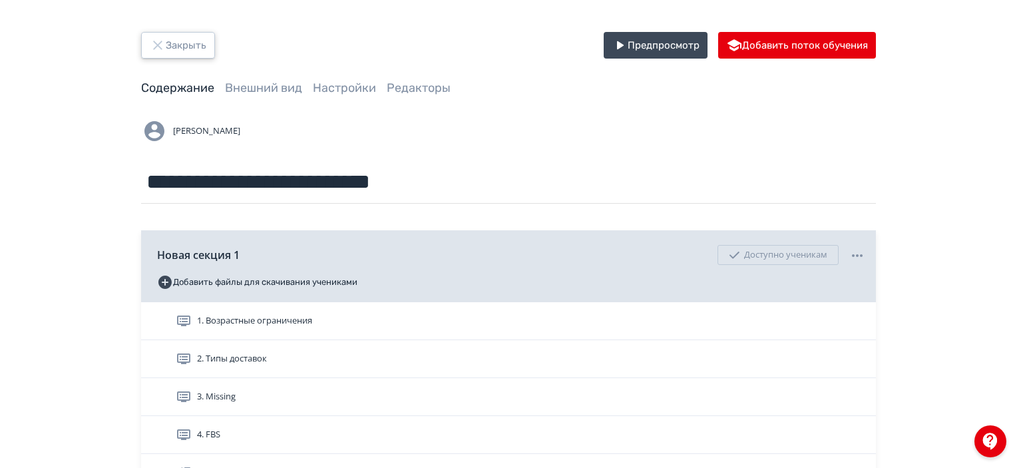
click at [173, 48] on button "Закрыть" at bounding box center [178, 45] width 74 height 27
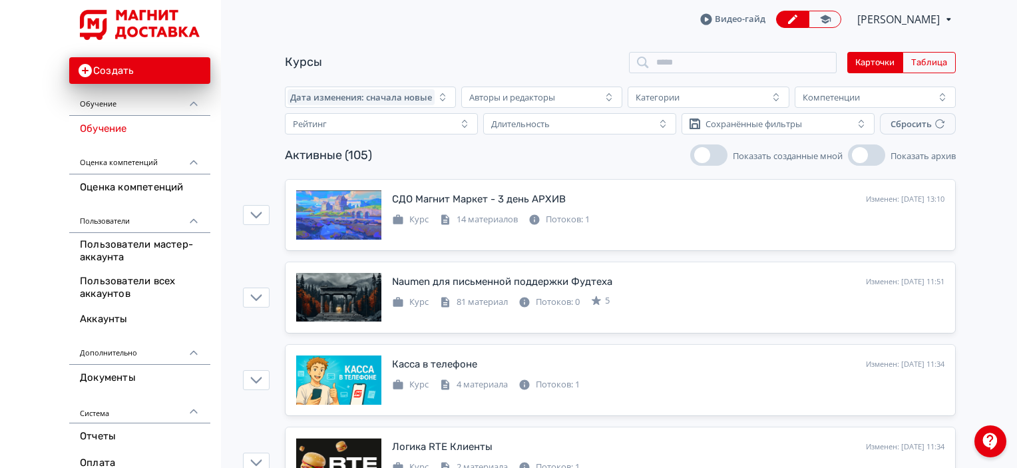
click at [995, 440] on div at bounding box center [990, 441] width 32 height 32
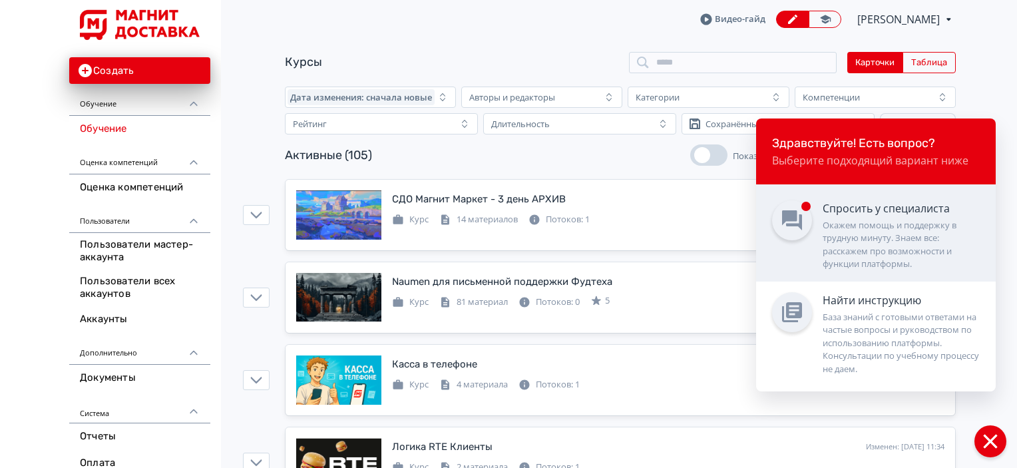
click at [877, 249] on div "Окажем помощь и поддержку в трудную минуту. Знаем все: расскажем про возможност…" at bounding box center [900, 245] width 157 height 52
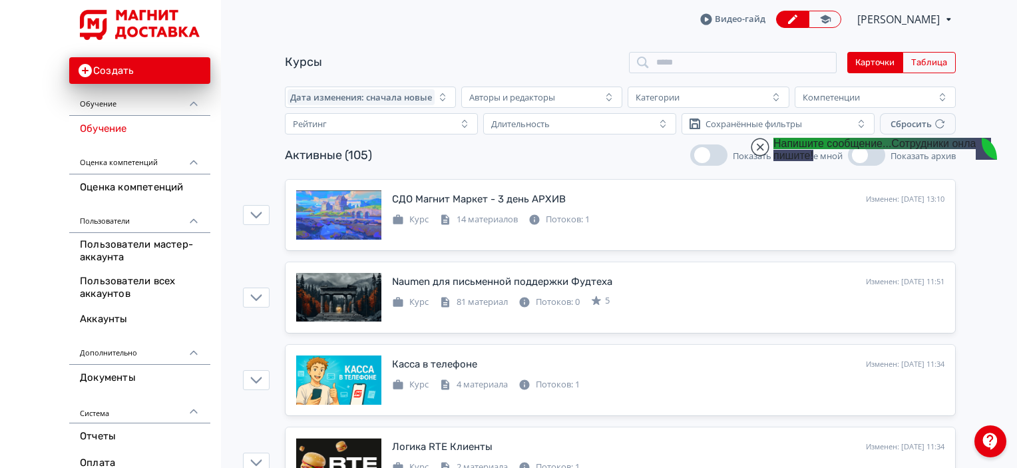
scroll to position [13477, 0]
click at [768, 149] on jdiv at bounding box center [759, 147] width 19 height 19
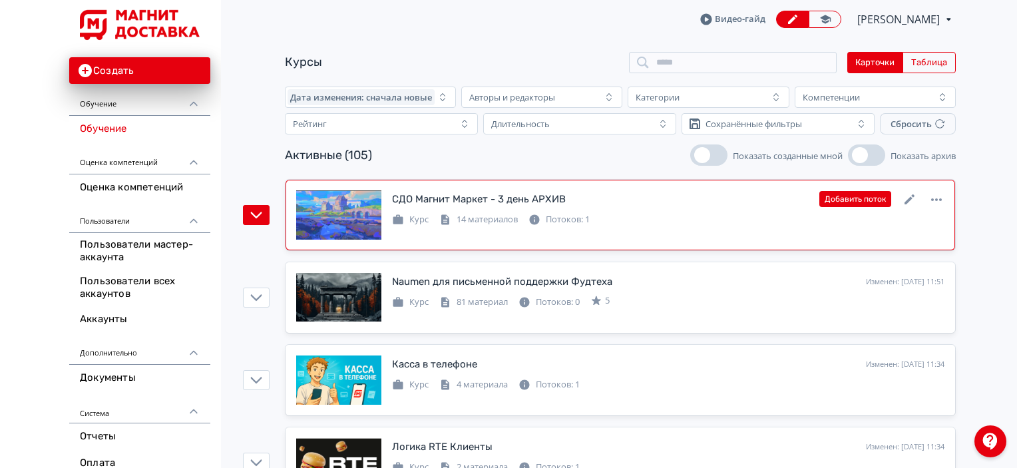
click at [927, 199] on div "Добавить поток" at bounding box center [881, 198] width 125 height 17
click at [941, 203] on icon at bounding box center [936, 200] width 16 height 16
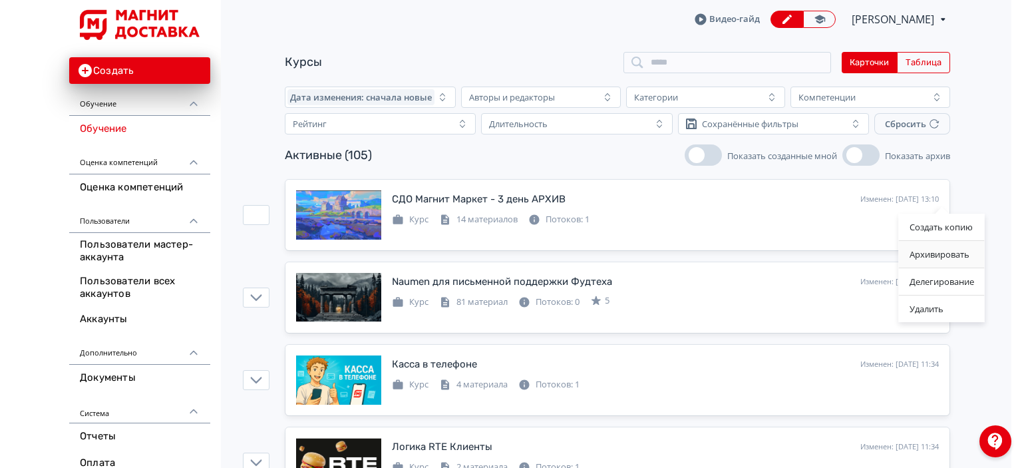
click at [931, 262] on div "Архивировать" at bounding box center [942, 254] width 86 height 27
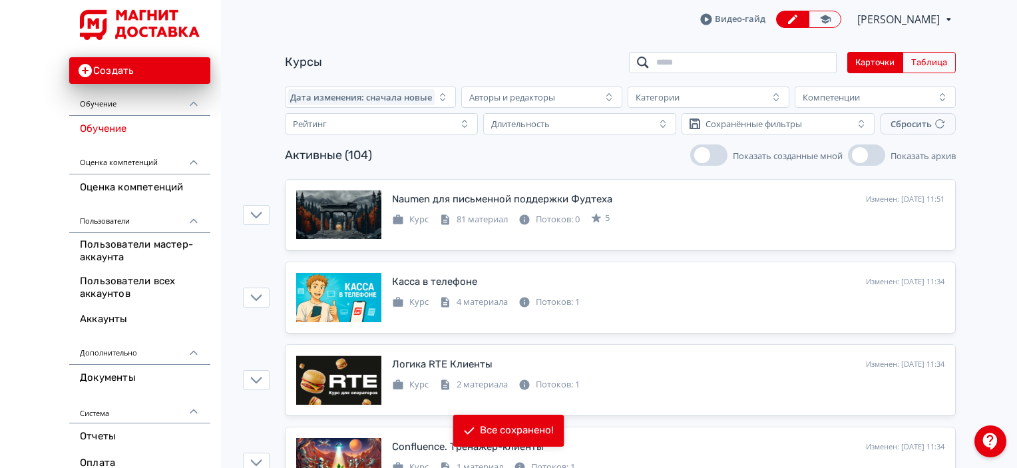
click at [776, 60] on input "search" at bounding box center [733, 62] width 208 height 21
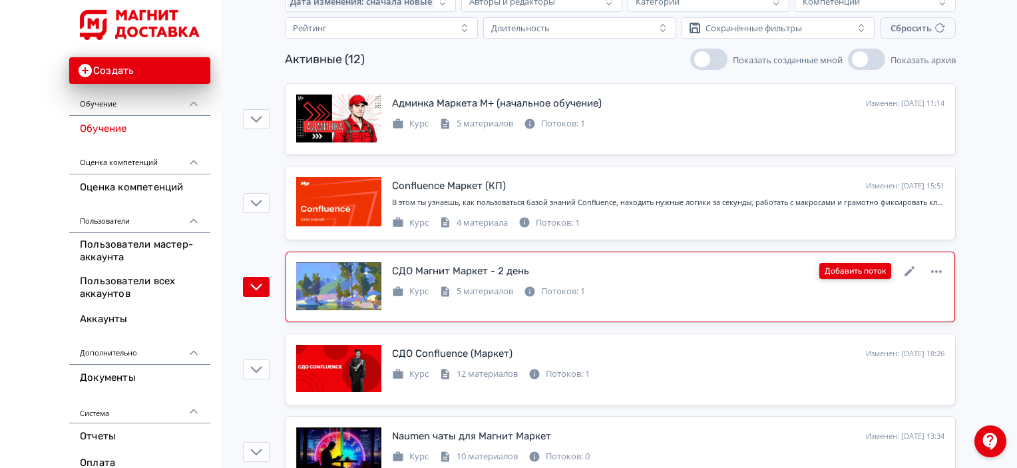
scroll to position [100, 0]
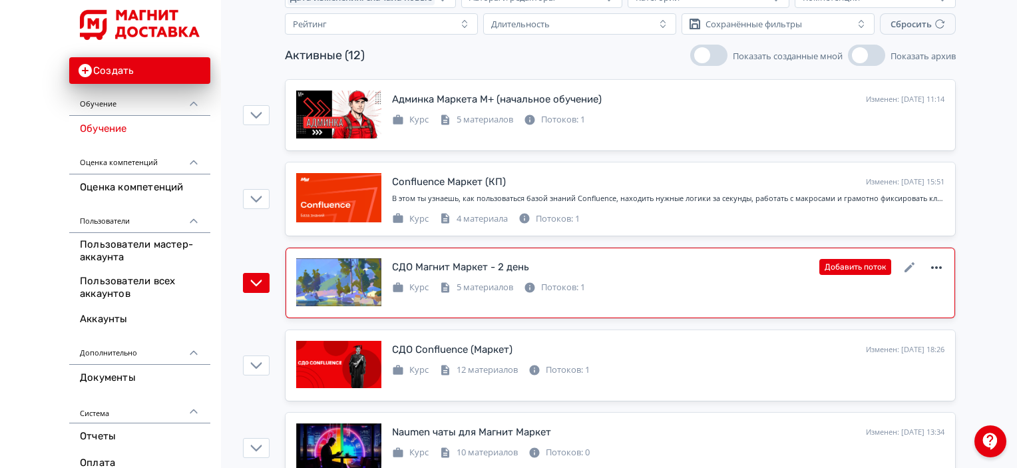
type input "*****"
click at [931, 264] on icon at bounding box center [936, 267] width 16 height 16
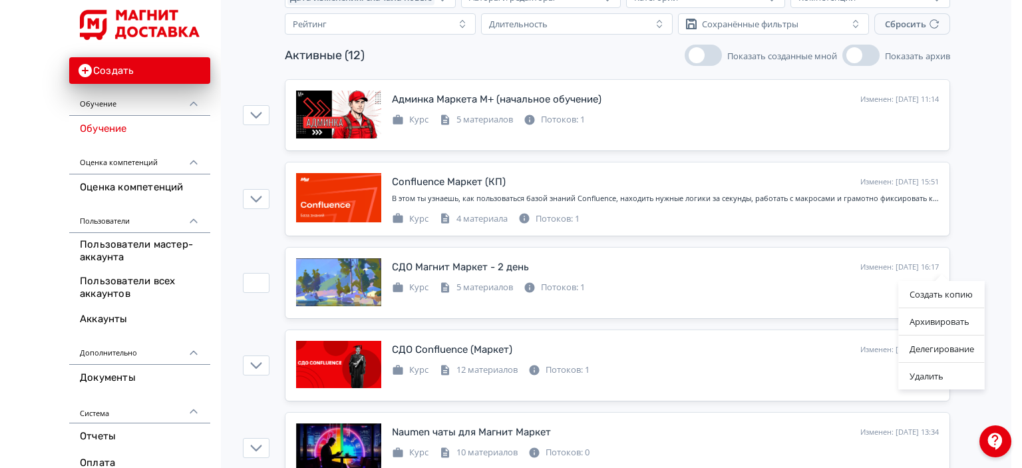
click at [839, 259] on div "Создать копию Архивировать Делегирование Удалить" at bounding box center [511, 234] width 1022 height 468
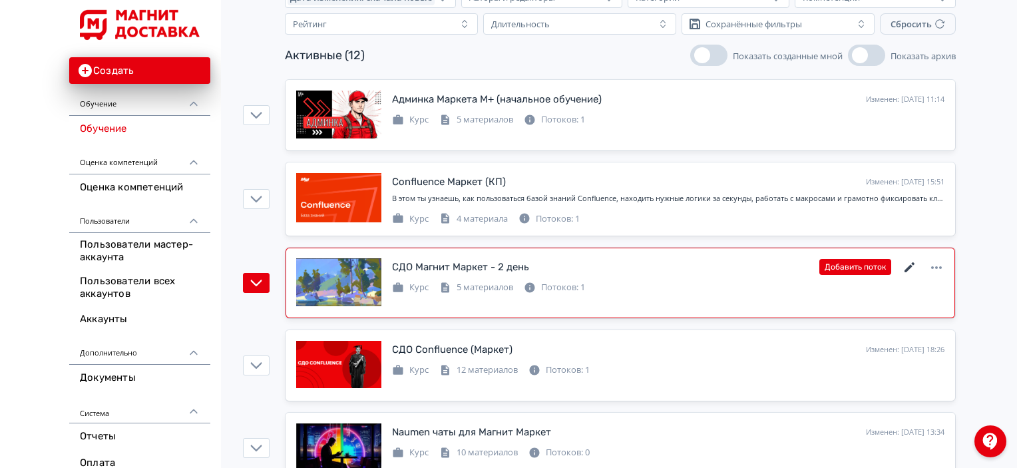
click at [911, 263] on icon at bounding box center [909, 267] width 16 height 16
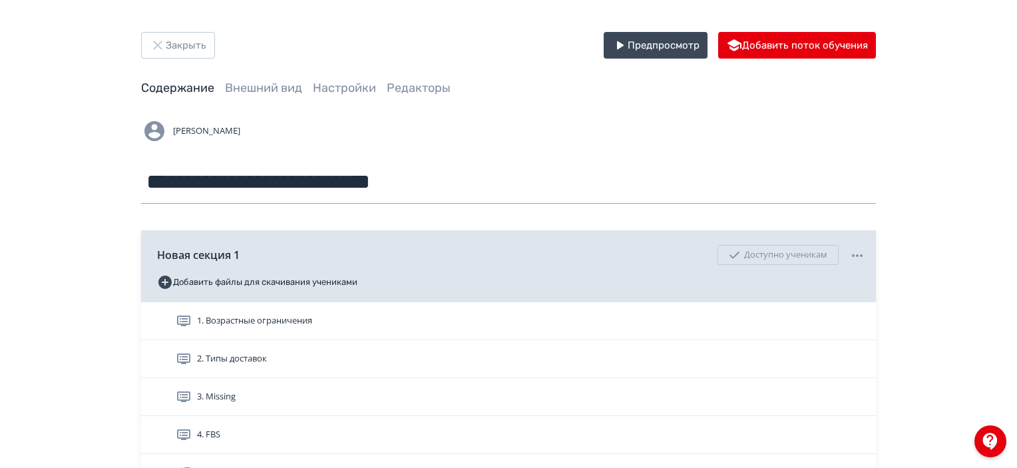
click at [460, 180] on input "**********" at bounding box center [508, 181] width 735 height 43
type input "**********"
click at [436, 137] on div "[PERSON_NAME]" at bounding box center [508, 131] width 735 height 27
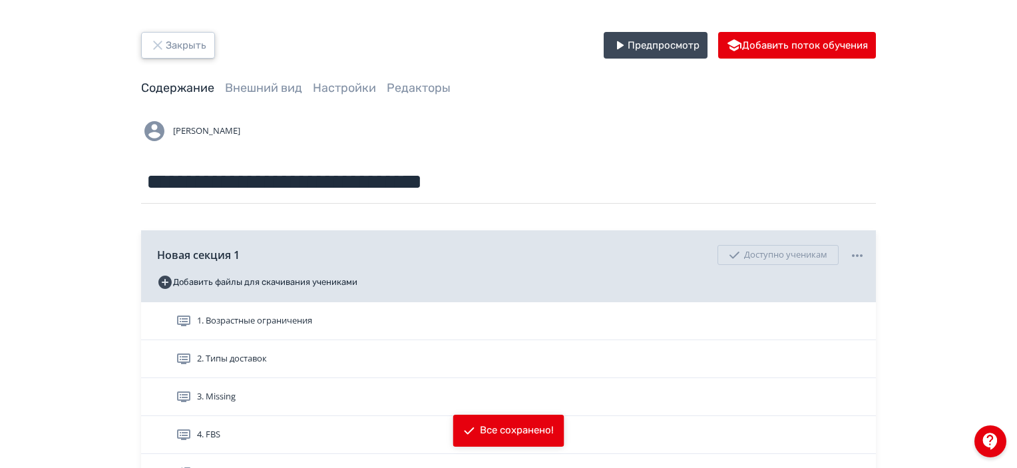
click at [190, 42] on button "Закрыть" at bounding box center [178, 45] width 74 height 27
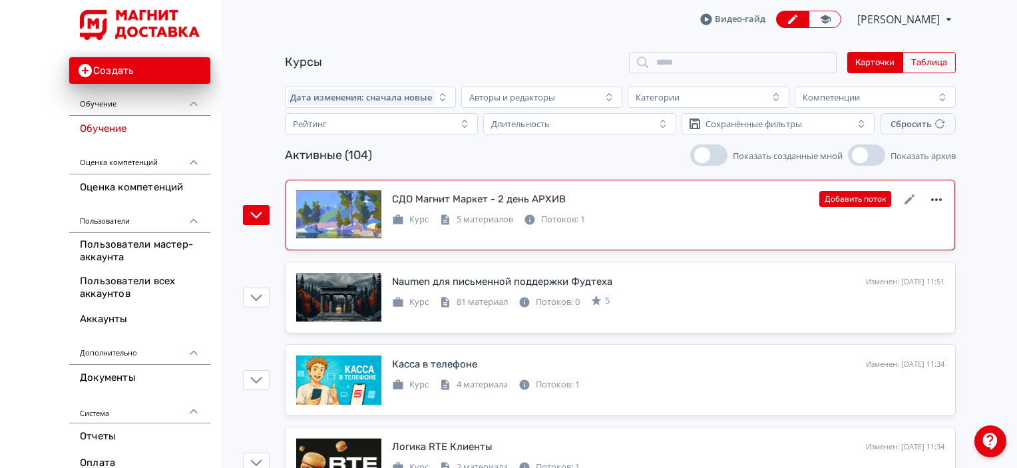
click at [936, 200] on icon at bounding box center [936, 199] width 11 height 3
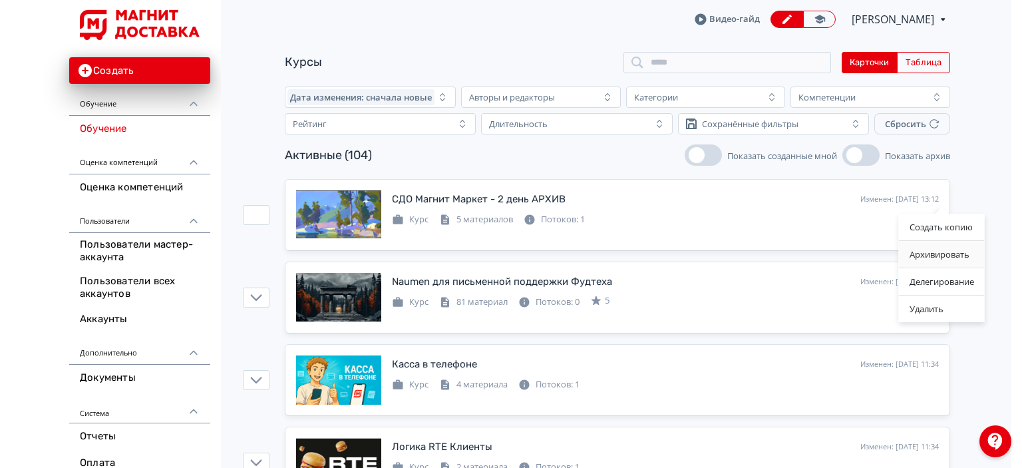
click at [943, 257] on div "Архивировать" at bounding box center [942, 254] width 86 height 27
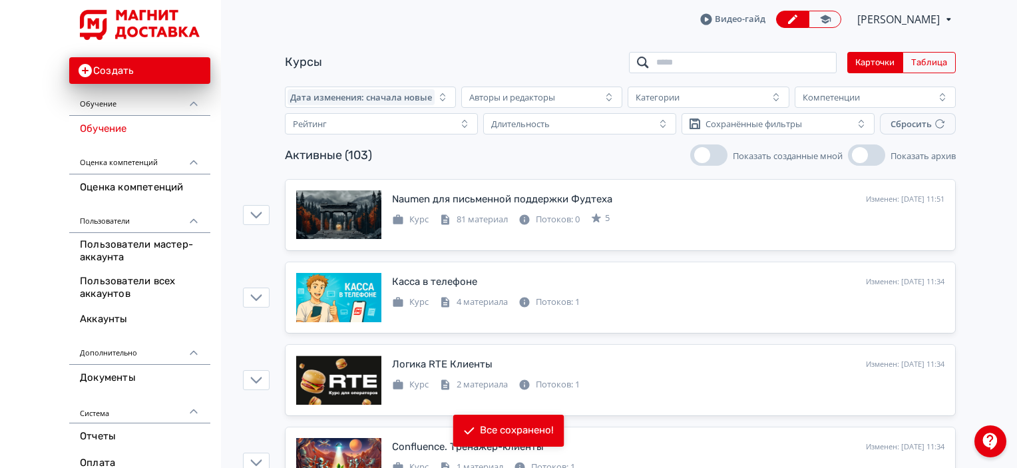
click at [731, 67] on input "search" at bounding box center [733, 62] width 208 height 21
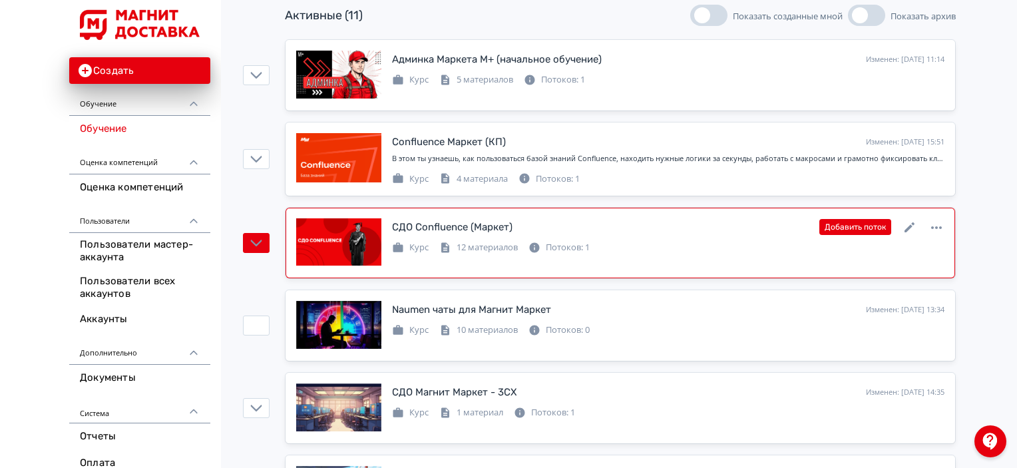
scroll to position [140, 0]
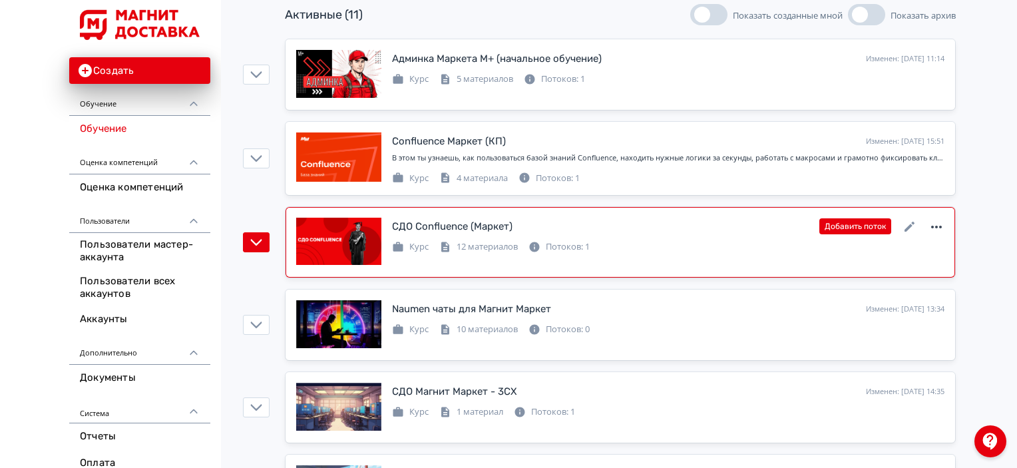
click at [937, 221] on icon at bounding box center [936, 227] width 16 height 16
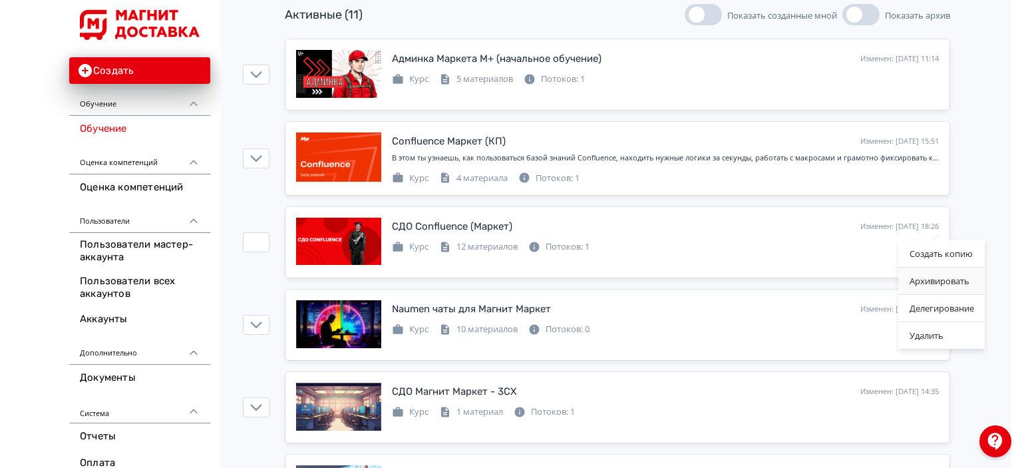
click at [922, 281] on div "Архивировать" at bounding box center [942, 280] width 86 height 27
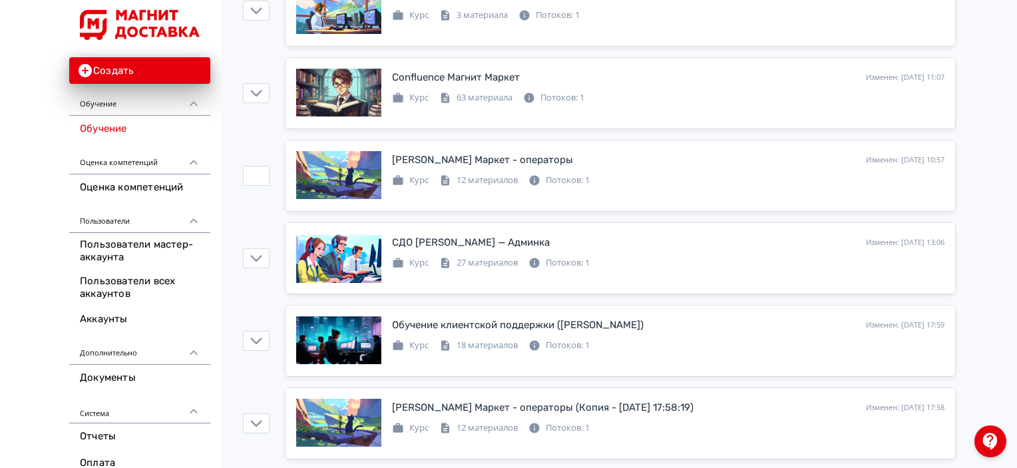
scroll to position [538, 0]
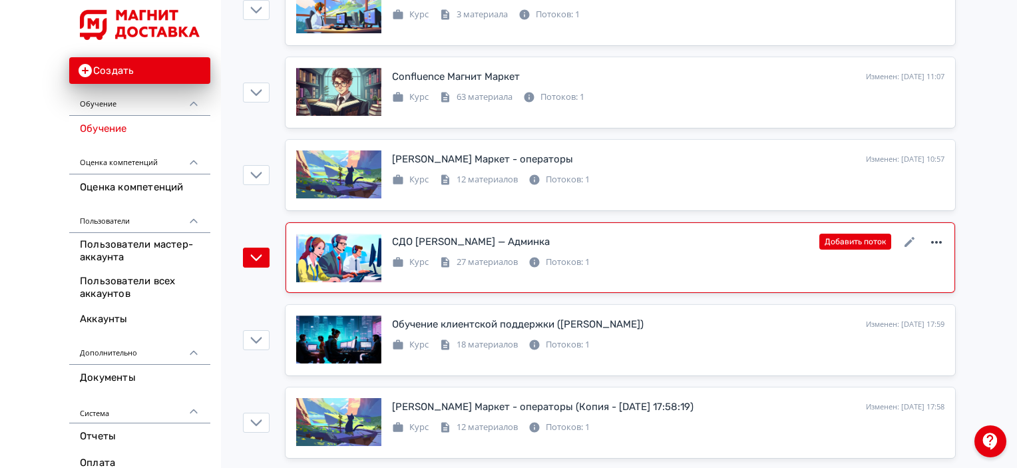
click at [939, 237] on icon at bounding box center [936, 242] width 16 height 16
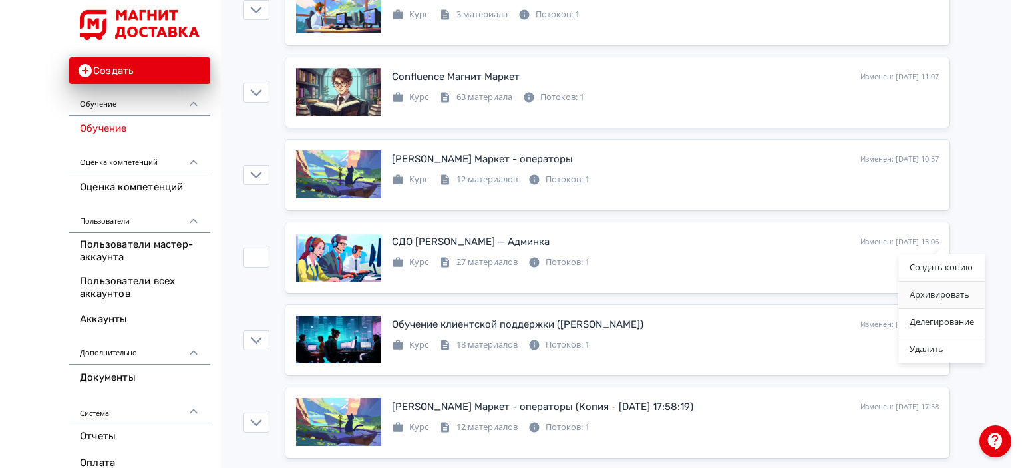
click at [929, 299] on div "Архивировать" at bounding box center [942, 294] width 86 height 27
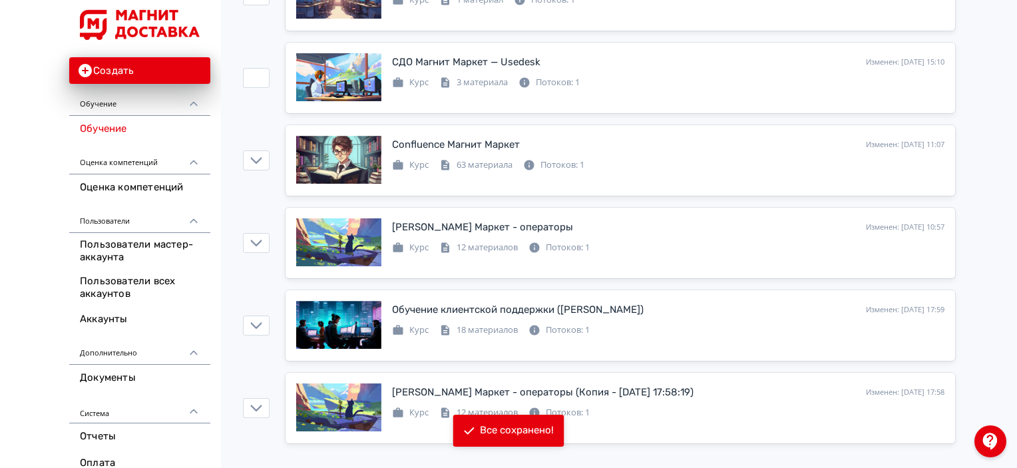
scroll to position [467, 0]
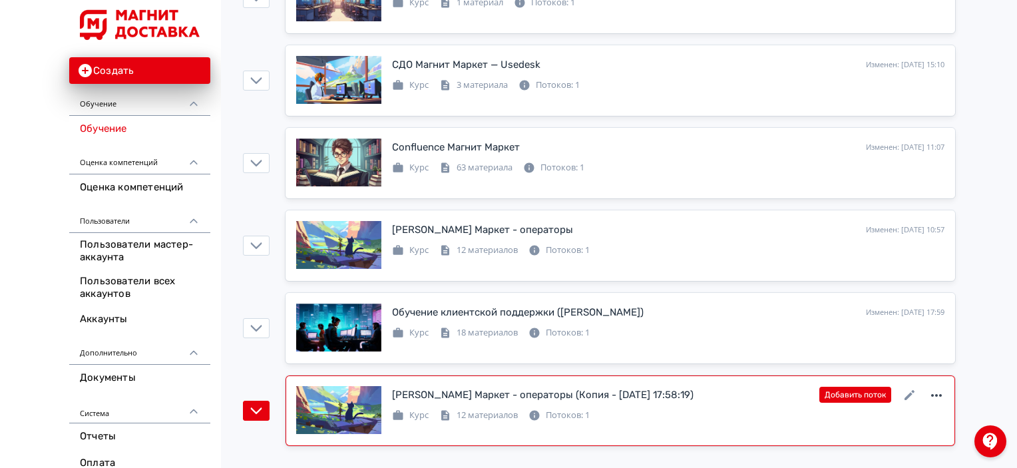
click at [935, 391] on icon at bounding box center [936, 395] width 16 height 16
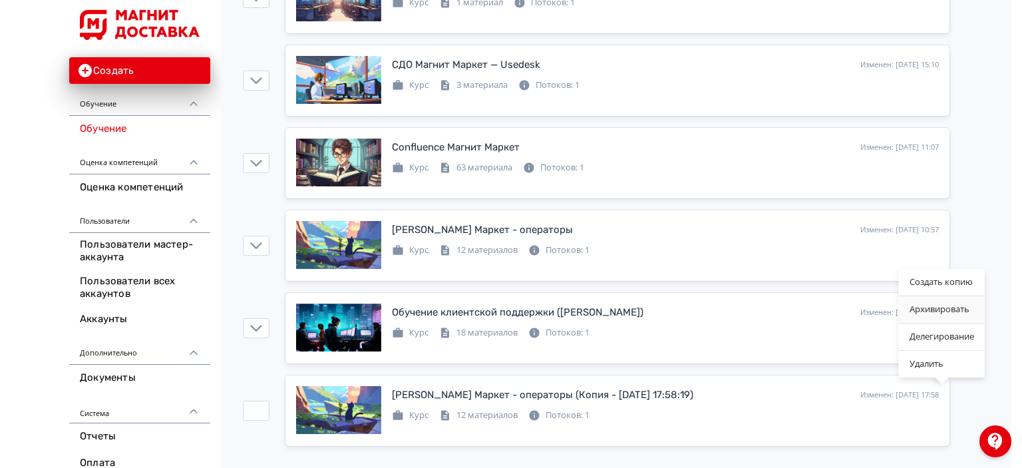
click at [931, 311] on div "Архивировать" at bounding box center [942, 309] width 86 height 27
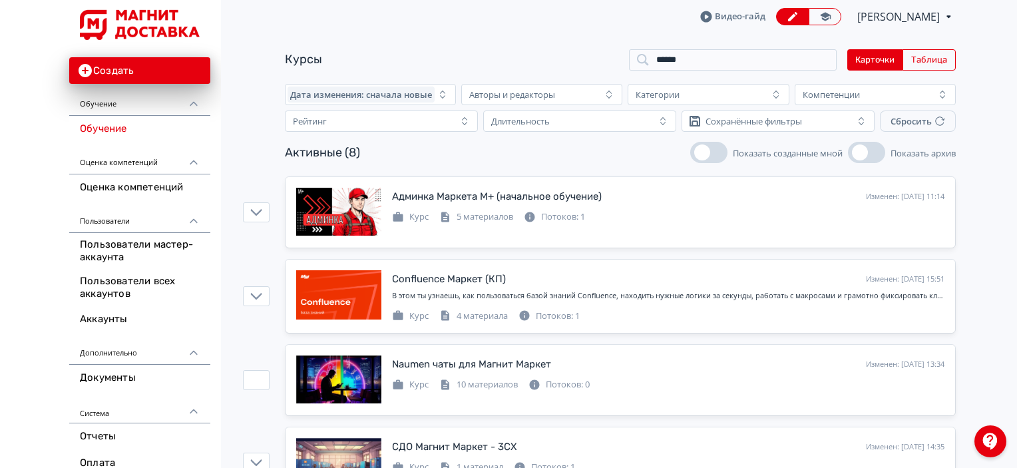
scroll to position [0, 0]
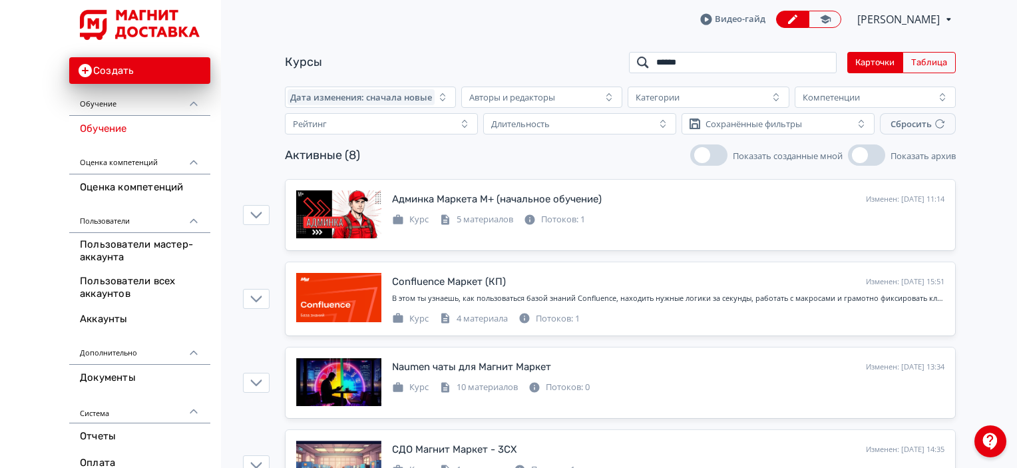
click at [717, 63] on input "******" at bounding box center [733, 62] width 208 height 21
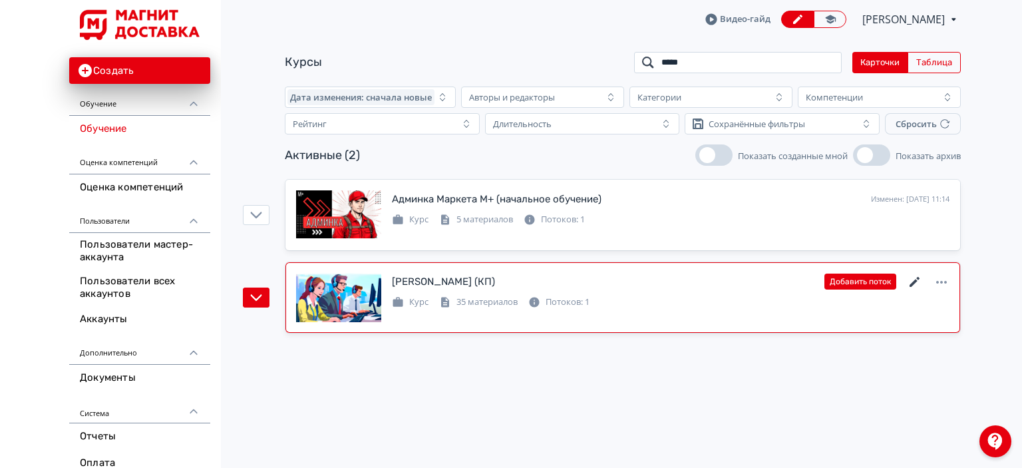
type input "*****"
click at [913, 283] on icon at bounding box center [914, 282] width 10 height 10
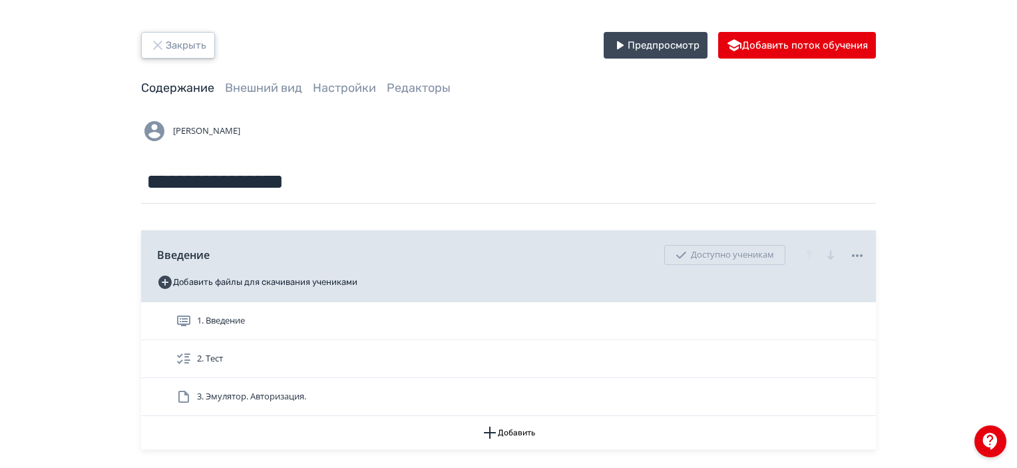
click at [192, 47] on button "Закрыть" at bounding box center [178, 45] width 74 height 27
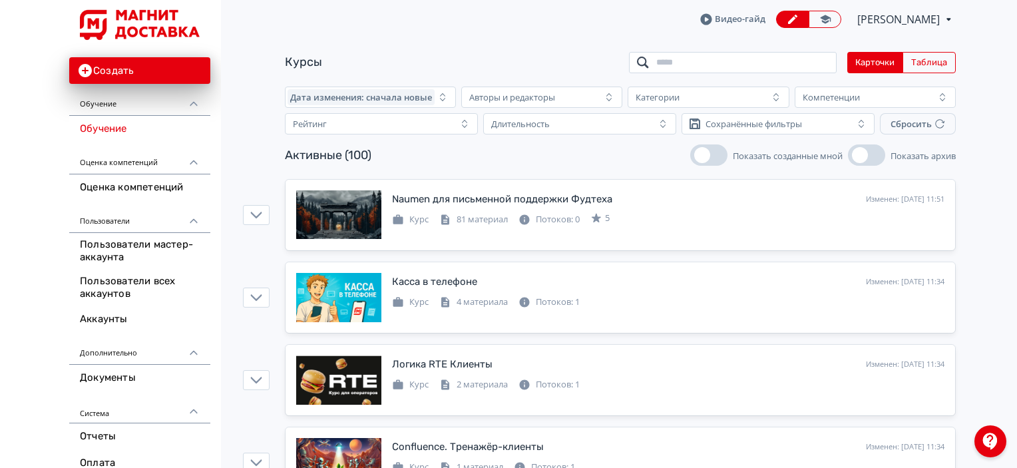
click at [784, 64] on input "search" at bounding box center [733, 62] width 208 height 21
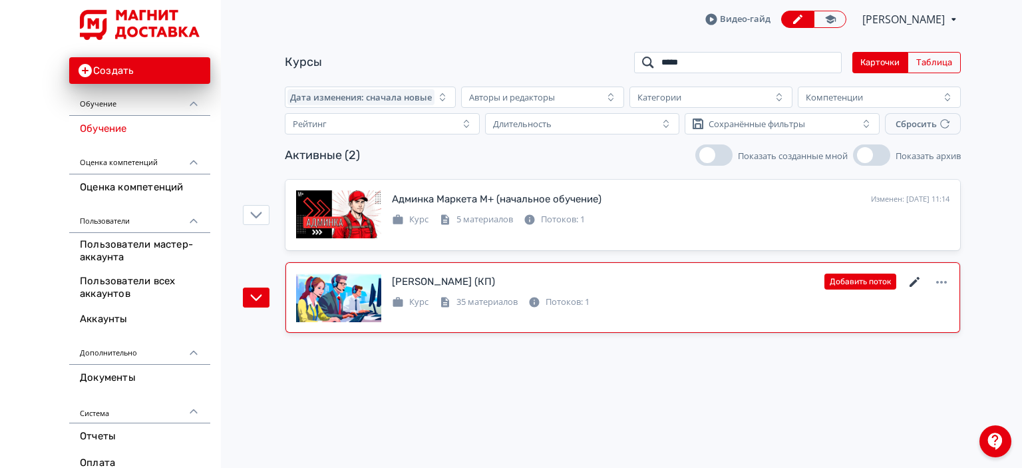
type input "*****"
click at [920, 279] on icon at bounding box center [915, 282] width 16 height 16
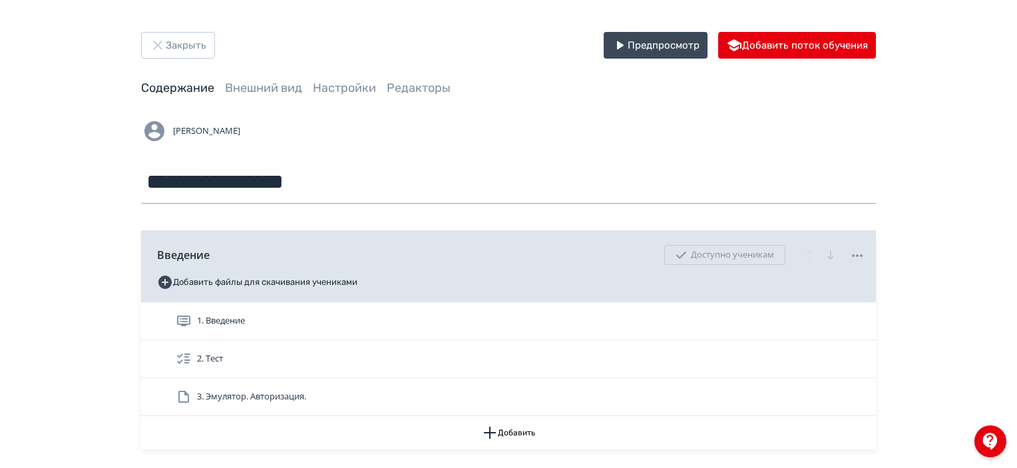
click at [492, 196] on input "**********" at bounding box center [508, 181] width 735 height 43
type input "**********"
click at [427, 135] on div "[PERSON_NAME]" at bounding box center [508, 131] width 735 height 27
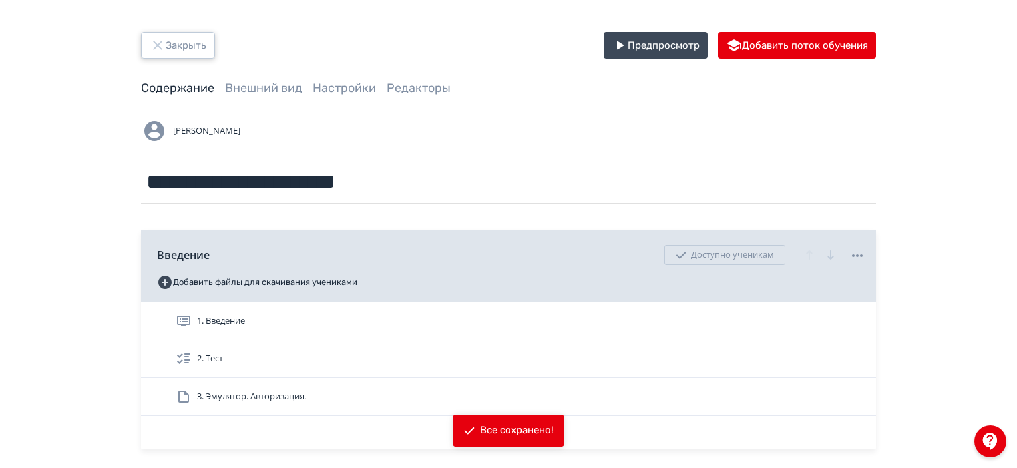
click at [167, 34] on button "Закрыть" at bounding box center [178, 45] width 74 height 27
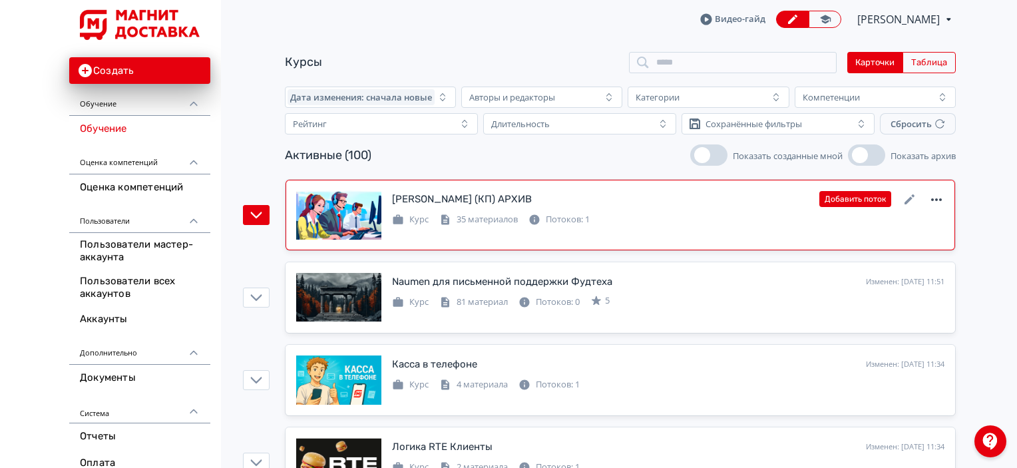
click at [934, 196] on icon at bounding box center [936, 200] width 16 height 16
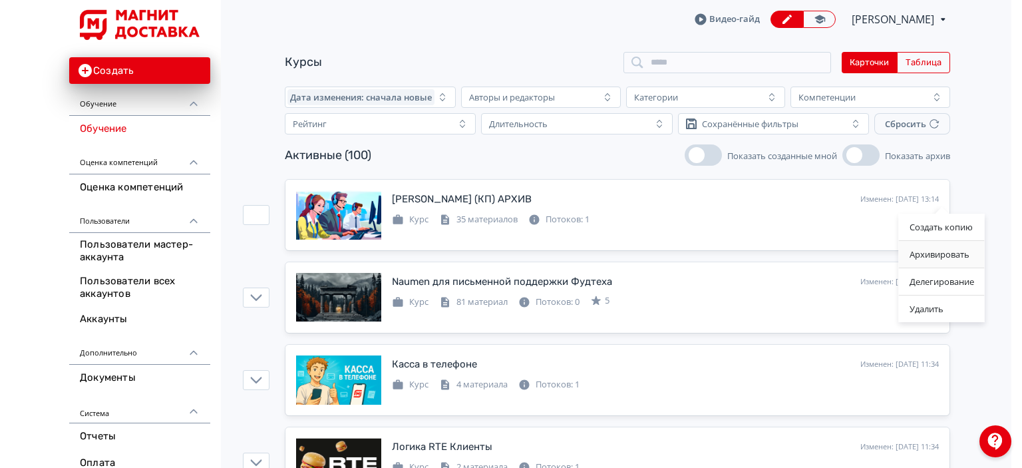
click at [949, 247] on div "Архивировать" at bounding box center [942, 254] width 86 height 27
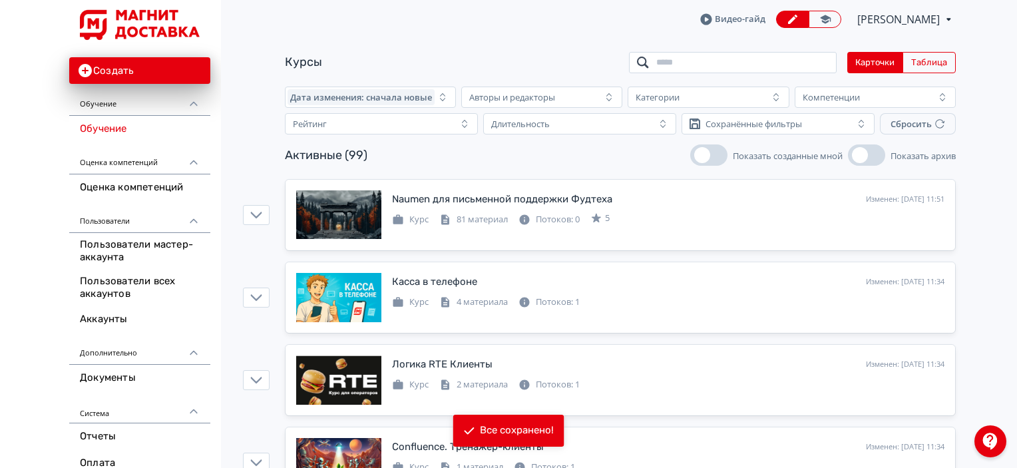
click at [740, 58] on input "search" at bounding box center [733, 62] width 208 height 21
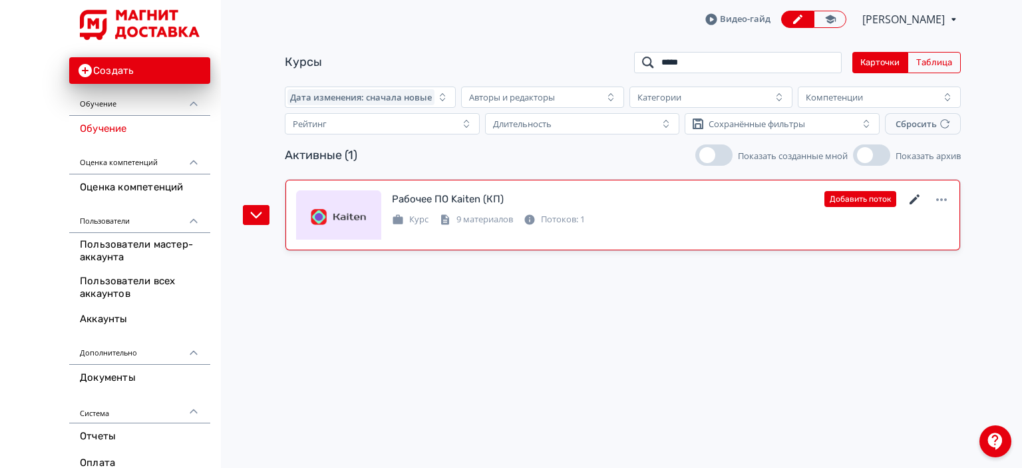
type input "*****"
click at [914, 202] on icon at bounding box center [915, 200] width 16 height 16
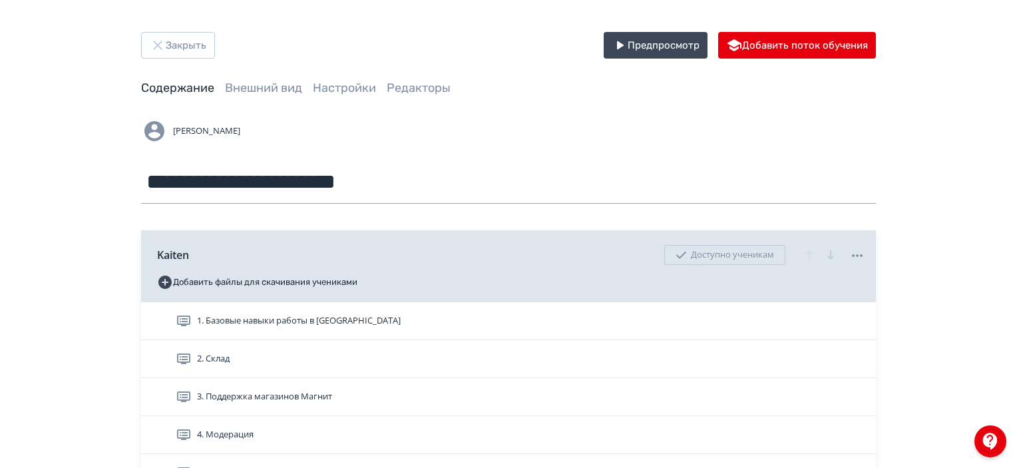
click at [454, 178] on input "**********" at bounding box center [508, 181] width 735 height 43
type input "**********"
click at [420, 132] on div "[PERSON_NAME]" at bounding box center [508, 131] width 735 height 27
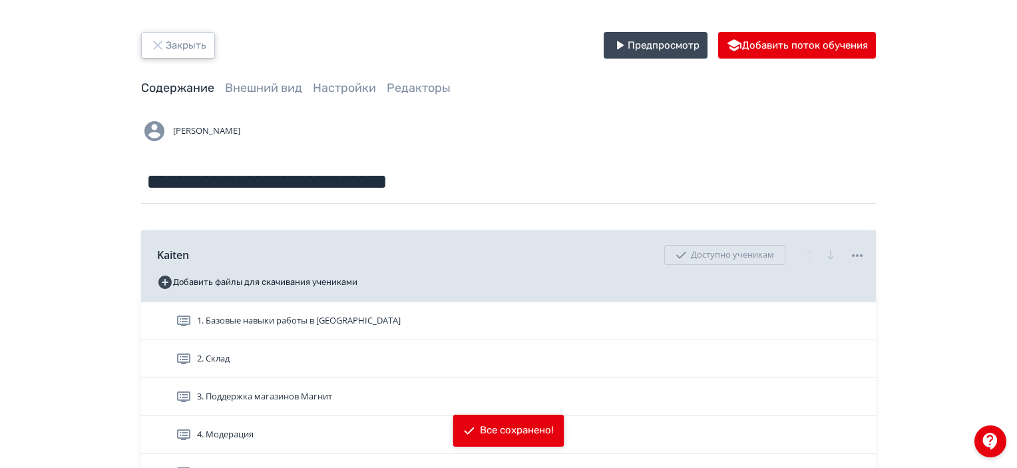
click at [206, 45] on button "Закрыть" at bounding box center [178, 45] width 74 height 27
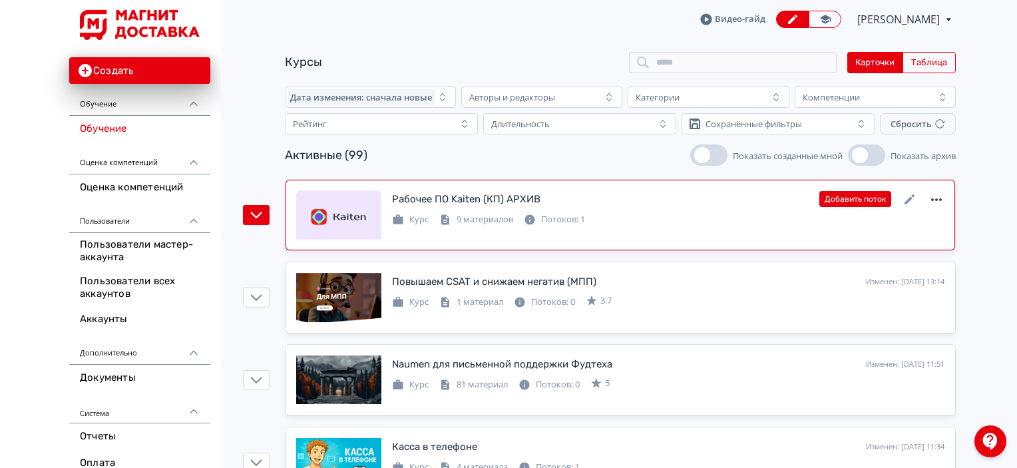
click at [938, 198] on icon at bounding box center [936, 200] width 16 height 16
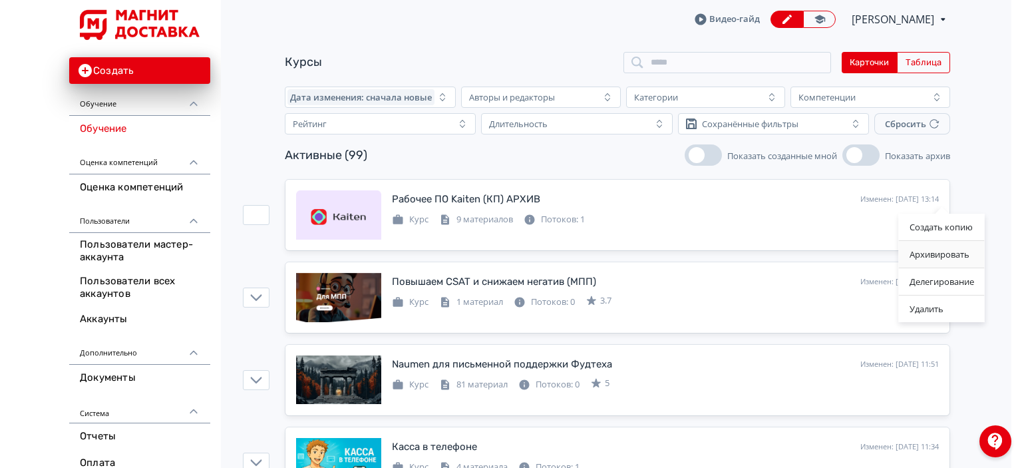
click at [927, 244] on div "Архивировать" at bounding box center [942, 254] width 86 height 27
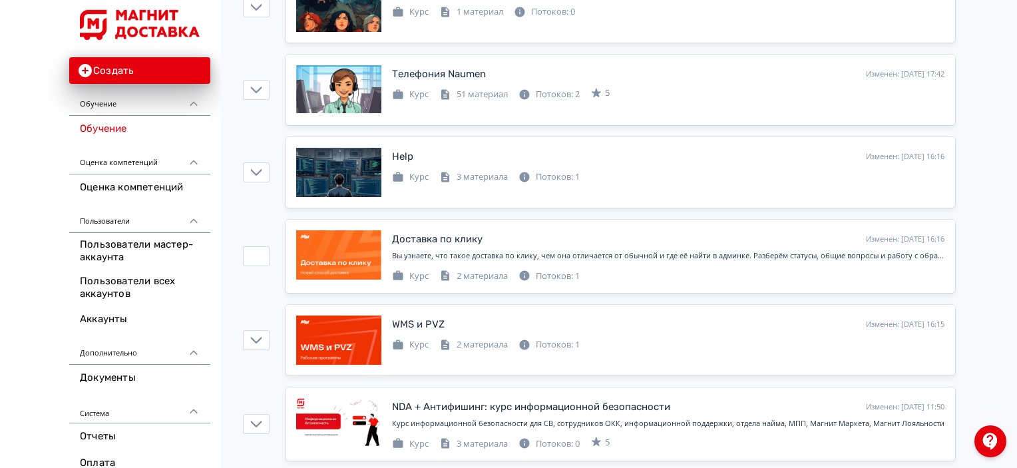
scroll to position [3023, 0]
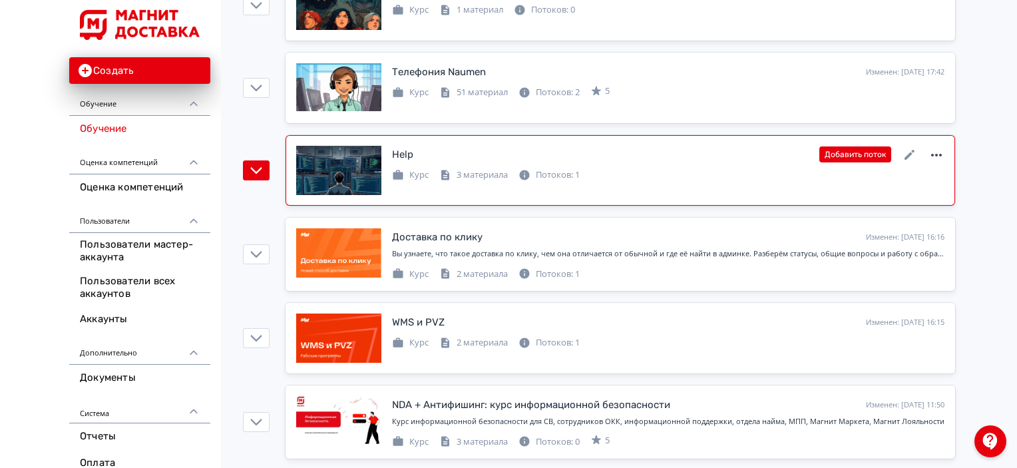
click at [936, 147] on icon at bounding box center [936, 155] width 16 height 16
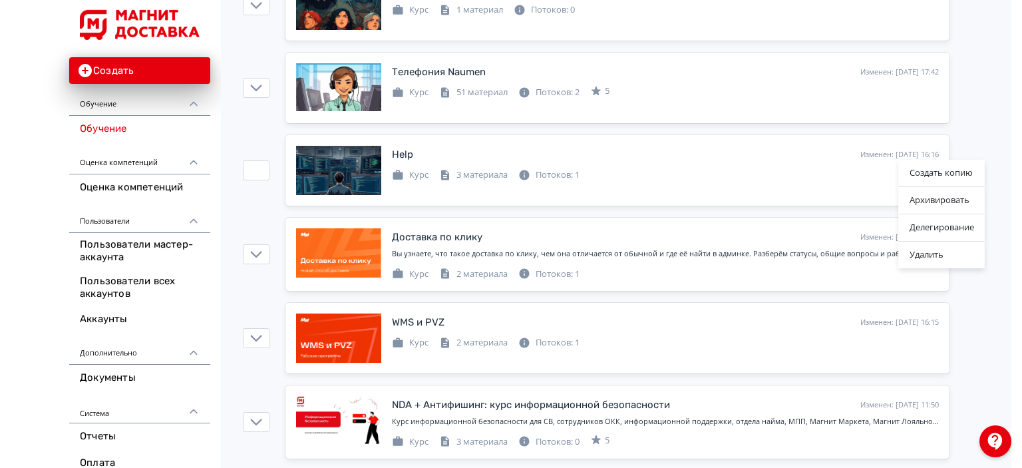
click at [973, 111] on div "Создать копию Архивировать Делегирование Удалить" at bounding box center [511, 234] width 1022 height 468
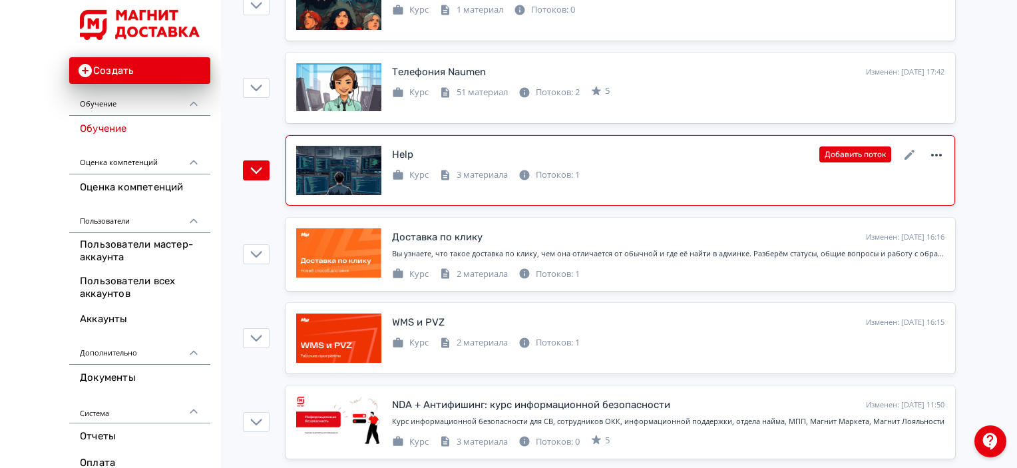
click at [939, 154] on icon at bounding box center [936, 155] width 11 height 3
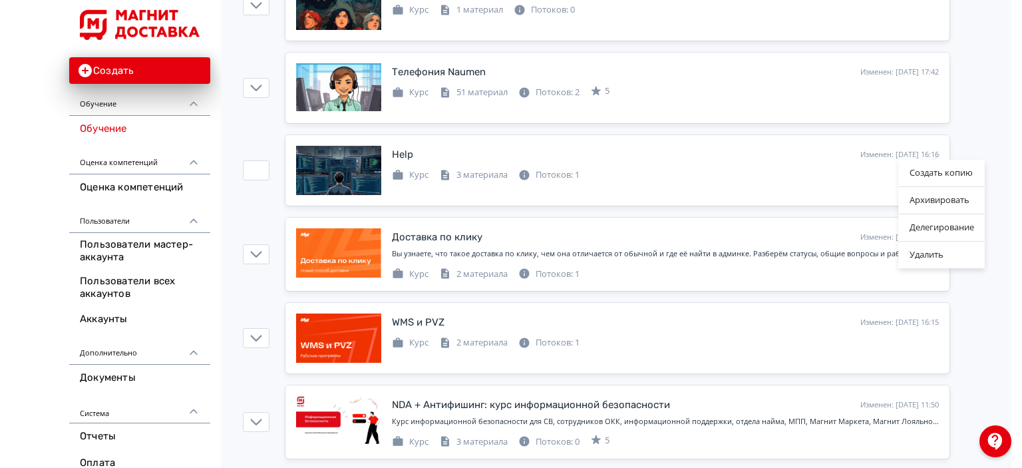
click at [856, 168] on div "Создать копию Архивировать Делегирование Удалить" at bounding box center [511, 234] width 1022 height 468
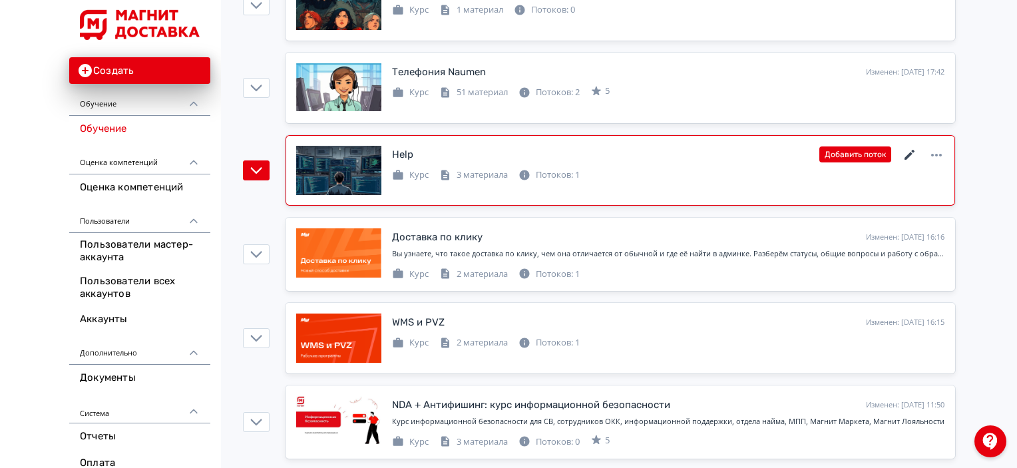
click at [909, 147] on icon at bounding box center [909, 155] width 16 height 16
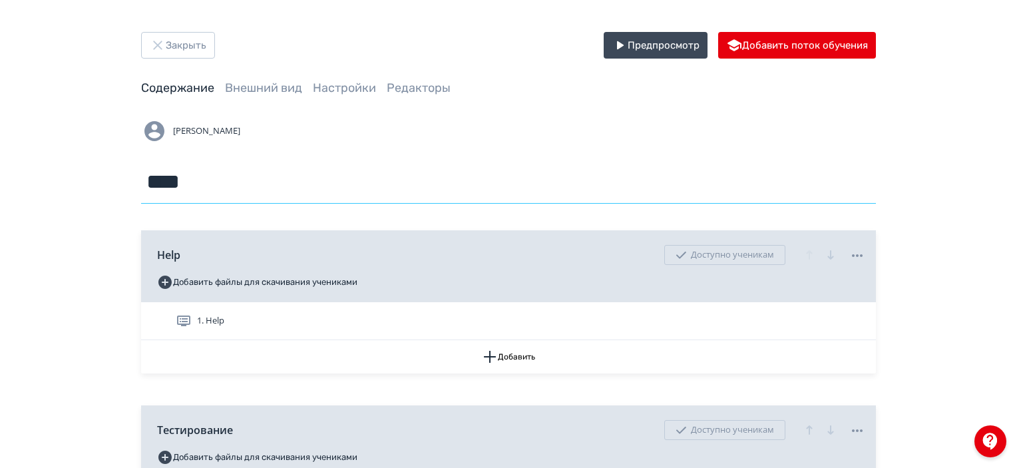
click at [391, 194] on input "****" at bounding box center [508, 181] width 735 height 43
click at [195, 180] on input "**********" at bounding box center [508, 181] width 735 height 43
type input "**********"
click at [304, 147] on div "**********" at bounding box center [508, 161] width 735 height 86
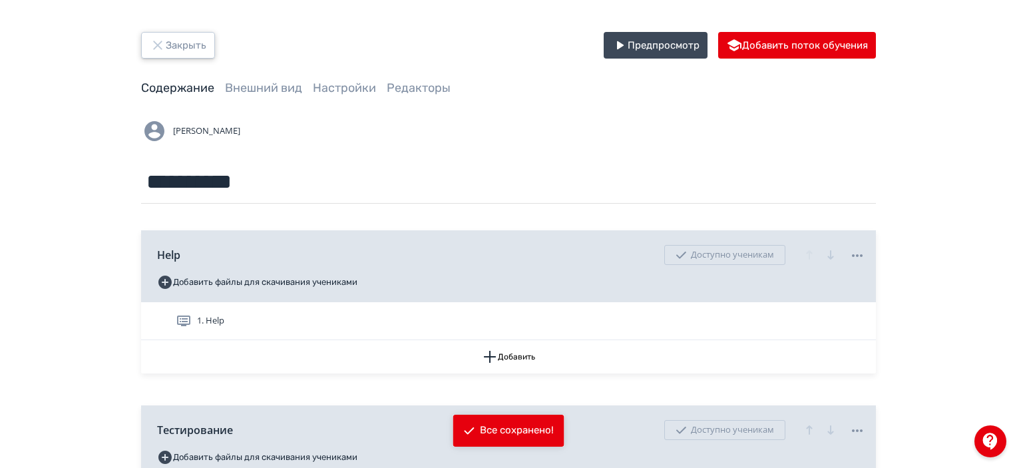
click at [178, 39] on button "Закрыть" at bounding box center [178, 45] width 74 height 27
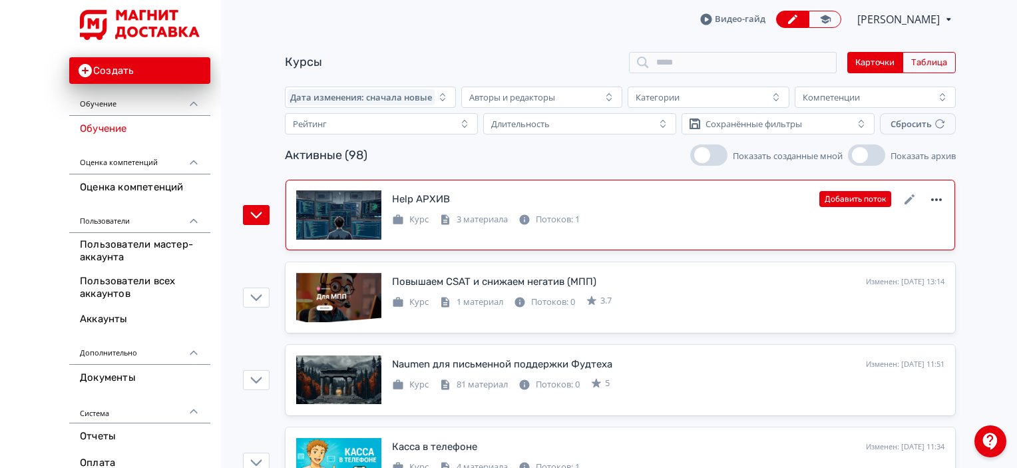
click at [941, 197] on icon at bounding box center [936, 200] width 16 height 16
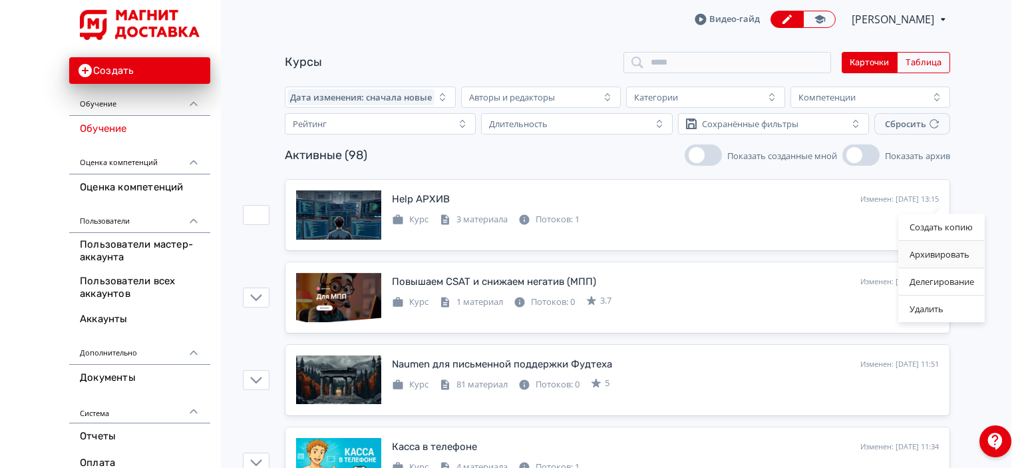
click at [926, 249] on div "Архивировать" at bounding box center [942, 254] width 86 height 27
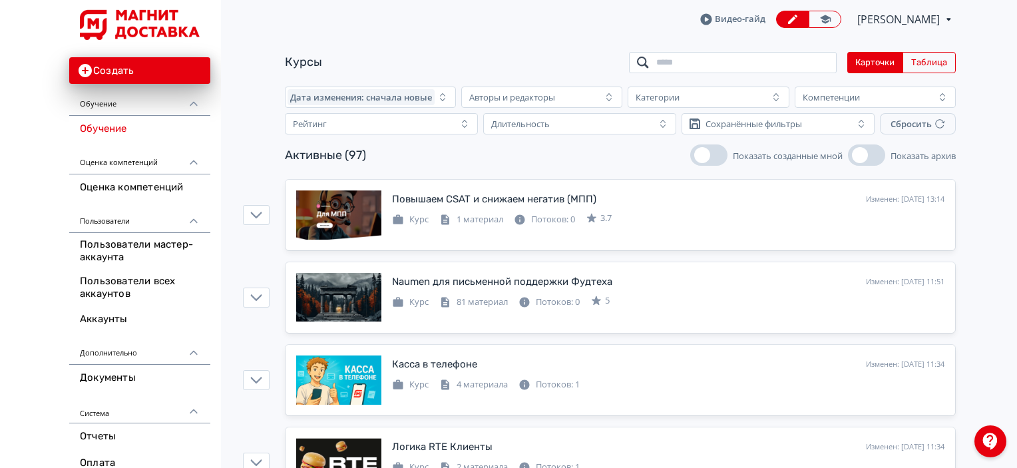
click at [786, 63] on input "search" at bounding box center [733, 62] width 208 height 21
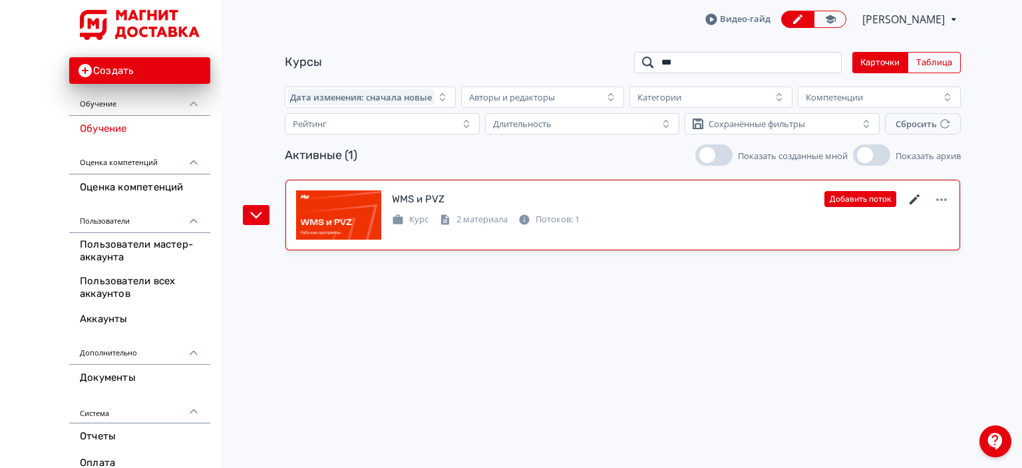
type input "***"
click at [919, 195] on icon at bounding box center [915, 200] width 16 height 16
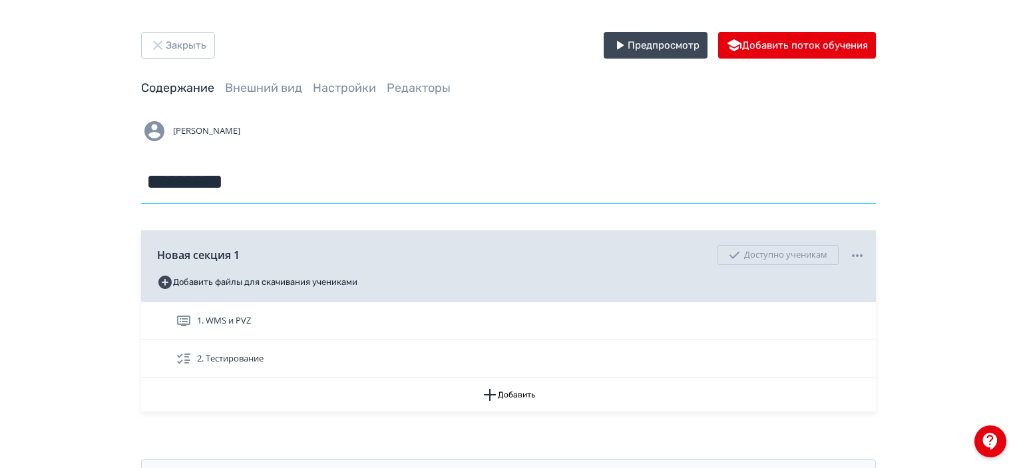
click at [373, 170] on input "*********" at bounding box center [508, 181] width 735 height 43
type input "**********"
click at [373, 154] on div "**********" at bounding box center [508, 161] width 735 height 86
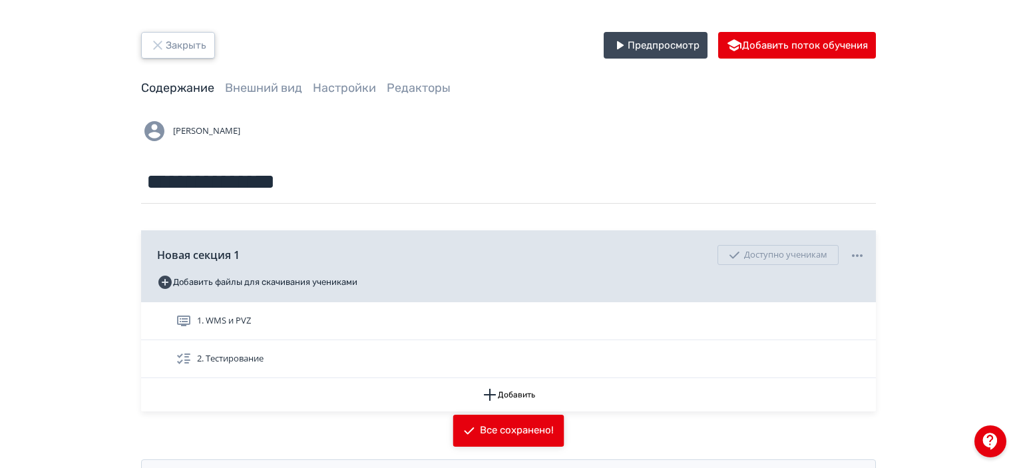
click at [176, 49] on button "Закрыть" at bounding box center [178, 45] width 74 height 27
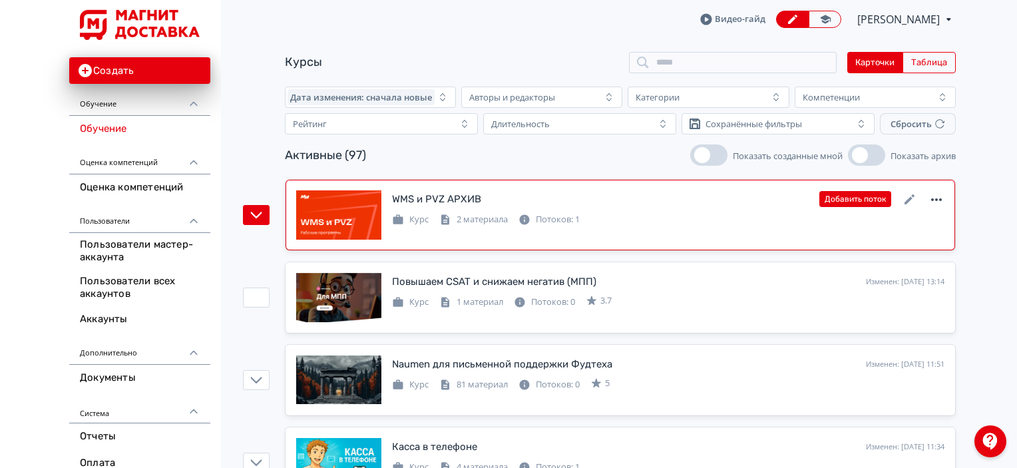
click at [931, 203] on icon at bounding box center [936, 200] width 16 height 16
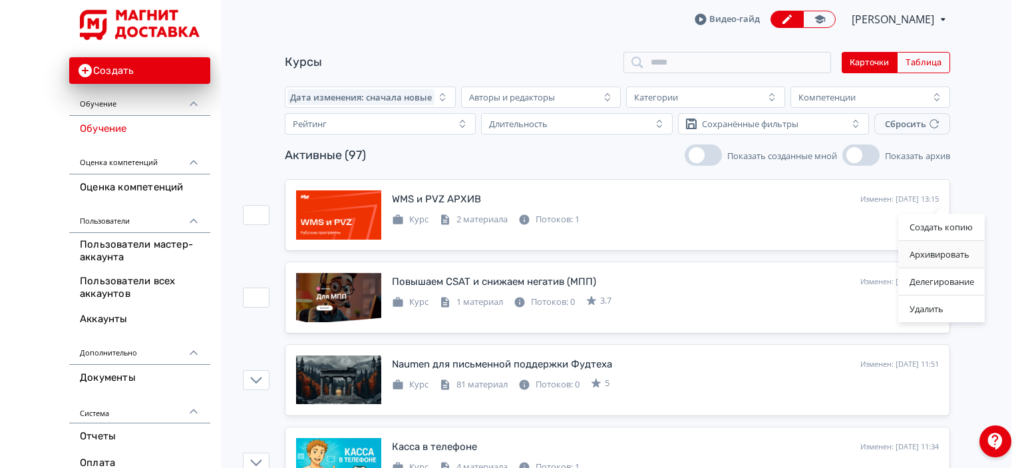
click at [935, 250] on div "Архивировать" at bounding box center [942, 254] width 86 height 27
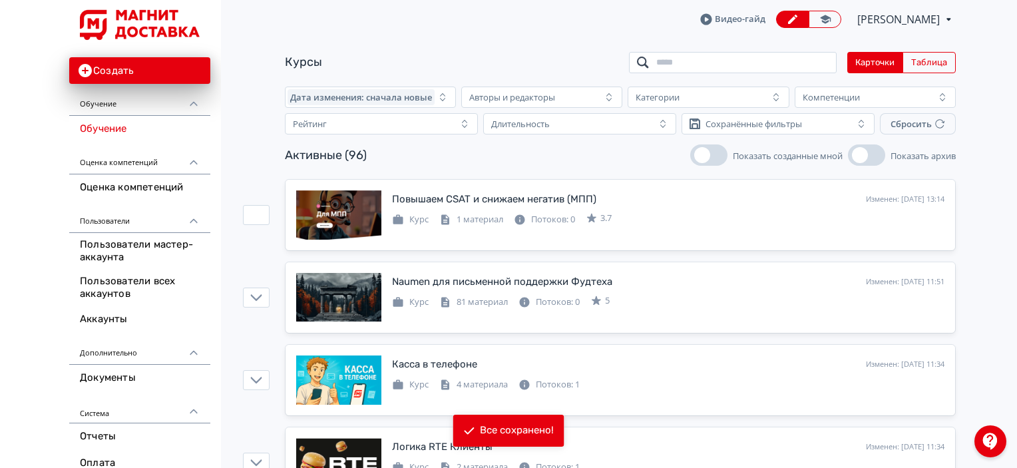
click at [725, 59] on input "search" at bounding box center [733, 62] width 208 height 21
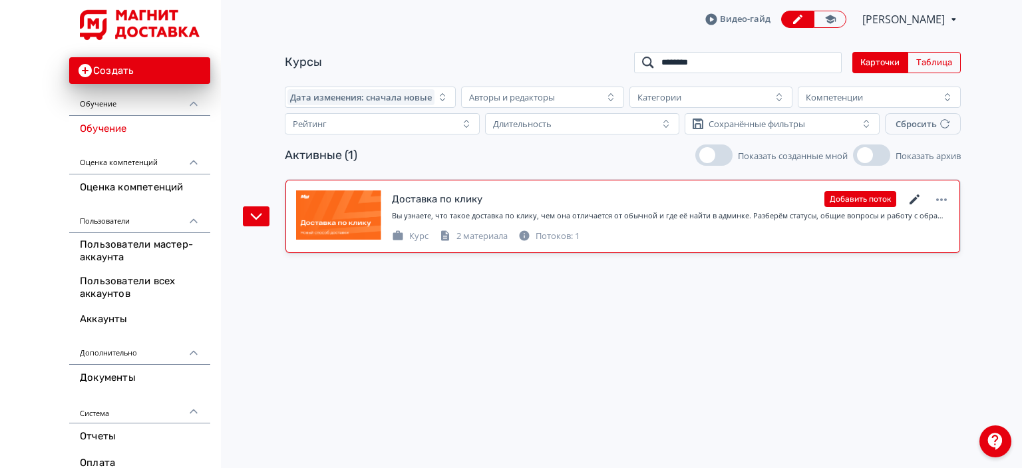
type input "********"
click at [921, 198] on icon at bounding box center [915, 200] width 16 height 16
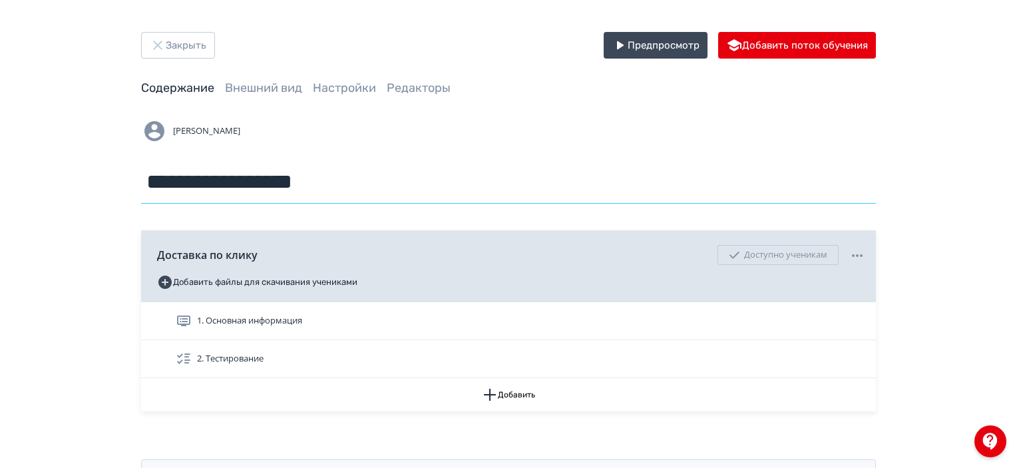
click at [397, 194] on input "**********" at bounding box center [508, 181] width 735 height 43
type input "**********"
click at [351, 151] on div "**********" at bounding box center [508, 161] width 735 height 86
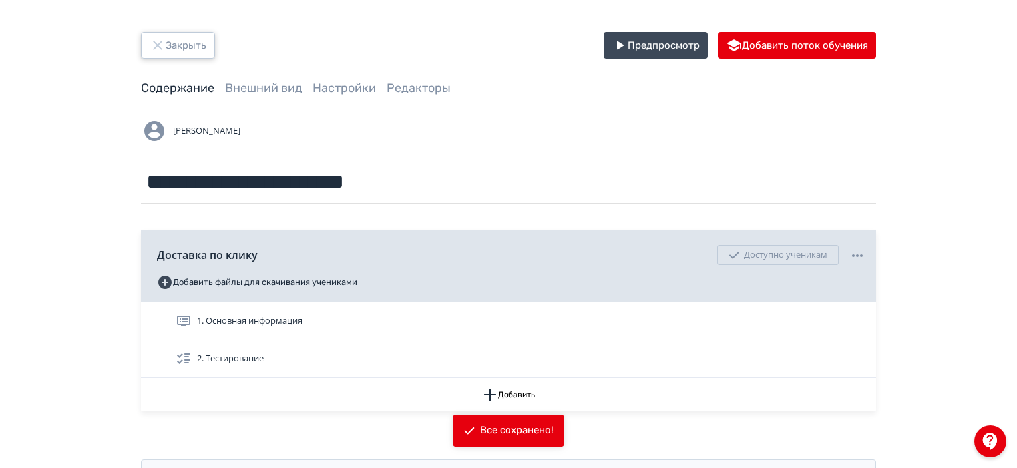
click at [192, 53] on button "Закрыть" at bounding box center [178, 45] width 74 height 27
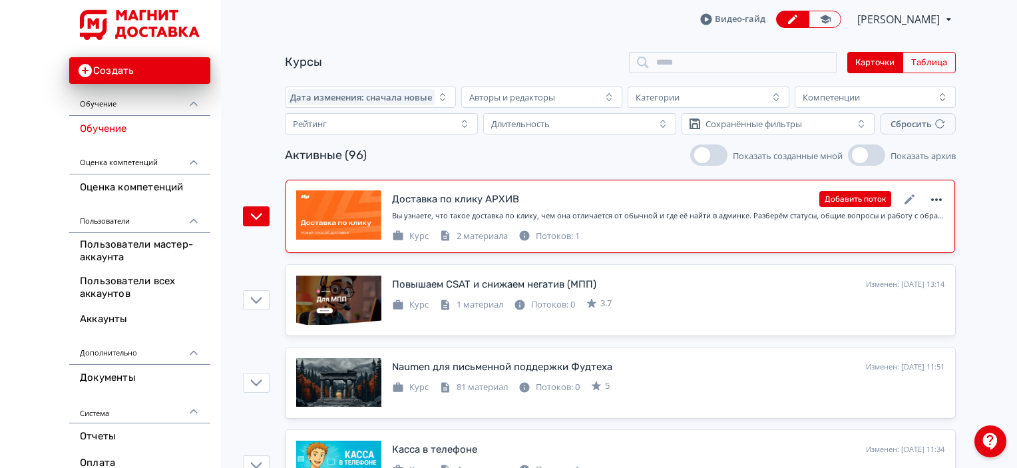
click at [932, 194] on icon at bounding box center [936, 200] width 16 height 16
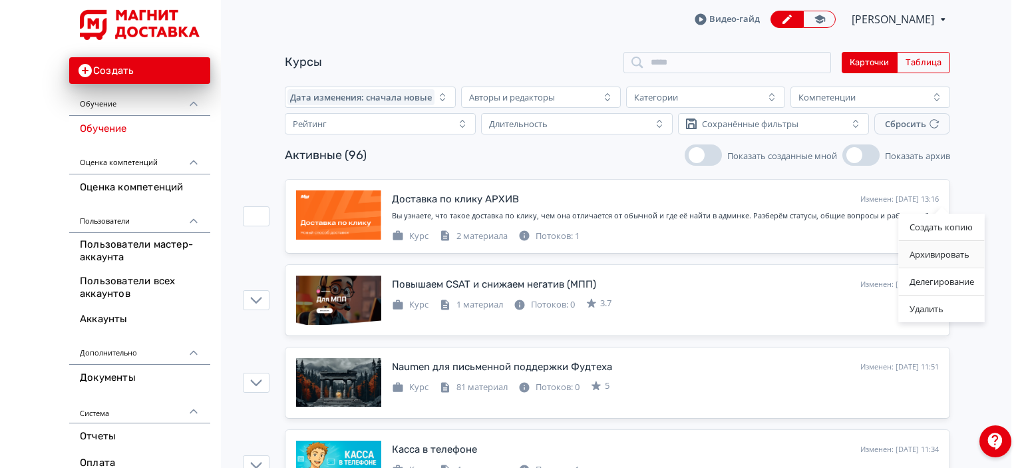
click at [950, 251] on div "Архивировать" at bounding box center [942, 254] width 86 height 27
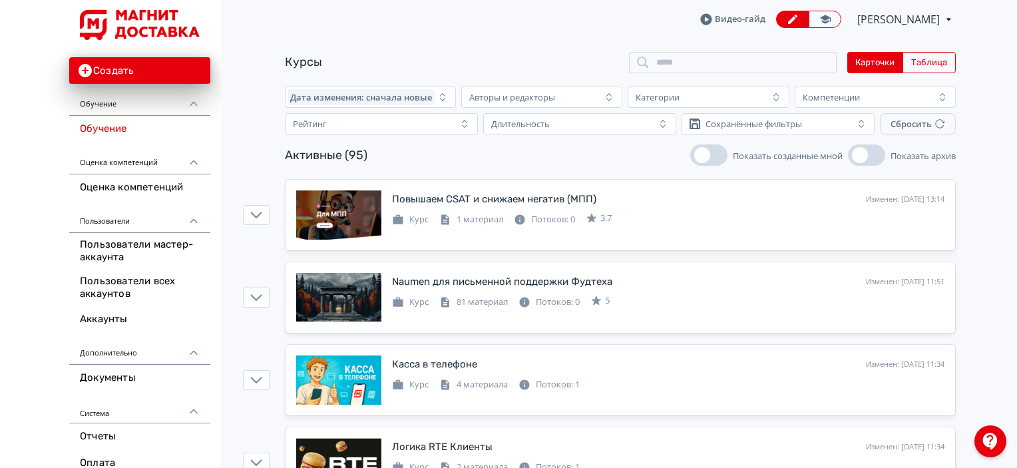
click at [918, 13] on span "[PERSON_NAME]" at bounding box center [899, 19] width 84 height 16
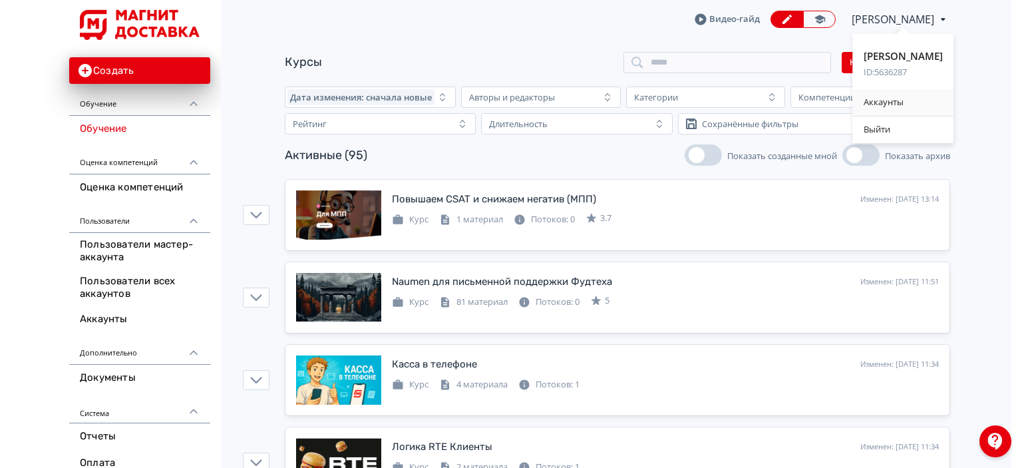
click at [910, 96] on div "Аккаунты" at bounding box center [903, 102] width 100 height 27
